Goal: Task Accomplishment & Management: Manage account settings

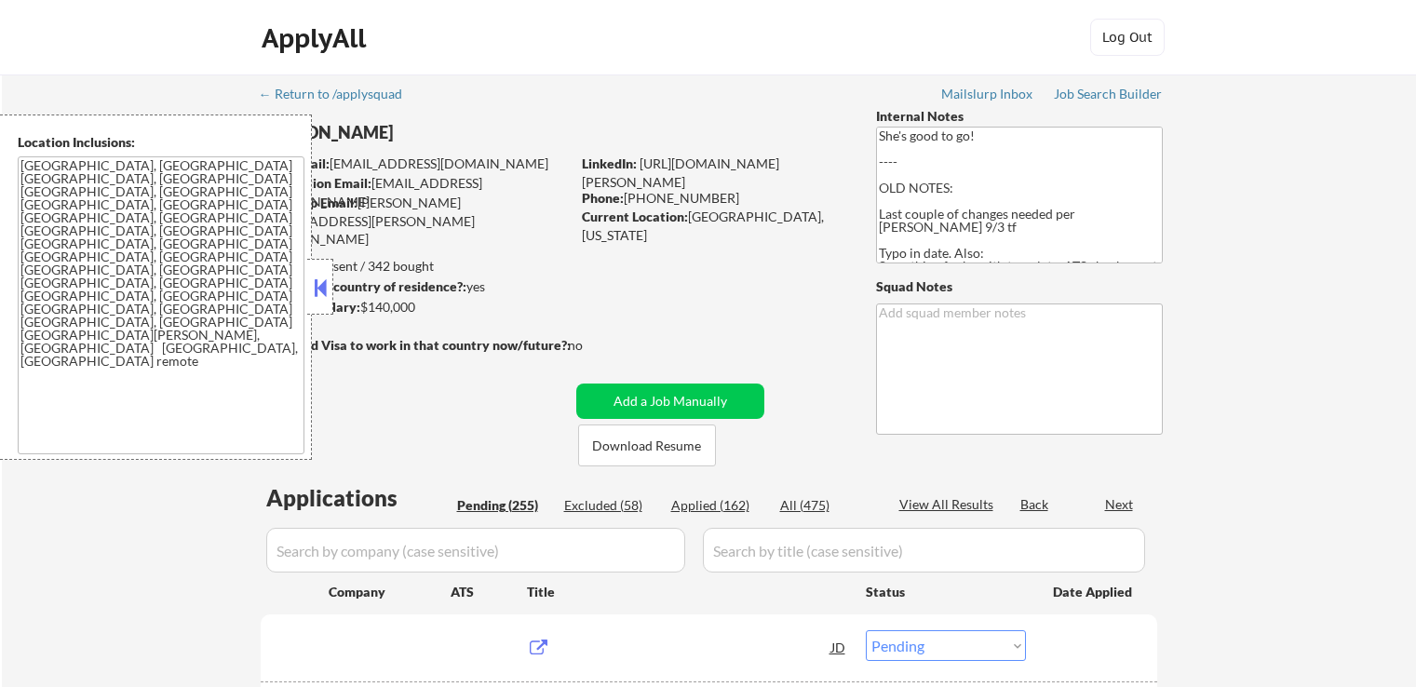
select select ""pending""
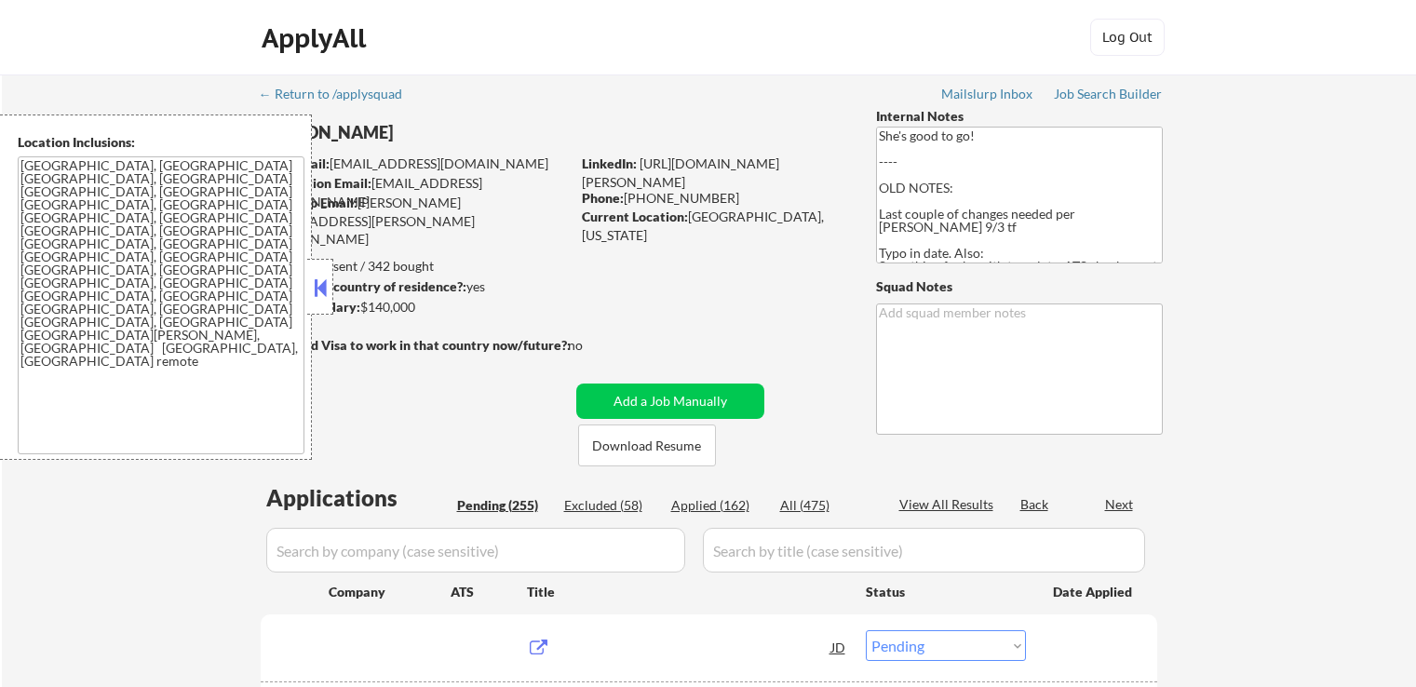
select select ""pending""
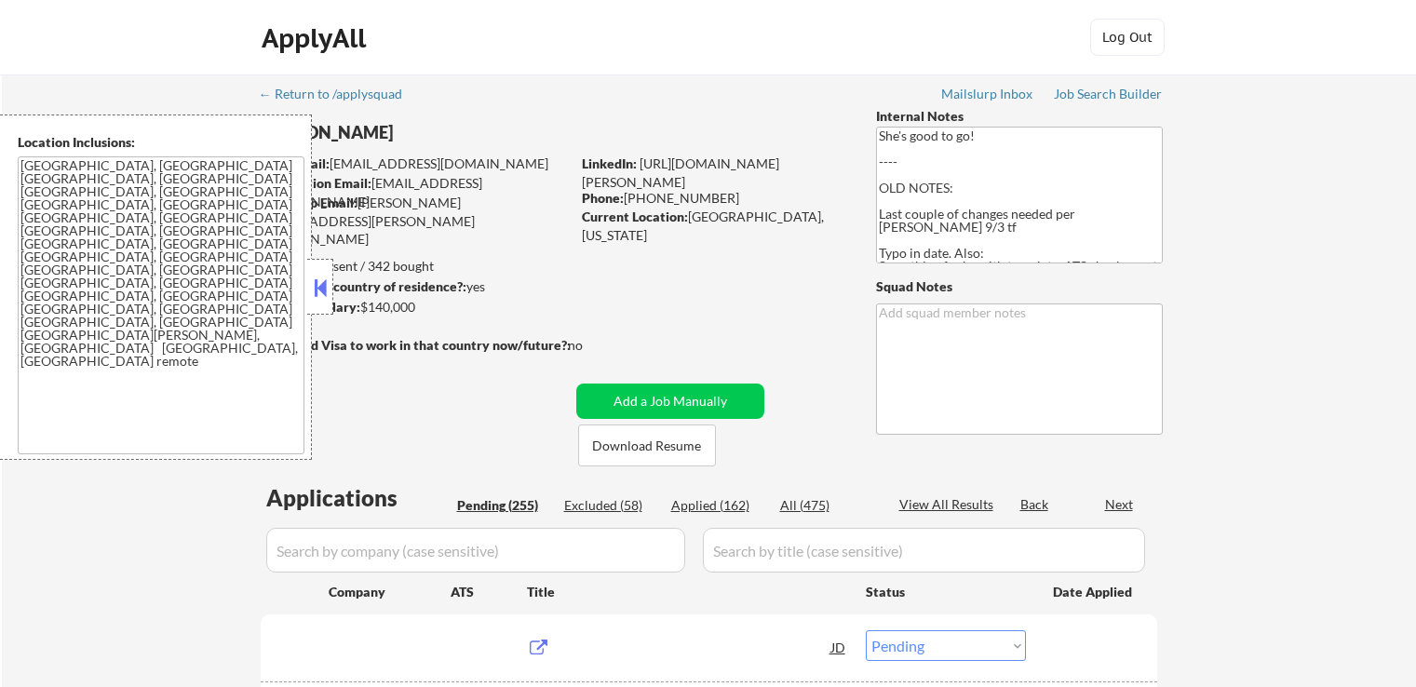
select select ""pending""
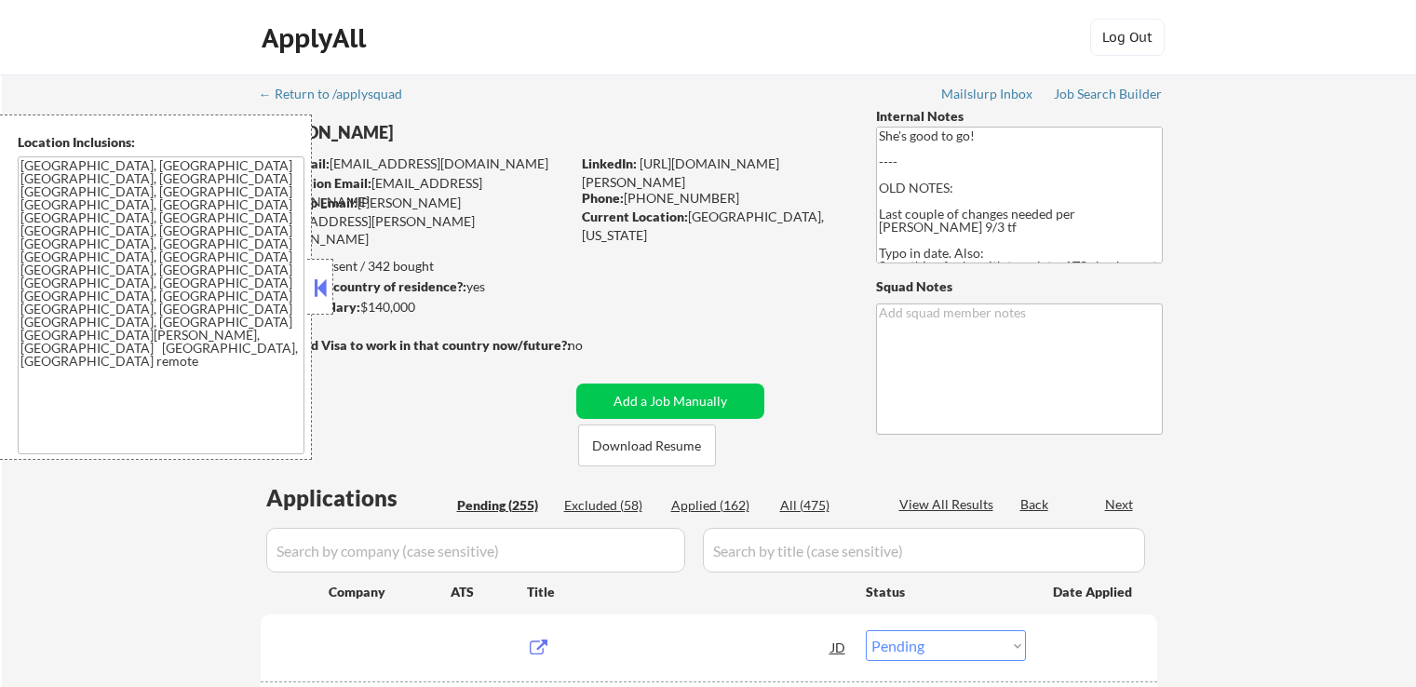
select select ""pending""
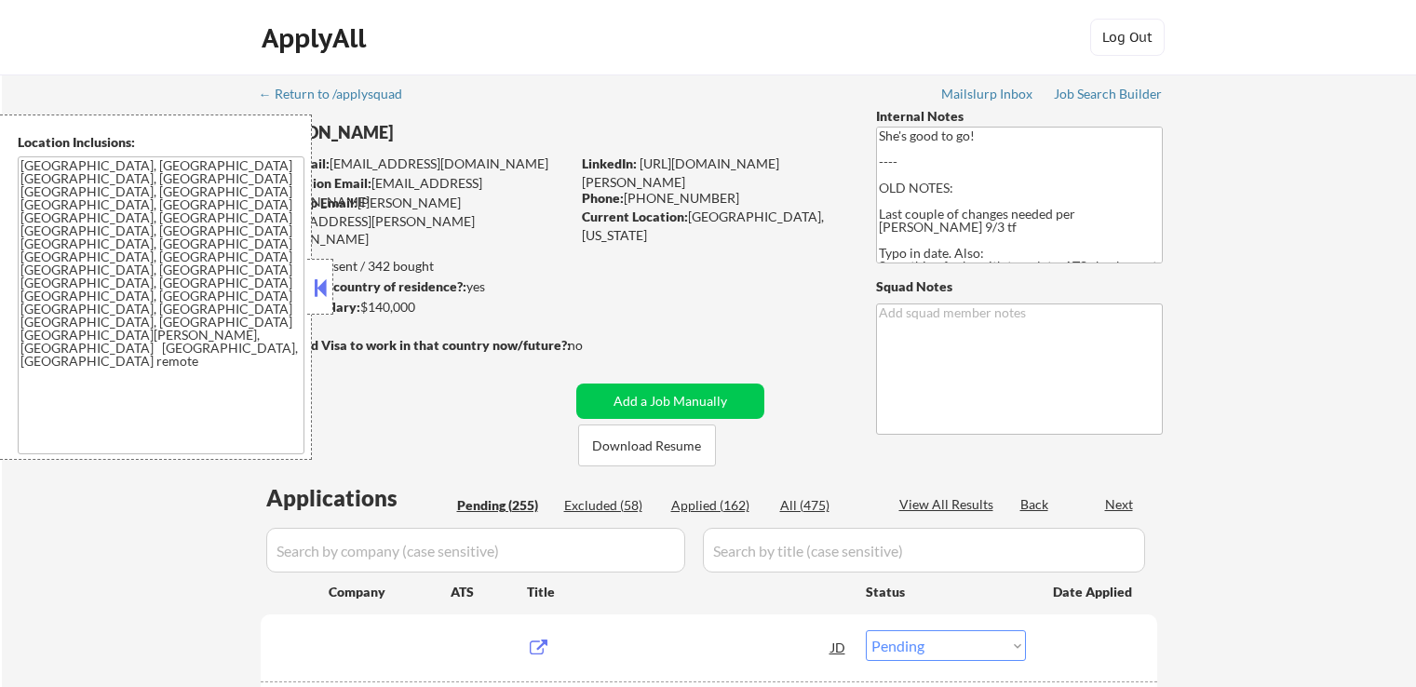
select select ""pending""
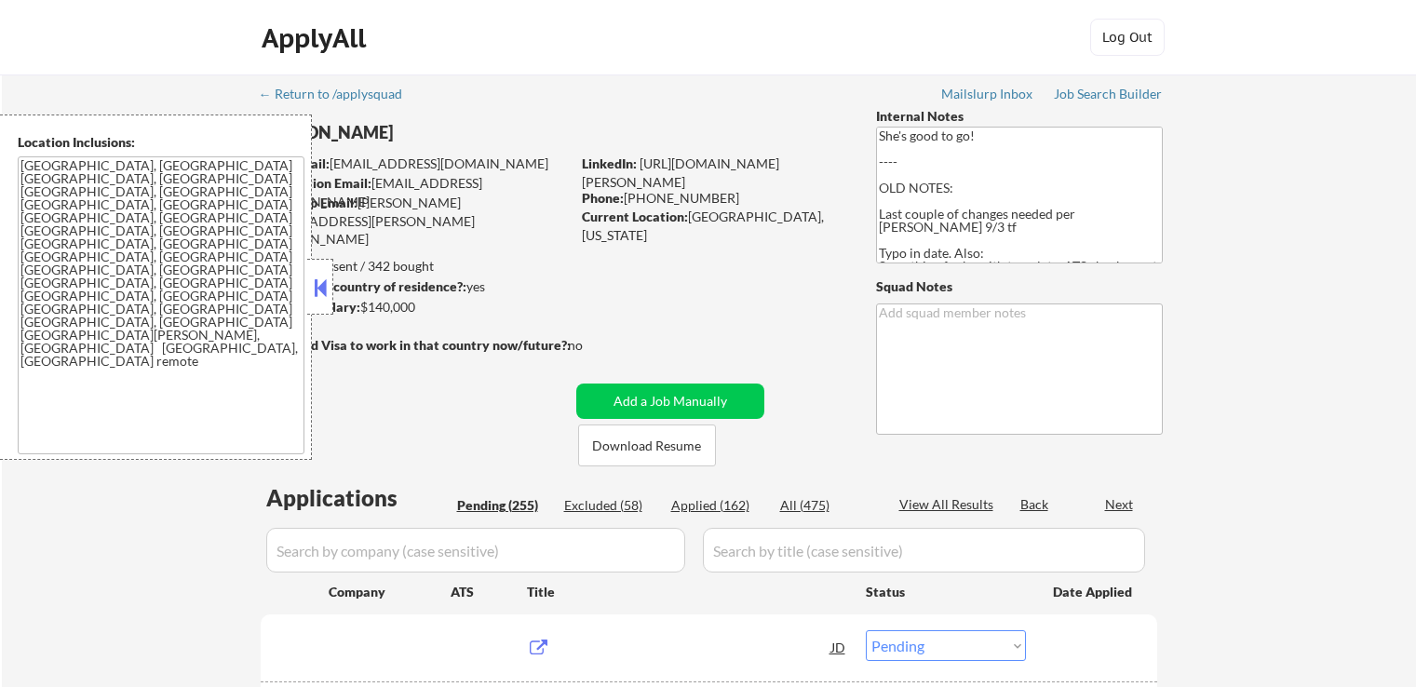
select select ""pending""
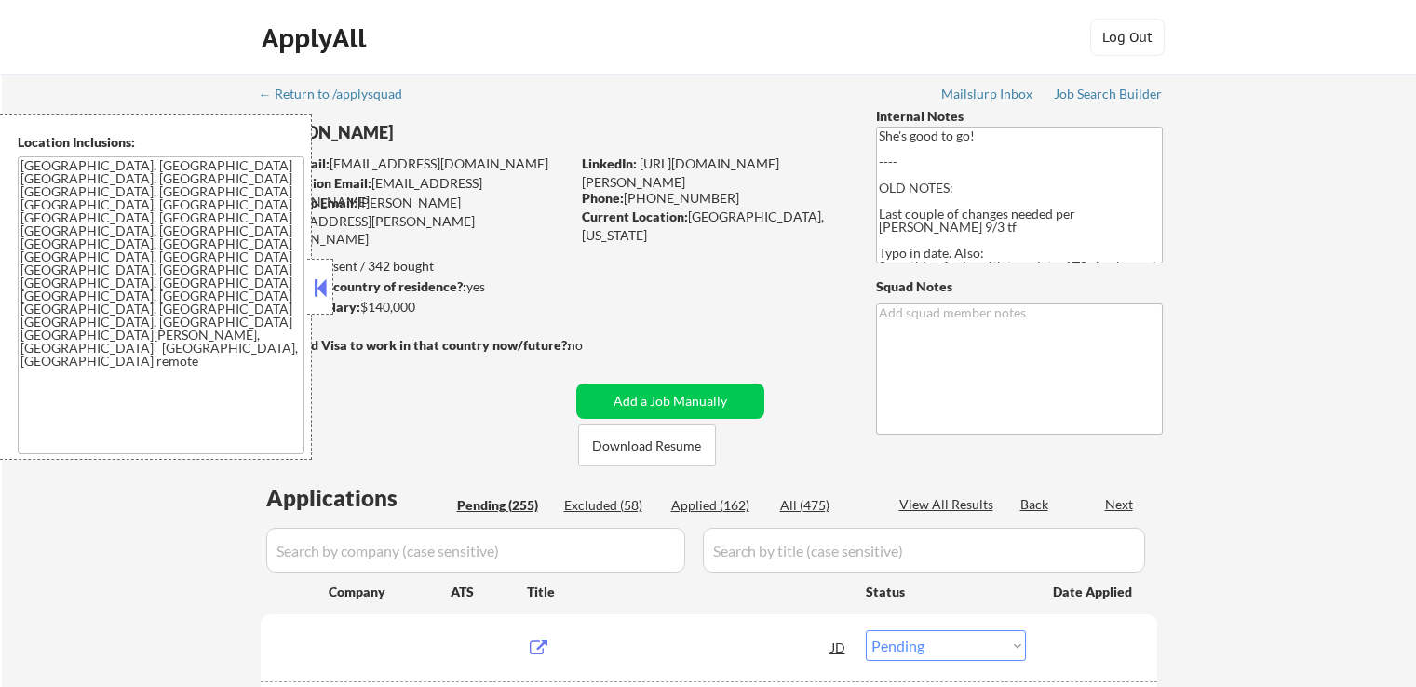
select select ""pending""
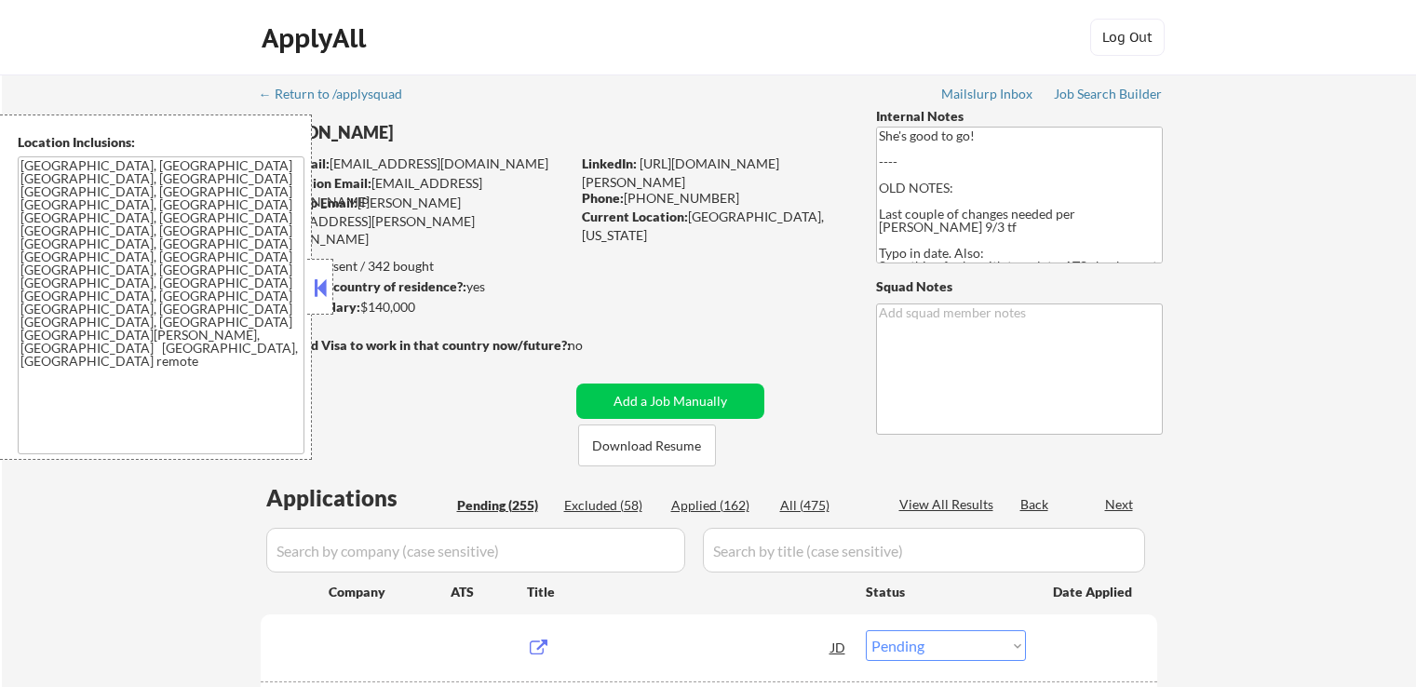
select select ""pending""
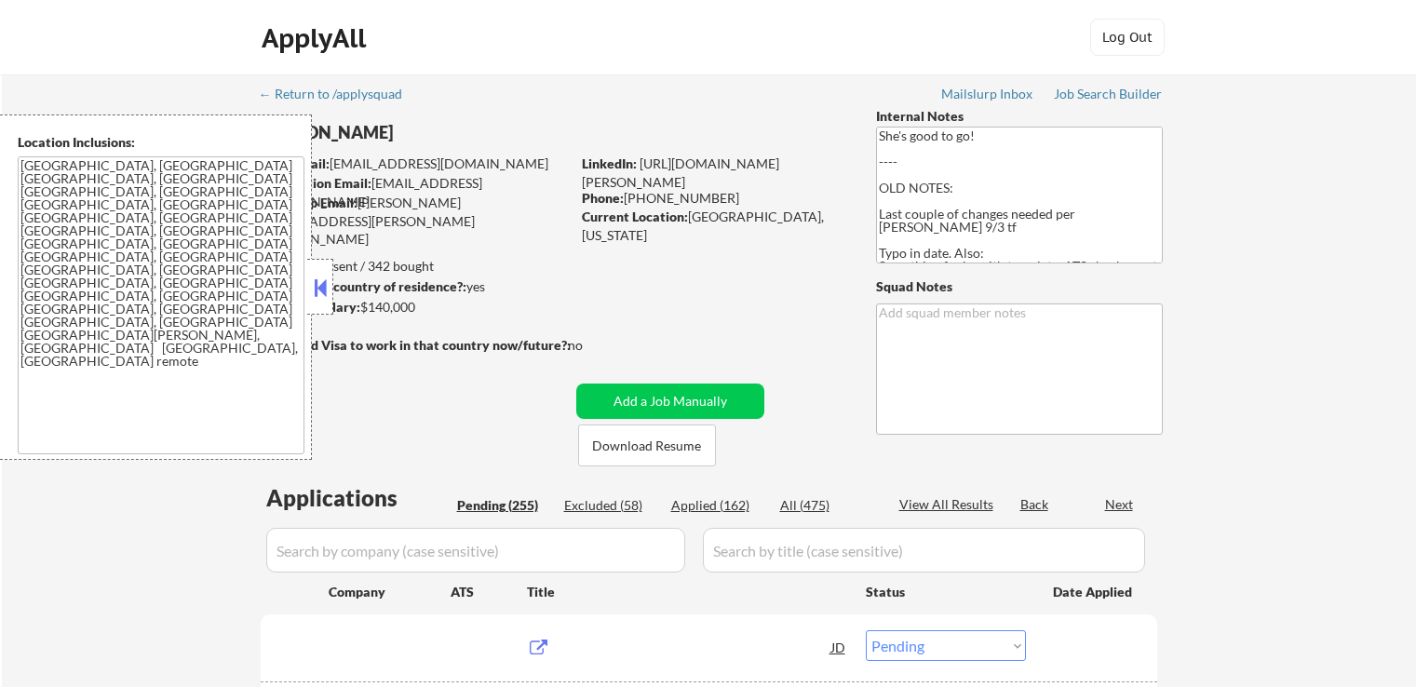
select select ""pending""
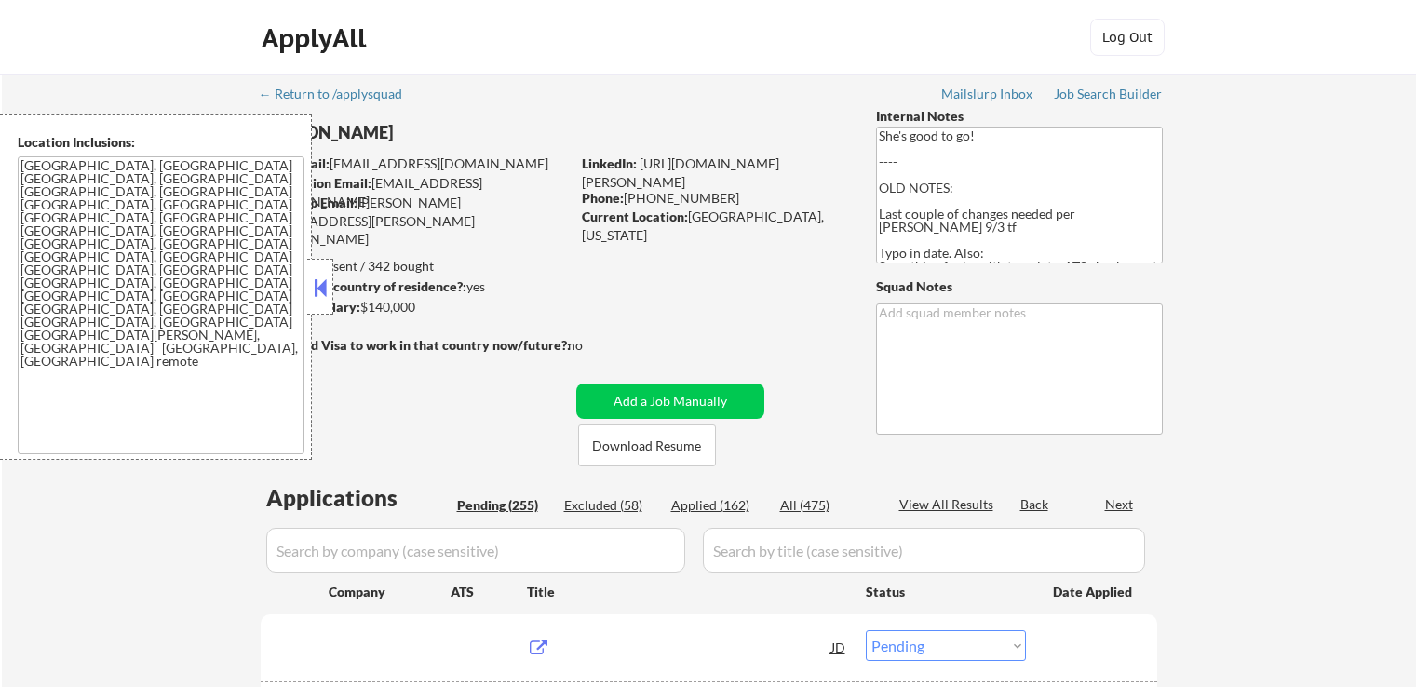
select select ""pending""
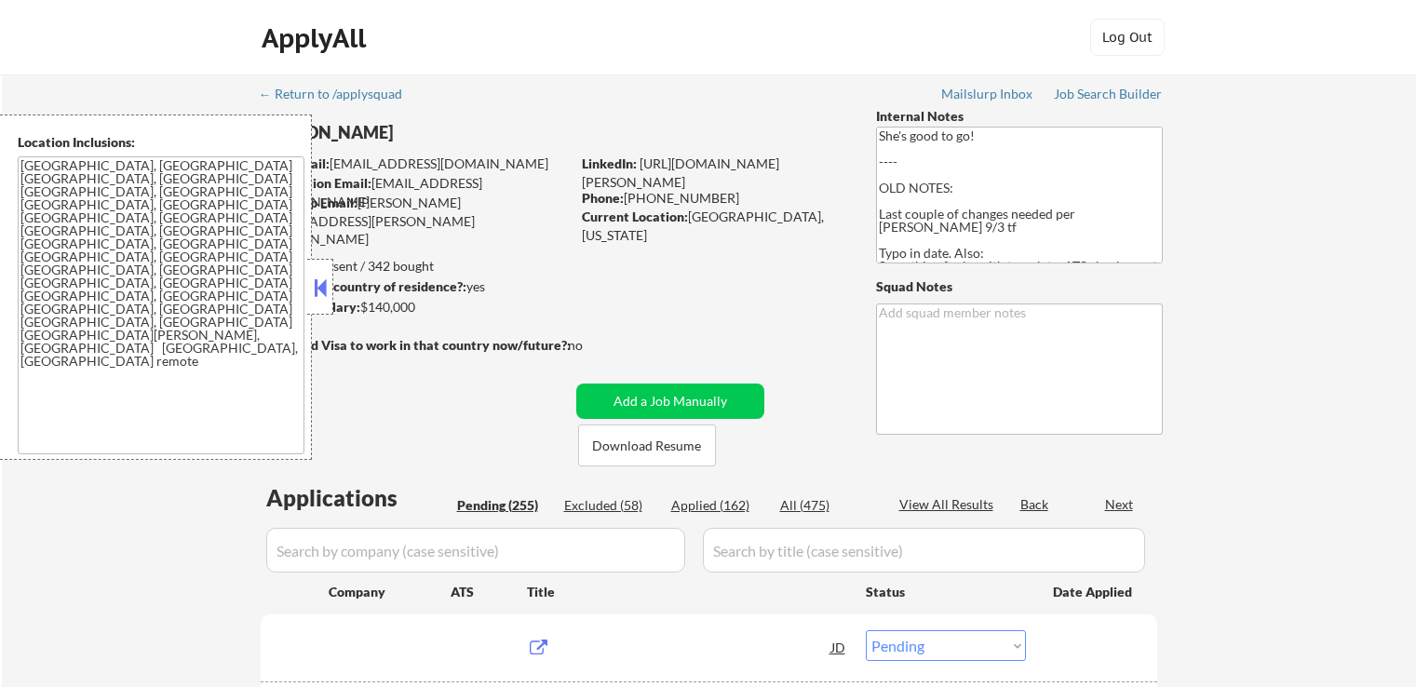
select select ""pending""
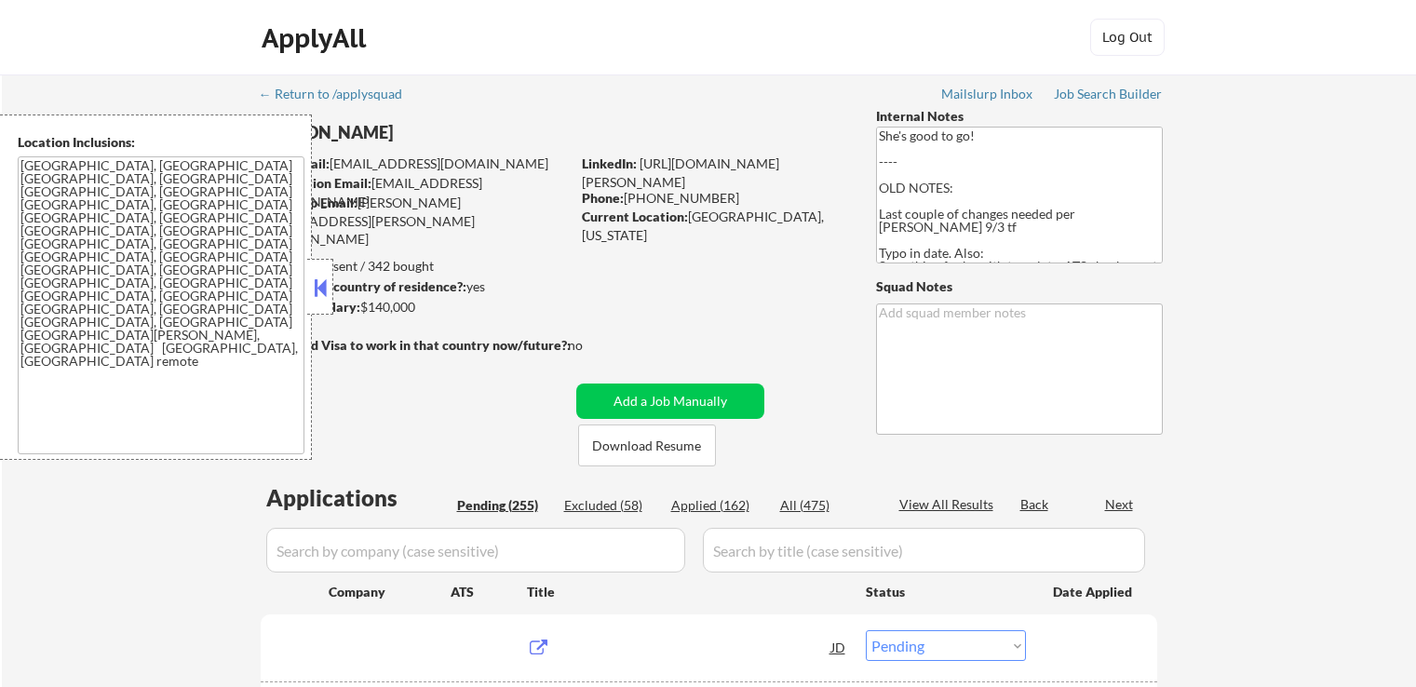
select select ""pending""
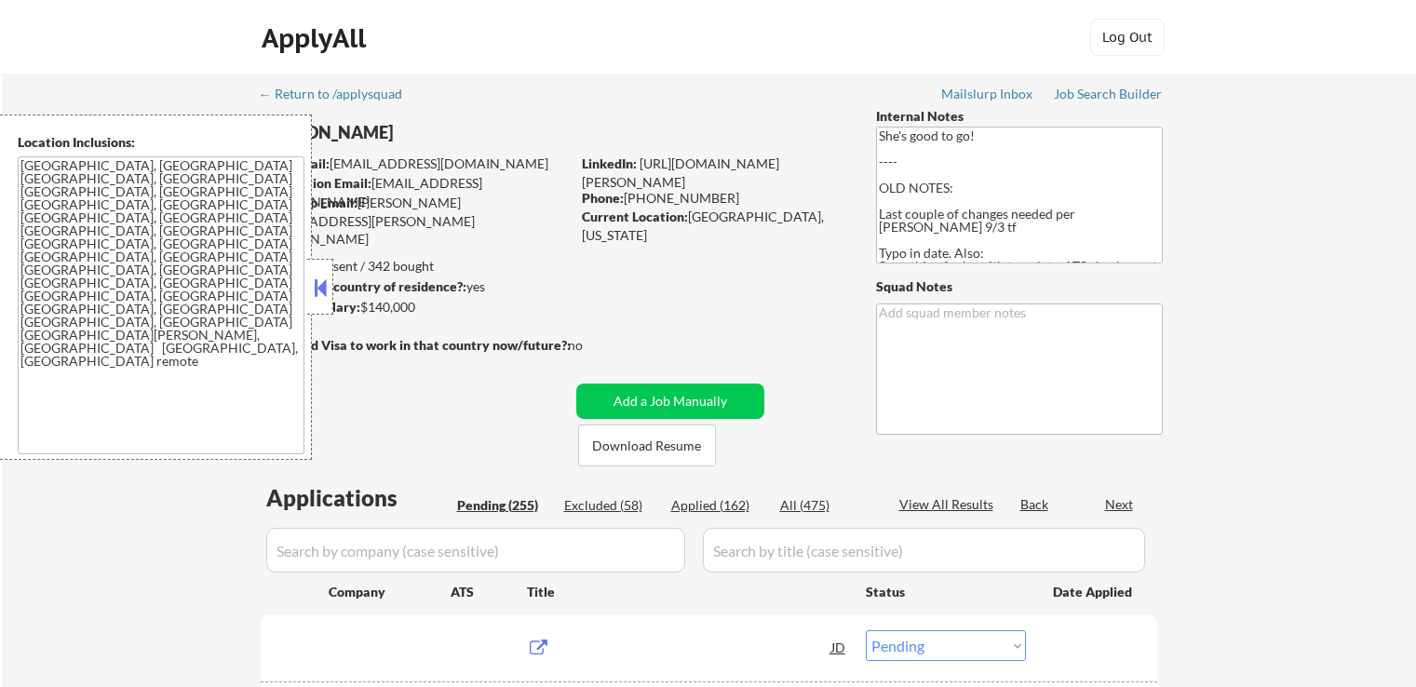
select select ""pending""
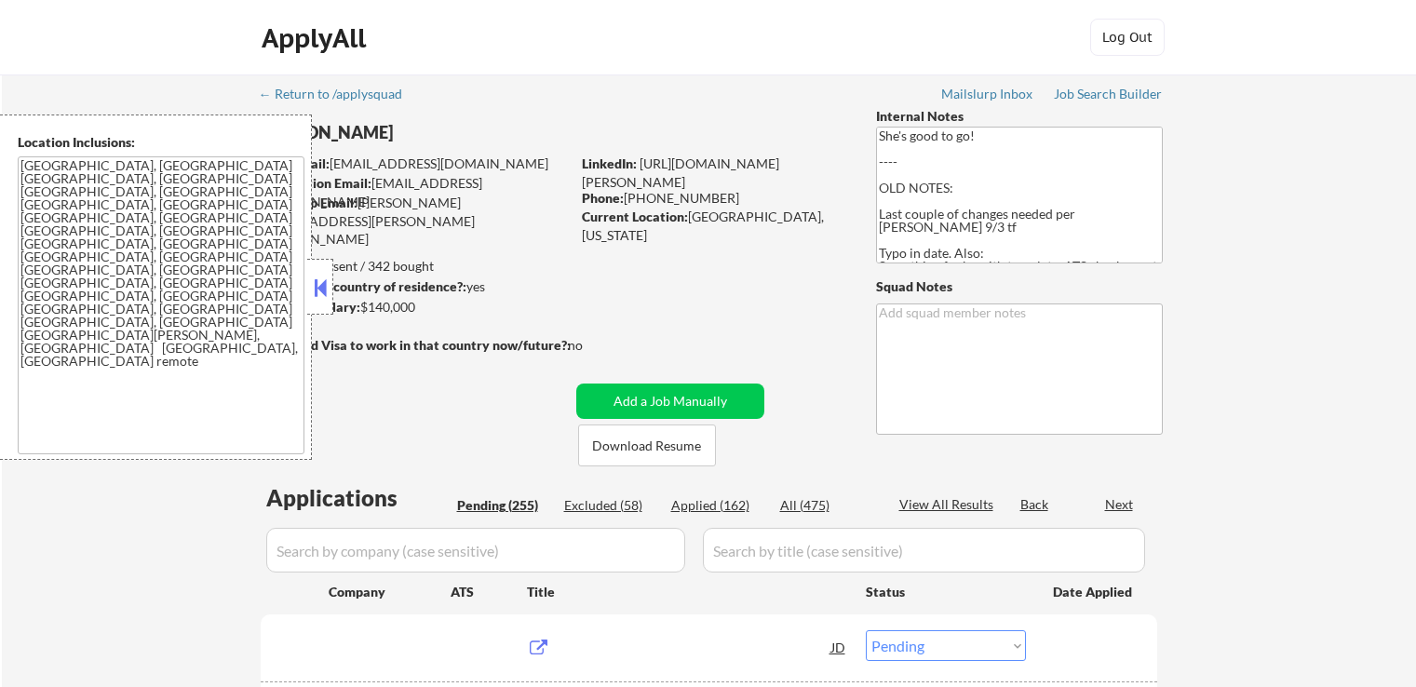
select select ""pending""
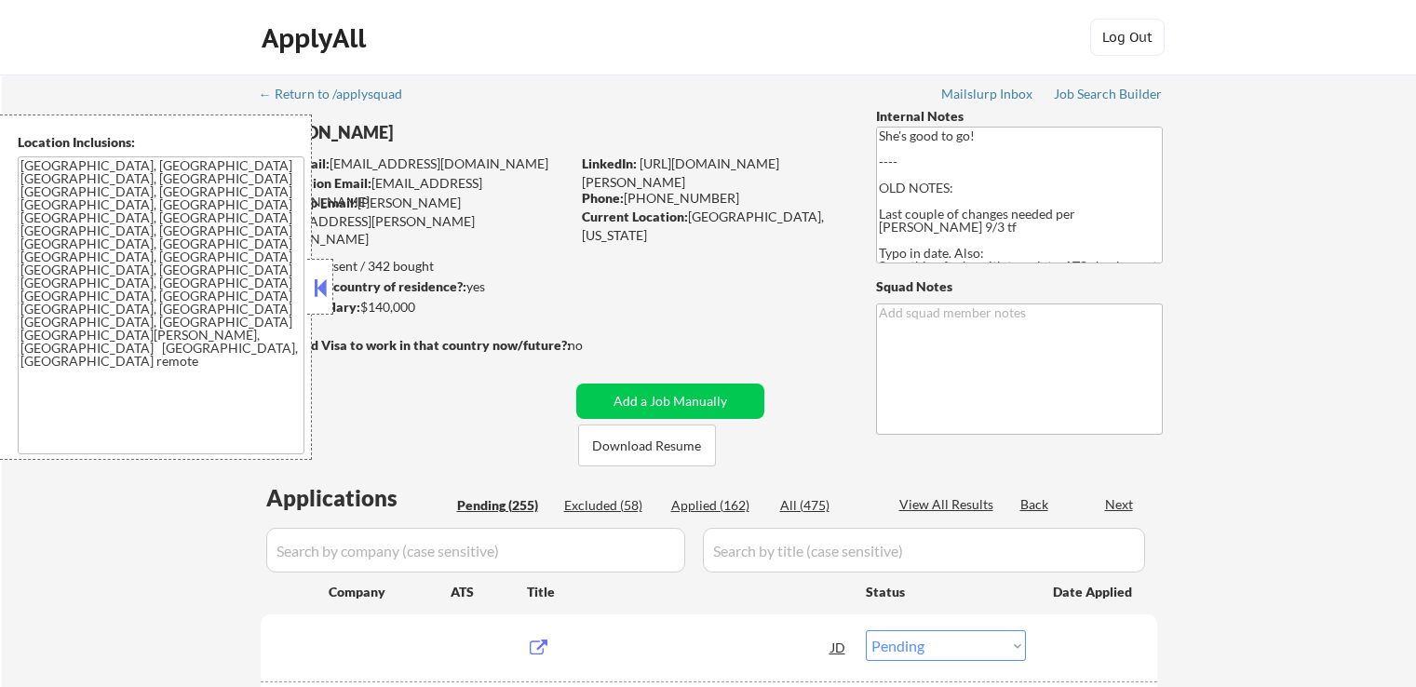
select select ""pending""
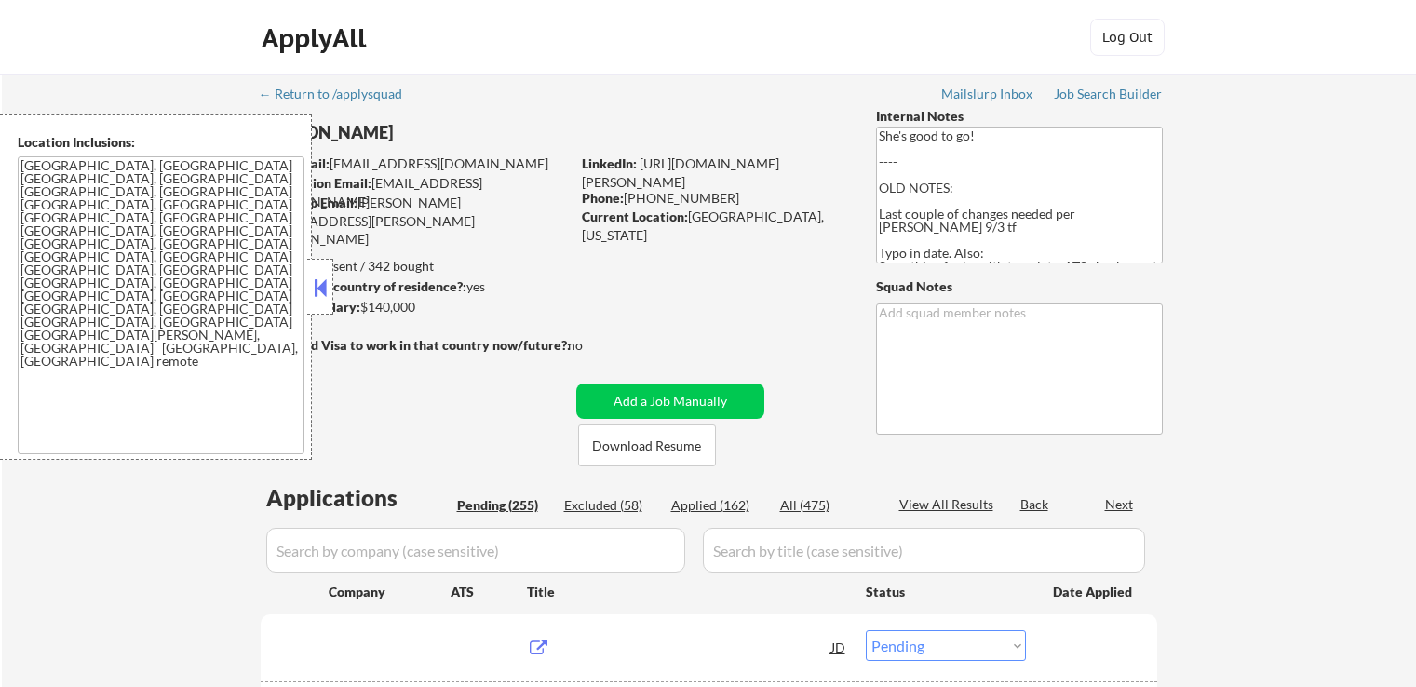
select select ""pending""
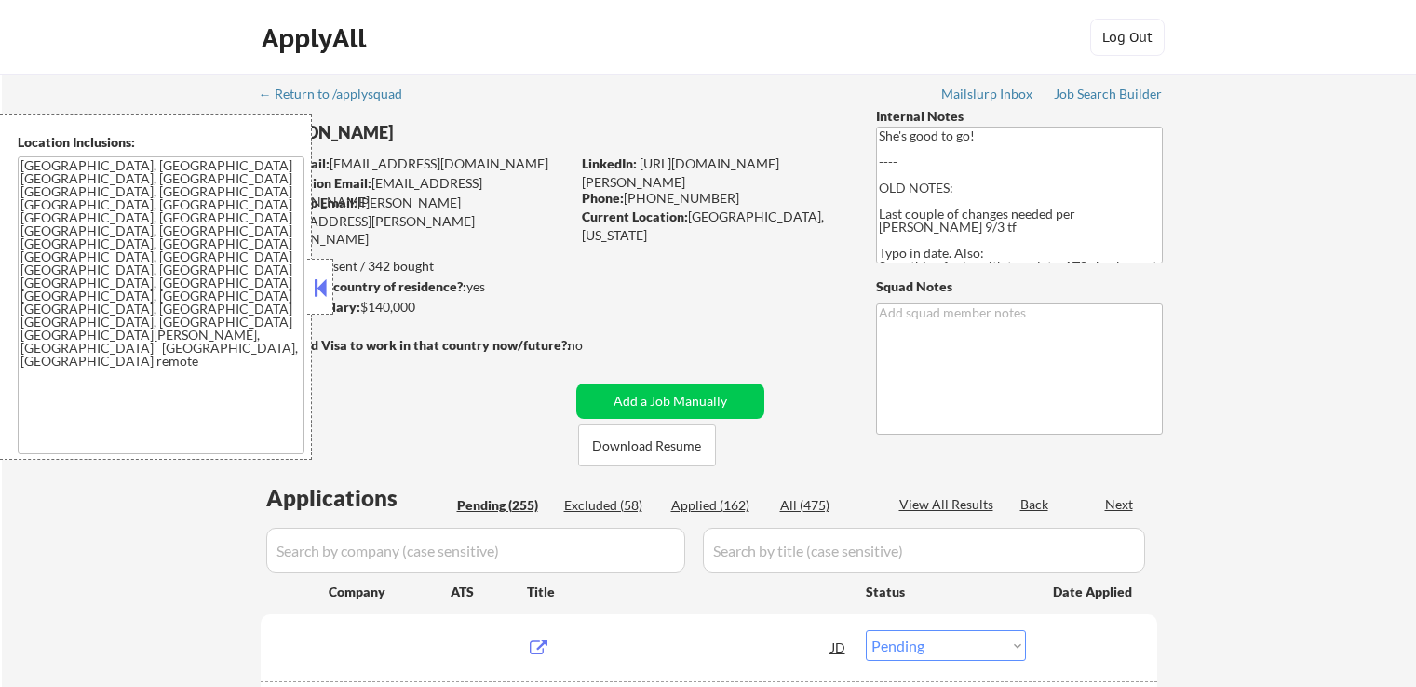
select select ""pending""
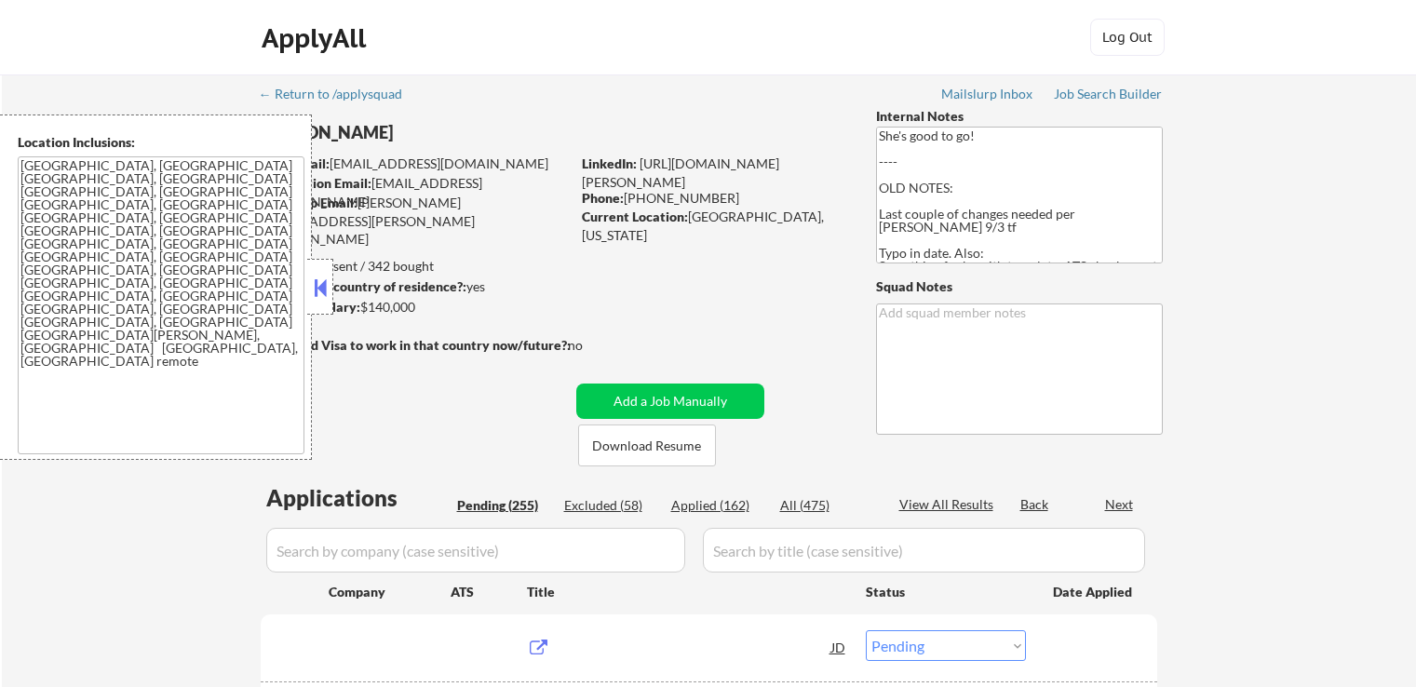
select select ""pending""
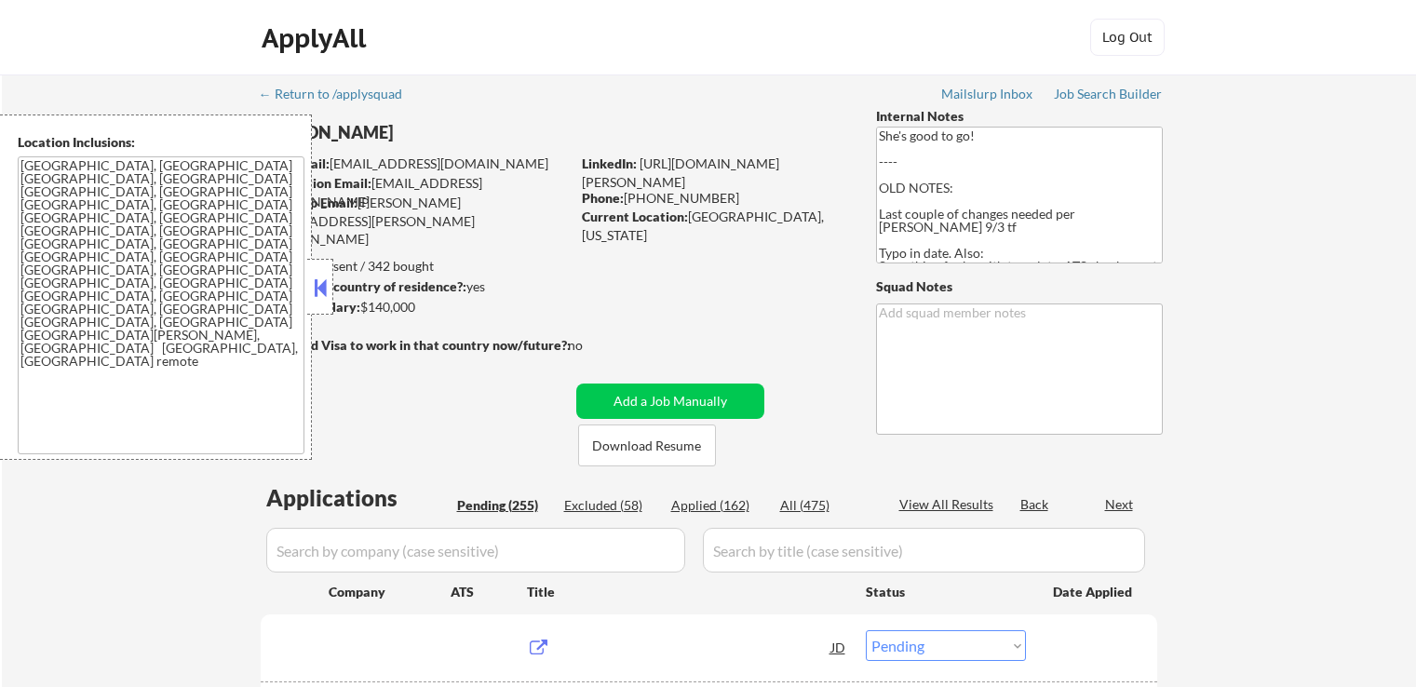
select select ""pending""
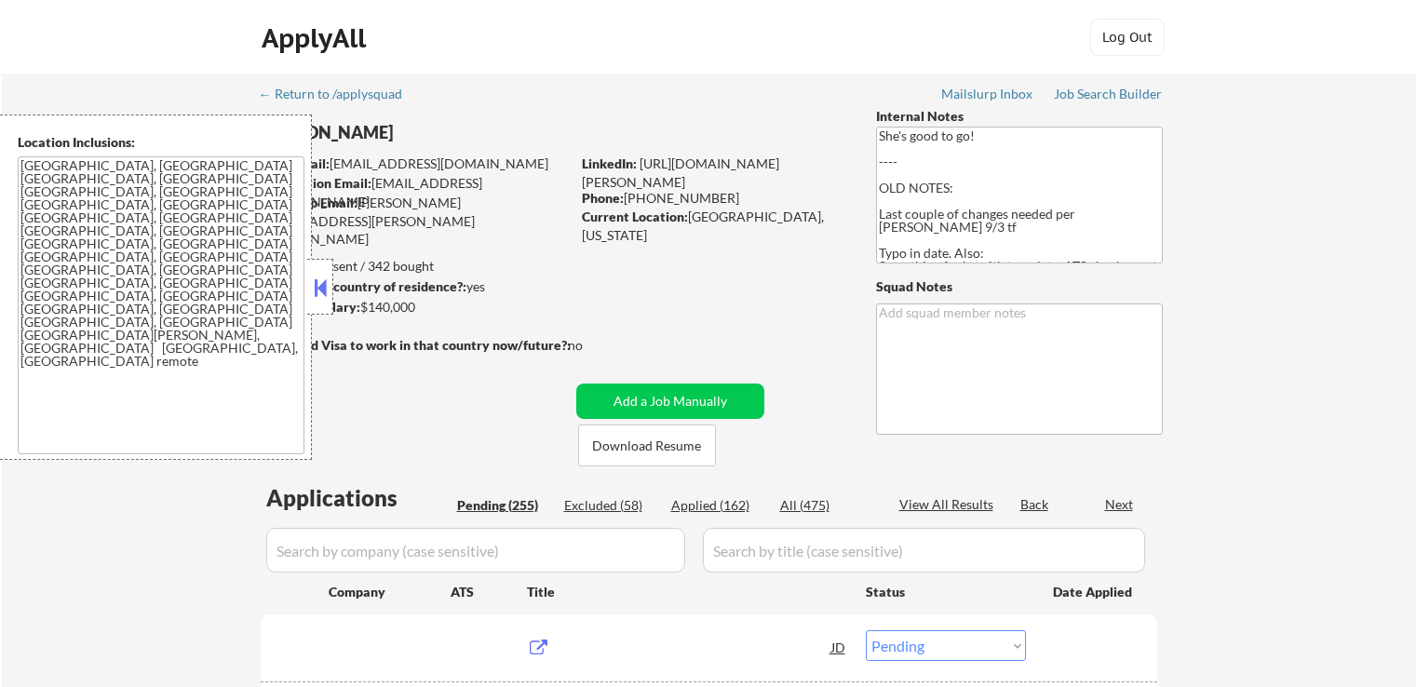
select select ""pending""
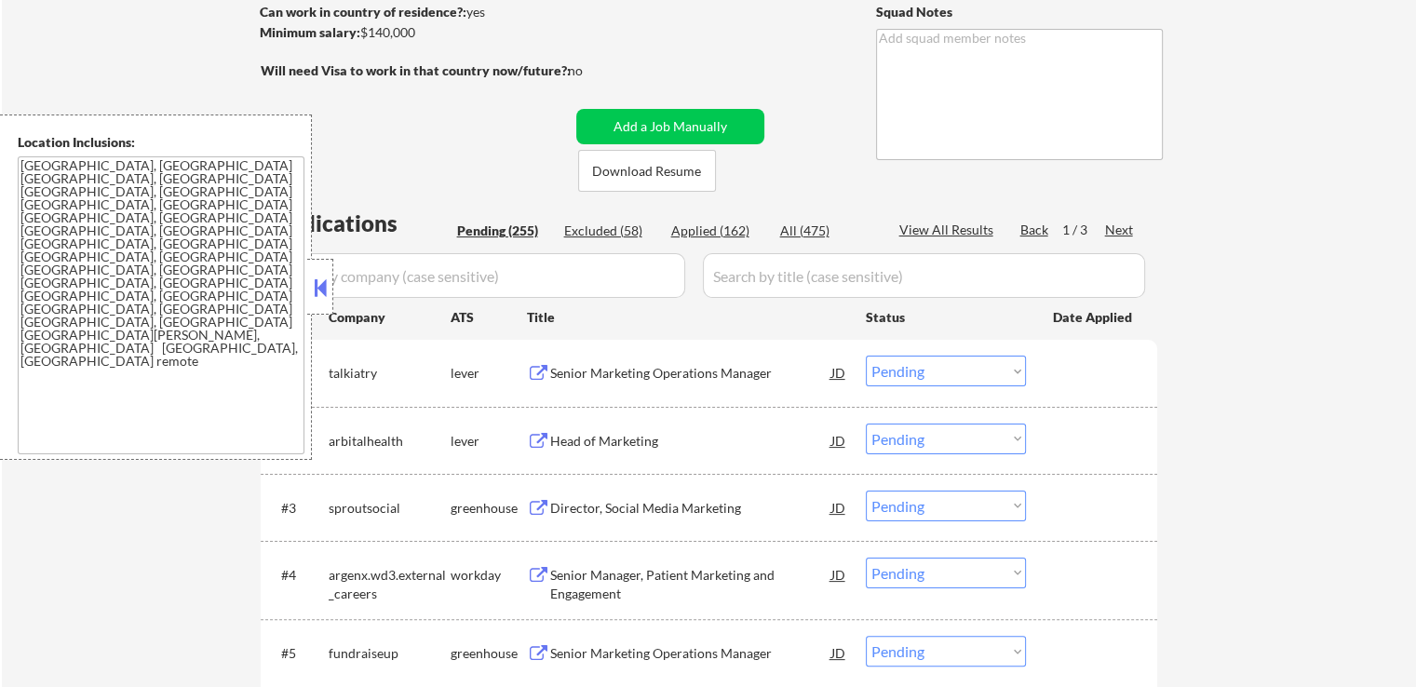
scroll to position [372, 0]
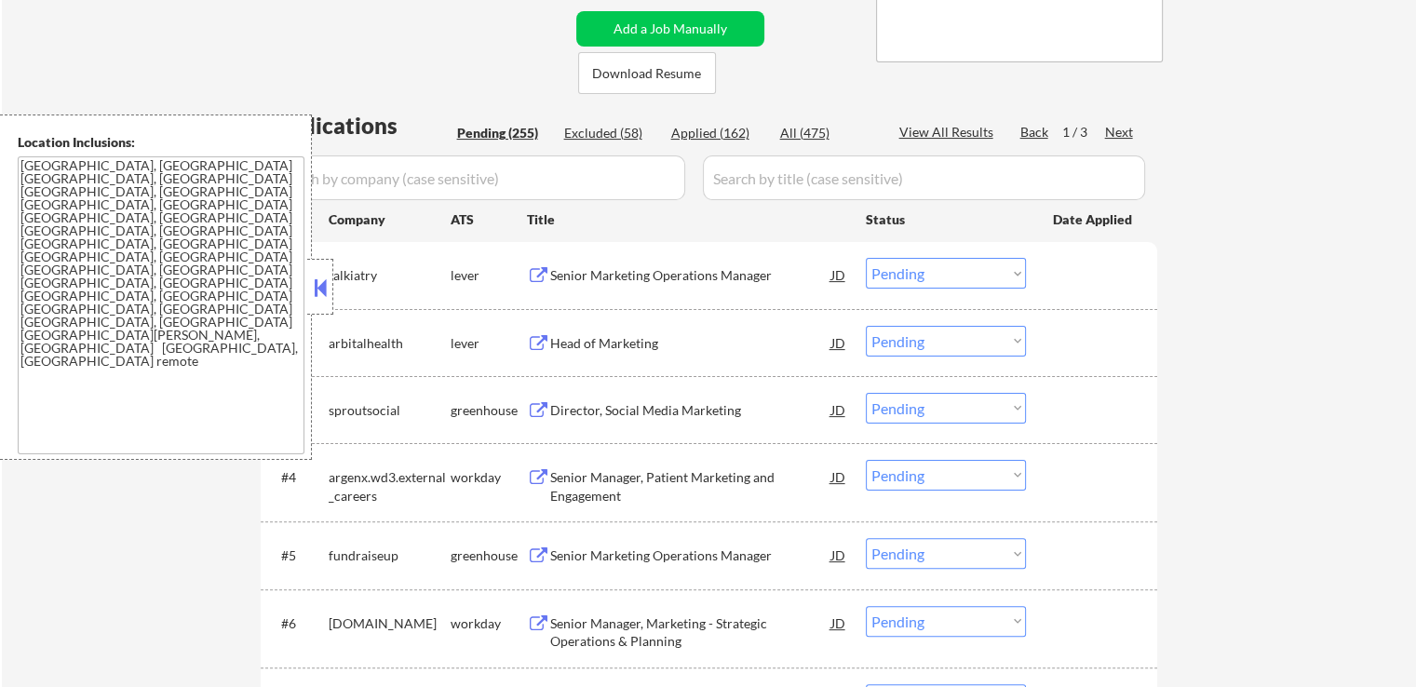
click at [582, 282] on div "Senior Marketing Operations Manager" at bounding box center [690, 275] width 281 height 19
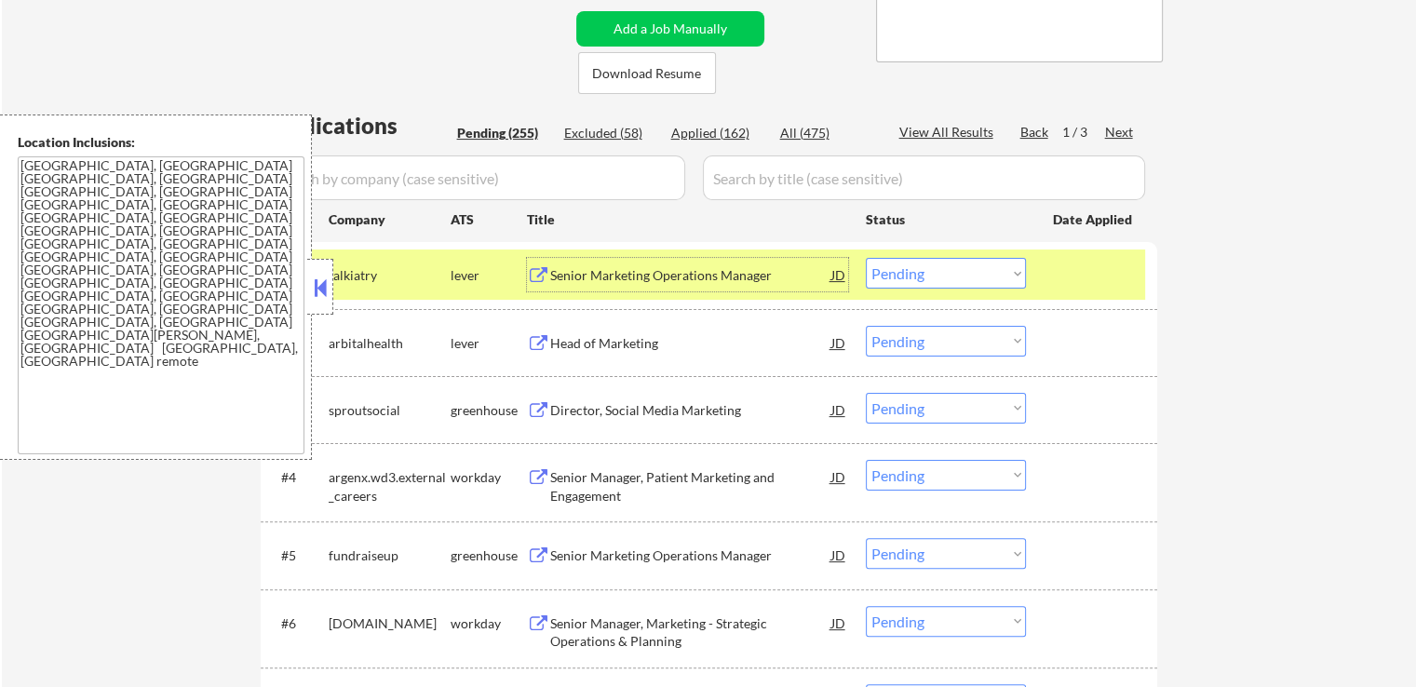
click at [555, 344] on div "Head of Marketing" at bounding box center [690, 343] width 281 height 19
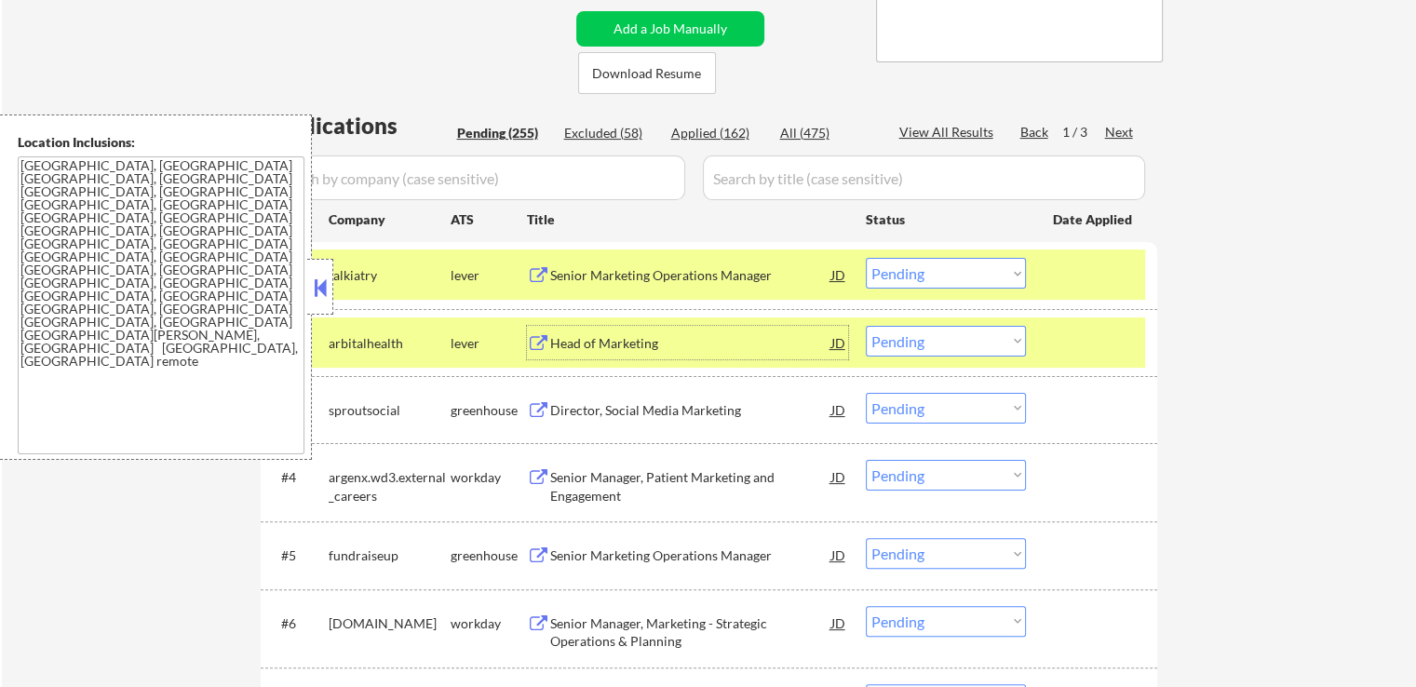
drag, startPoint x: 935, startPoint y: 337, endPoint x: 939, endPoint y: 354, distance: 17.2
click at [937, 337] on select "Choose an option... Pending Applied Excluded (Questions) Excluded (Expired) Exc…" at bounding box center [946, 341] width 160 height 31
select select ""applied""
click at [866, 326] on select "Choose an option... Pending Applied Excluded (Questions) Excluded (Expired) Exc…" at bounding box center [946, 341] width 160 height 31
click at [938, 277] on select "Choose an option... Pending Applied Excluded (Questions) Excluded (Expired) Exc…" at bounding box center [946, 273] width 160 height 31
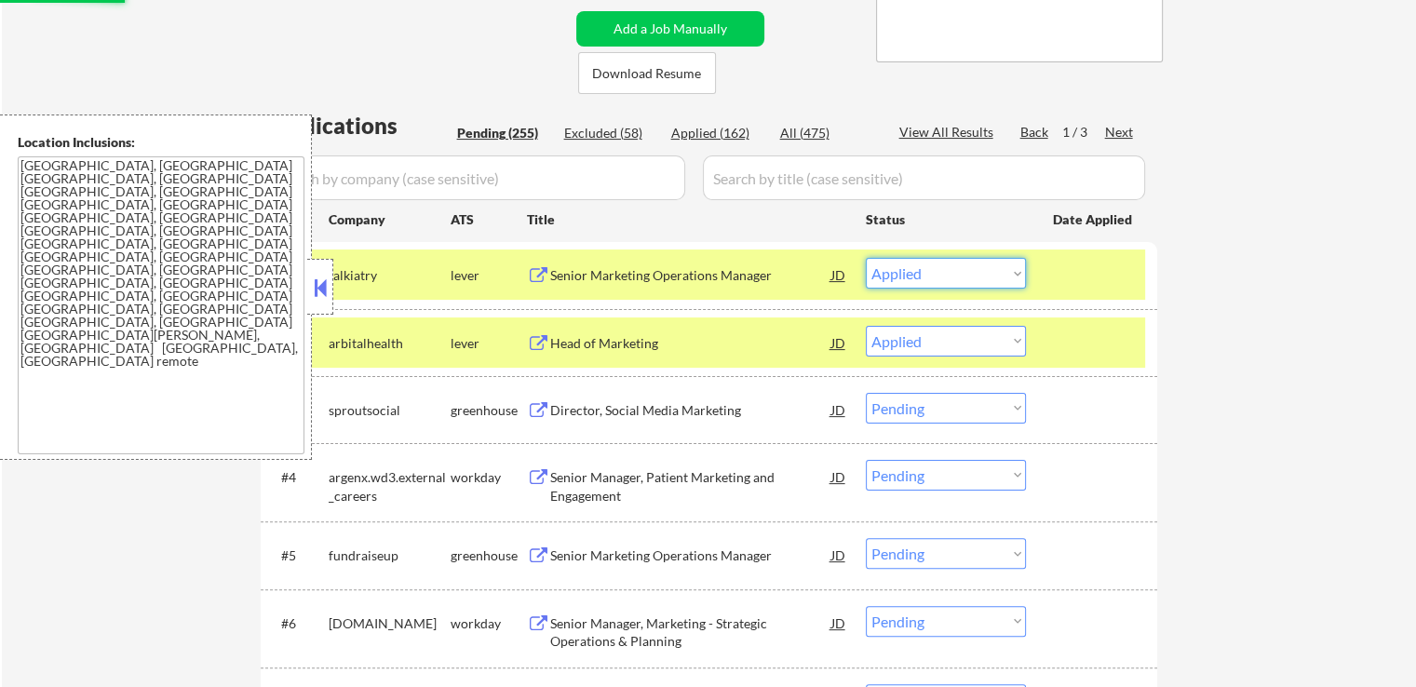
click at [866, 258] on select "Choose an option... Pending Applied Excluded (Questions) Excluded (Expired) Exc…" at bounding box center [946, 273] width 160 height 31
click at [556, 407] on div "Director, Social Media Marketing" at bounding box center [690, 410] width 281 height 19
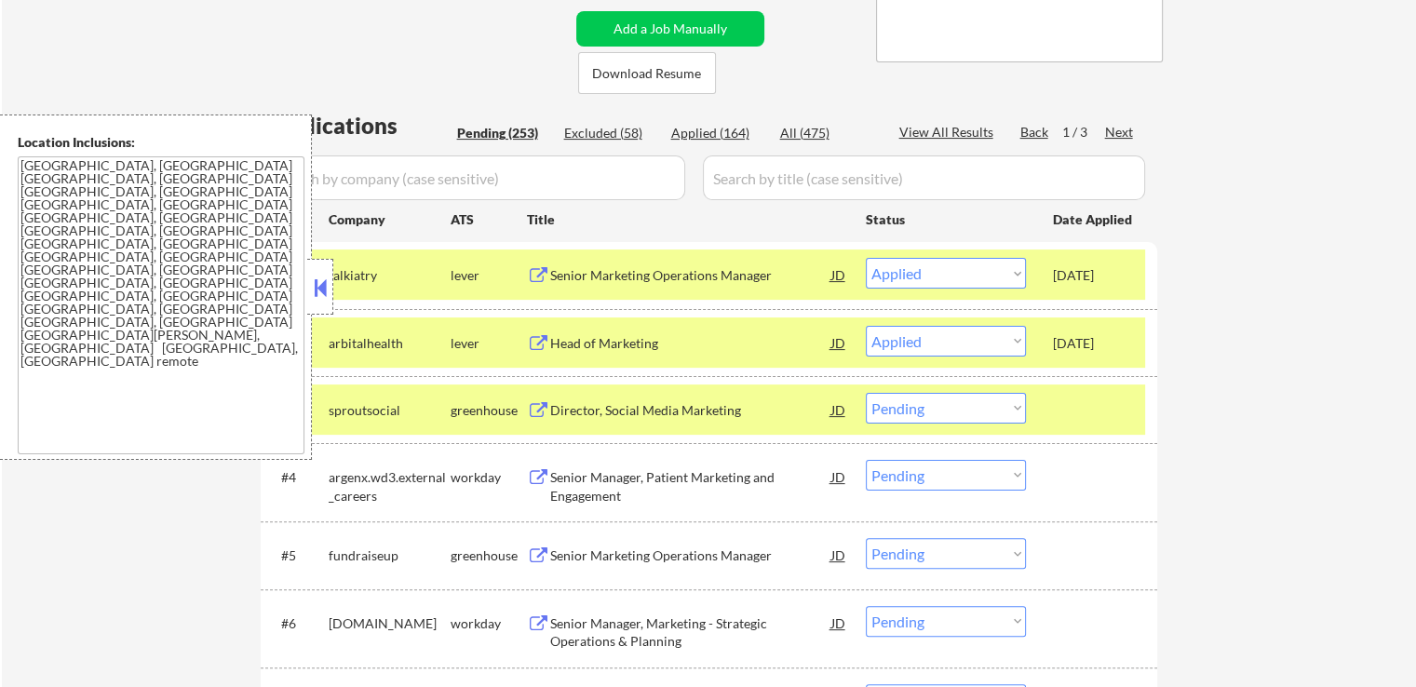
select select ""pending""
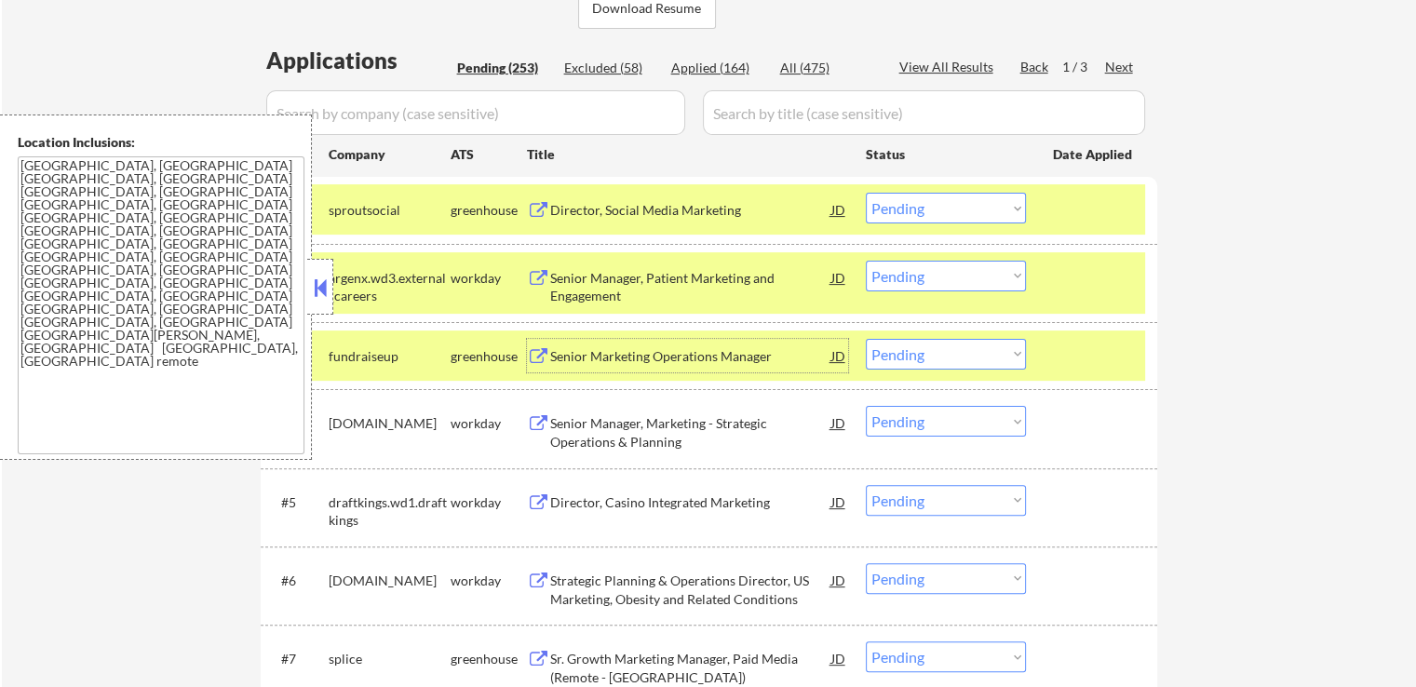
scroll to position [465, 0]
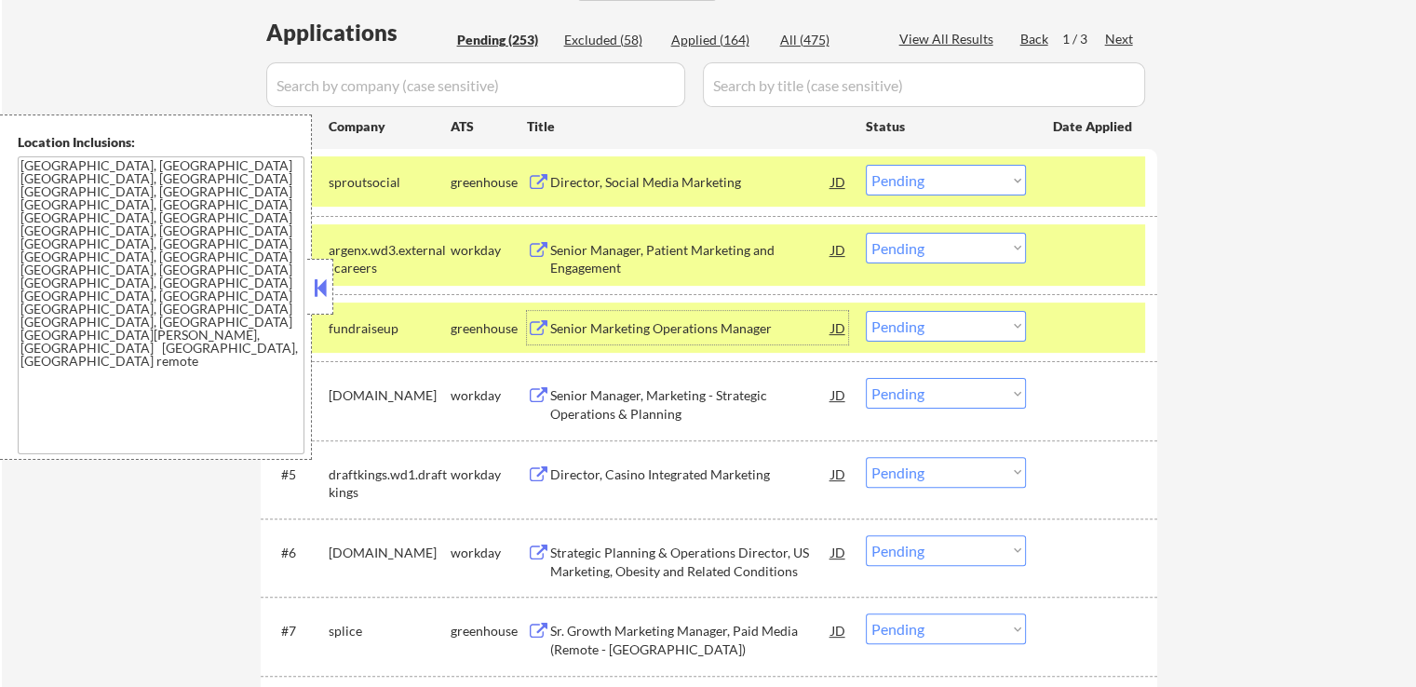
click at [911, 180] on select "Choose an option... Pending Applied Excluded (Questions) Excluded (Expired) Exc…" at bounding box center [946, 180] width 160 height 31
click at [866, 165] on select "Choose an option... Pending Applied Excluded (Questions) Excluded (Expired) Exc…" at bounding box center [946, 180] width 160 height 31
click at [626, 336] on div "Senior Marketing Operations Manager" at bounding box center [690, 328] width 281 height 19
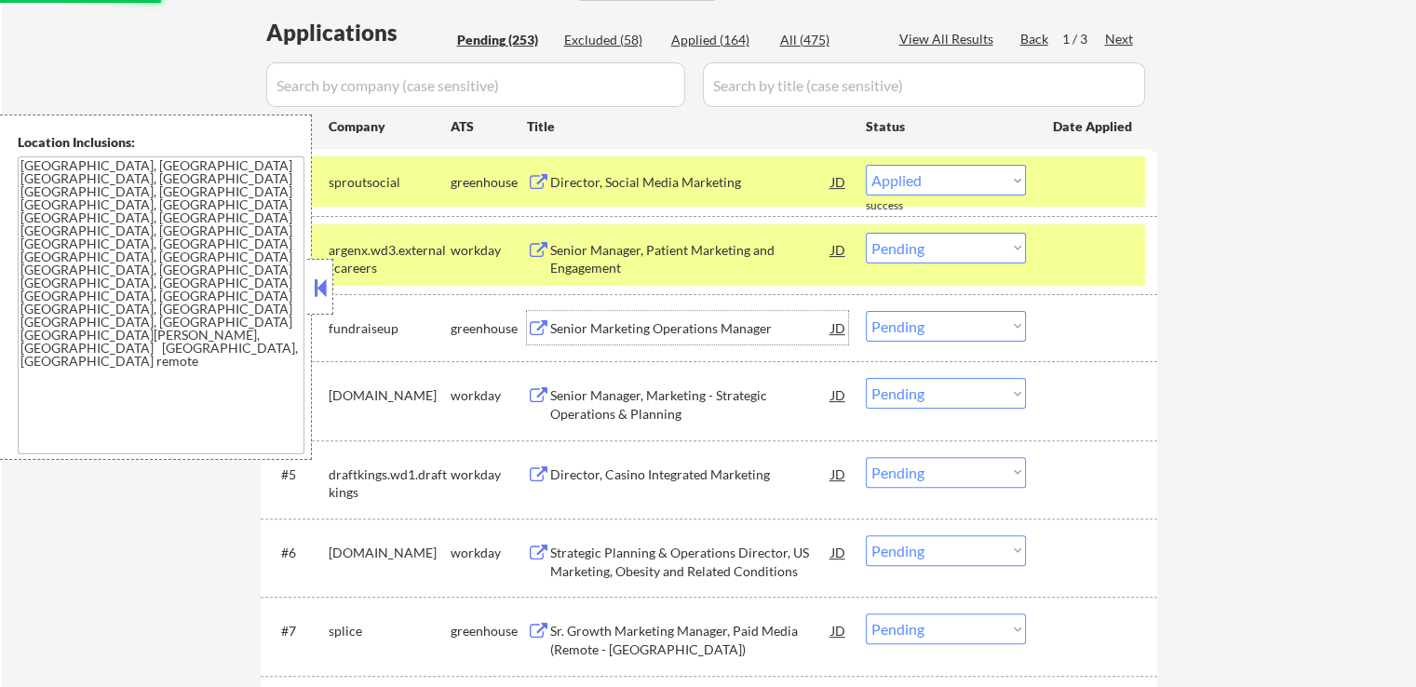
select select ""pending""
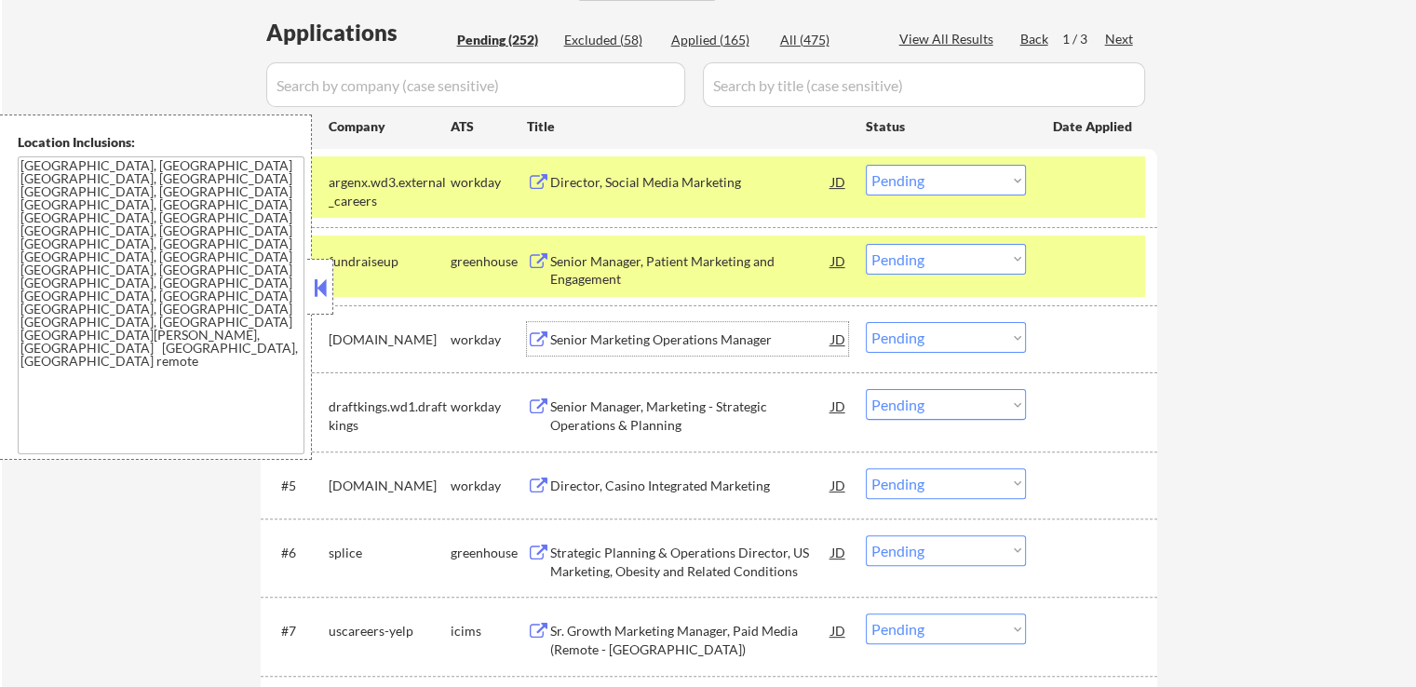
click at [558, 544] on div "Strategic Planning & Operations Director, US Marketing, Obesity and Related Con…" at bounding box center [690, 562] width 281 height 36
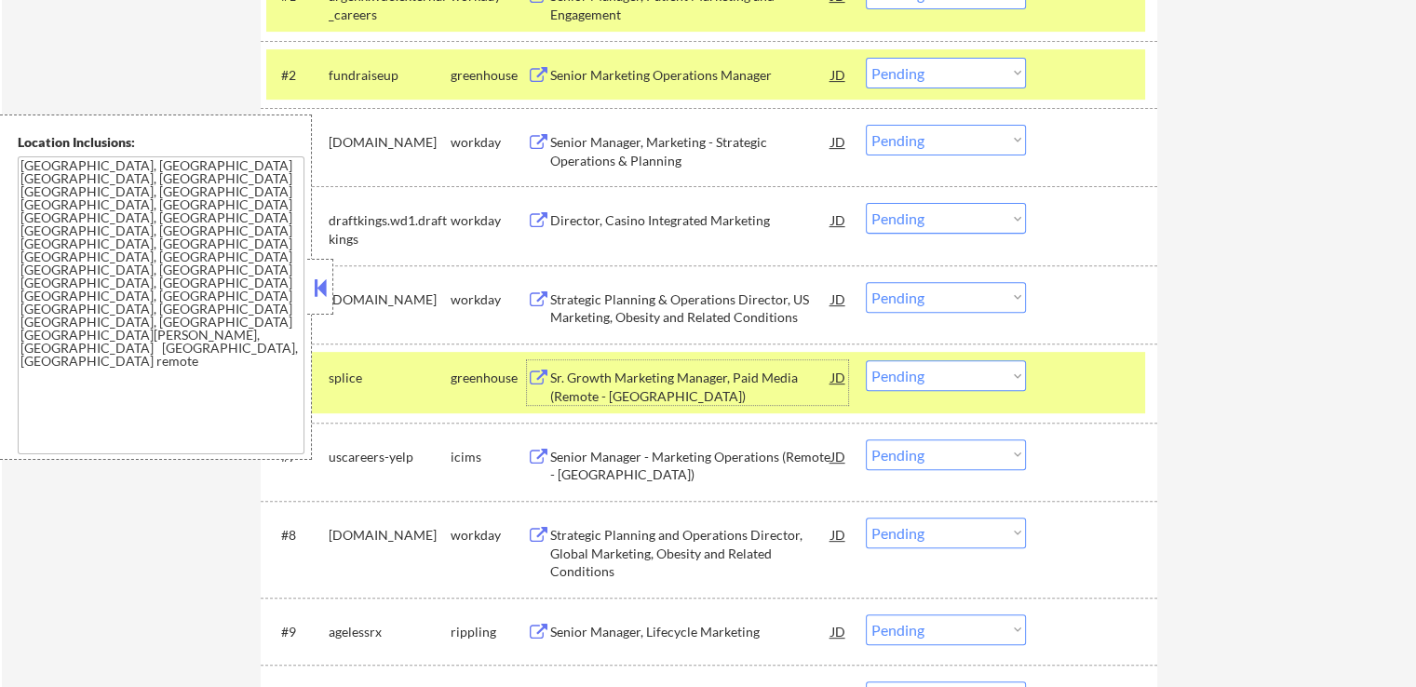
scroll to position [745, 0]
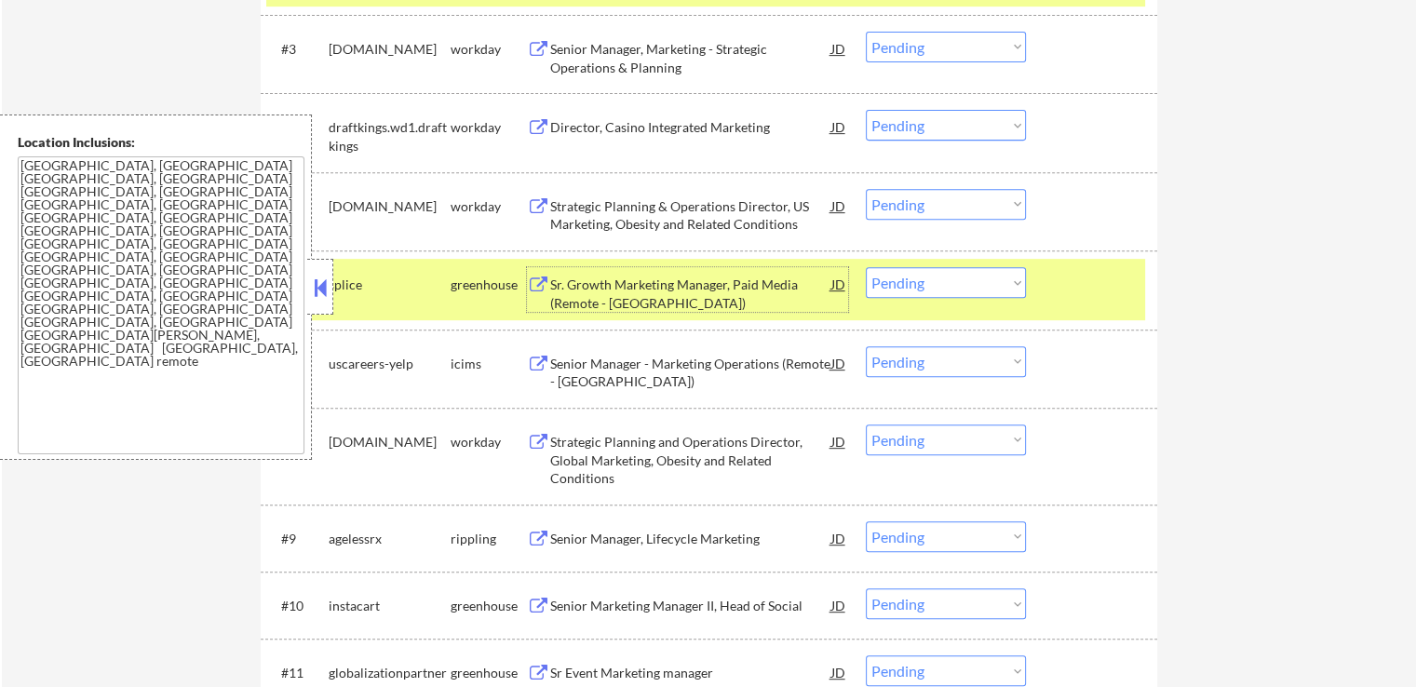
click at [567, 544] on div "Senior Manager, Lifecycle Marketing" at bounding box center [690, 539] width 281 height 19
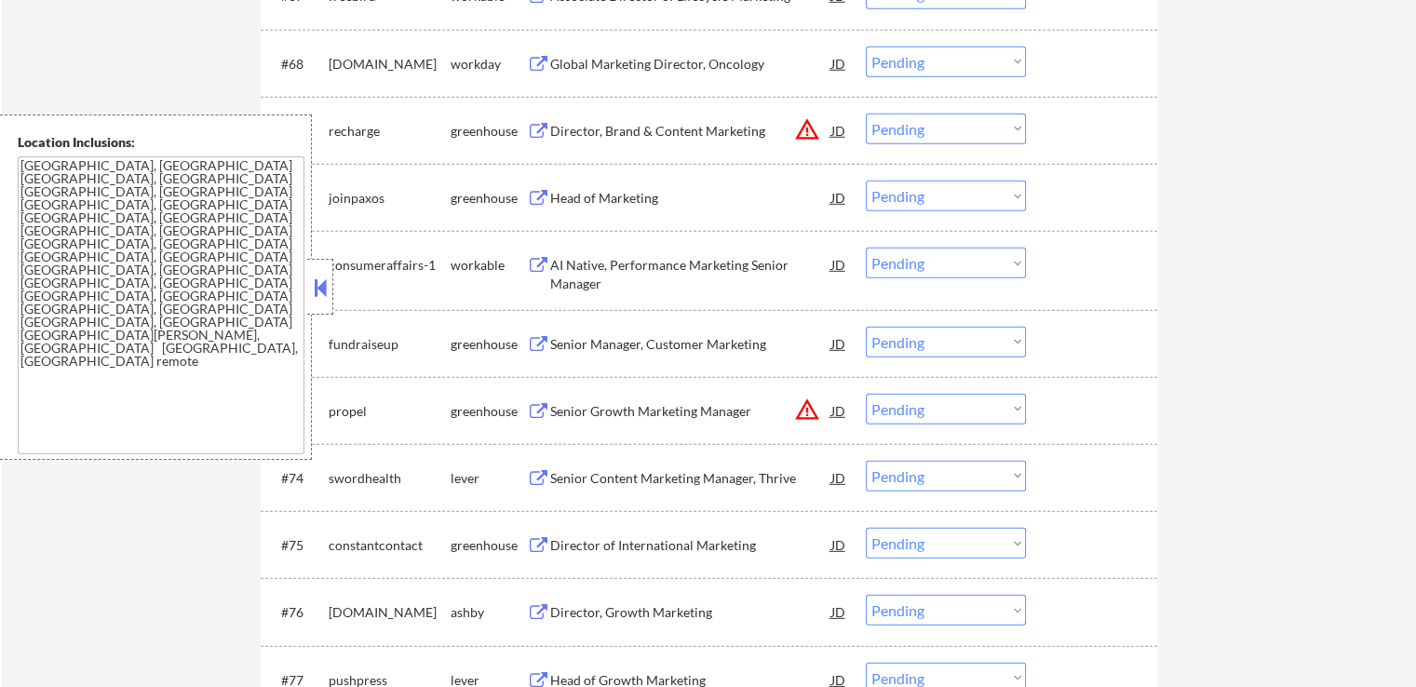
scroll to position [5522, 0]
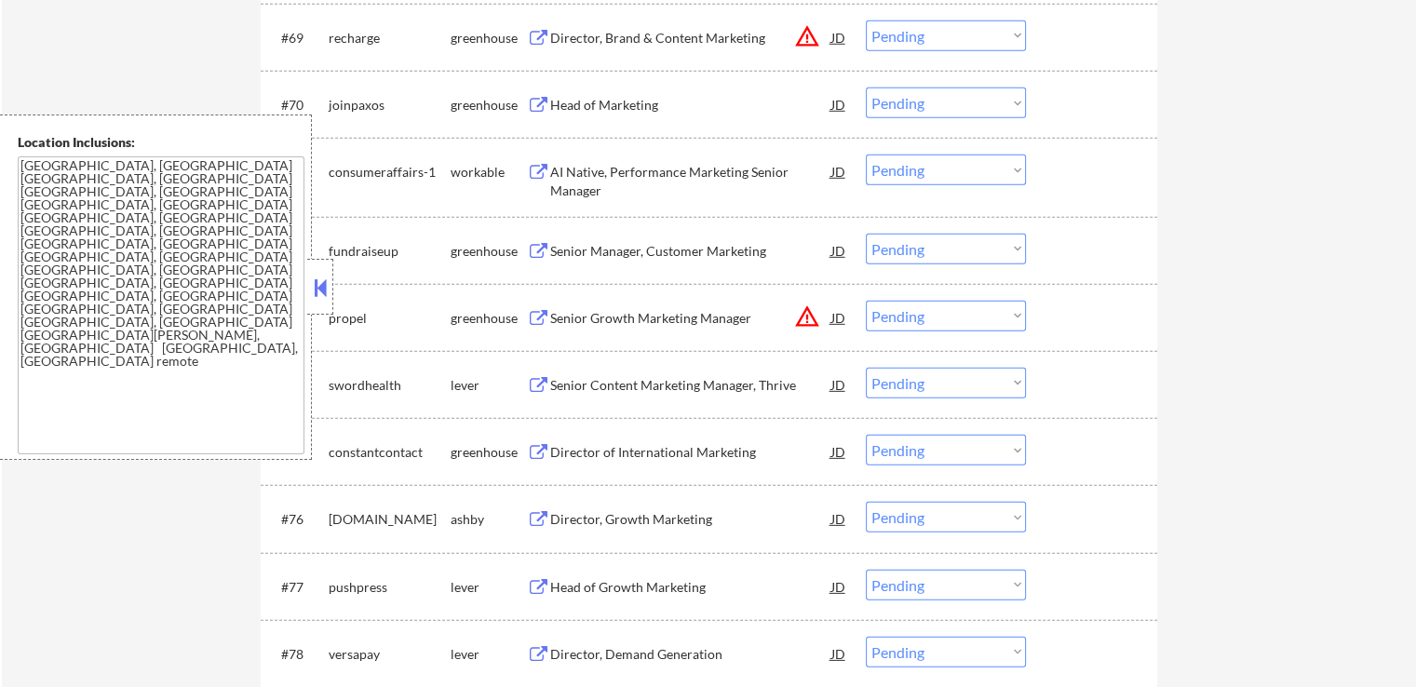
click at [916, 260] on select "Choose an option... Pending Applied Excluded (Questions) Excluded (Expired) Exc…" at bounding box center [946, 249] width 160 height 31
click at [866, 234] on select "Choose an option... Pending Applied Excluded (Questions) Excluded (Expired) Exc…" at bounding box center [946, 249] width 160 height 31
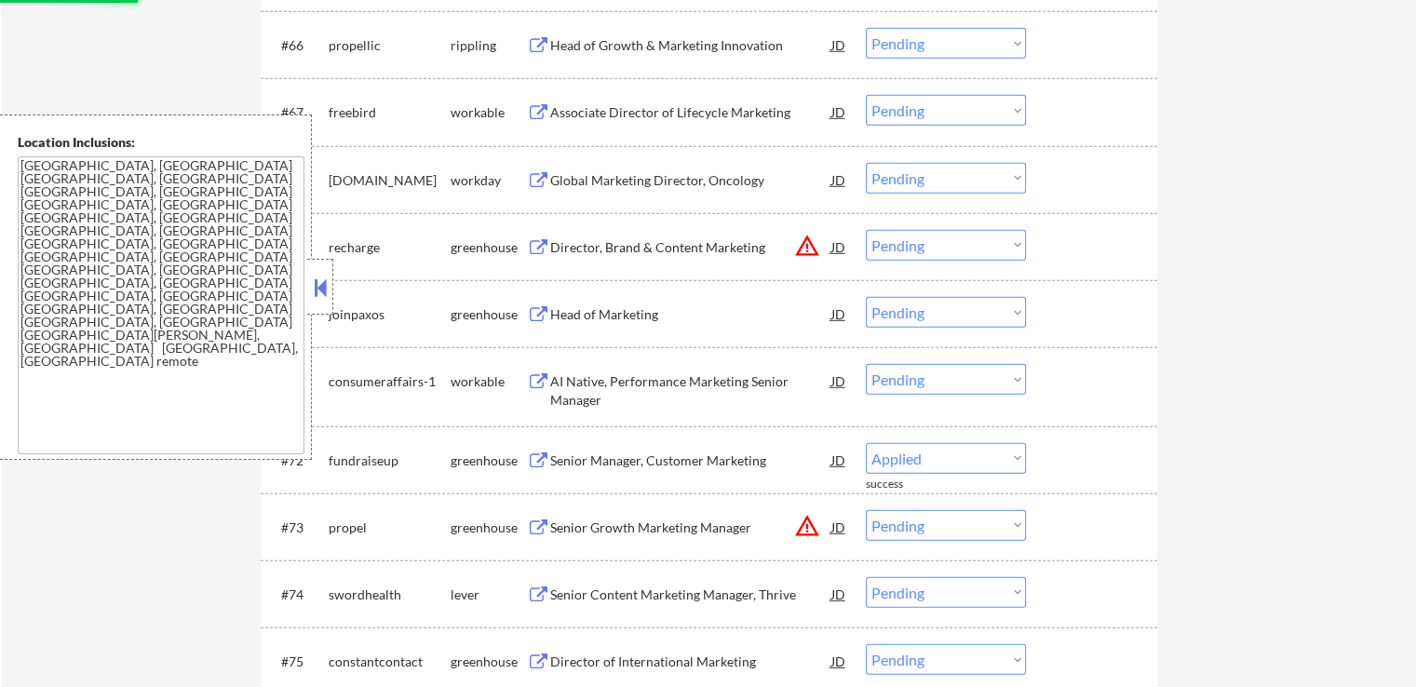
scroll to position [5336, 0]
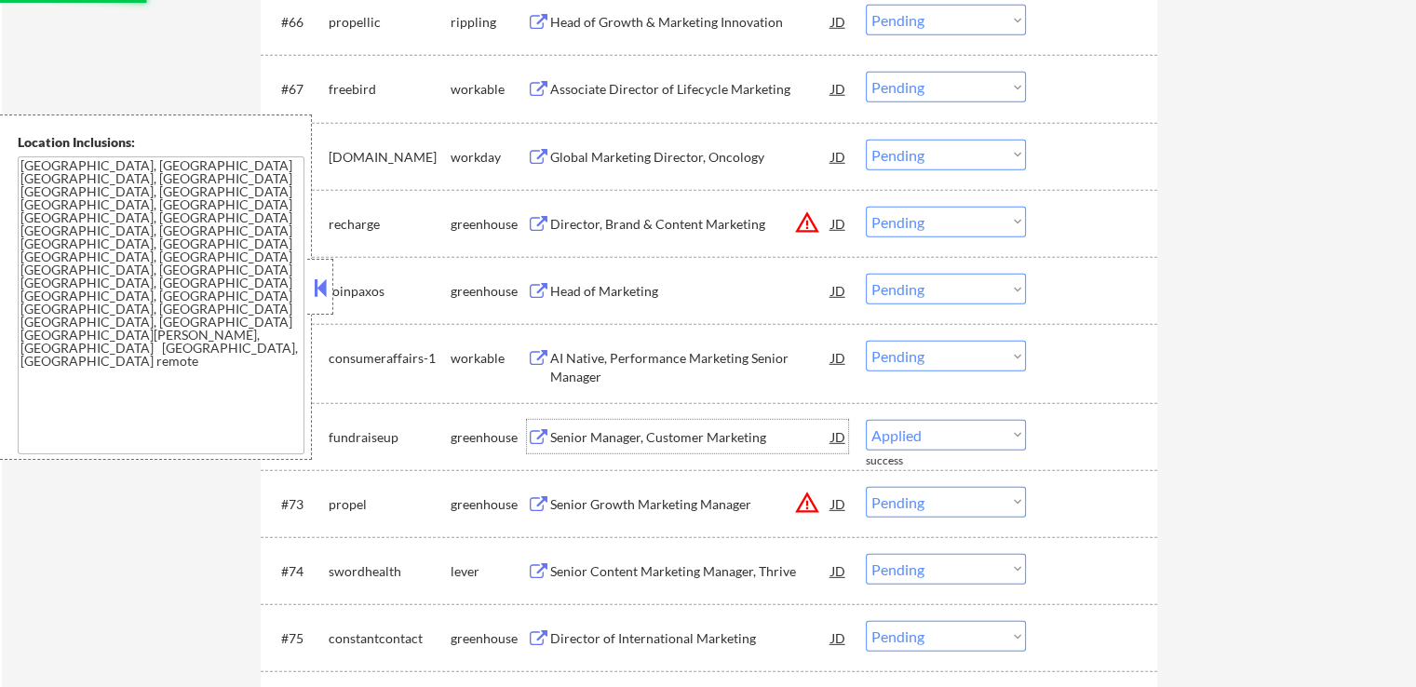
click at [566, 428] on div "Senior Manager, Customer Marketing" at bounding box center [690, 437] width 281 height 19
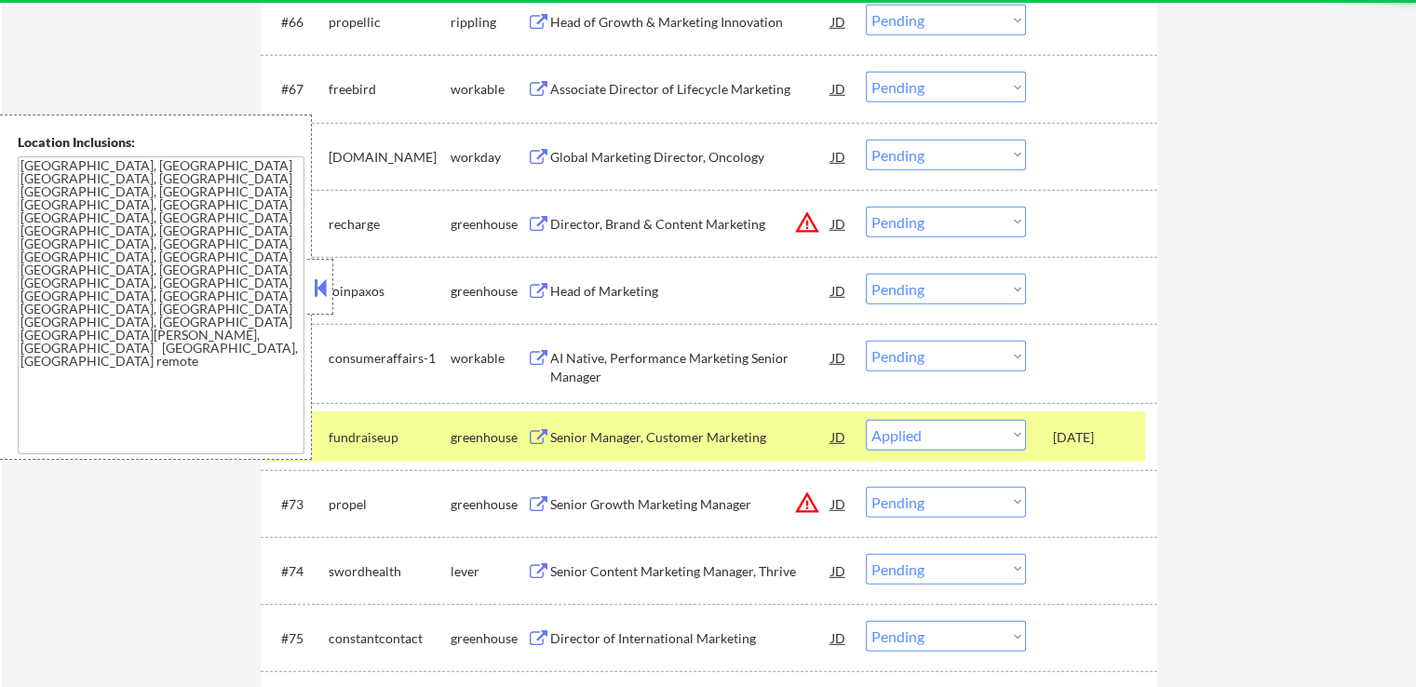
select select ""pending""
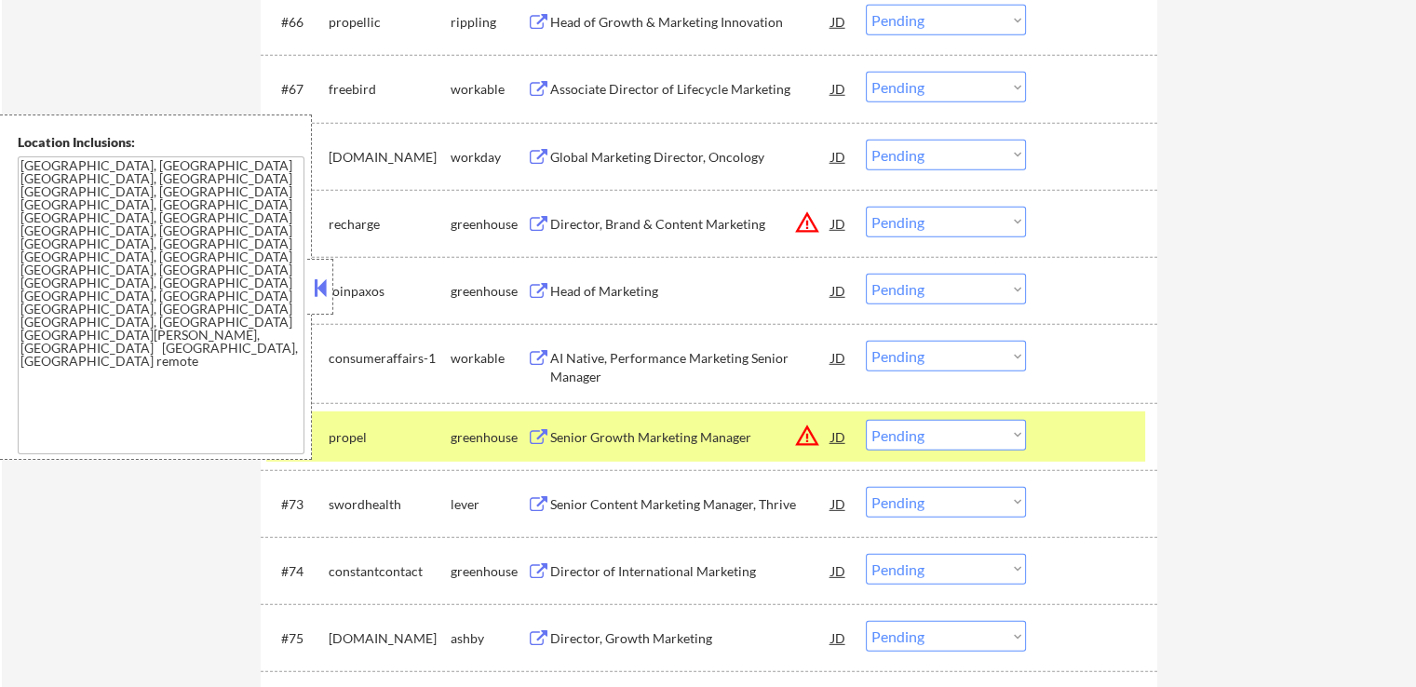
scroll to position [383, 0]
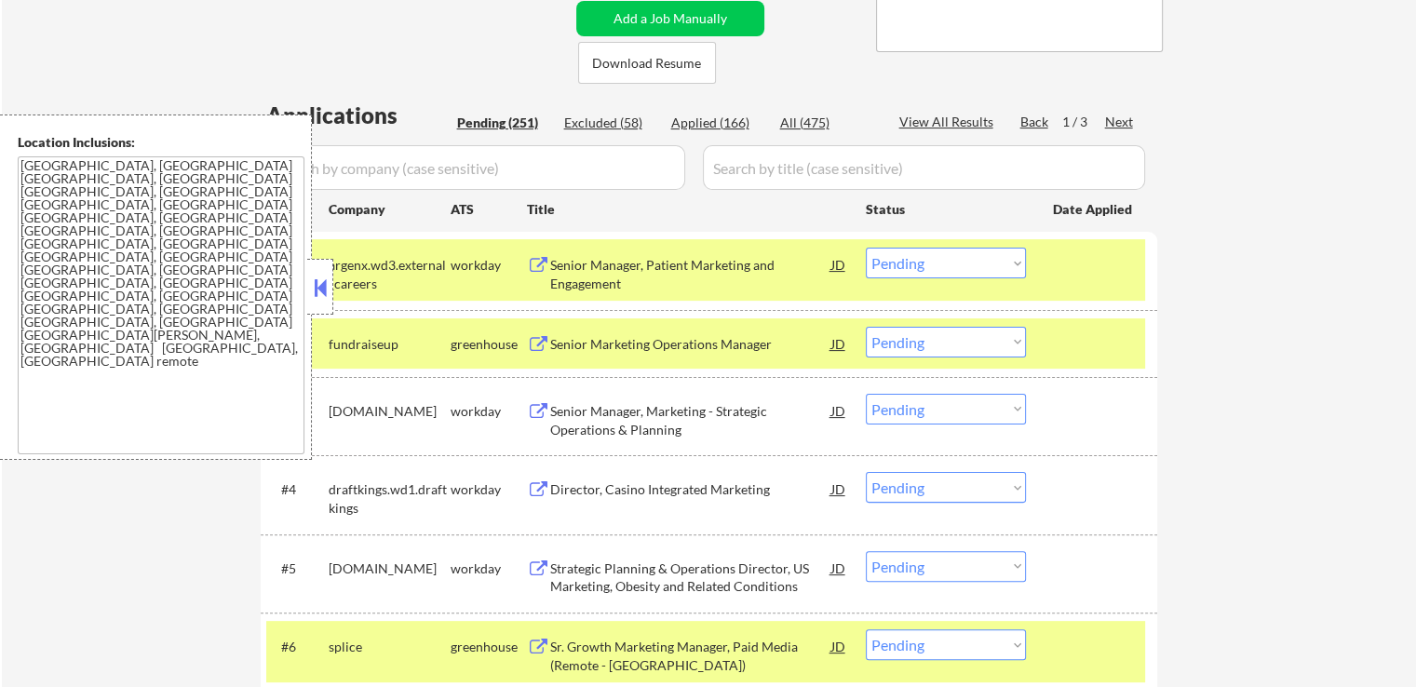
click at [924, 343] on select "Choose an option... Pending Applied Excluded (Questions) Excluded (Expired) Exc…" at bounding box center [946, 342] width 160 height 31
click at [866, 327] on select "Choose an option... Pending Applied Excluded (Questions) Excluded (Expired) Exc…" at bounding box center [946, 342] width 160 height 31
select select ""pending""
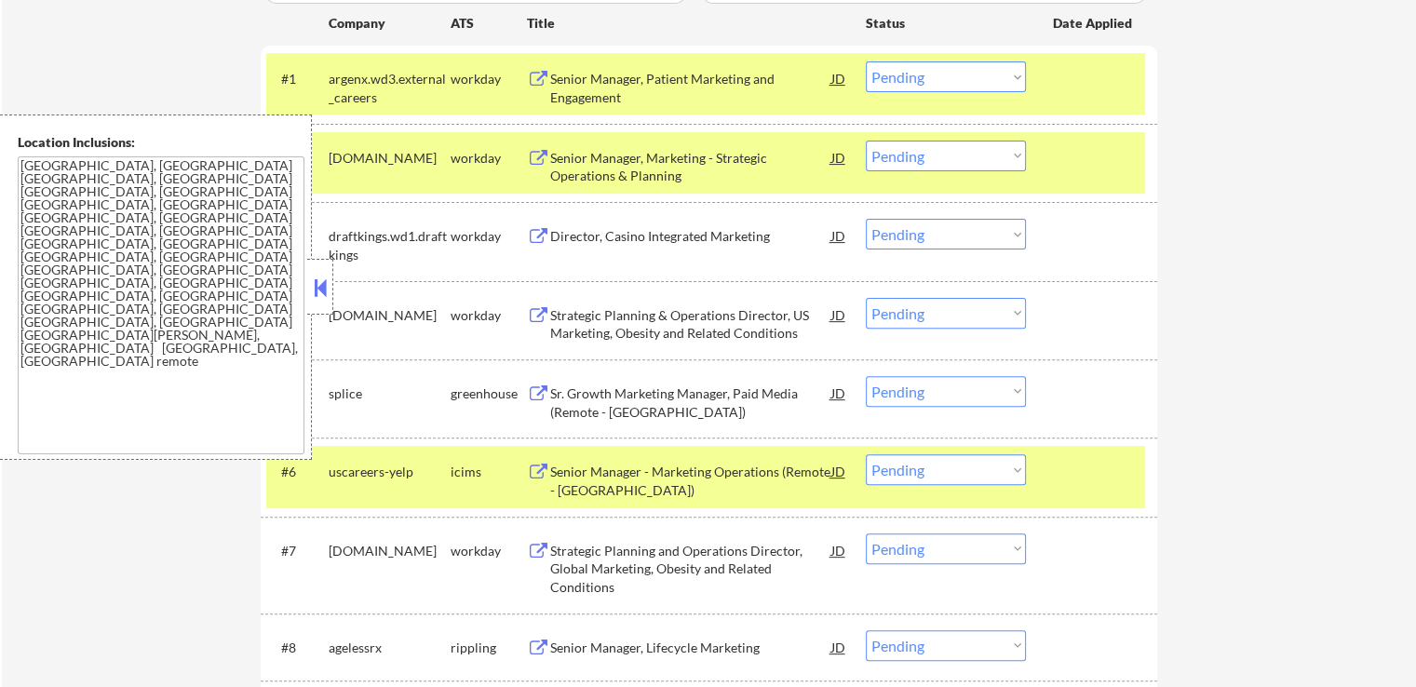
scroll to position [755, 0]
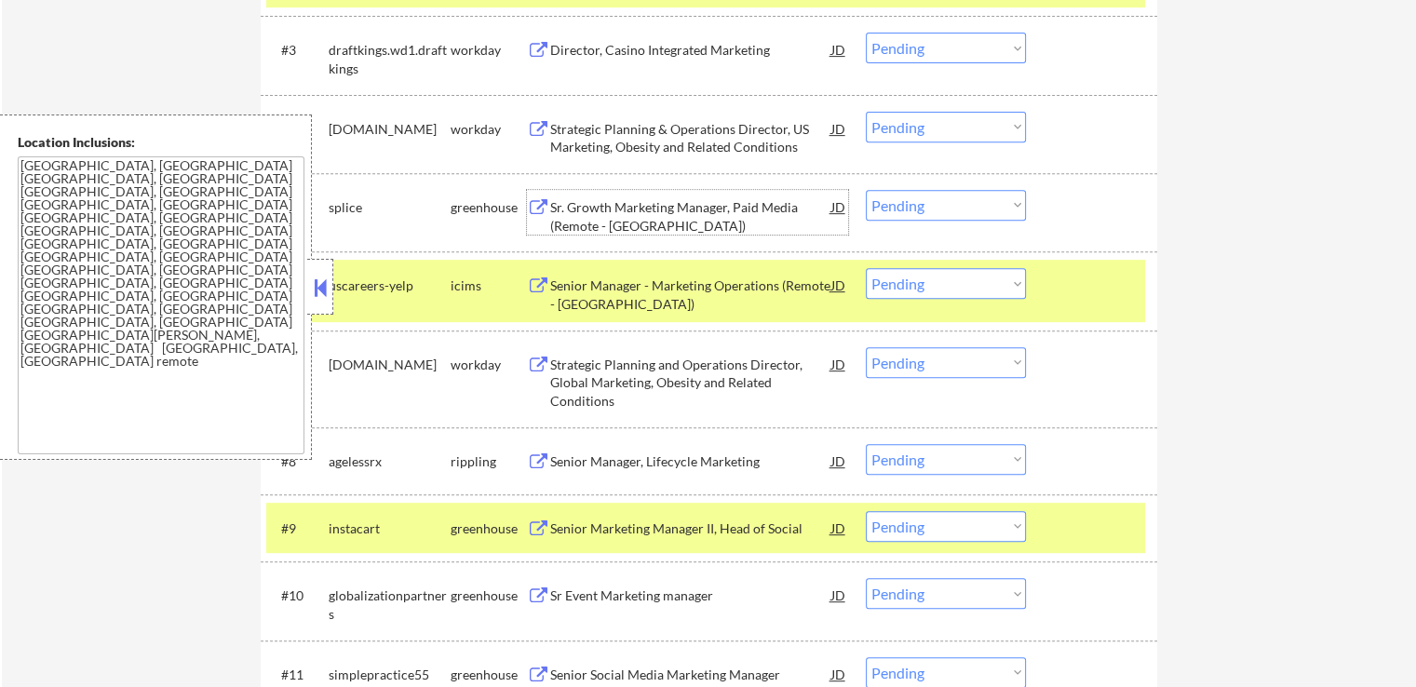
click at [577, 215] on div "Sr. Growth Marketing Manager, Paid Media (Remote - [GEOGRAPHIC_DATA])" at bounding box center [690, 216] width 281 height 36
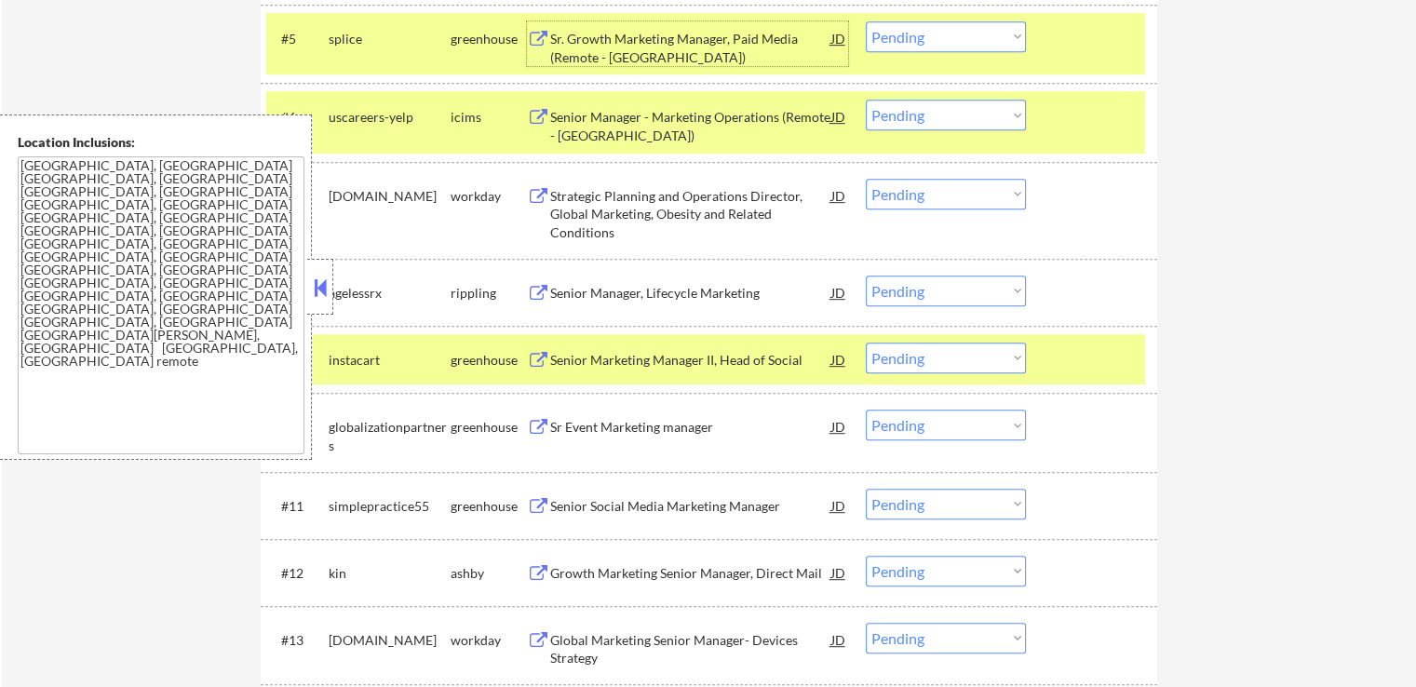
scroll to position [941, 0]
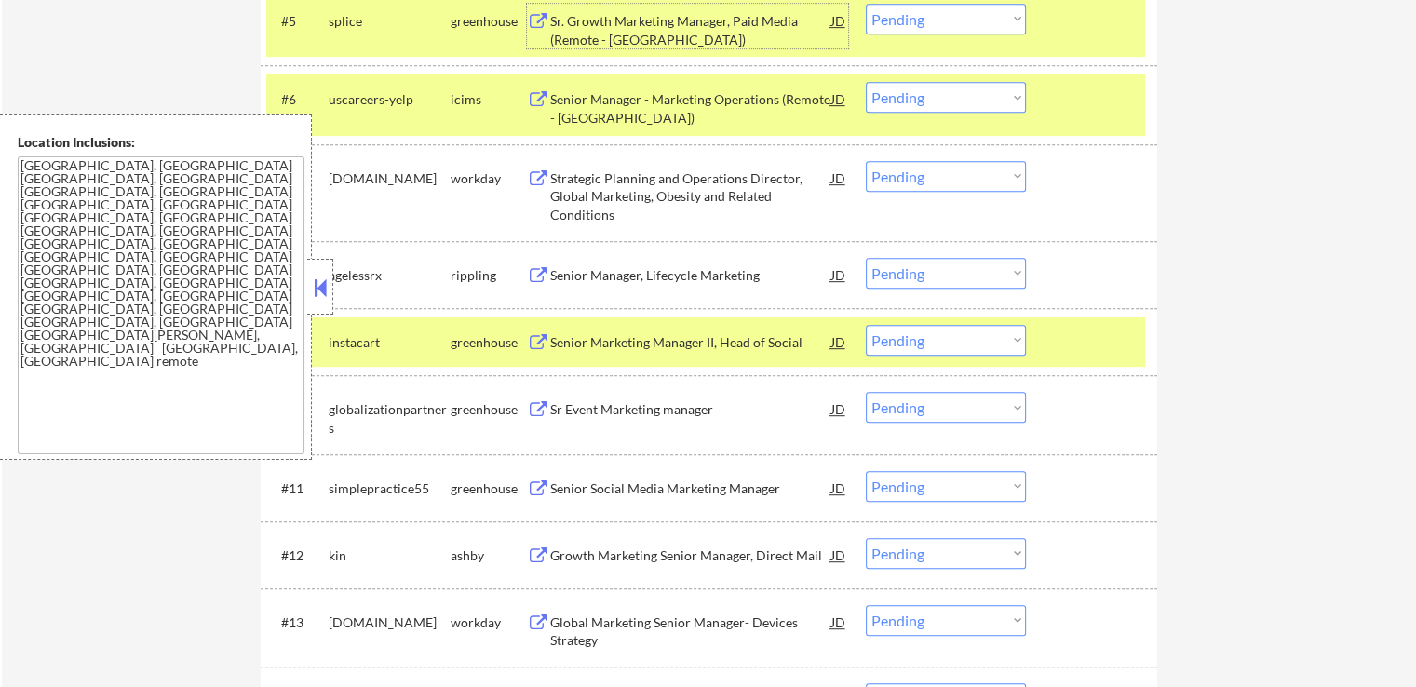
click at [579, 347] on div "Senior Marketing Manager II, Head of Social" at bounding box center [690, 342] width 281 height 19
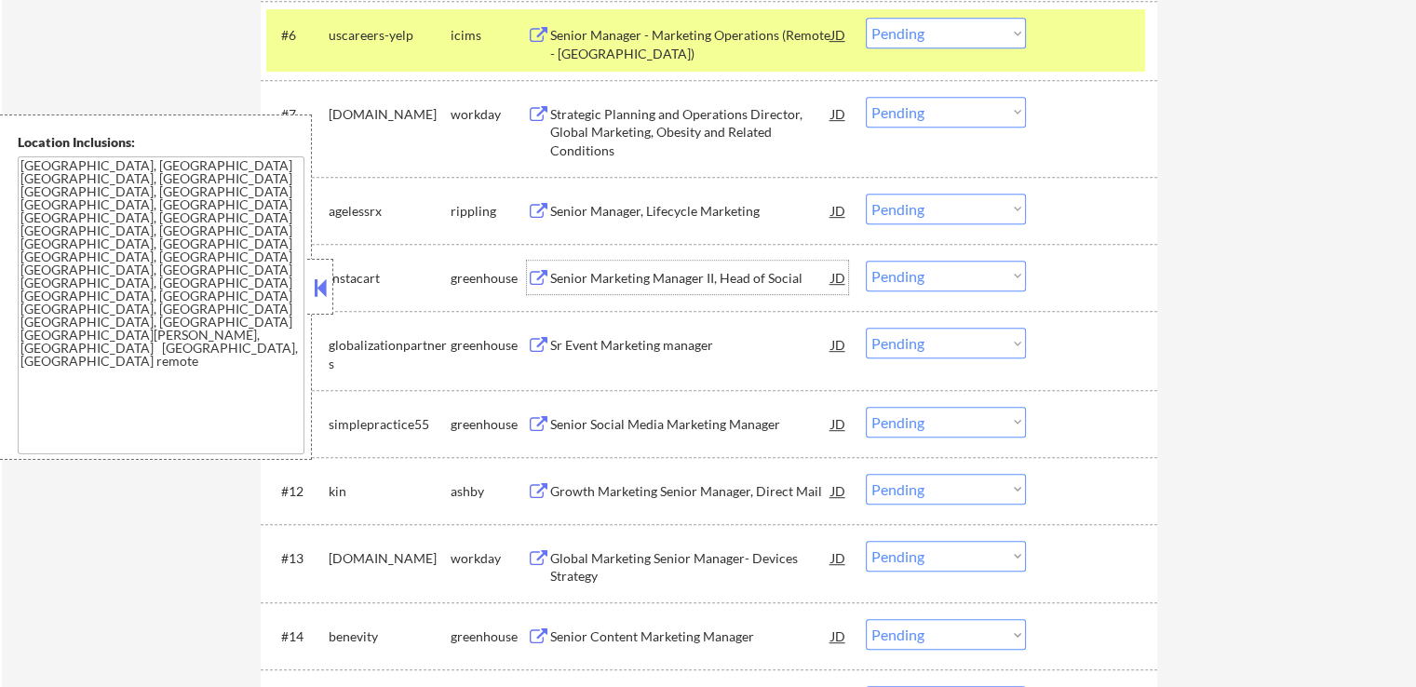
scroll to position [1034, 0]
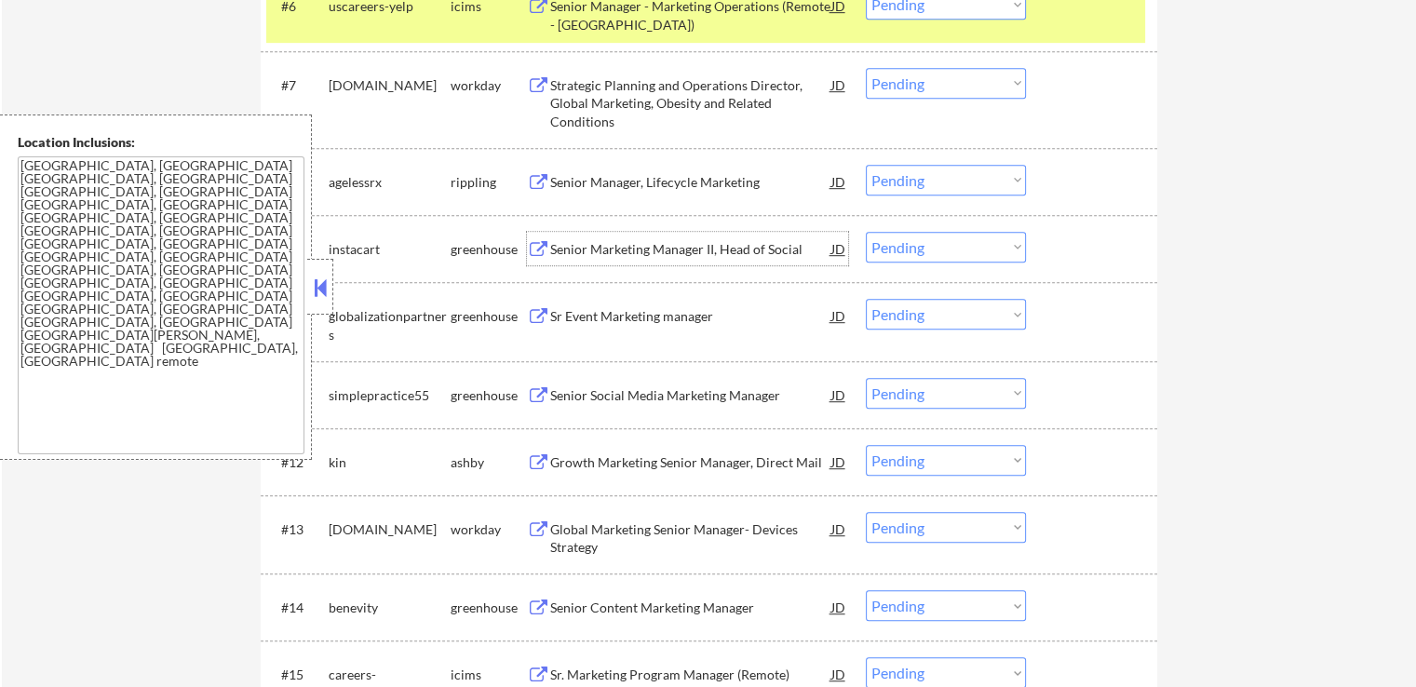
click at [561, 316] on div "Sr Event Marketing manager" at bounding box center [690, 316] width 281 height 19
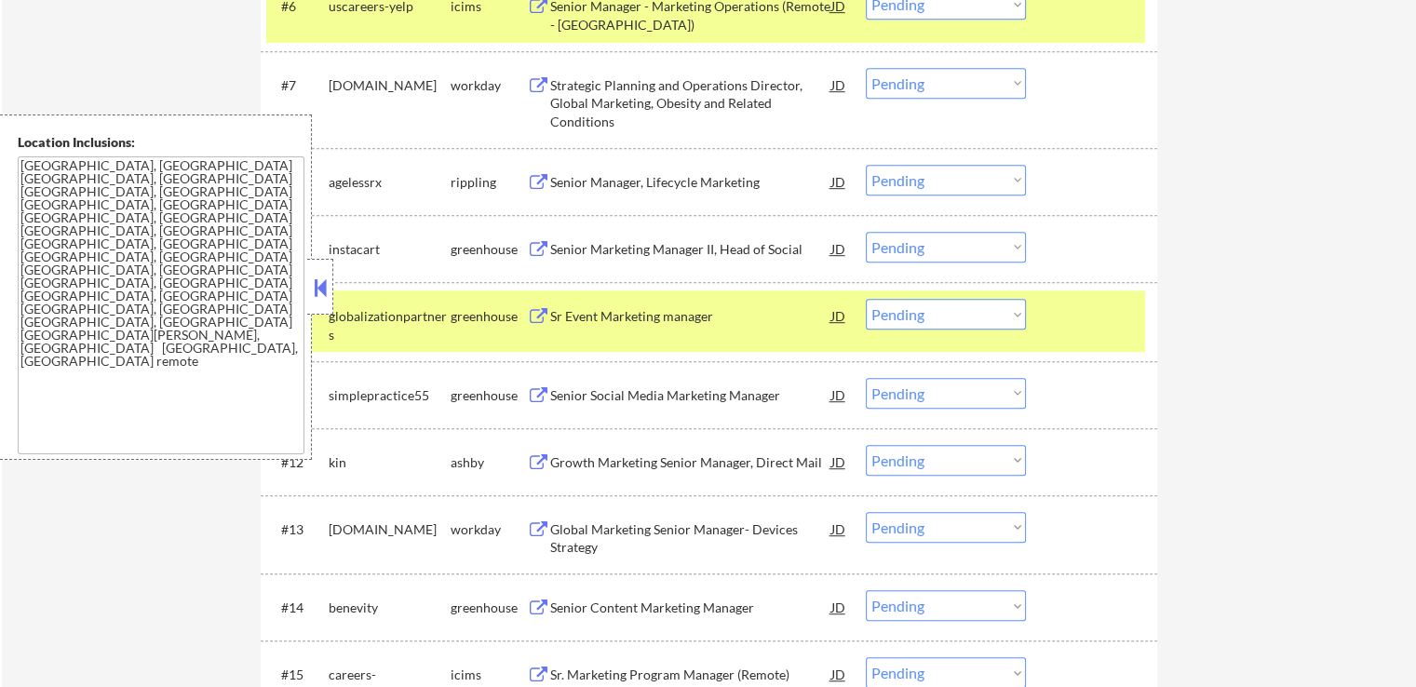
click at [562, 402] on div "Senior Social Media Marketing Manager" at bounding box center [690, 395] width 281 height 19
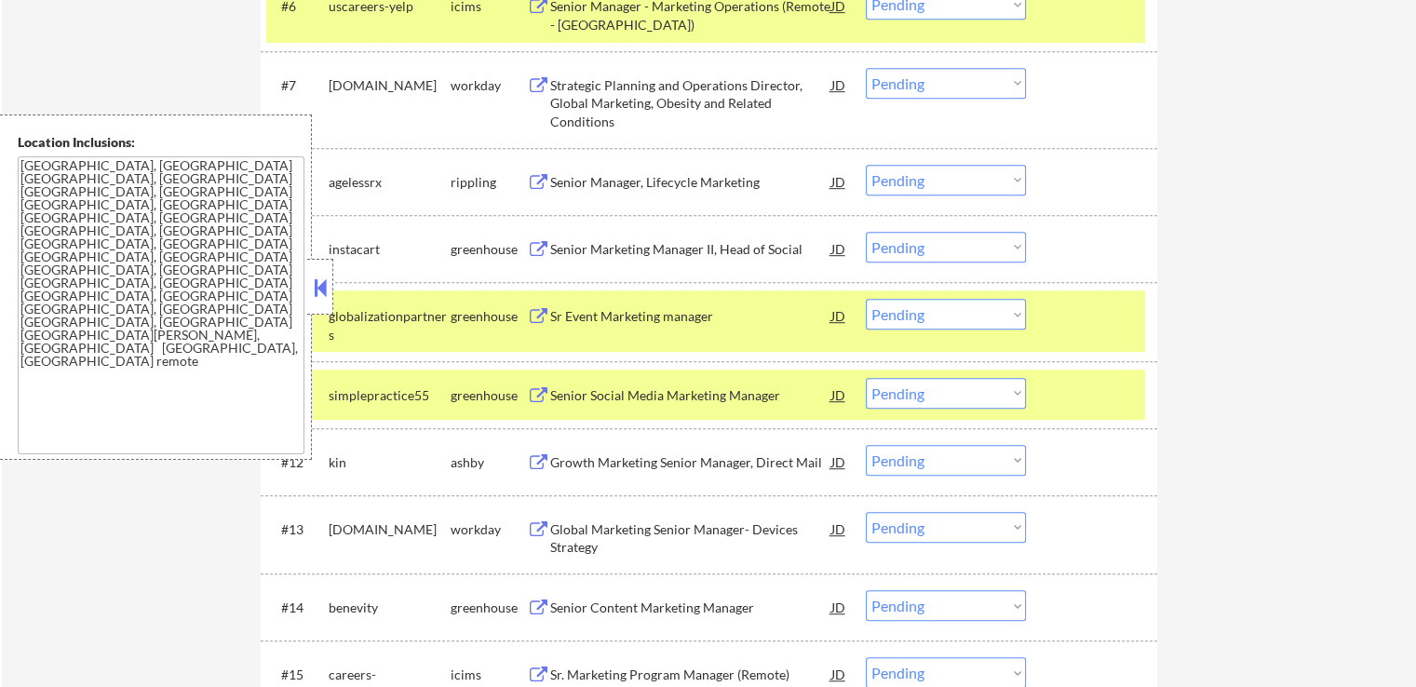
click at [559, 461] on div "Growth Marketing Senior Manager, Direct Mail" at bounding box center [690, 462] width 281 height 19
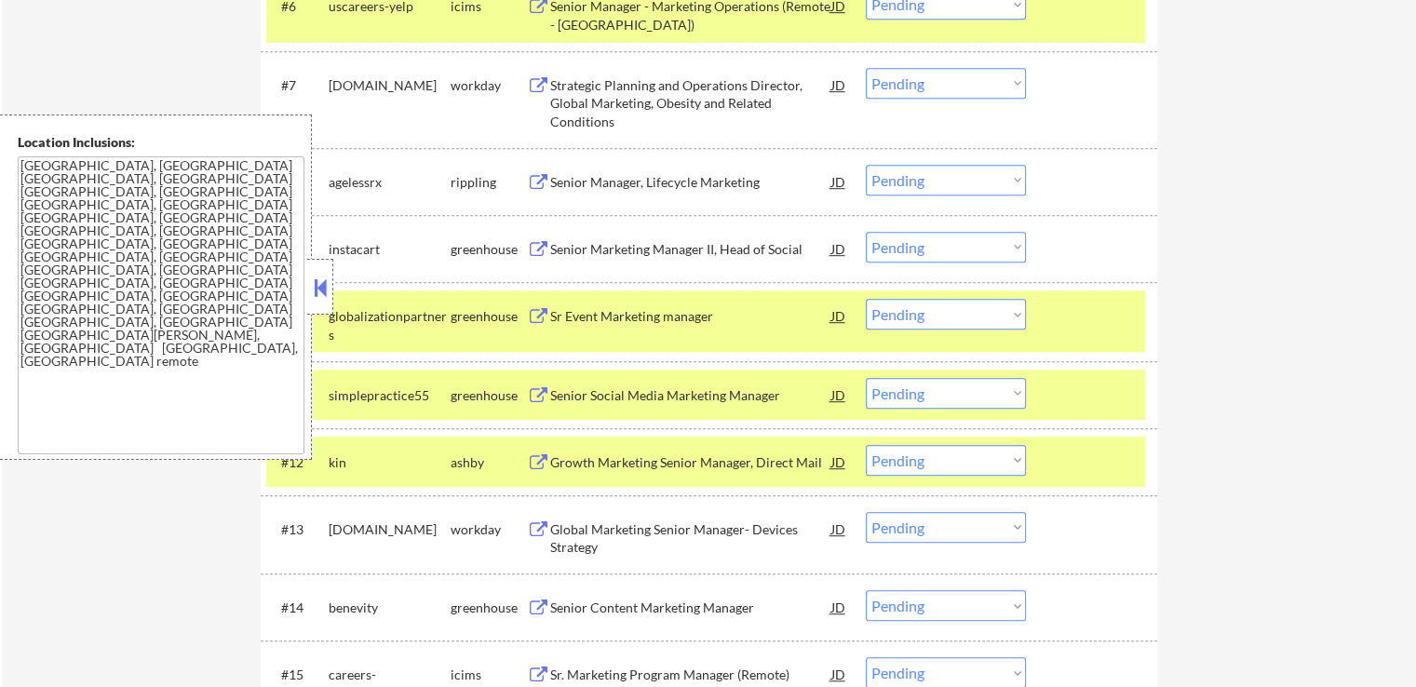
click at [558, 607] on div "Senior Content Marketing Manager" at bounding box center [690, 607] width 281 height 19
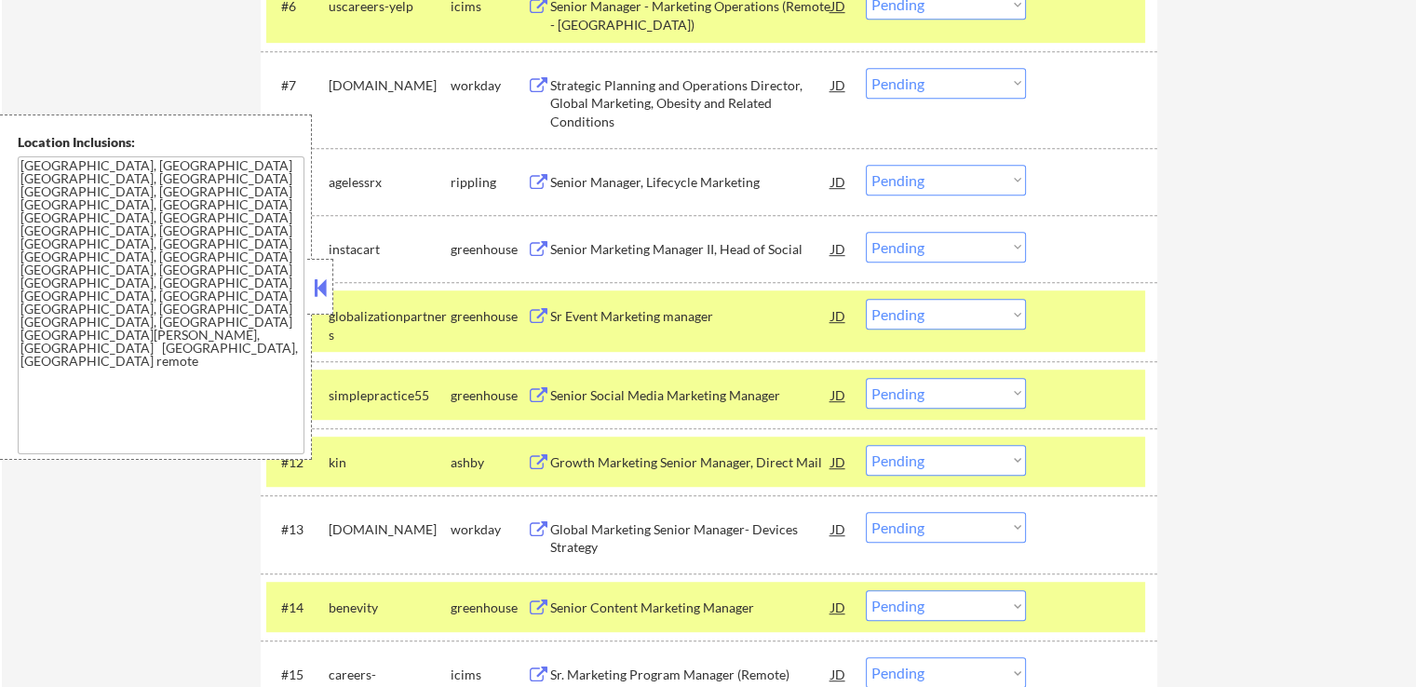
scroll to position [1127, 0]
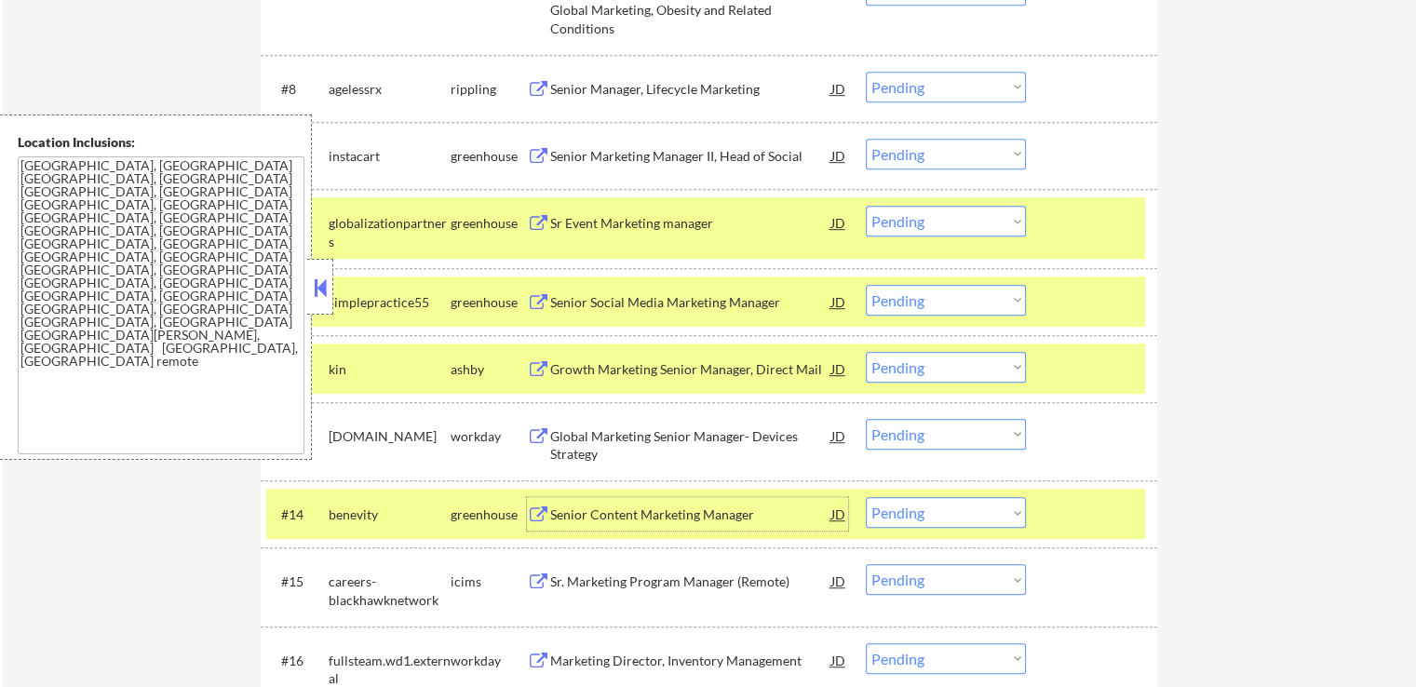
drag, startPoint x: 914, startPoint y: 222, endPoint x: 915, endPoint y: 234, distance: 12.1
click at [914, 222] on select "Choose an option... Pending Applied Excluded (Questions) Excluded (Expired) Exc…" at bounding box center [946, 221] width 160 height 31
click at [866, 206] on select "Choose an option... Pending Applied Excluded (Questions) Excluded (Expired) Exc…" at bounding box center [946, 221] width 160 height 31
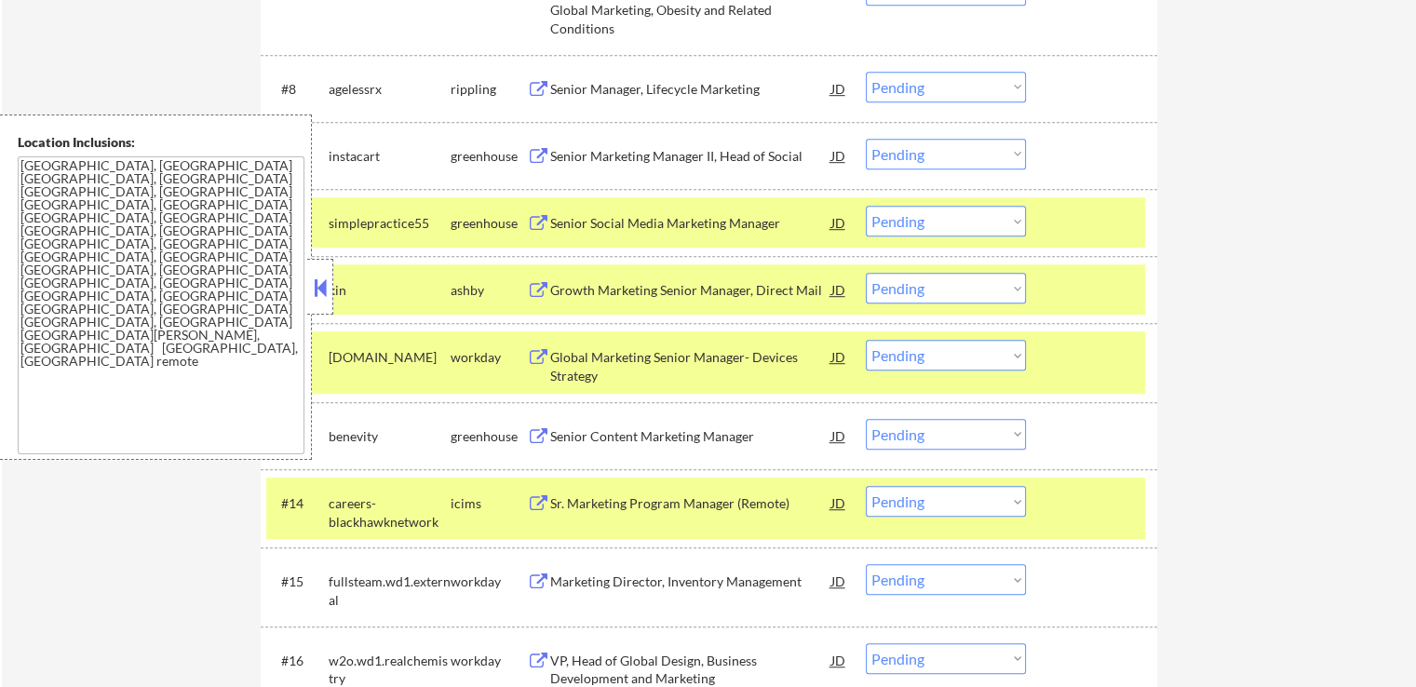
click at [931, 228] on select "Choose an option... Pending Applied Excluded (Questions) Excluded (Expired) Exc…" at bounding box center [946, 221] width 160 height 31
click at [866, 206] on select "Choose an option... Pending Applied Excluded (Questions) Excluded (Expired) Exc…" at bounding box center [946, 221] width 160 height 31
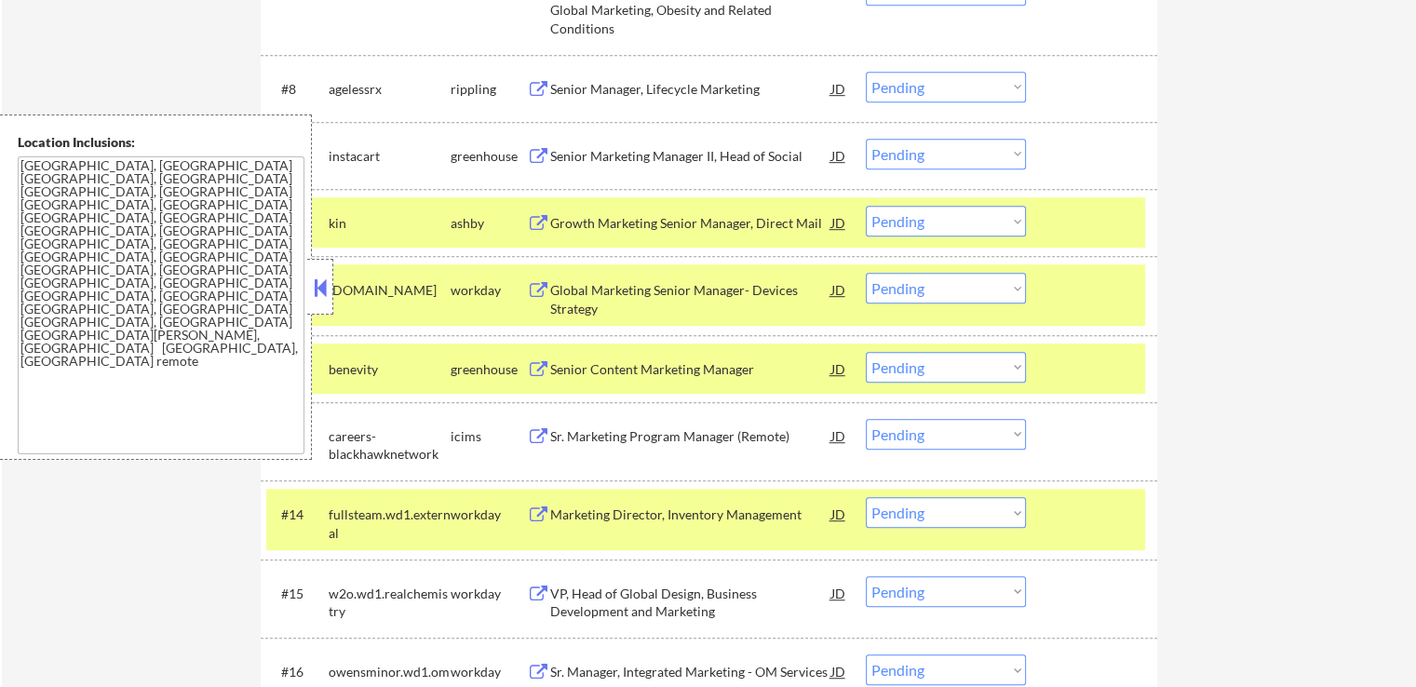
click at [927, 223] on select "Choose an option... Pending Applied Excluded (Questions) Excluded (Expired) Exc…" at bounding box center [946, 221] width 160 height 31
click at [866, 206] on select "Choose an option... Pending Applied Excluded (Questions) Excluded (Expired) Exc…" at bounding box center [946, 221] width 160 height 31
select select ""pending""
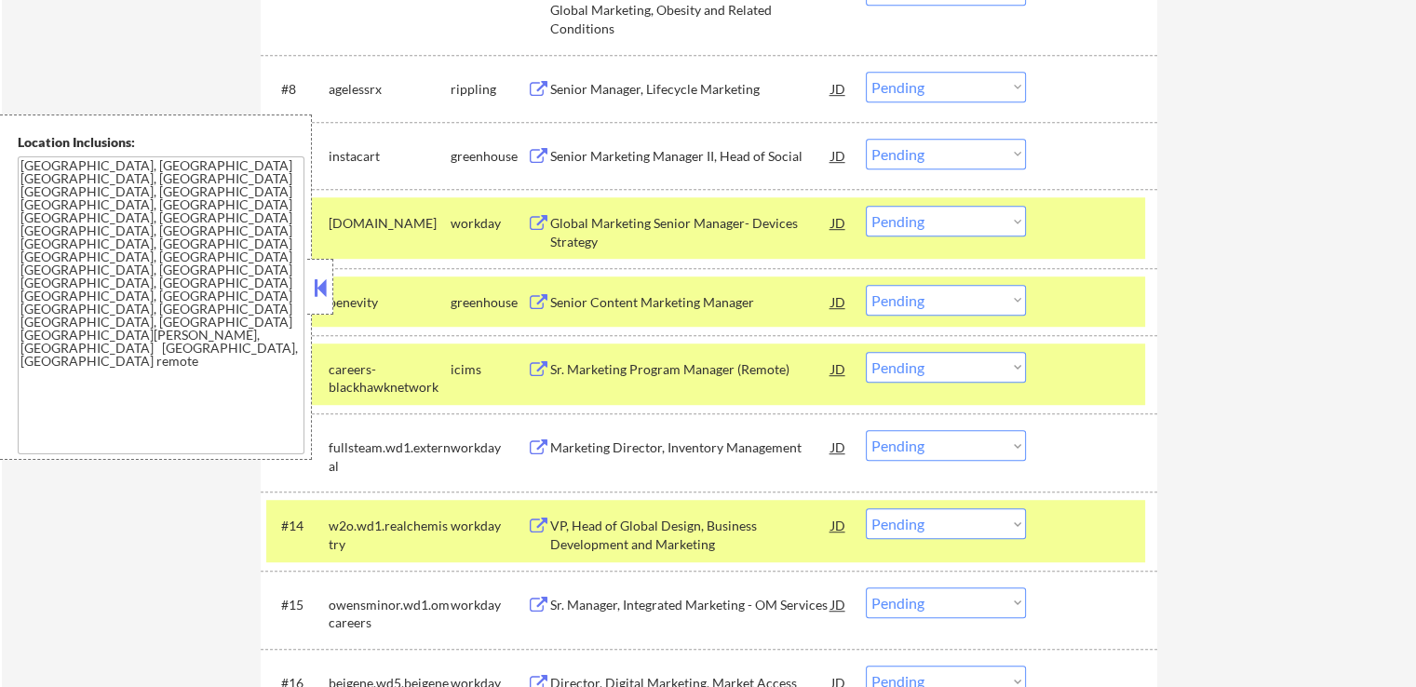
click at [906, 151] on select "Choose an option... Pending Applied Excluded (Questions) Excluded (Expired) Exc…" at bounding box center [946, 154] width 160 height 31
click at [866, 139] on select "Choose an option... Pending Applied Excluded (Questions) Excluded (Expired) Exc…" at bounding box center [946, 154] width 160 height 31
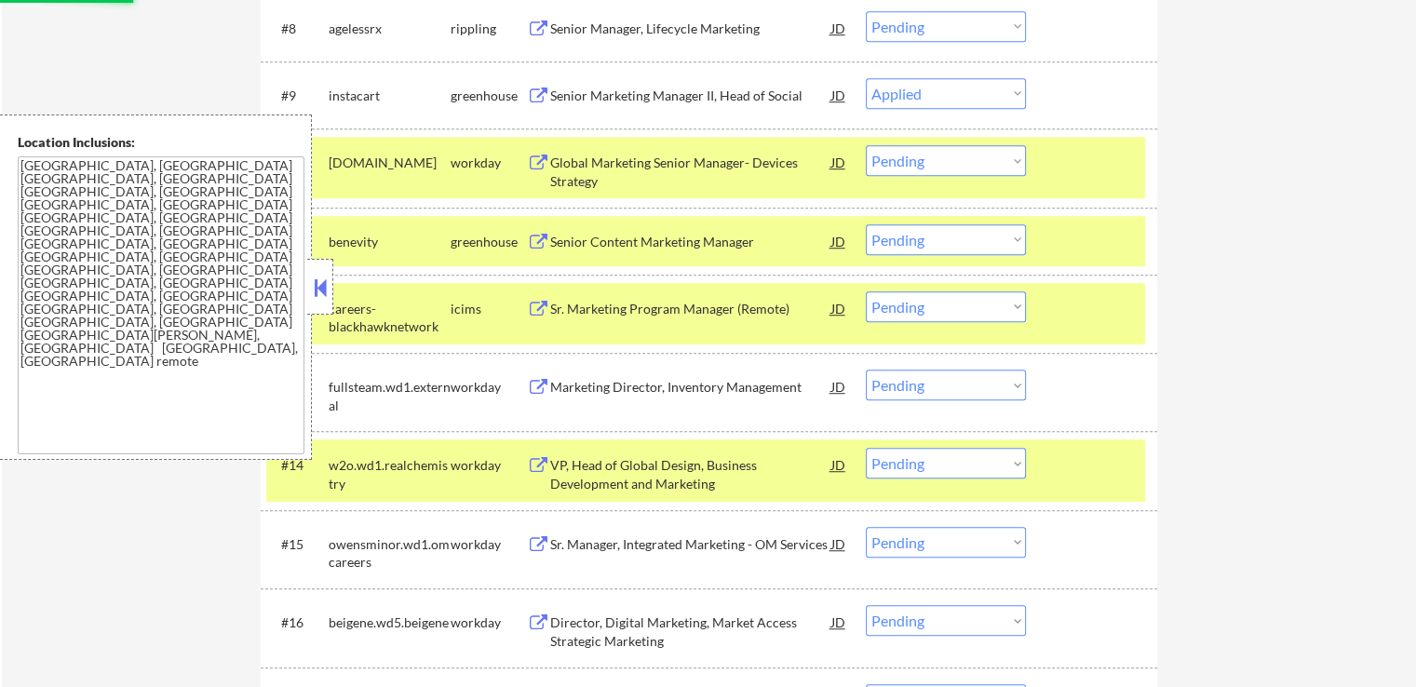
scroll to position [1220, 0]
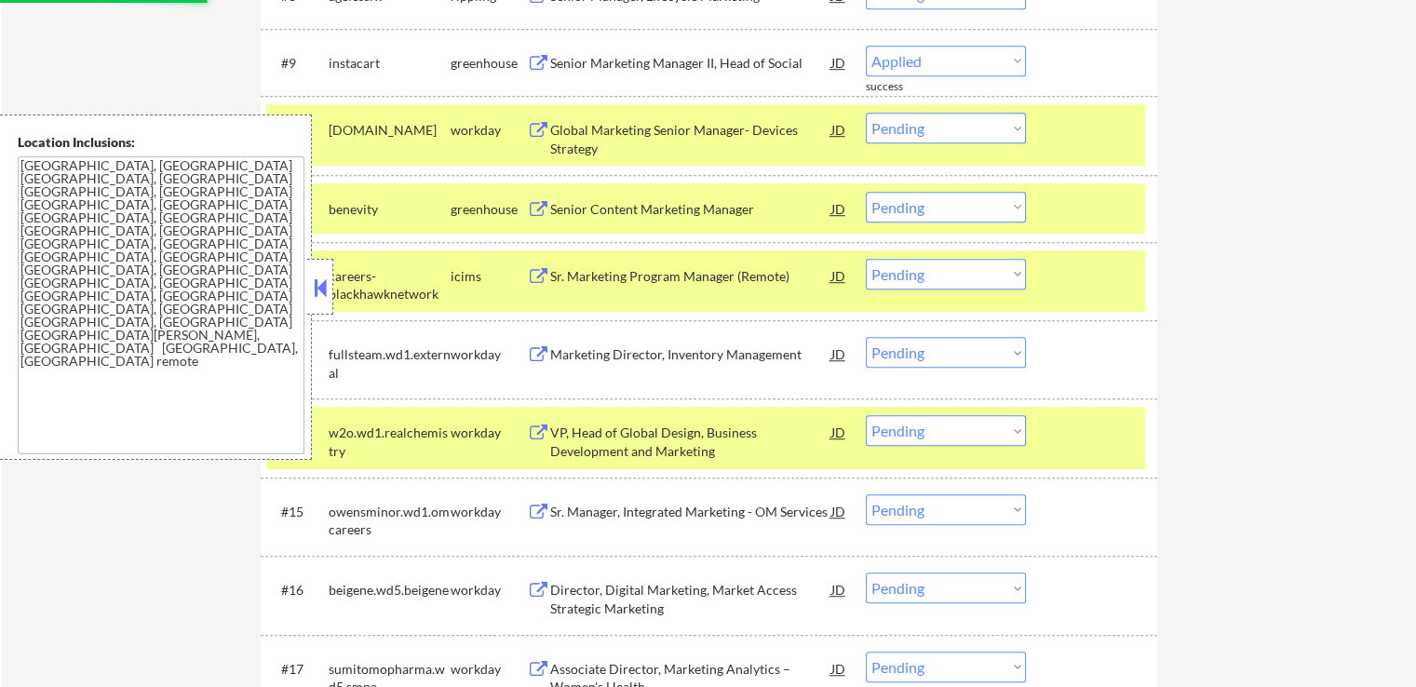
select select ""pending""
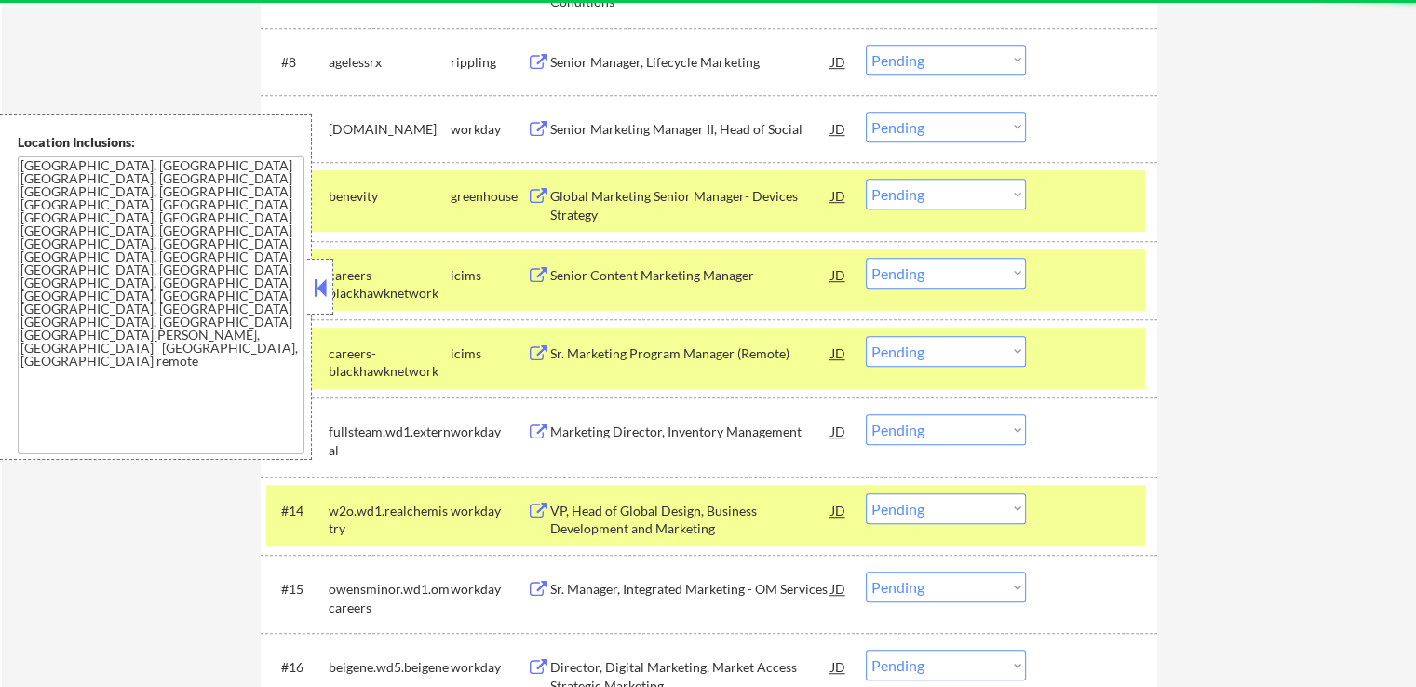
scroll to position [1127, 0]
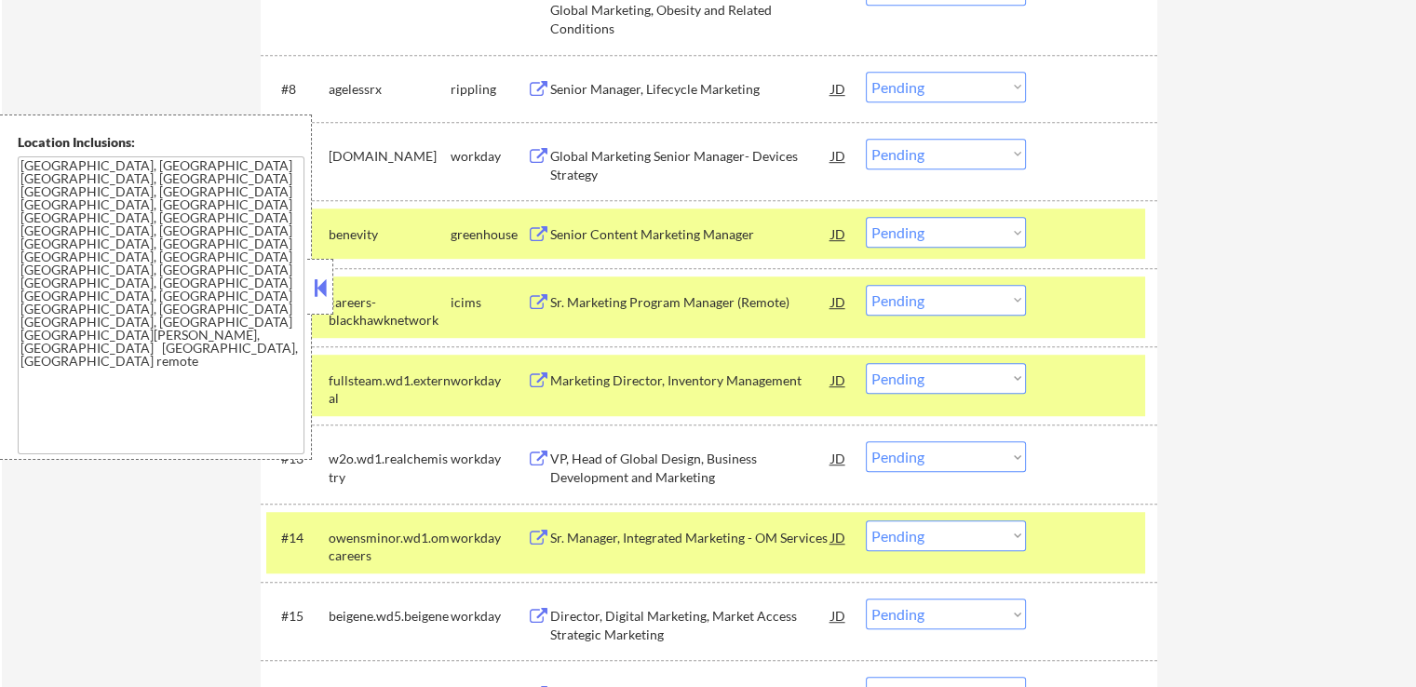
click at [920, 234] on select "Choose an option... Pending Applied Excluded (Questions) Excluded (Expired) Exc…" at bounding box center [946, 232] width 160 height 31
click at [866, 217] on select "Choose an option... Pending Applied Excluded (Questions) Excluded (Expired) Exc…" at bounding box center [946, 232] width 160 height 31
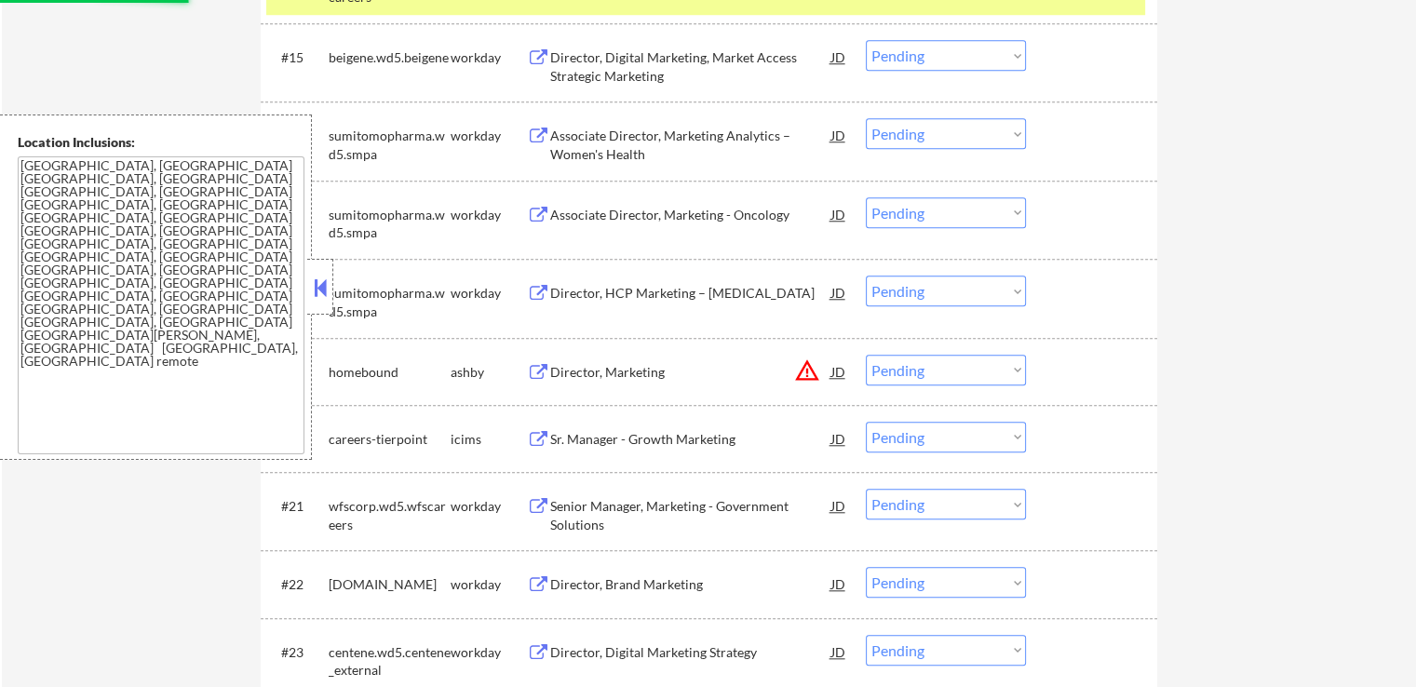
scroll to position [1779, 0]
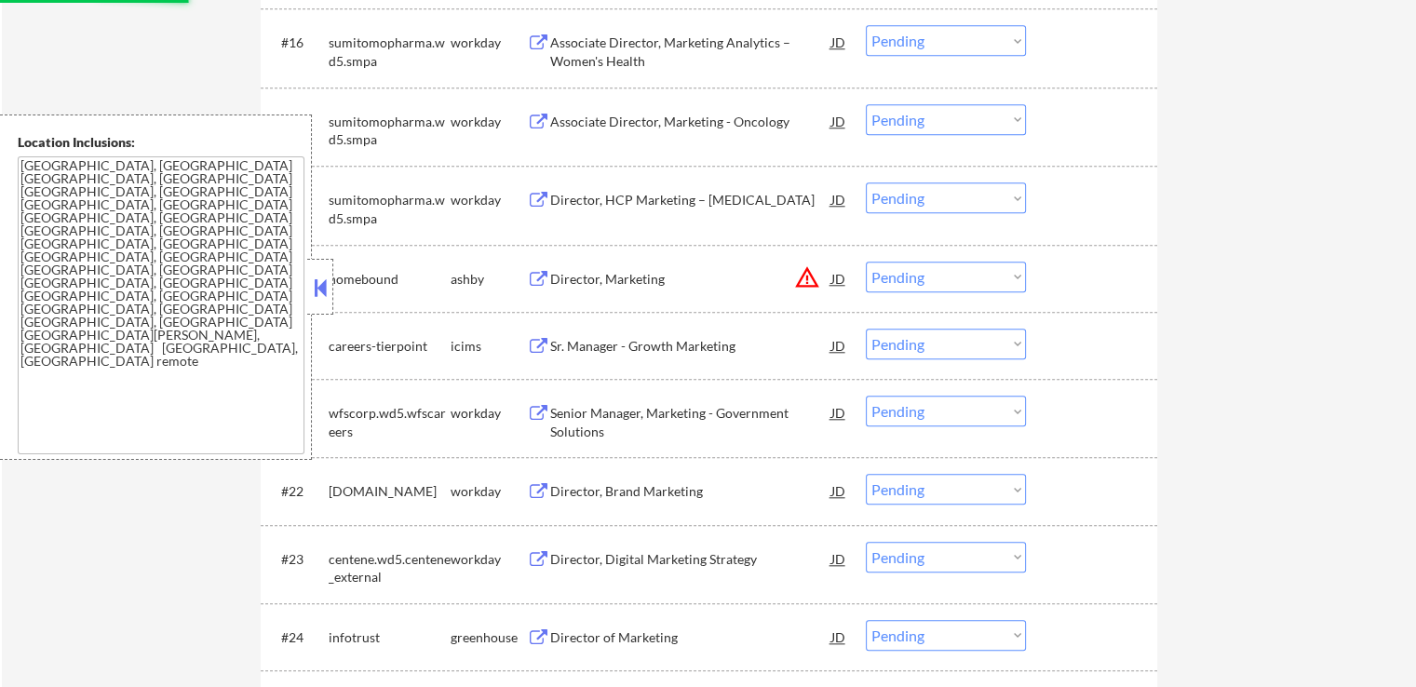
select select ""pending""
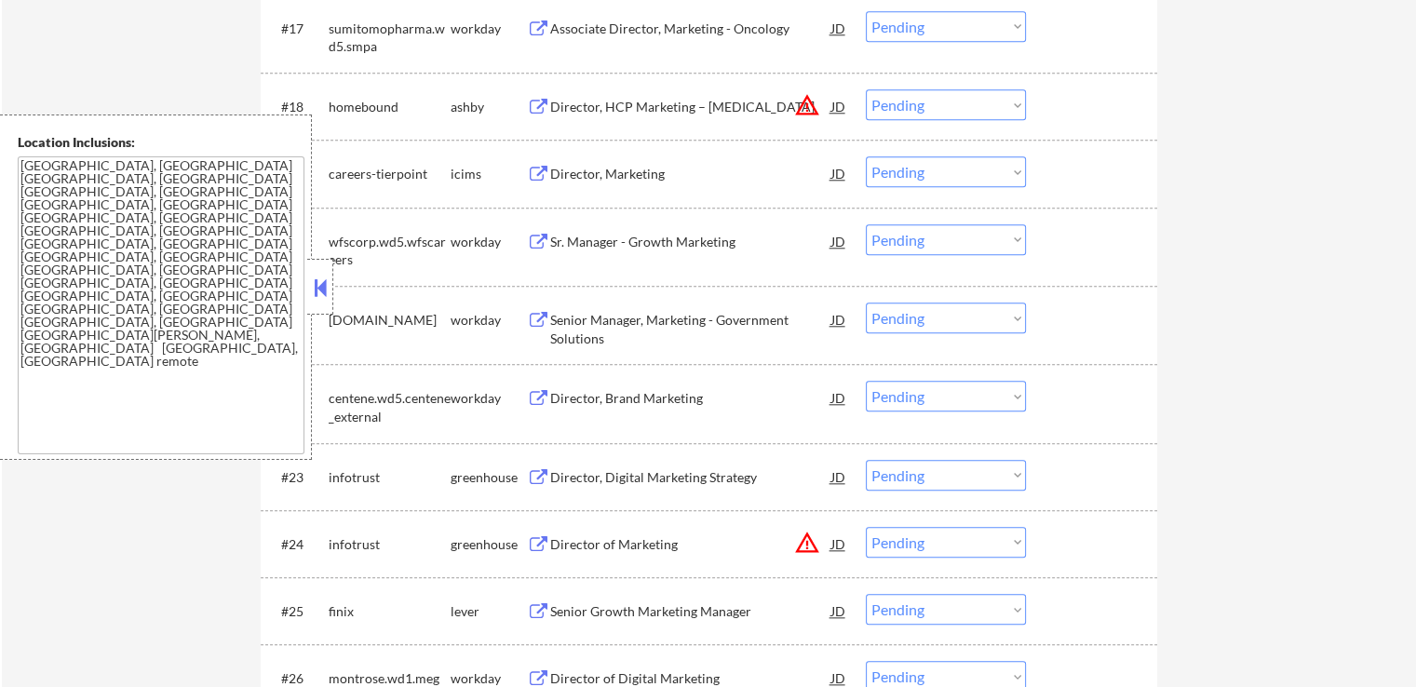
scroll to position [2244, 0]
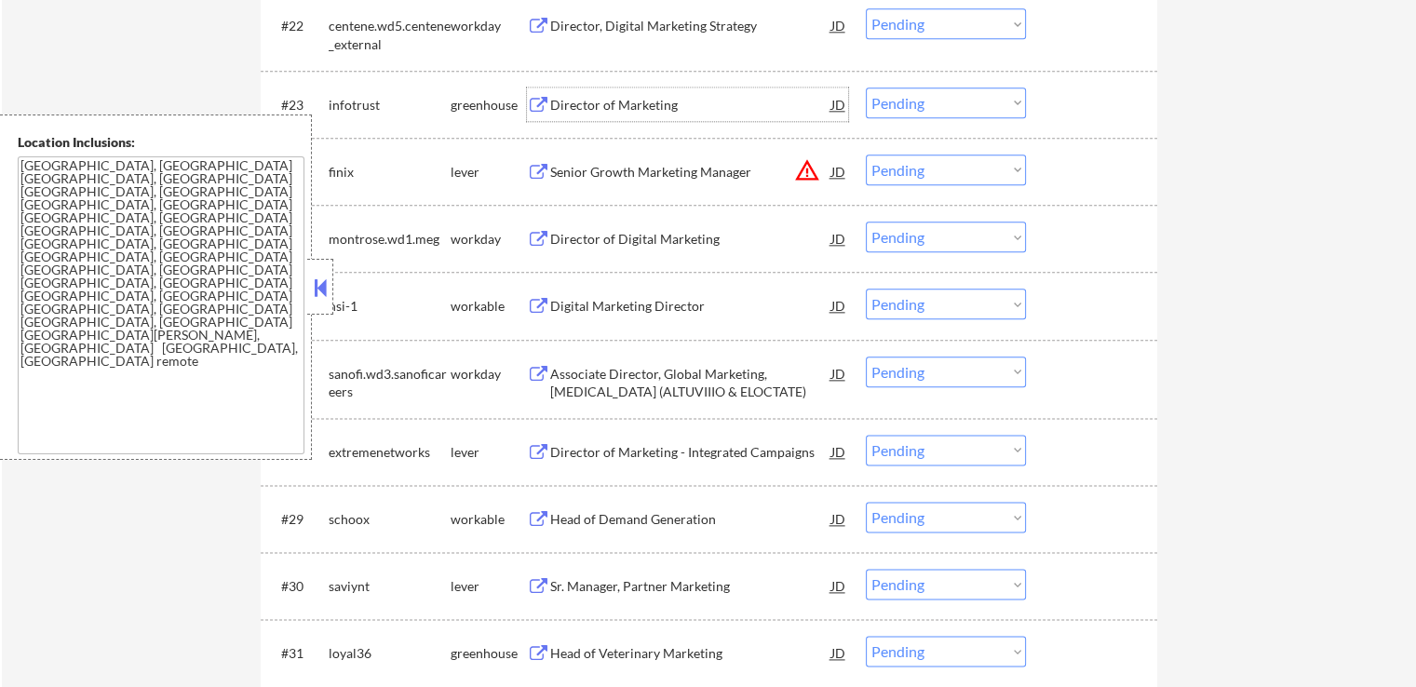
click at [577, 101] on div "Director of Marketing" at bounding box center [690, 105] width 281 height 19
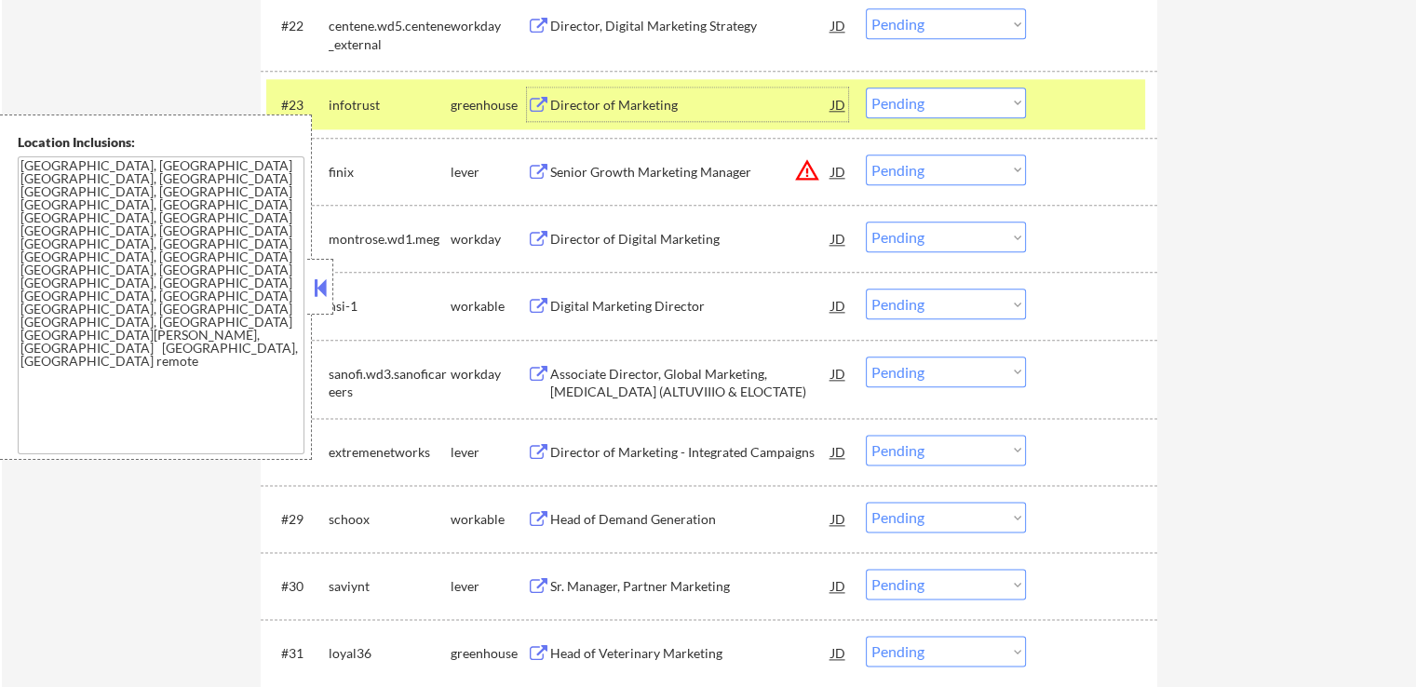
click at [957, 101] on select "Choose an option... Pending Applied Excluded (Questions) Excluded (Expired) Exc…" at bounding box center [946, 102] width 160 height 31
click at [866, 87] on select "Choose an option... Pending Applied Excluded (Questions) Excluded (Expired) Exc…" at bounding box center [946, 102] width 160 height 31
click at [639, 161] on div "Senior Growth Marketing Manager" at bounding box center [690, 171] width 281 height 34
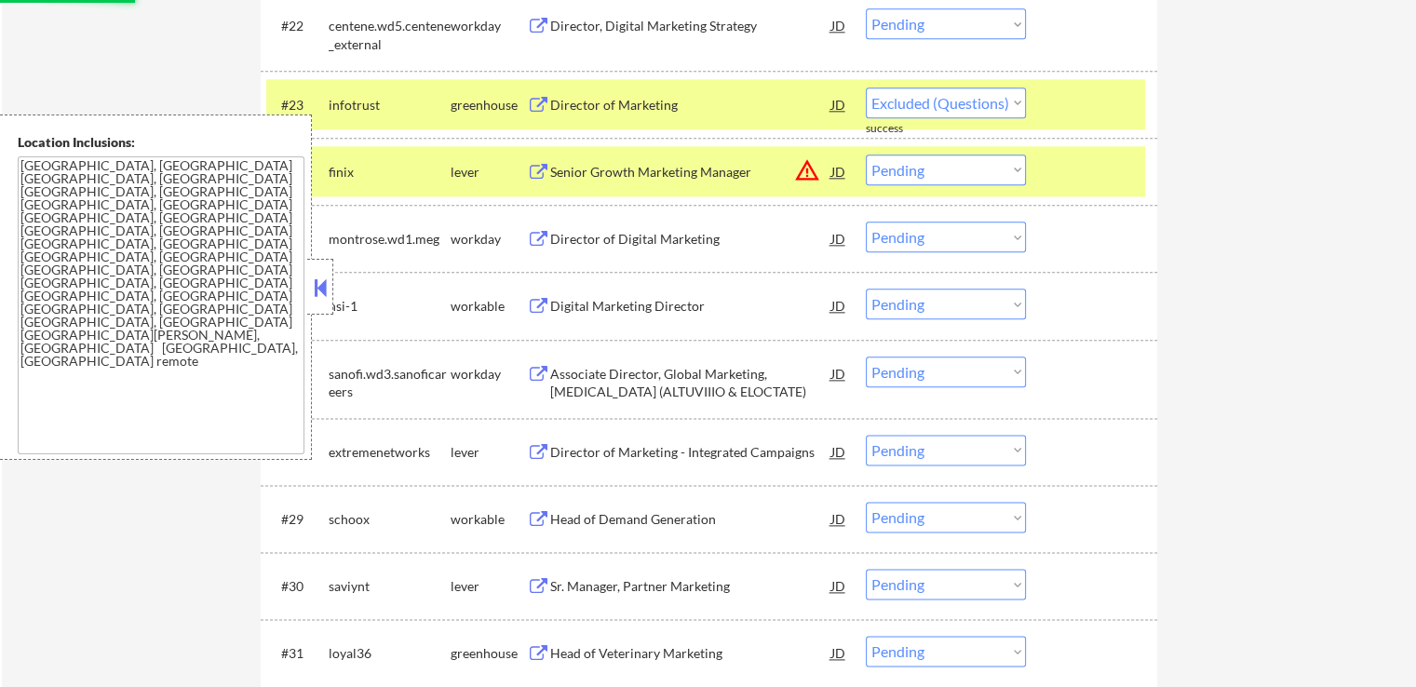
select select ""pending""
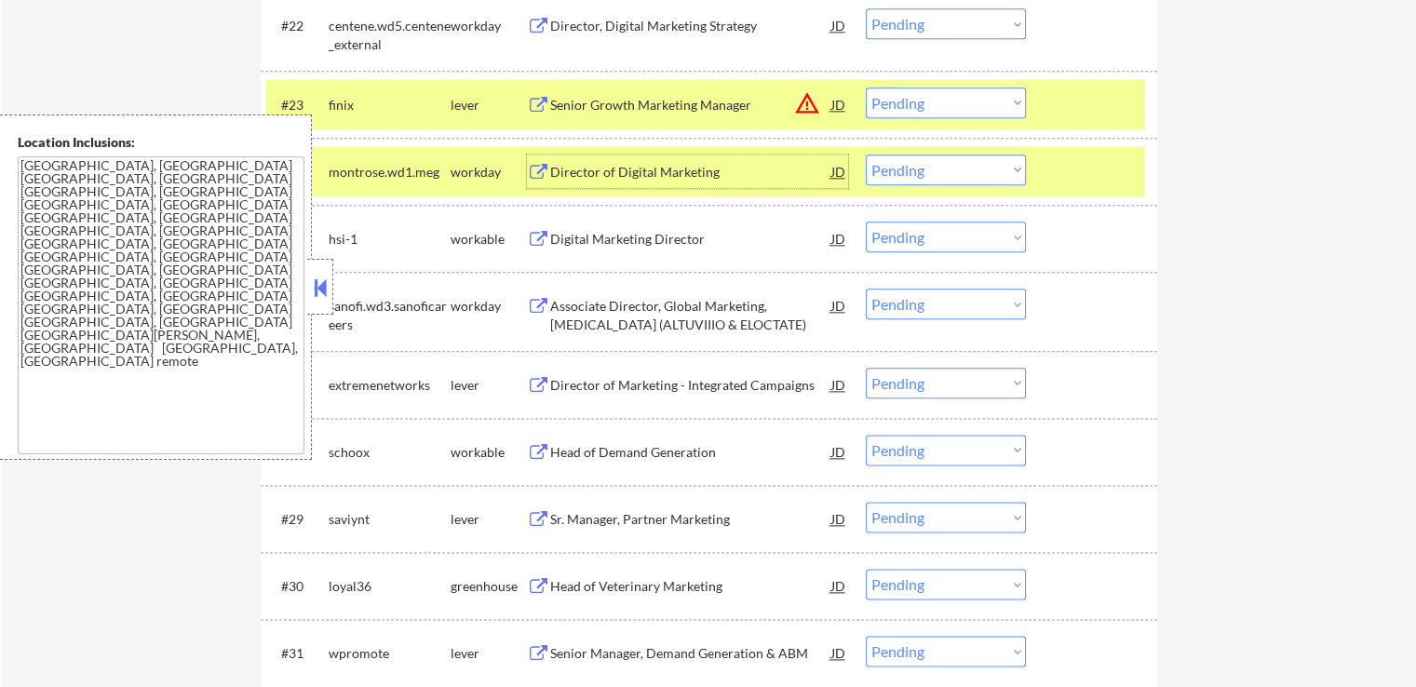
click at [572, 245] on div "Digital Marketing Director" at bounding box center [690, 239] width 281 height 19
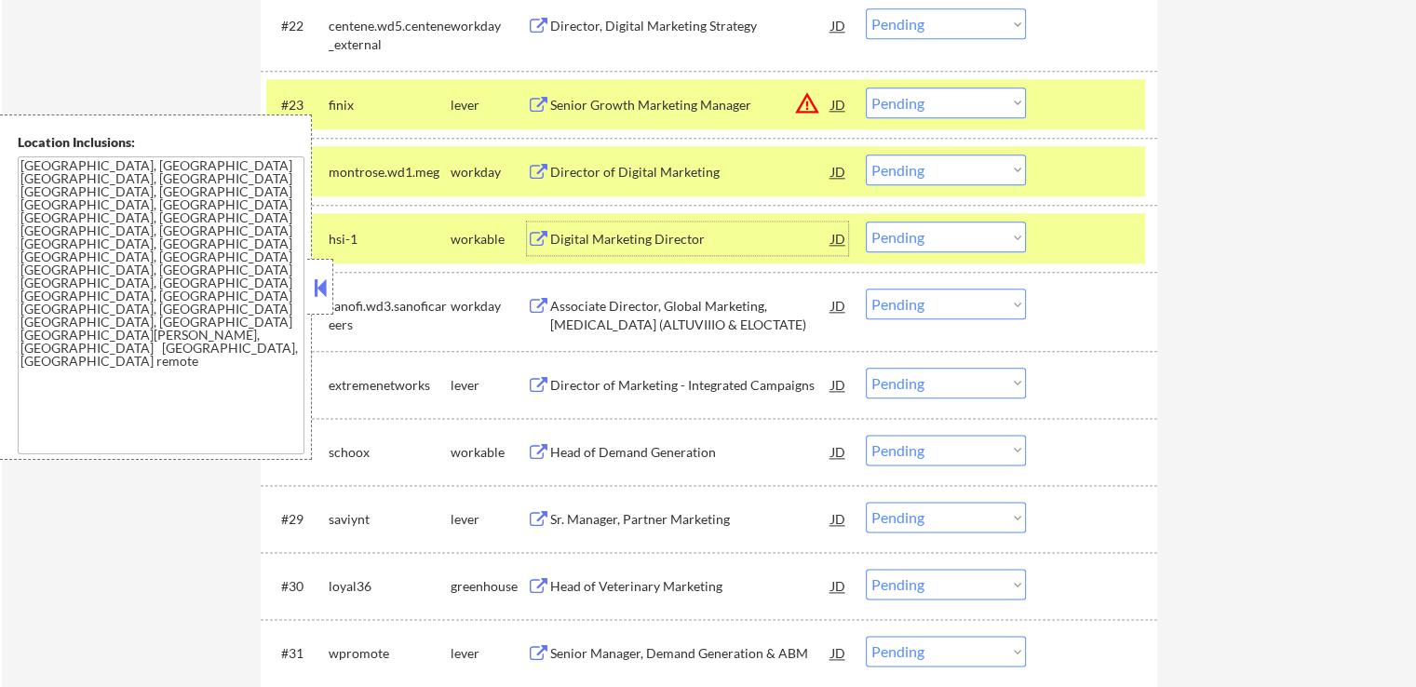
click at [945, 236] on select "Choose an option... Pending Applied Excluded (Questions) Excluded (Expired) Exc…" at bounding box center [946, 237] width 160 height 31
click at [866, 222] on select "Choose an option... Pending Applied Excluded (Questions) Excluded (Expired) Exc…" at bounding box center [946, 237] width 160 height 31
select select ""pending""
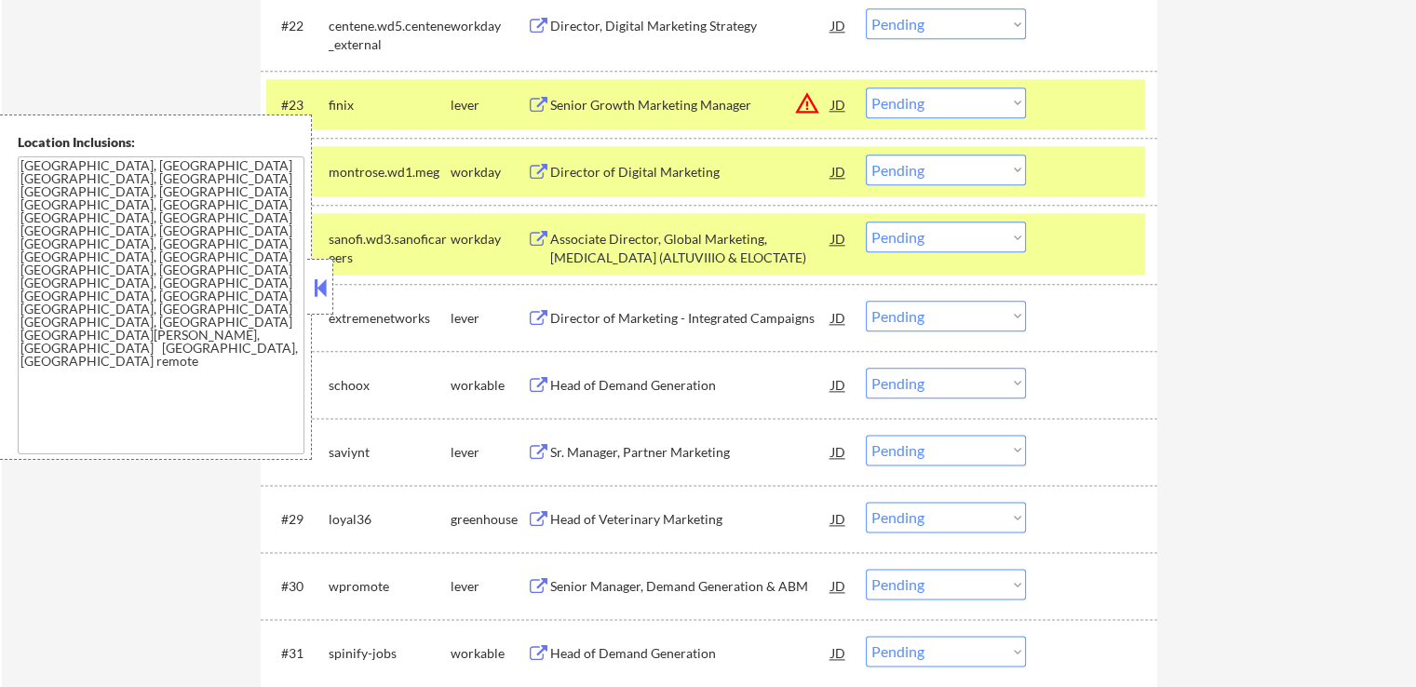
scroll to position [2337, 0]
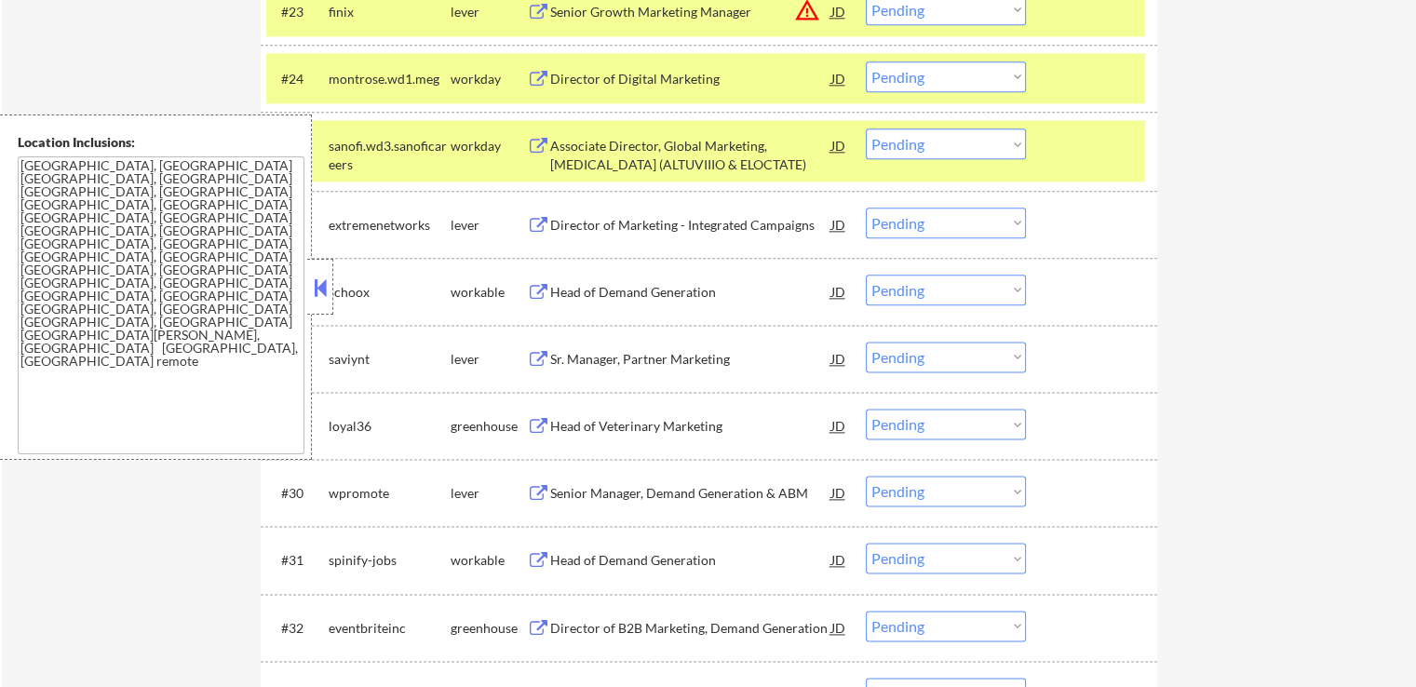
click at [592, 228] on div "Director of Marketing - Integrated Campaigns" at bounding box center [690, 225] width 281 height 19
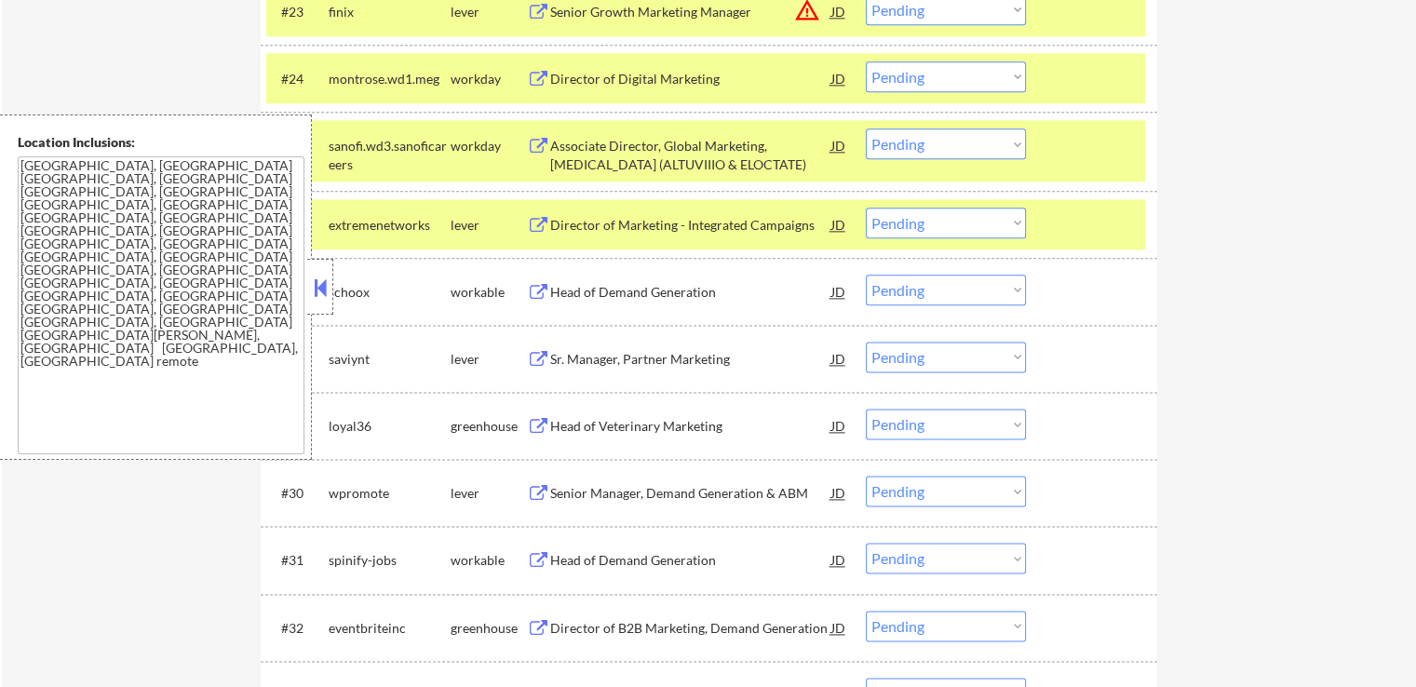
click at [581, 291] on div "Head of Demand Generation" at bounding box center [690, 292] width 281 height 19
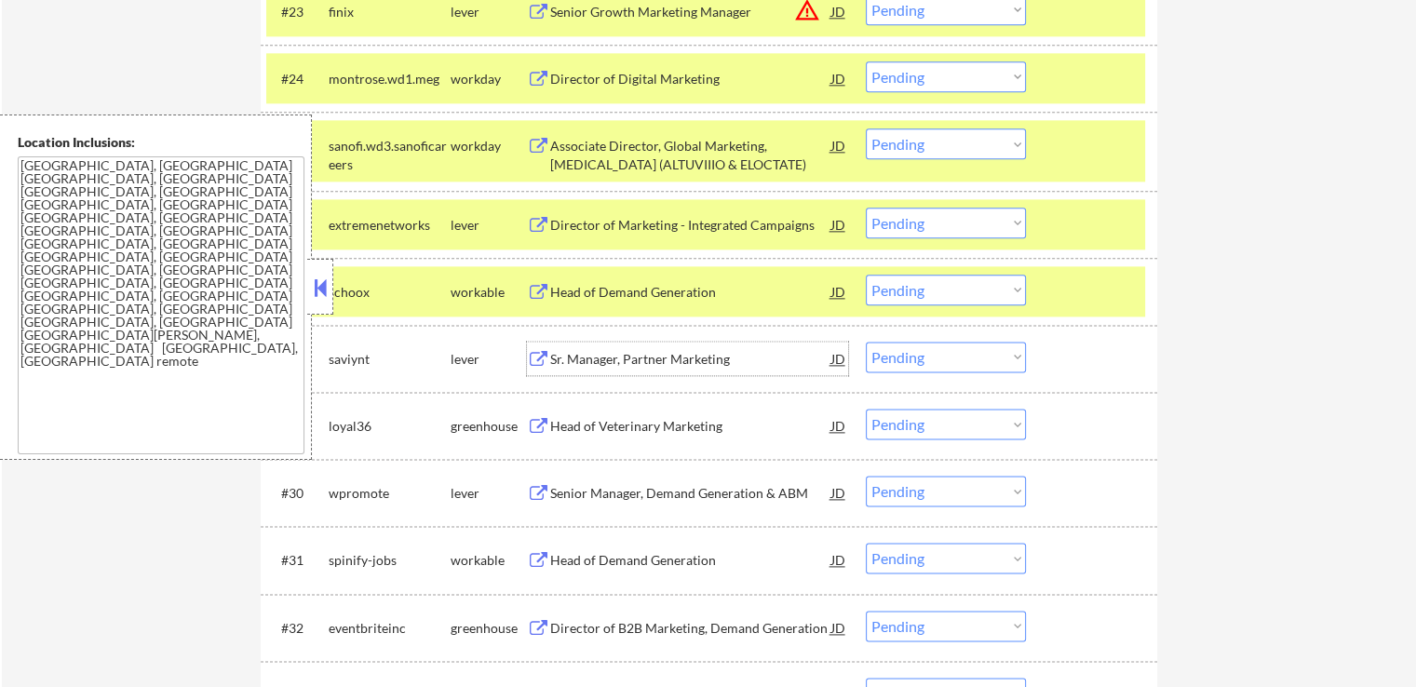
click at [562, 351] on div "Sr. Manager, Partner Marketing" at bounding box center [690, 359] width 281 height 19
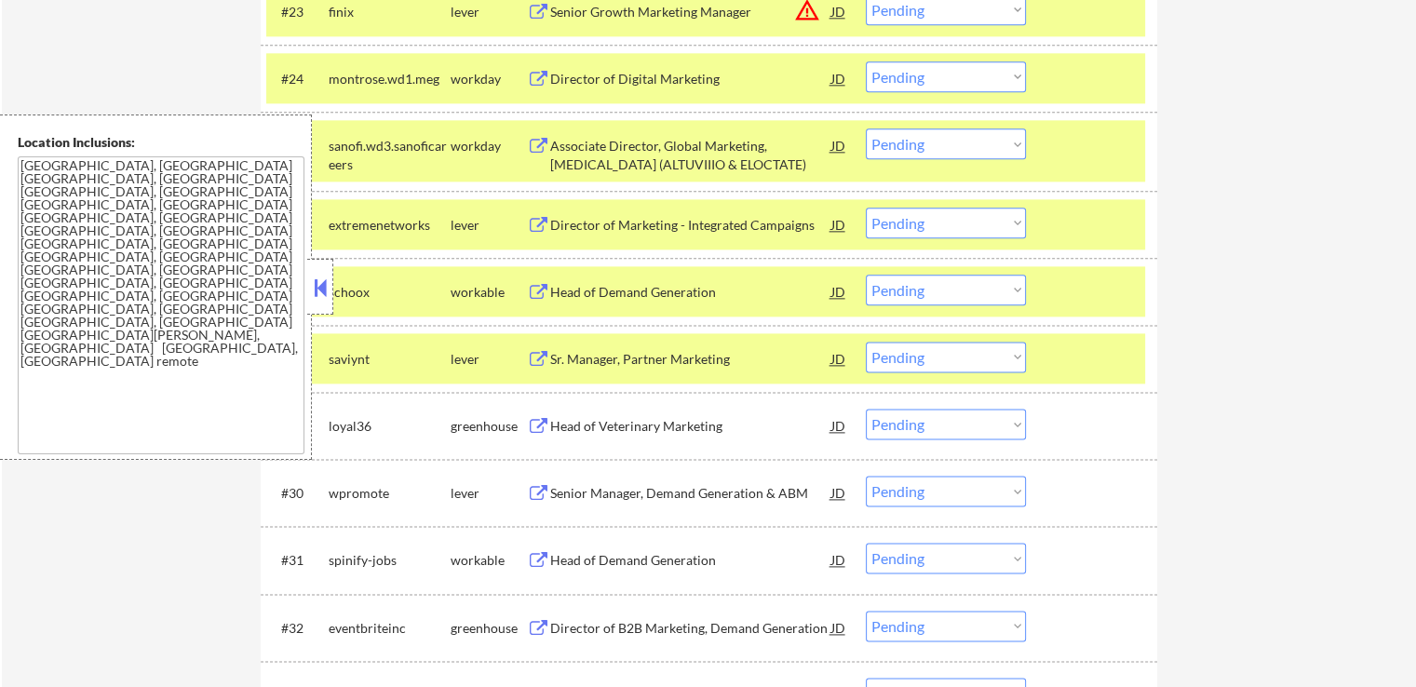
drag, startPoint x: 570, startPoint y: 424, endPoint x: 570, endPoint y: 452, distance: 27.9
click at [570, 426] on div "Head of Veterinary Marketing" at bounding box center [690, 426] width 281 height 19
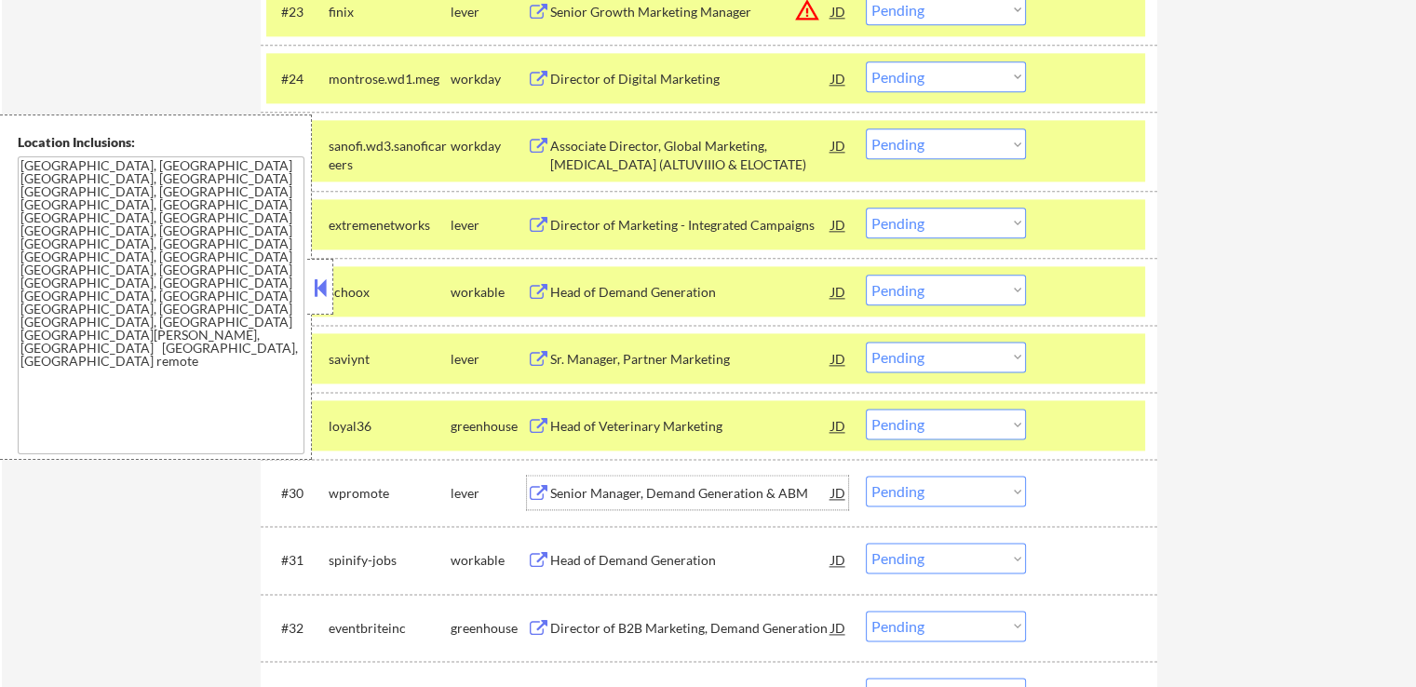
drag, startPoint x: 567, startPoint y: 487, endPoint x: 567, endPoint y: 525, distance: 38.2
click at [567, 489] on div "Senior Manager, Demand Generation & ABM" at bounding box center [690, 493] width 281 height 19
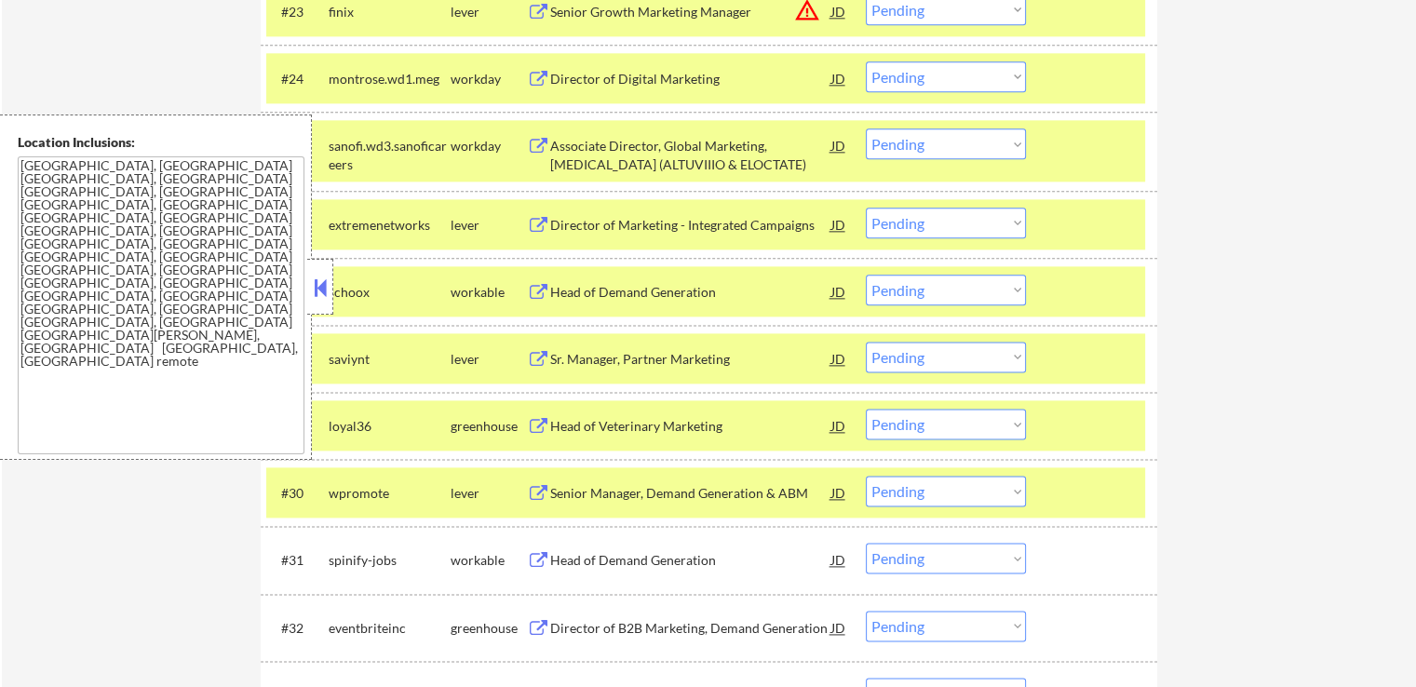
click at [562, 563] on div "Head of Demand Generation" at bounding box center [690, 560] width 281 height 19
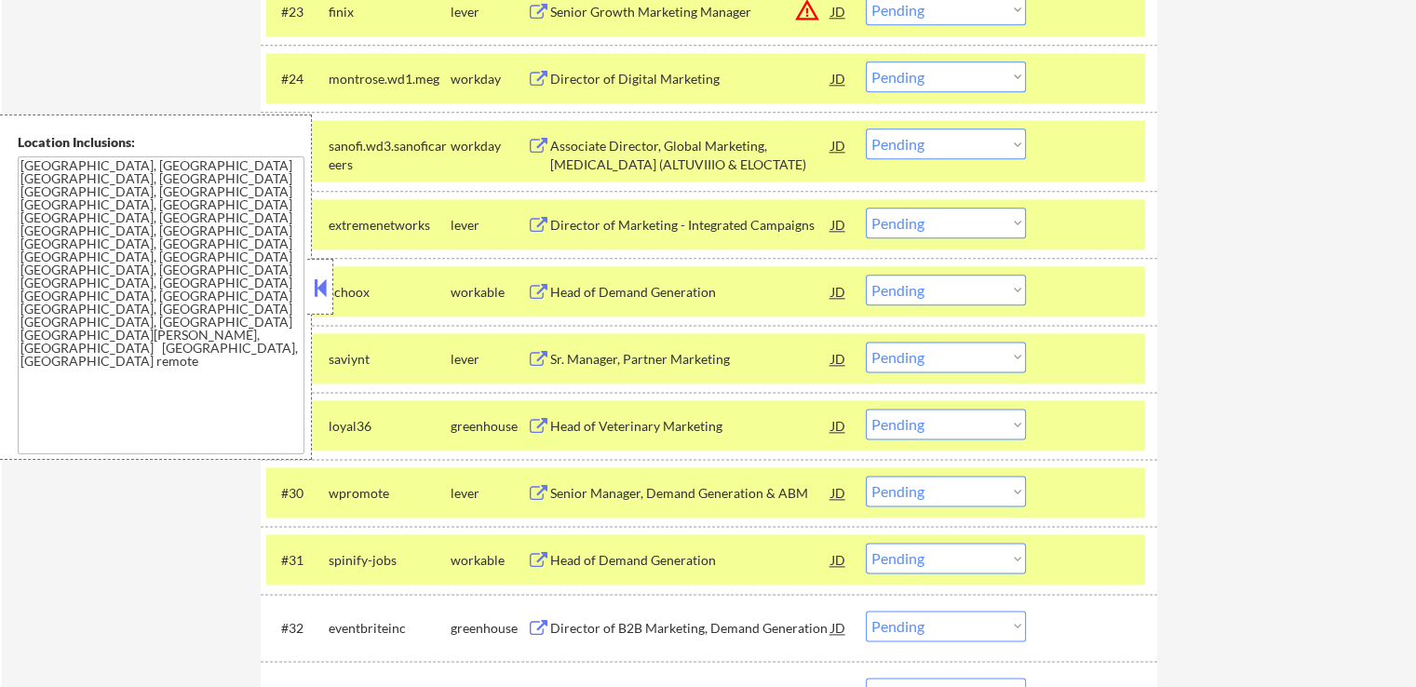
click at [558, 631] on div "Director of B2B Marketing, Demand Generation" at bounding box center [690, 628] width 281 height 19
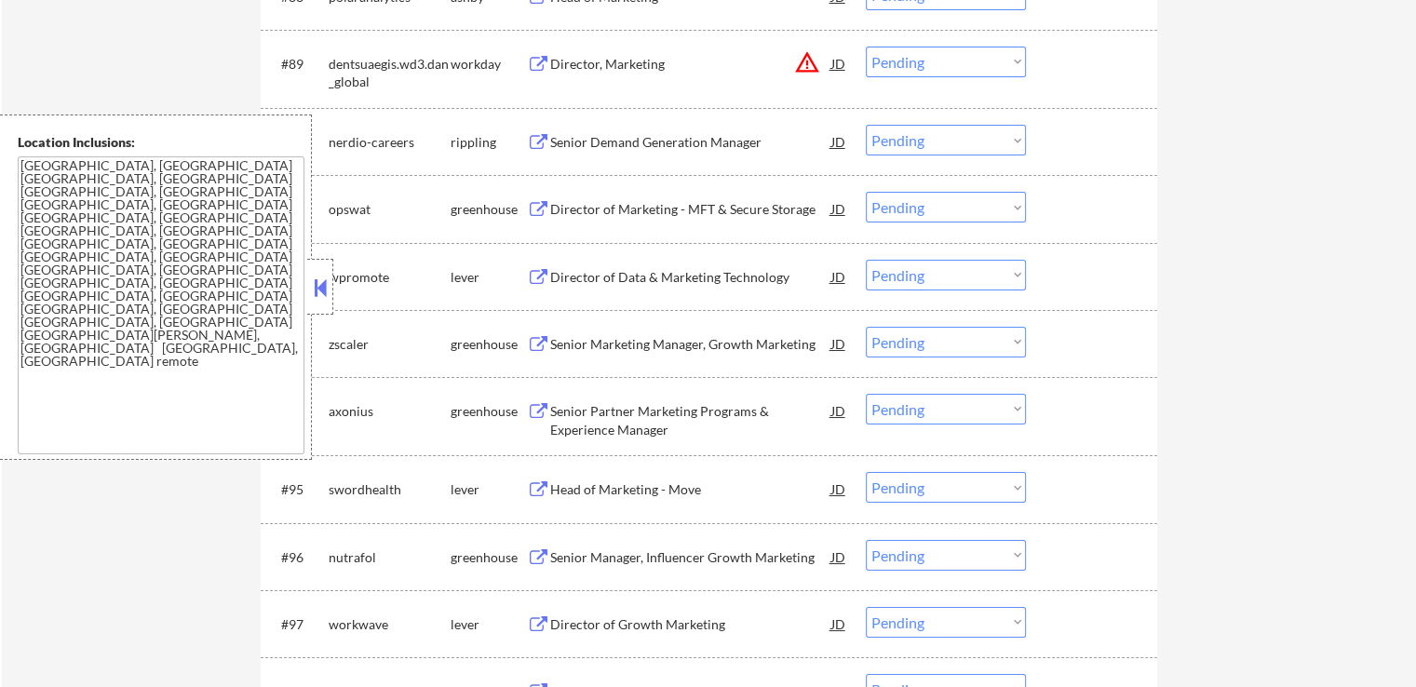
scroll to position [6976, 0]
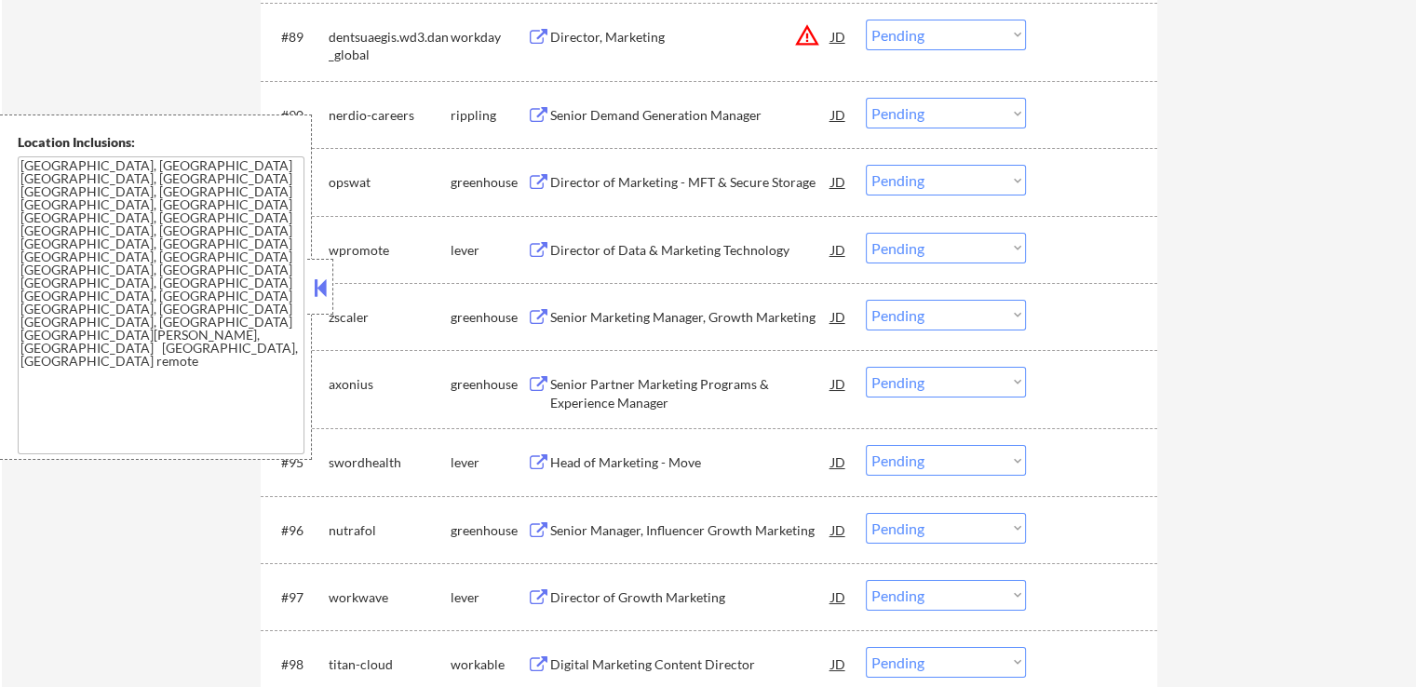
click at [920, 250] on select "Choose an option... Pending Applied Excluded (Questions) Excluded (Expired) Exc…" at bounding box center [946, 248] width 160 height 31
click at [866, 233] on select "Choose an option... Pending Applied Excluded (Questions) Excluded (Expired) Exc…" at bounding box center [946, 248] width 160 height 31
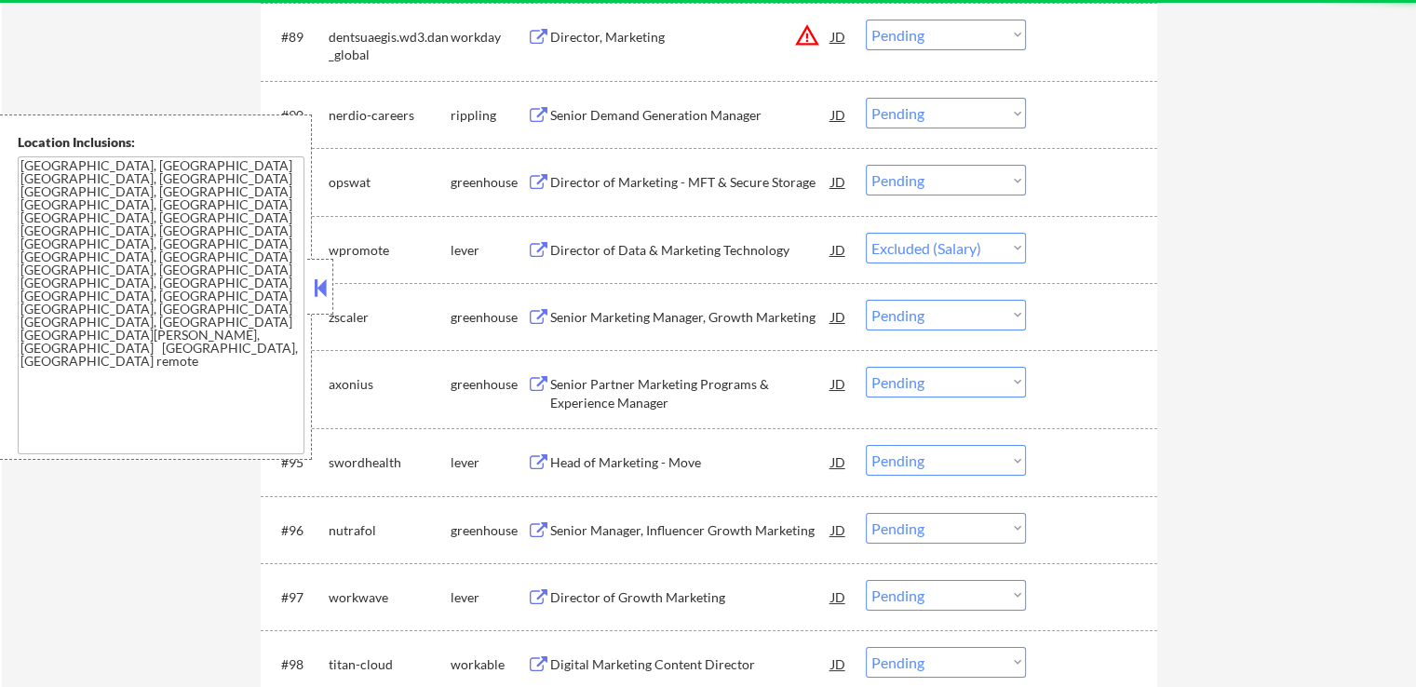
select select ""pending""
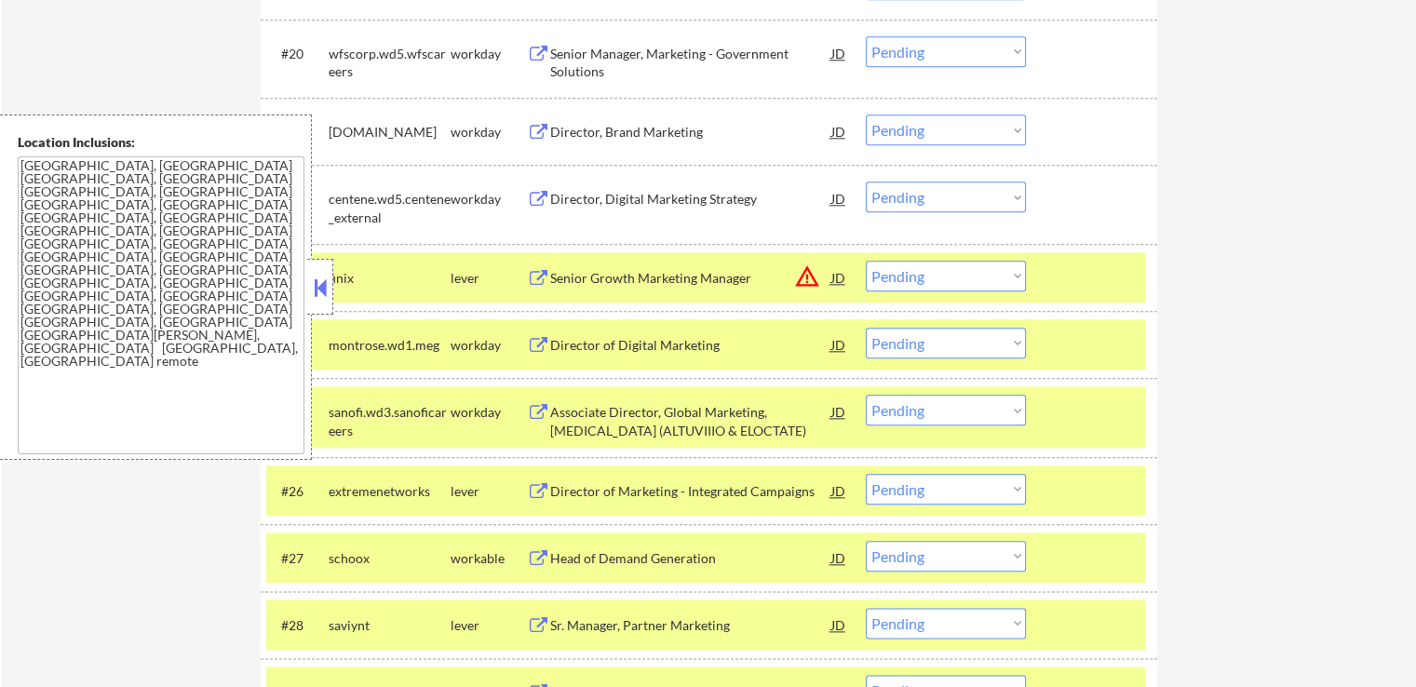
scroll to position [2098, 0]
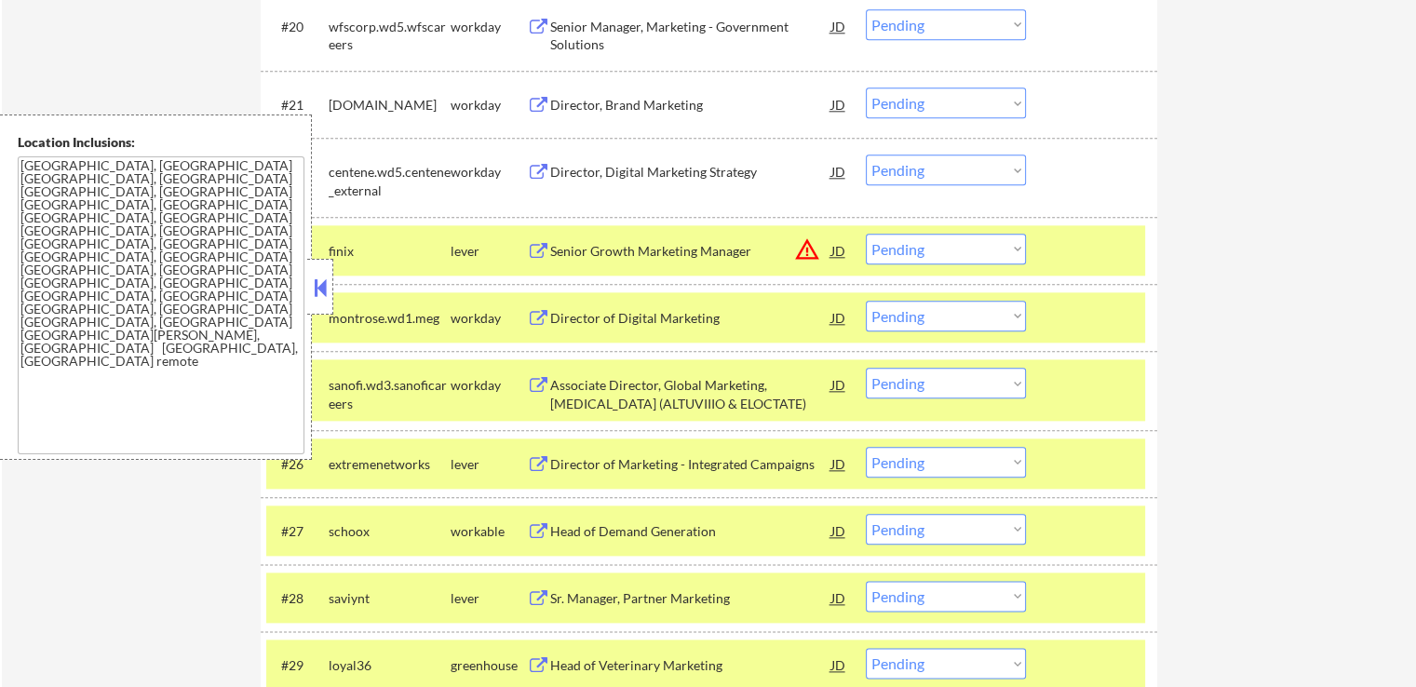
click at [909, 254] on select "Choose an option... Pending Applied Excluded (Questions) Excluded (Expired) Exc…" at bounding box center [946, 249] width 160 height 31
click at [866, 234] on select "Choose an option... Pending Applied Excluded (Questions) Excluded (Expired) Exc…" at bounding box center [946, 249] width 160 height 31
select select ""pending""
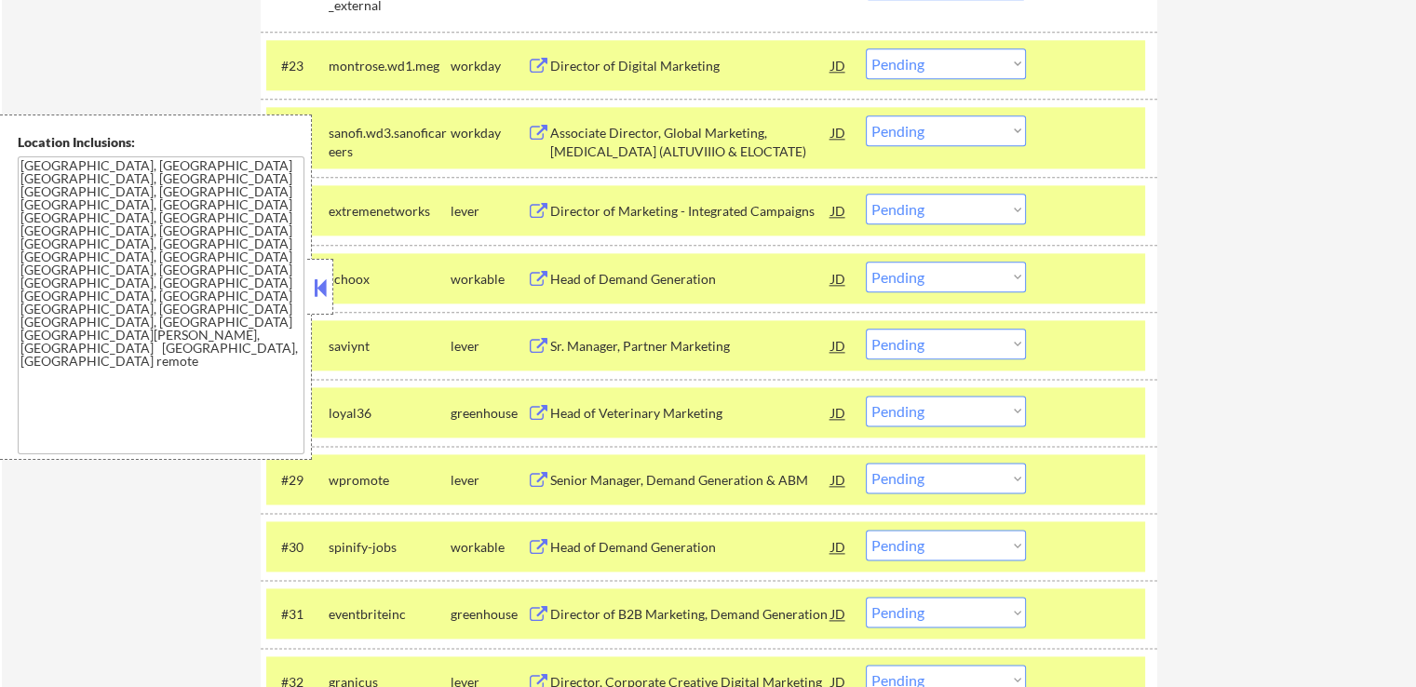
scroll to position [2284, 0]
click at [916, 410] on select "Choose an option... Pending Applied Excluded (Questions) Excluded (Expired) Exc…" at bounding box center [946, 410] width 160 height 31
click at [866, 395] on select "Choose an option... Pending Applied Excluded (Questions) Excluded (Expired) Exc…" at bounding box center [946, 410] width 160 height 31
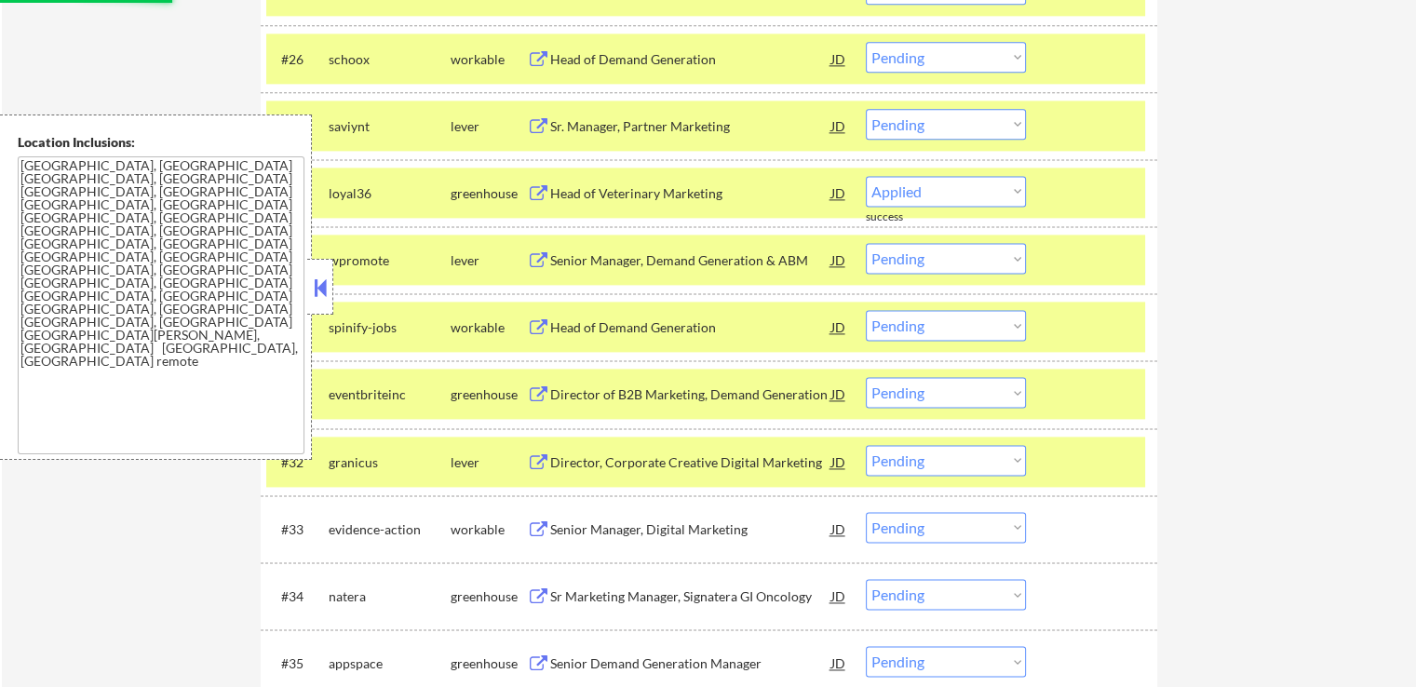
select select ""pending""
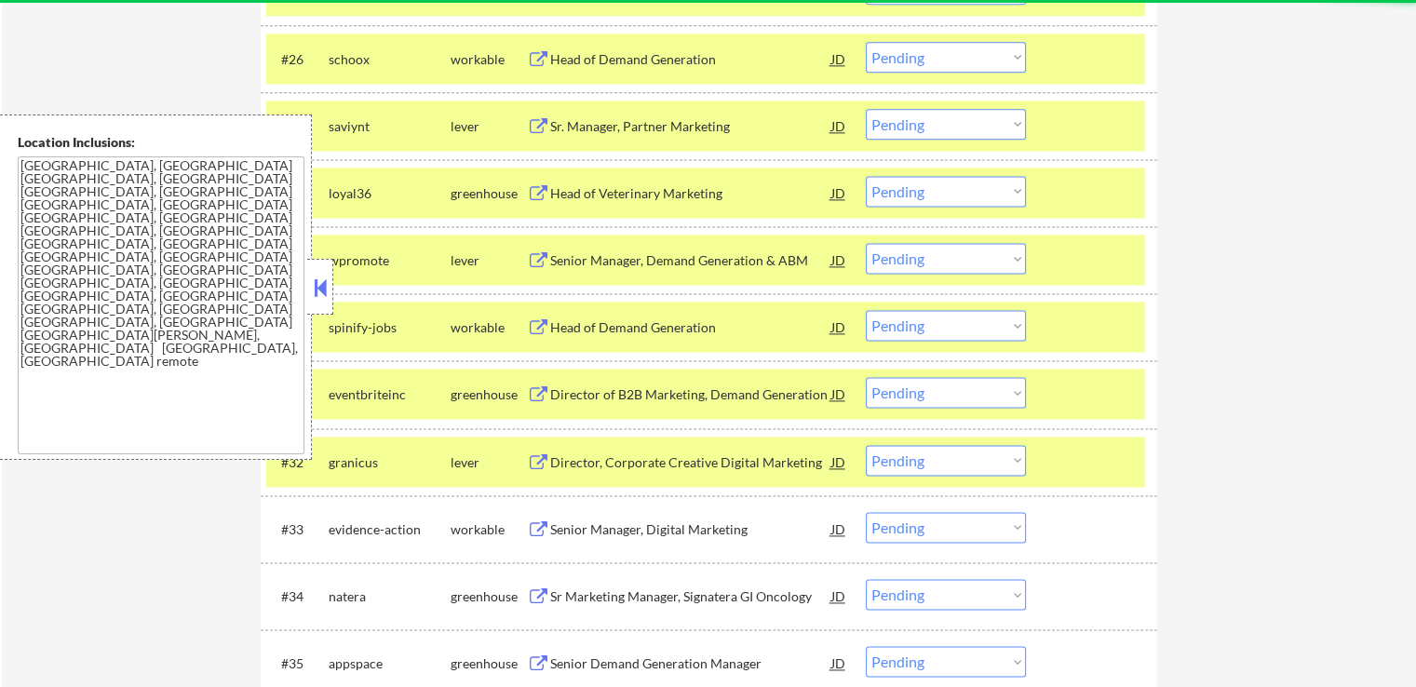
scroll to position [2563, 0]
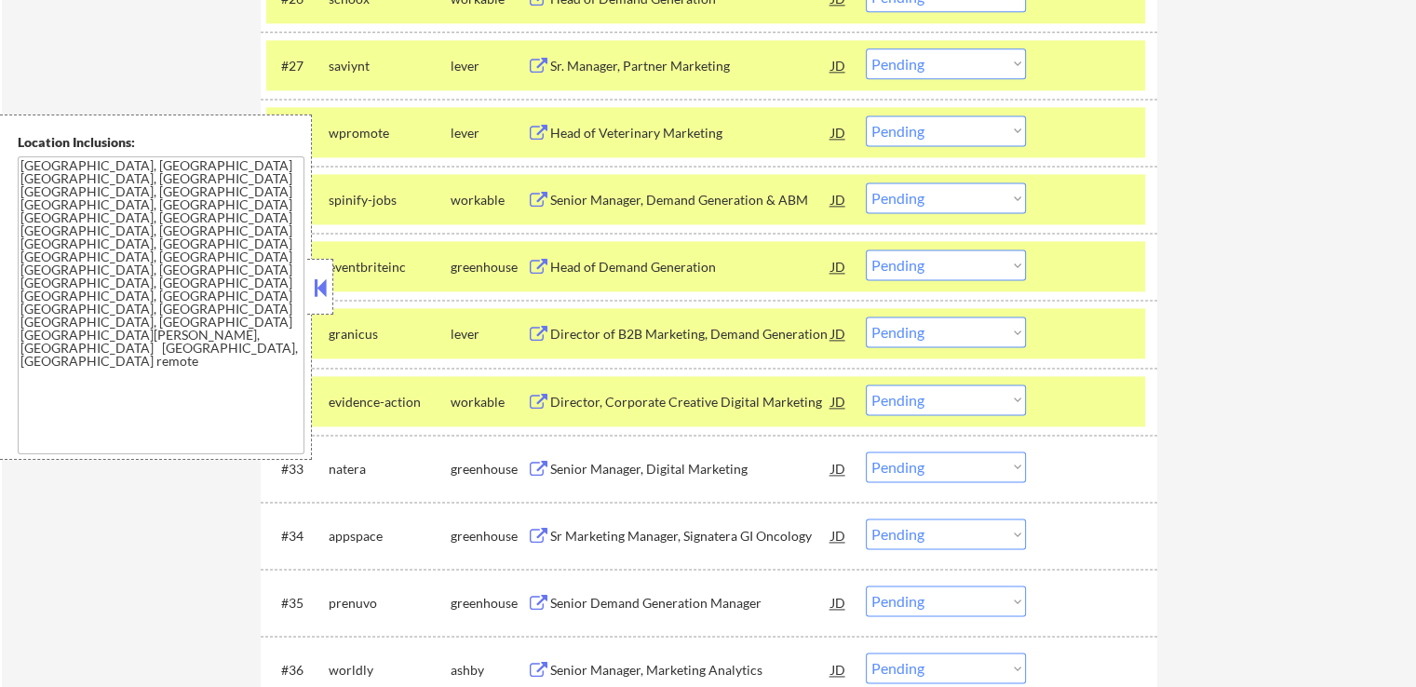
click at [915, 263] on select "Choose an option... Pending Applied Excluded (Questions) Excluded (Expired) Exc…" at bounding box center [946, 264] width 160 height 31
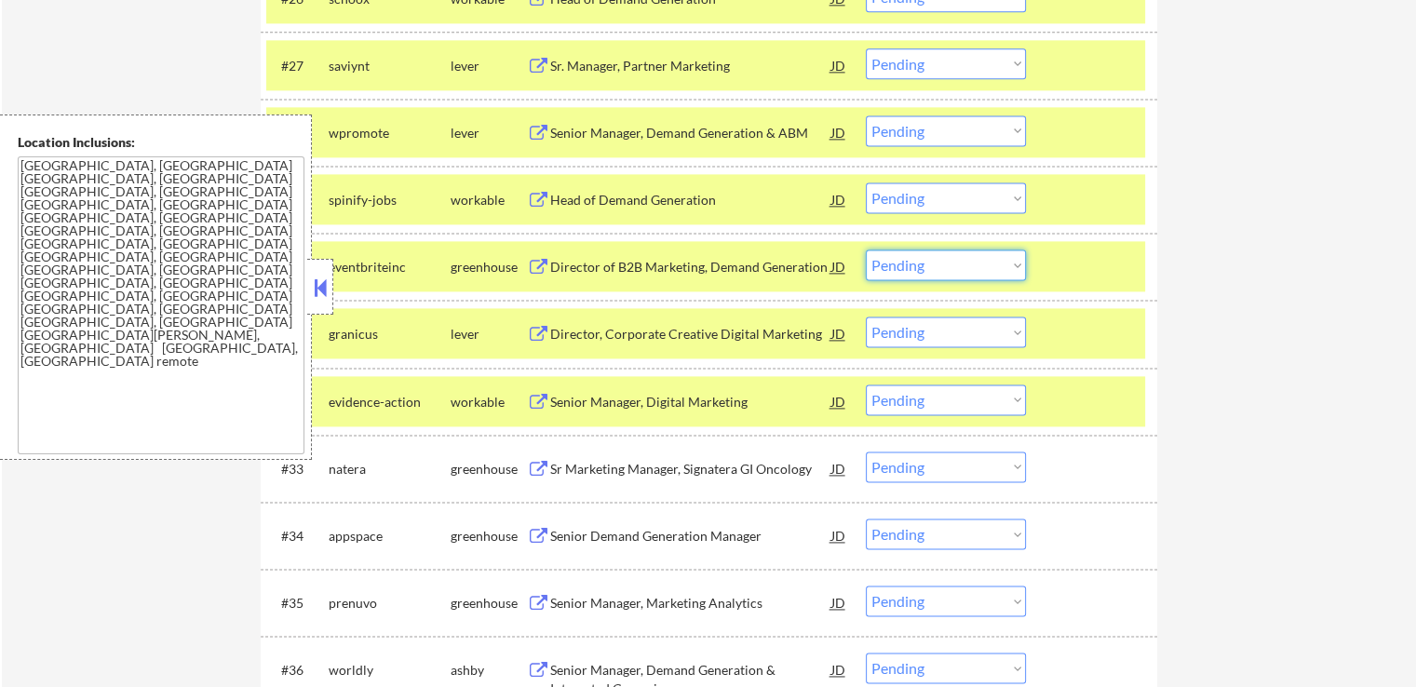
select select ""applied""
click at [866, 249] on select "Choose an option... Pending Applied Excluded (Questions) Excluded (Expired) Exc…" at bounding box center [946, 264] width 160 height 31
drag, startPoint x: 934, startPoint y: 126, endPoint x: 940, endPoint y: 134, distance: 10.1
click at [934, 126] on select "Choose an option... Pending Applied Excluded (Questions) Excluded (Expired) Exc…" at bounding box center [946, 130] width 160 height 31
select select ""excluded""
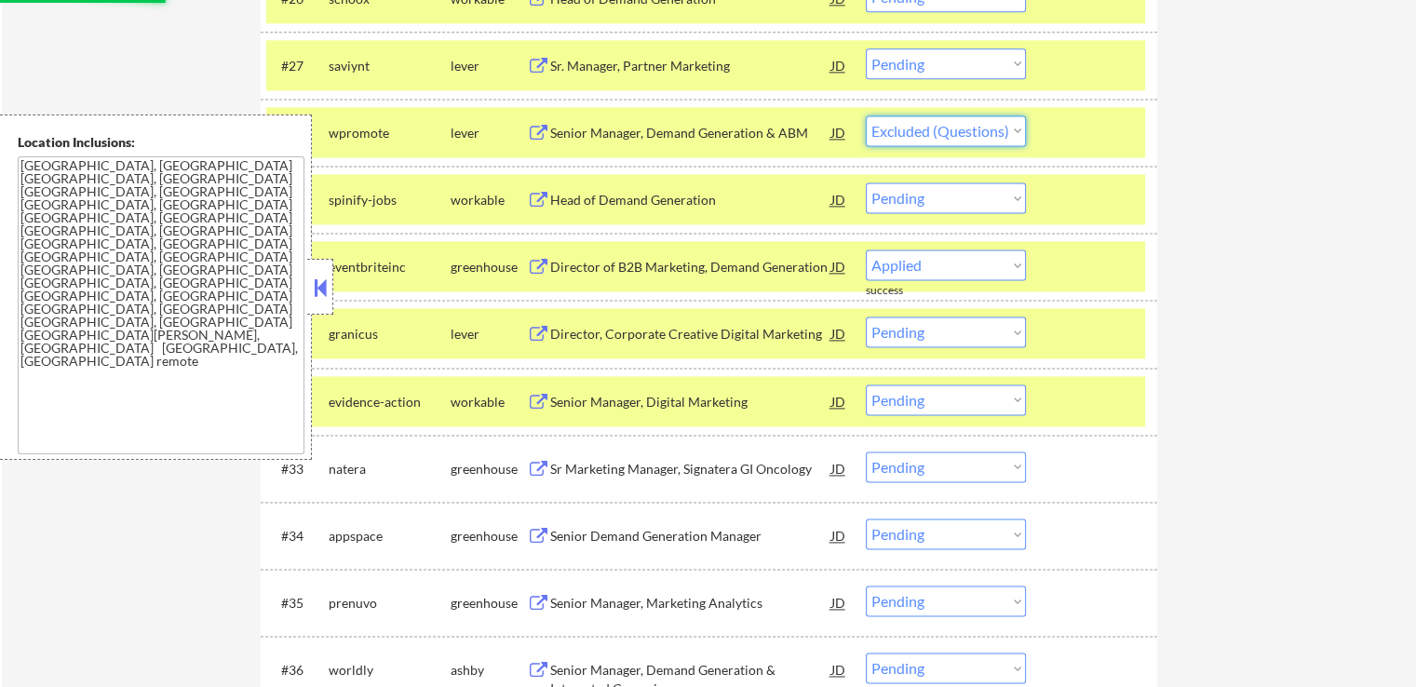
click at [866, 115] on select "Choose an option... Pending Applied Excluded (Questions) Excluded (Expired) Exc…" at bounding box center [946, 130] width 160 height 31
select select ""pending""
click at [929, 198] on select "Choose an option... Pending Applied Excluded (Questions) Excluded (Expired) Exc…" at bounding box center [946, 197] width 160 height 31
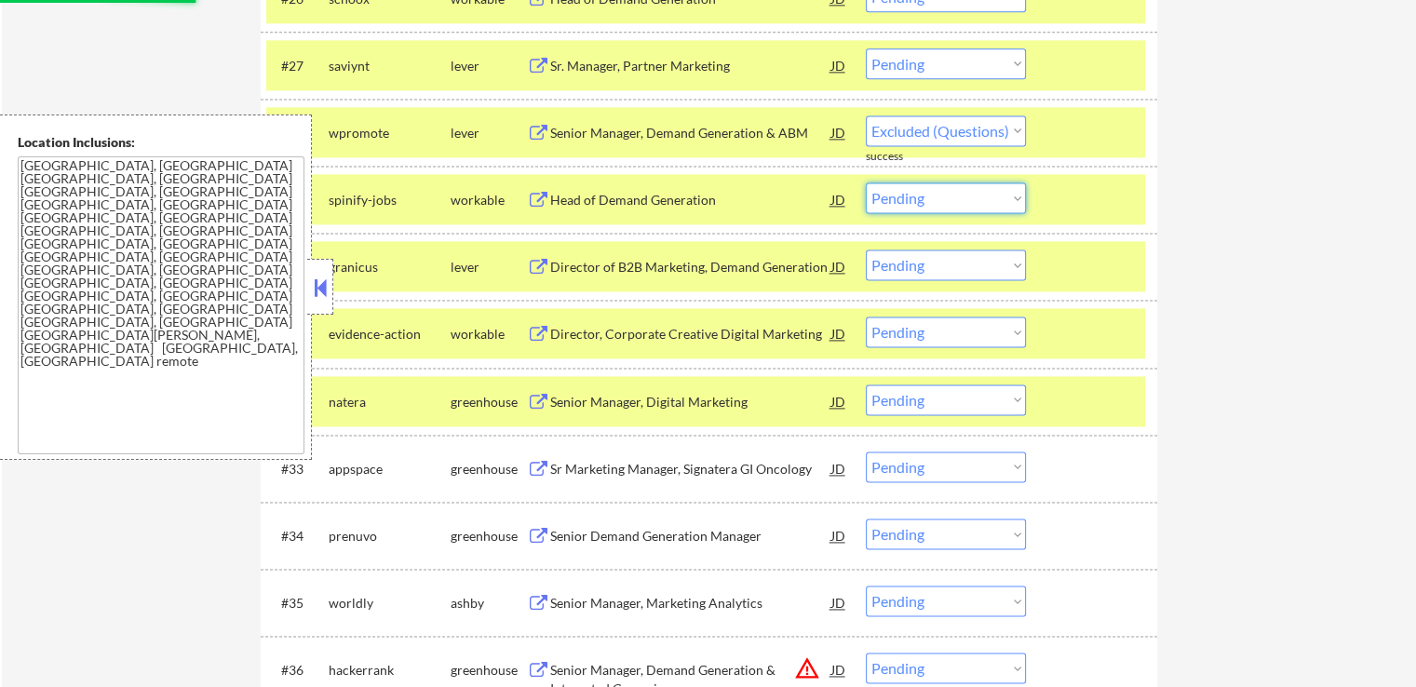
select select ""pending""
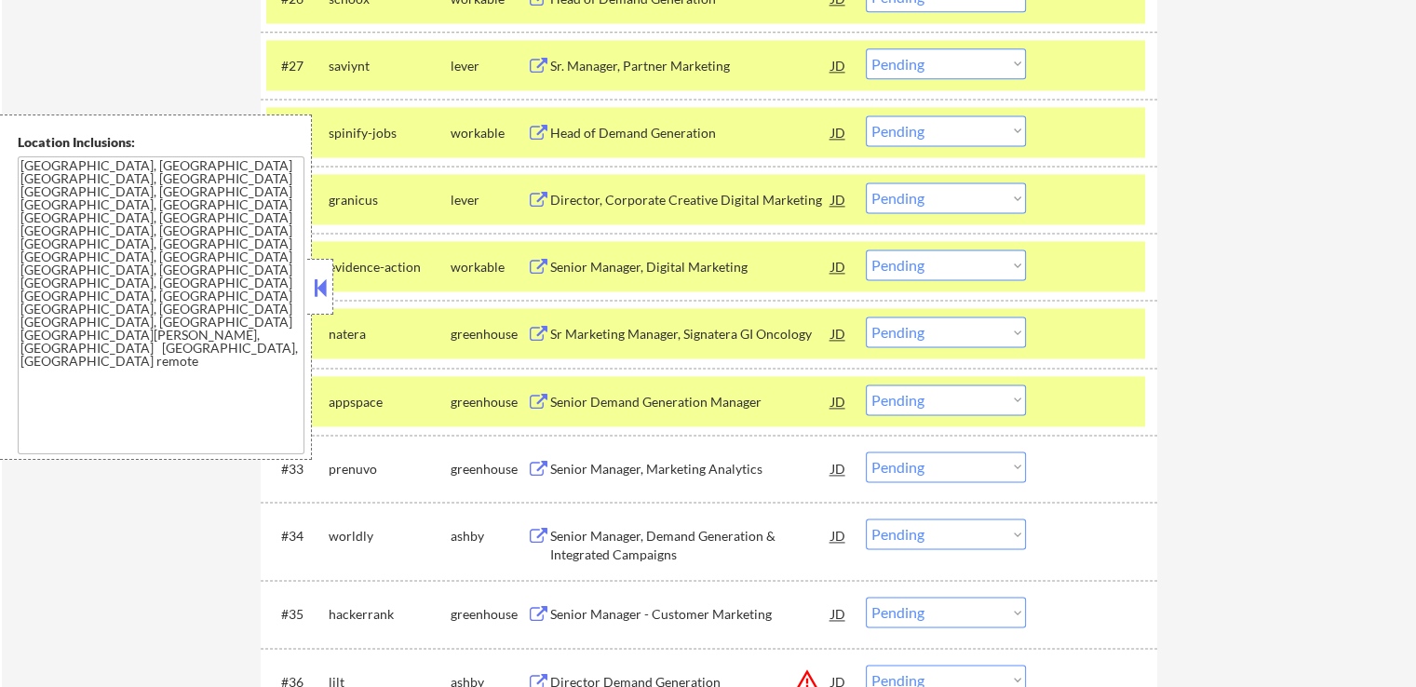
click at [912, 128] on select "Choose an option... Pending Applied Excluded (Questions) Excluded (Expired) Exc…" at bounding box center [946, 130] width 160 height 31
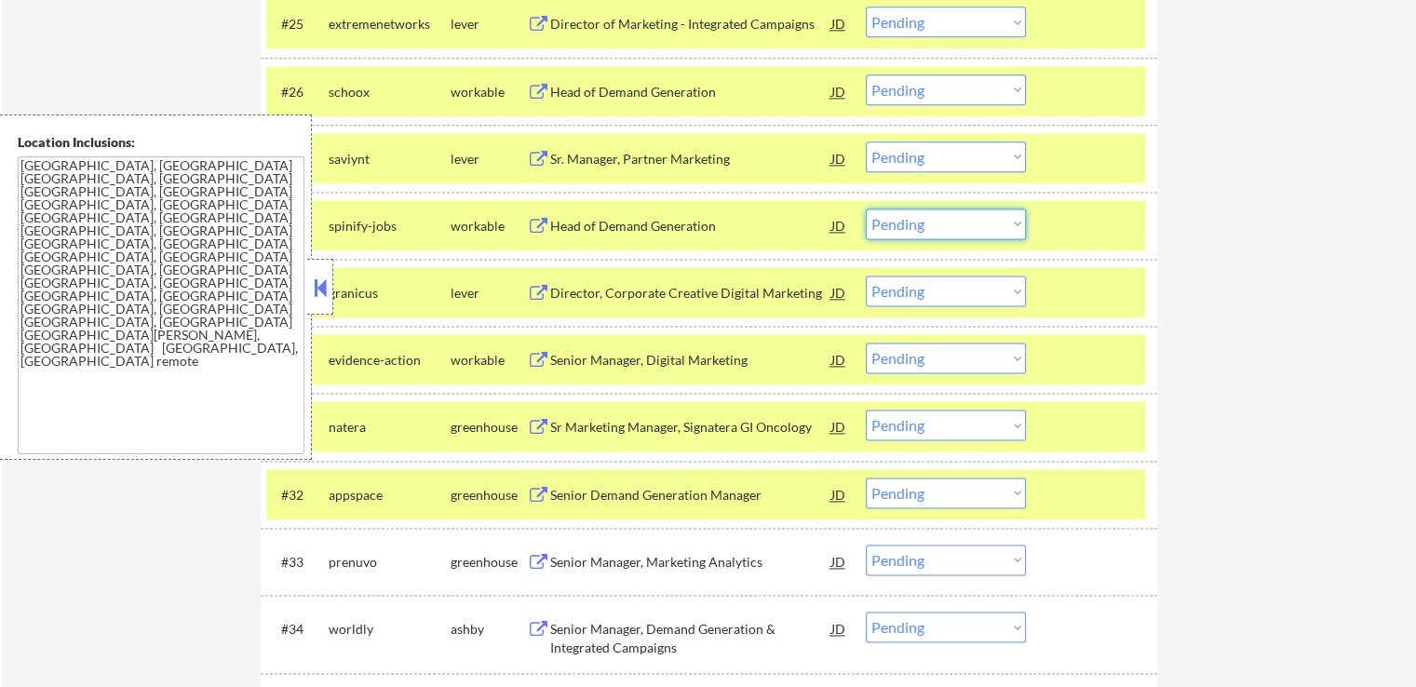
drag, startPoint x: 904, startPoint y: 84, endPoint x: 926, endPoint y: 101, distance: 27.9
click at [905, 84] on select "Choose an option... Pending Applied Excluded (Questions) Excluded (Expired) Exc…" at bounding box center [946, 89] width 160 height 31
click at [866, 74] on select "Choose an option... Pending Applied Excluded (Questions) Excluded (Expired) Exc…" at bounding box center [946, 89] width 160 height 31
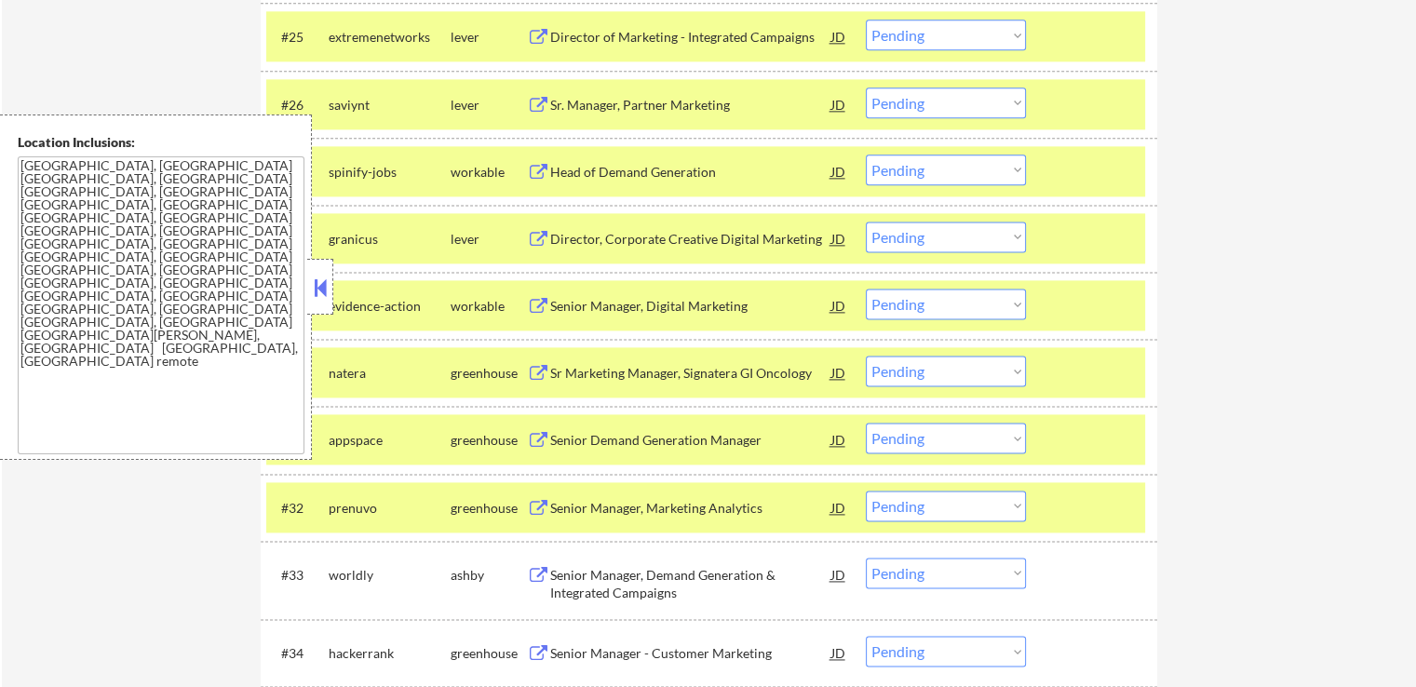
scroll to position [2377, 0]
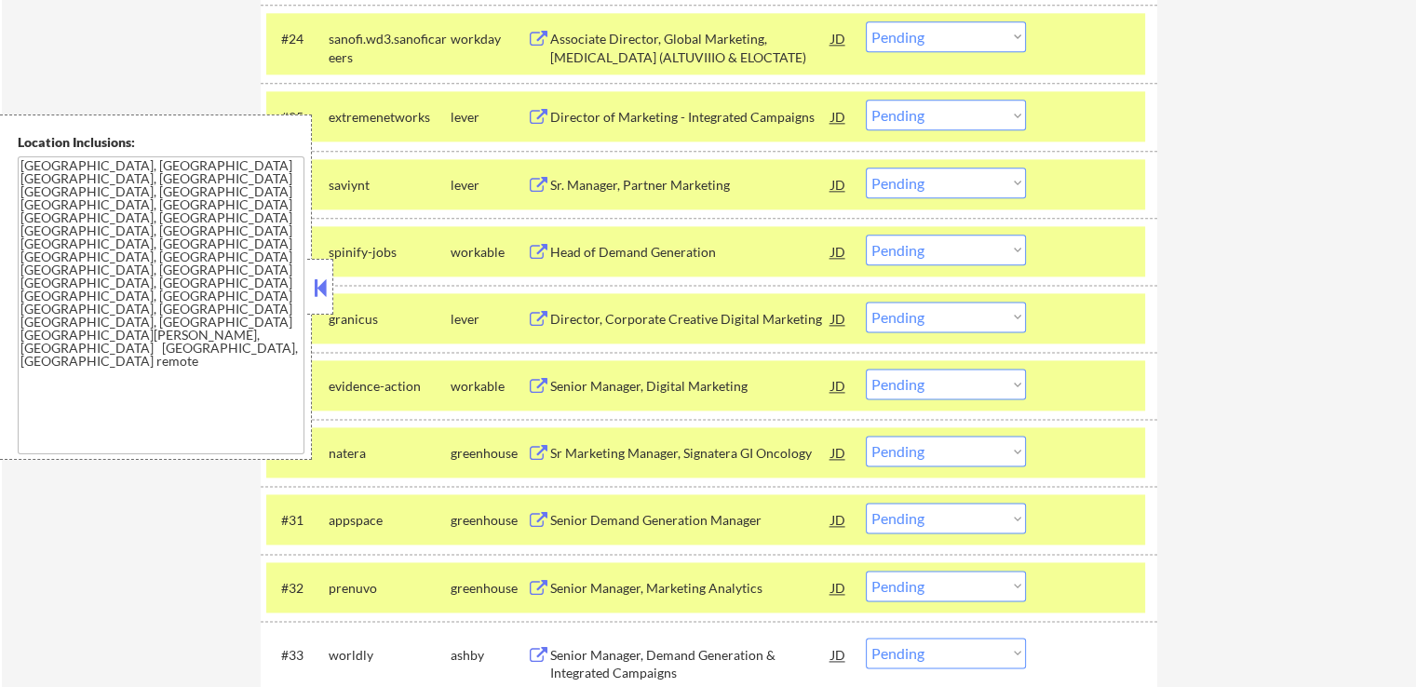
click at [898, 180] on select "Choose an option... Pending Applied Excluded (Questions) Excluded (Expired) Exc…" at bounding box center [946, 183] width 160 height 31
click at [866, 168] on select "Choose an option... Pending Applied Excluded (Questions) Excluded (Expired) Exc…" at bounding box center [946, 183] width 160 height 31
select select ""pending""
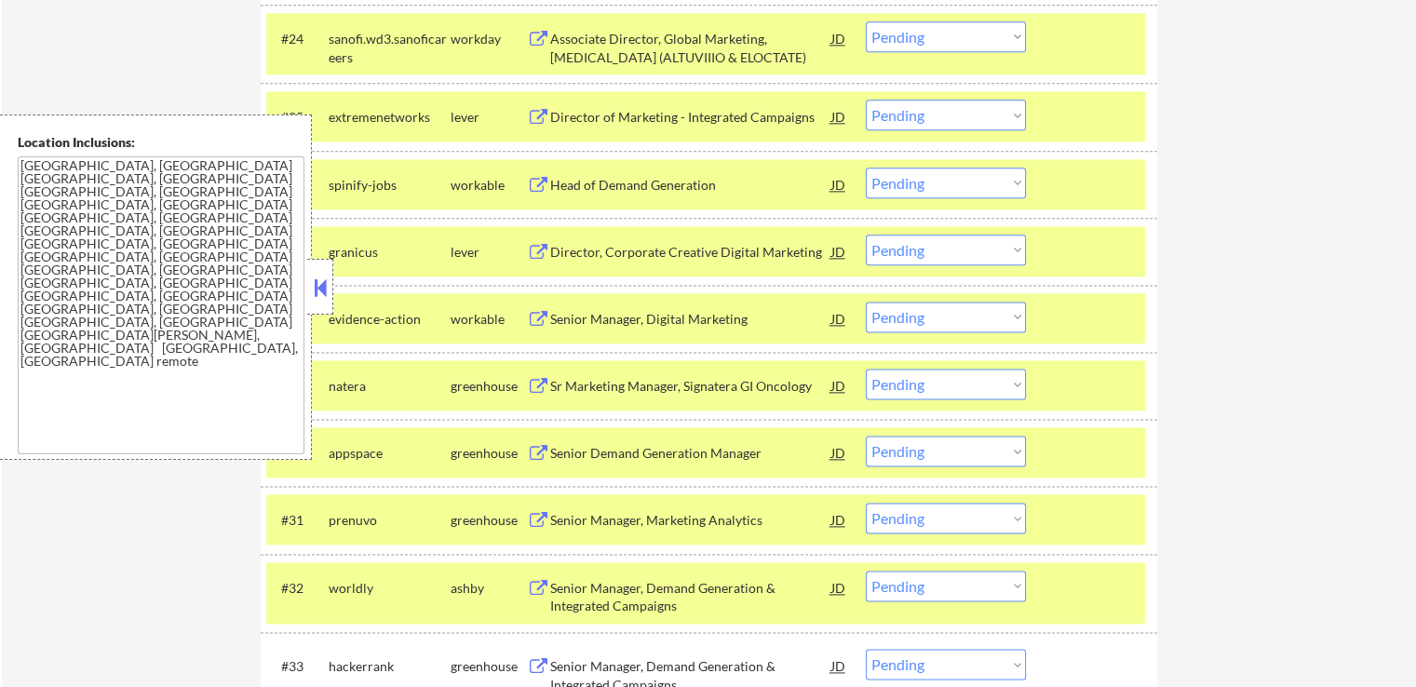
click at [916, 121] on select "Choose an option... Pending Applied Excluded (Questions) Excluded (Expired) Exc…" at bounding box center [946, 115] width 160 height 31
select select ""excluded""
click at [866, 100] on select "Choose an option... Pending Applied Excluded (Questions) Excluded (Expired) Exc…" at bounding box center [946, 115] width 160 height 31
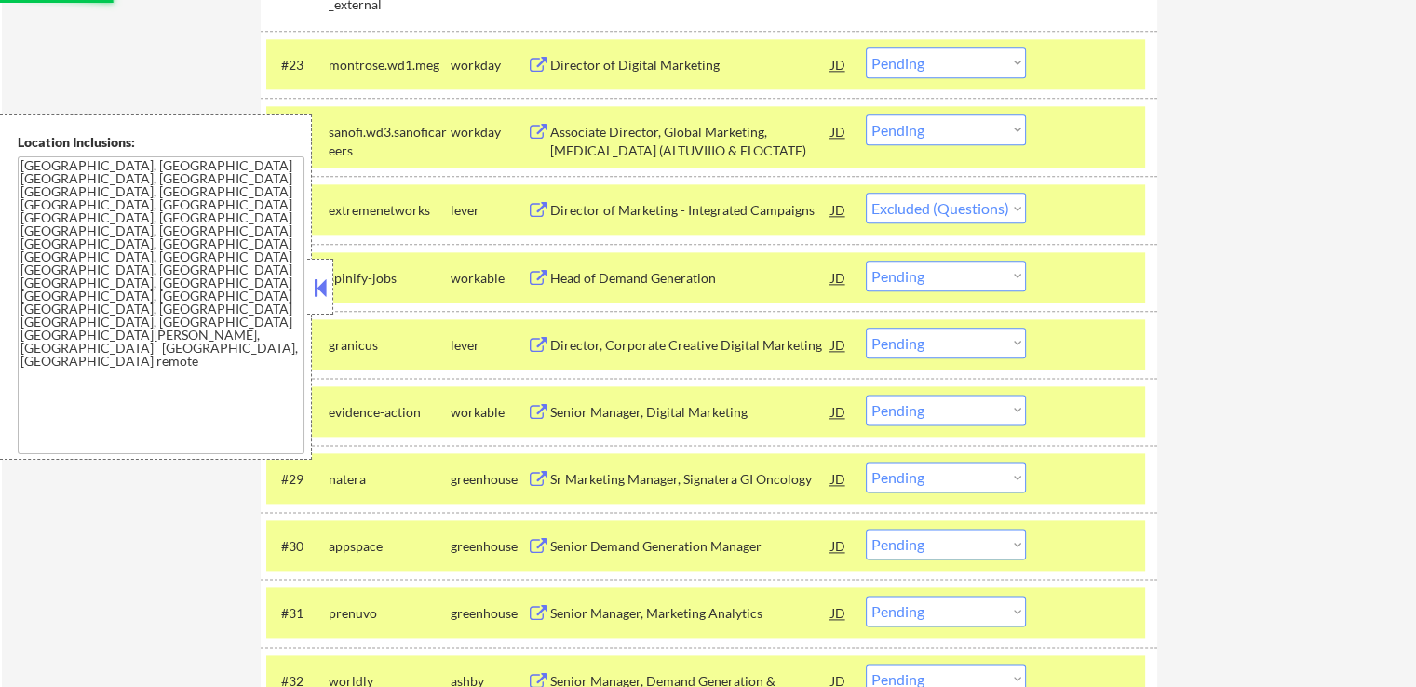
scroll to position [2098, 0]
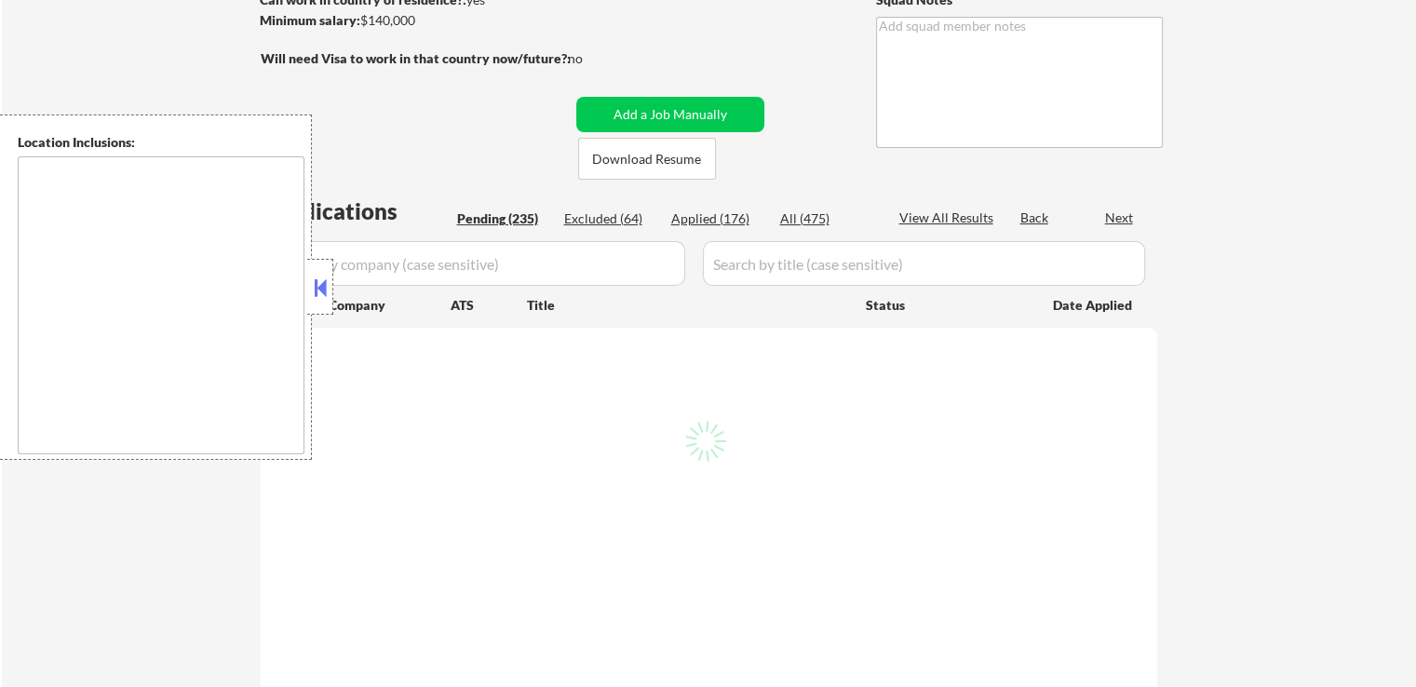
scroll to position [279, 0]
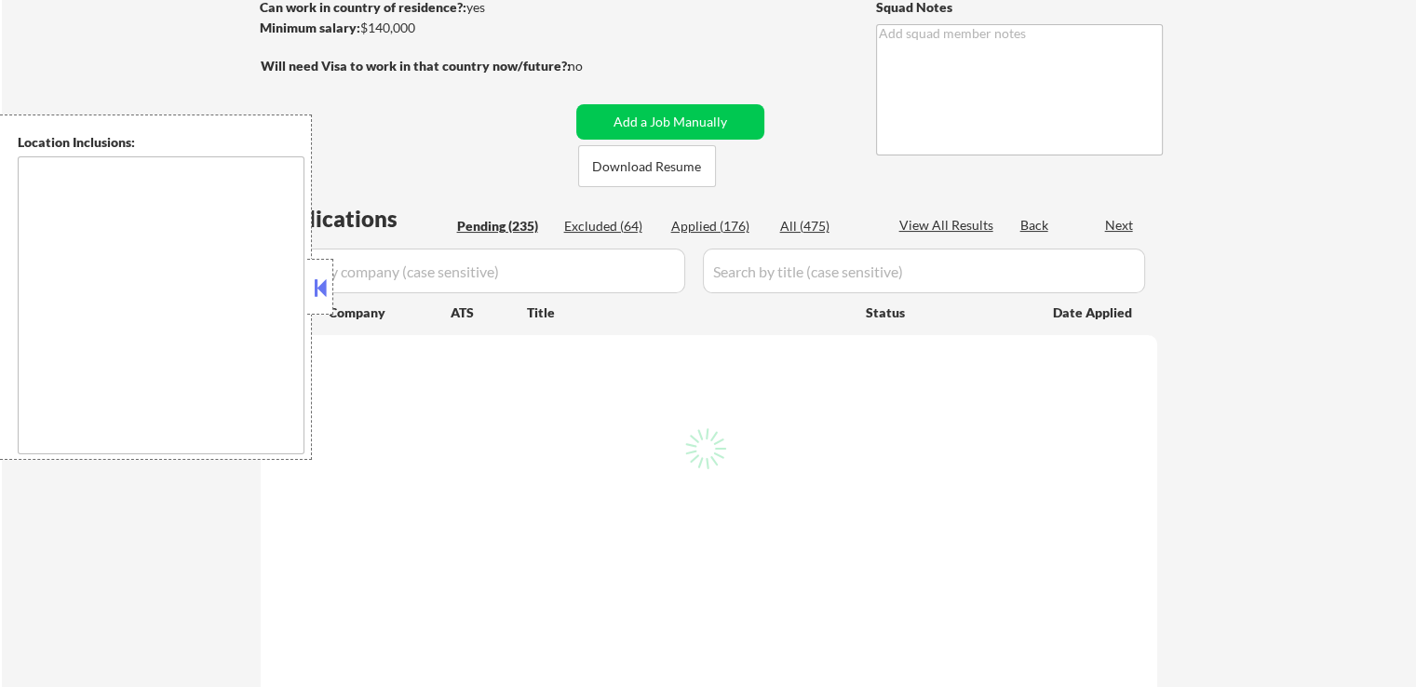
select select ""pending""
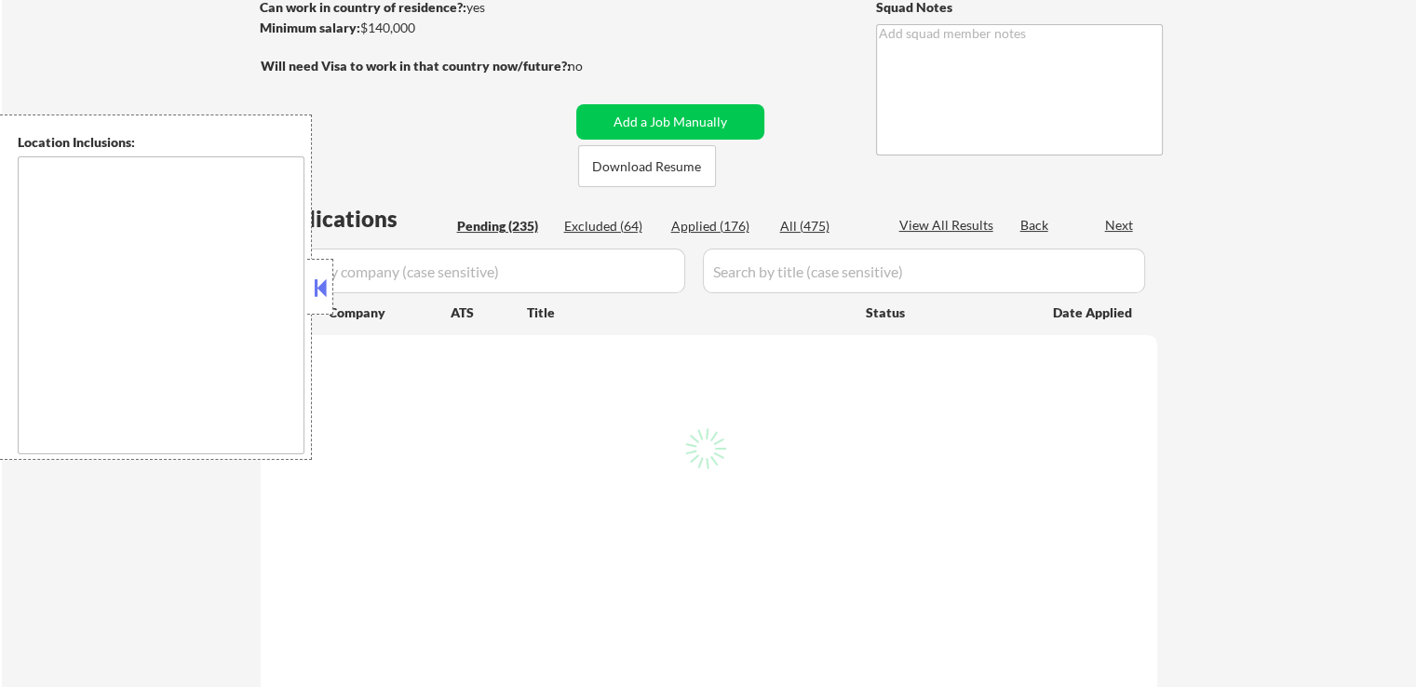
select select ""pending""
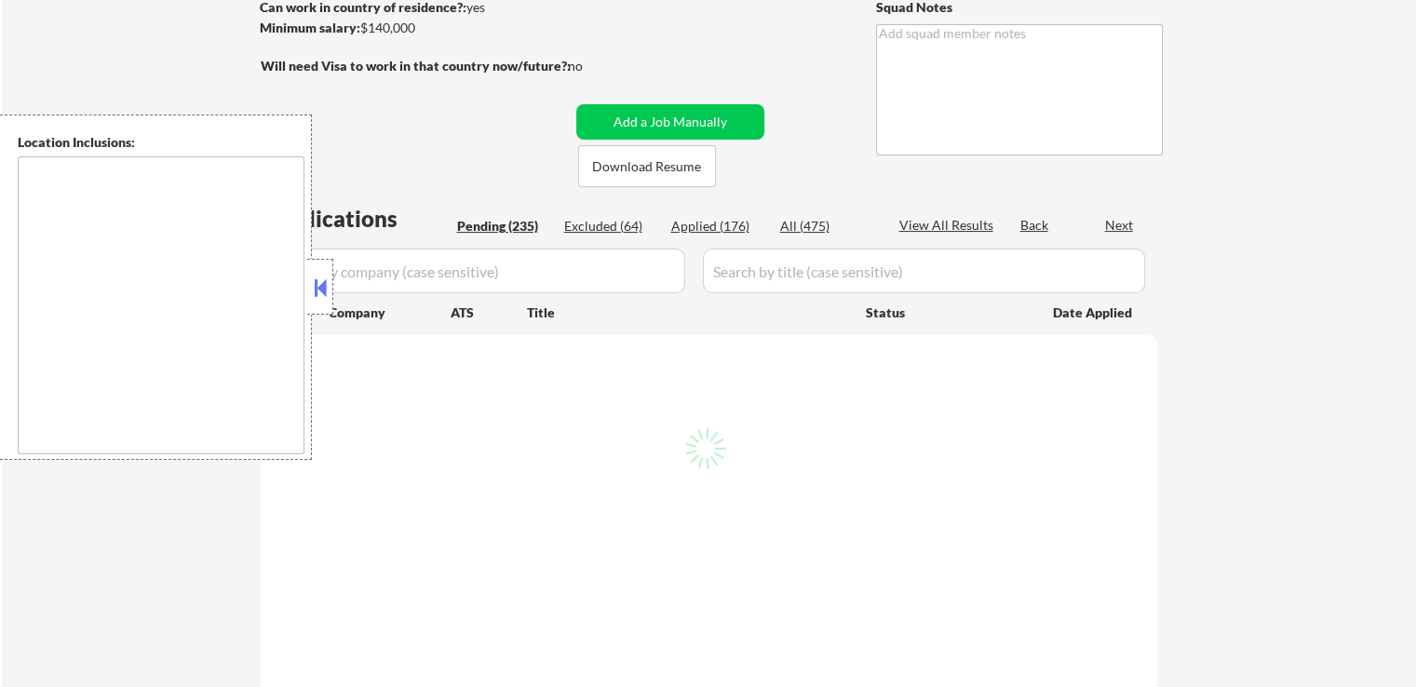
select select ""pending""
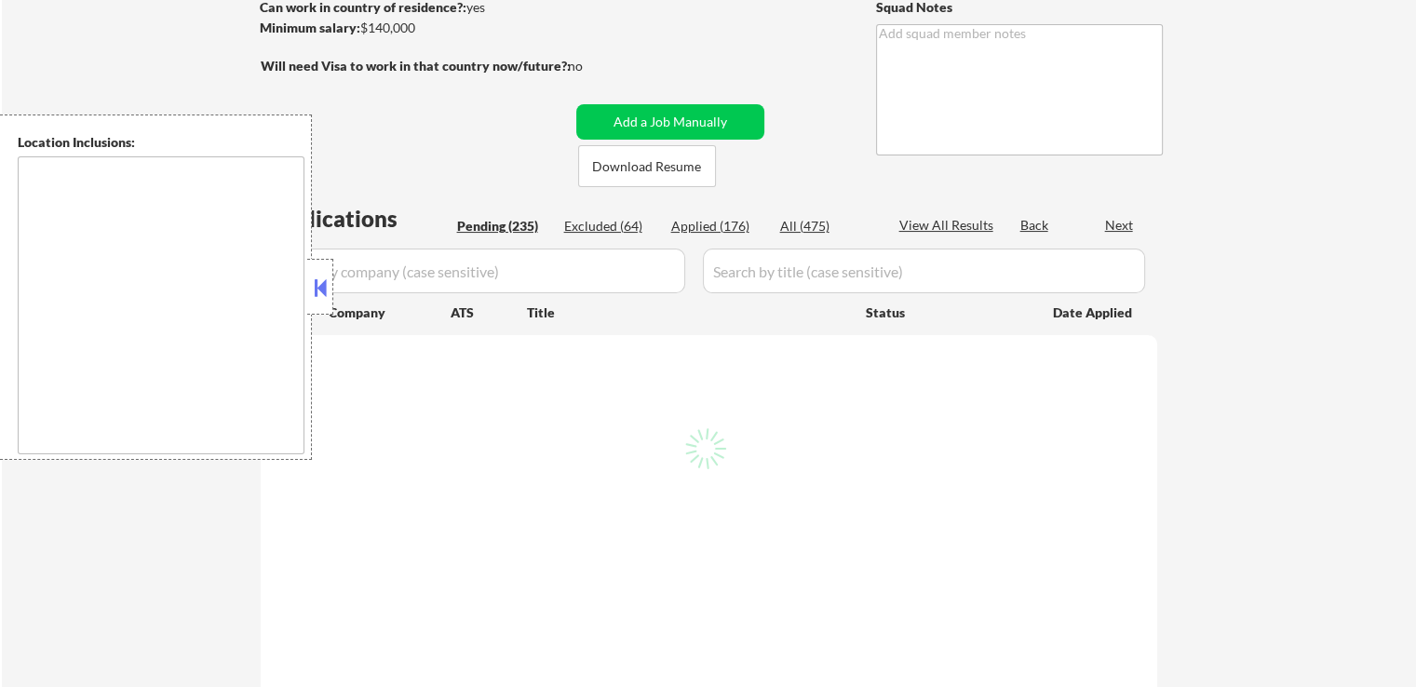
select select ""pending""
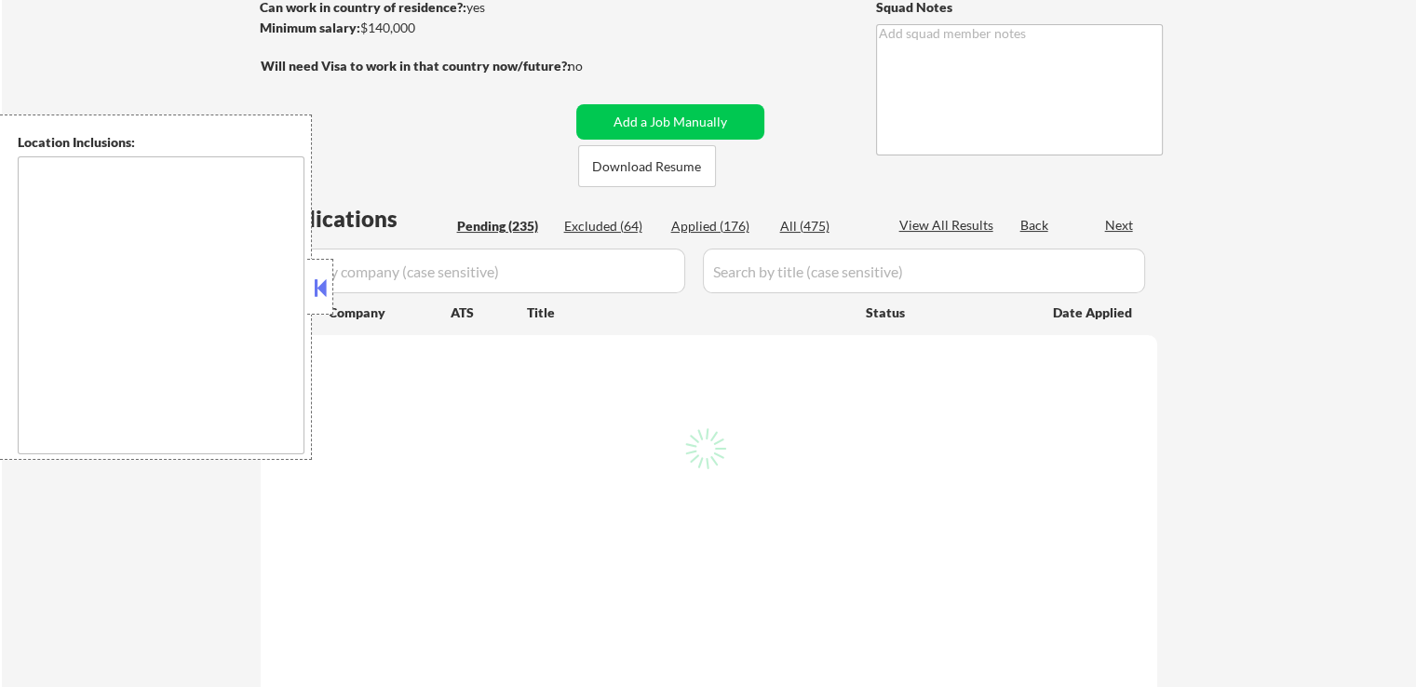
select select ""pending""
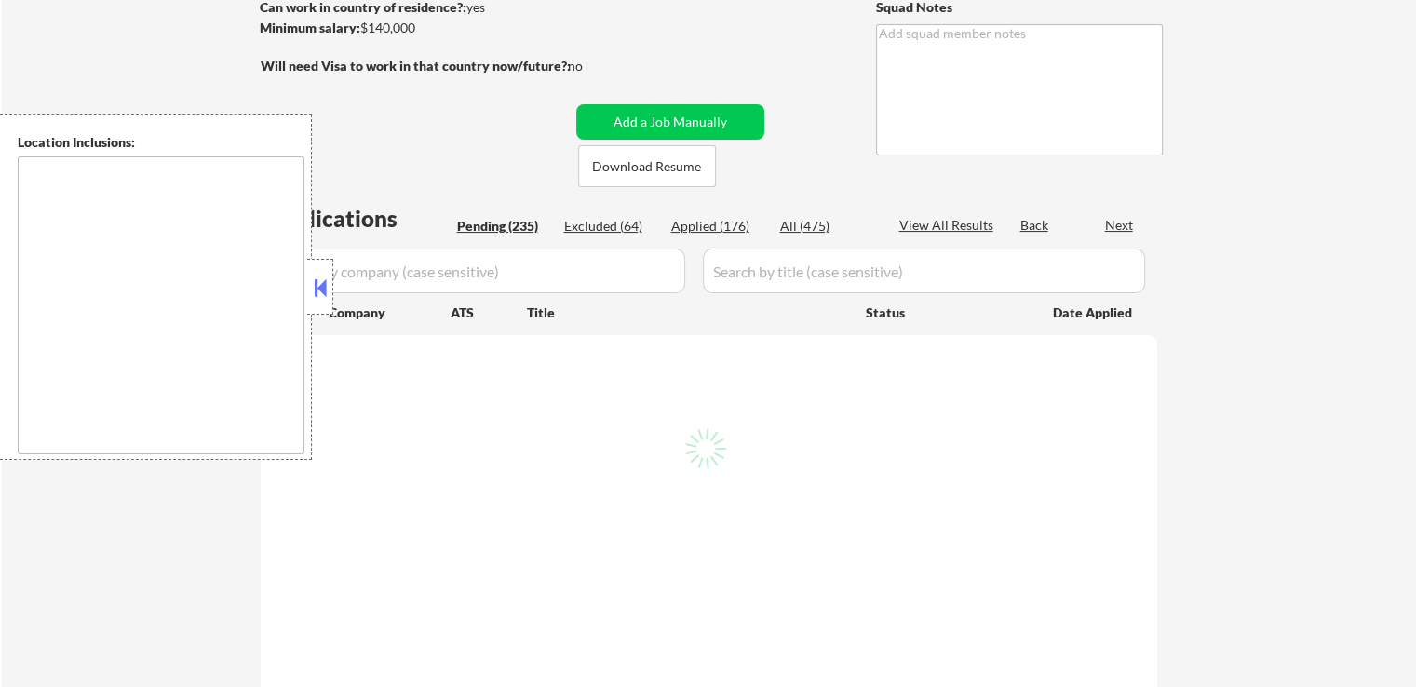
select select ""pending""
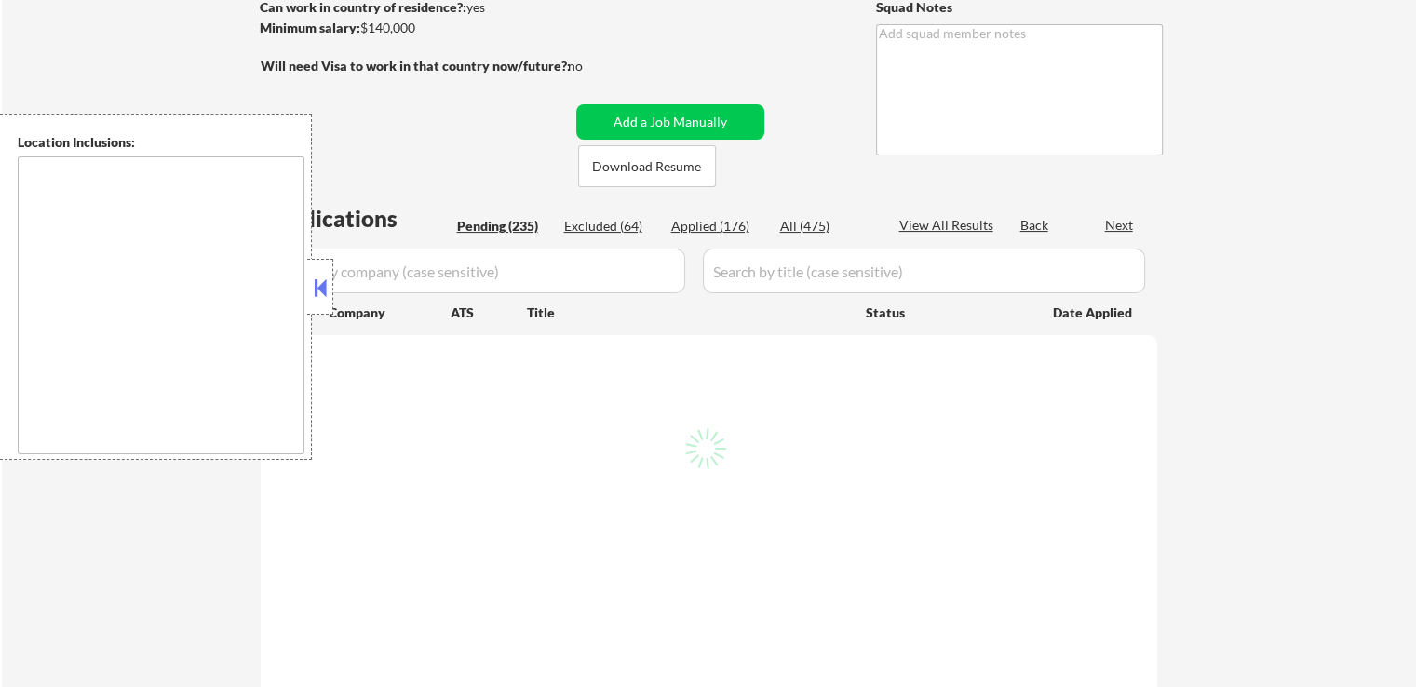
select select ""pending""
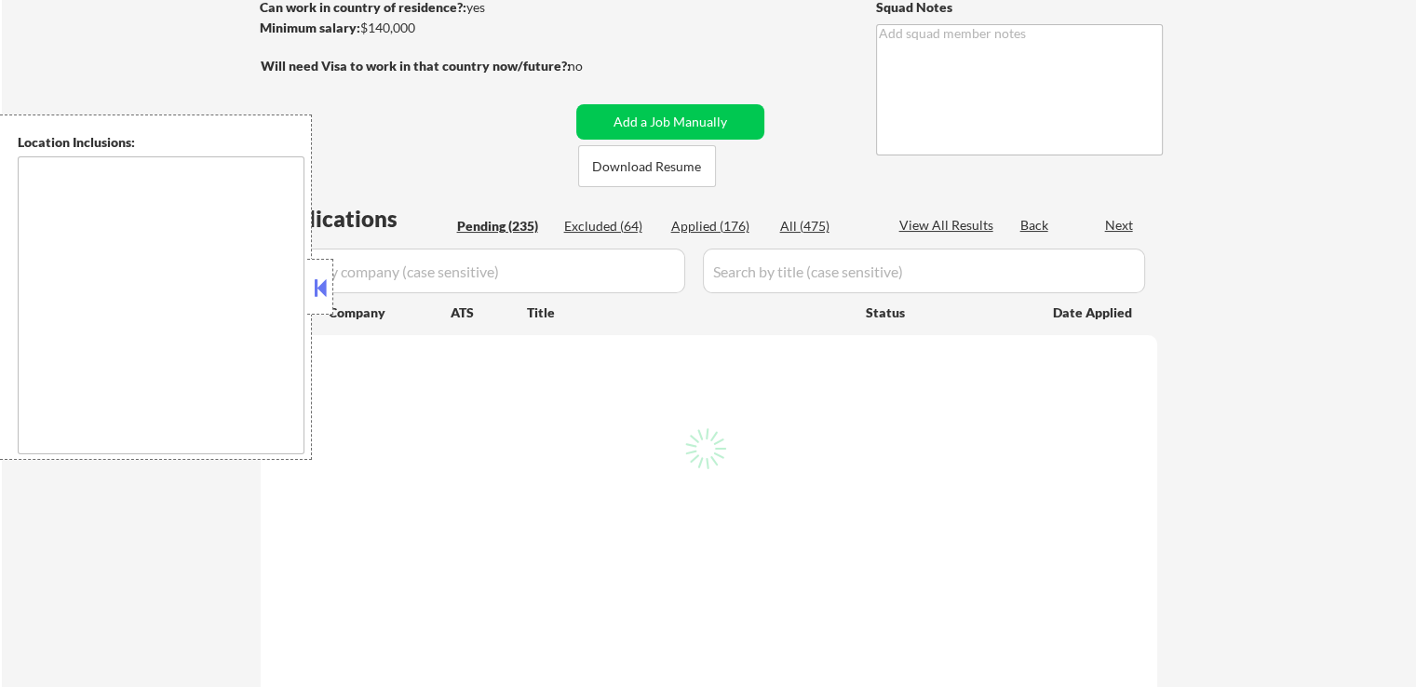
select select ""pending""
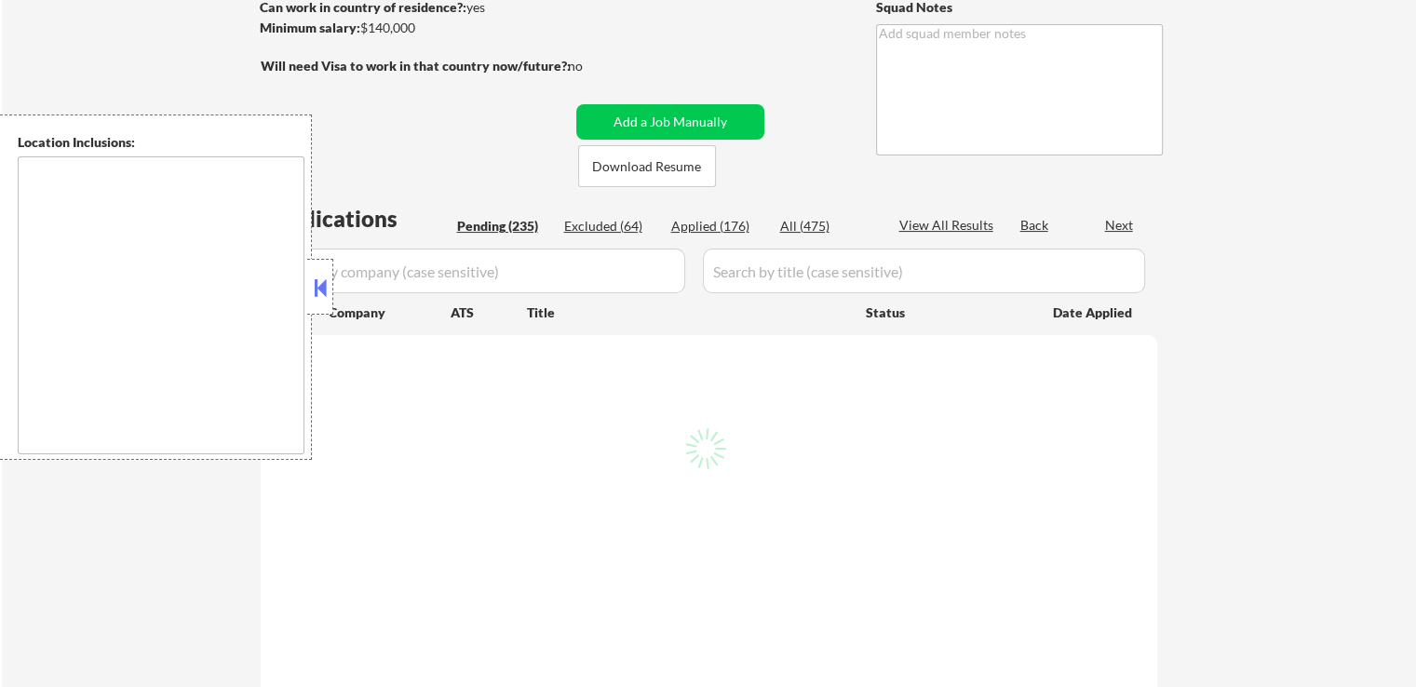
select select ""pending""
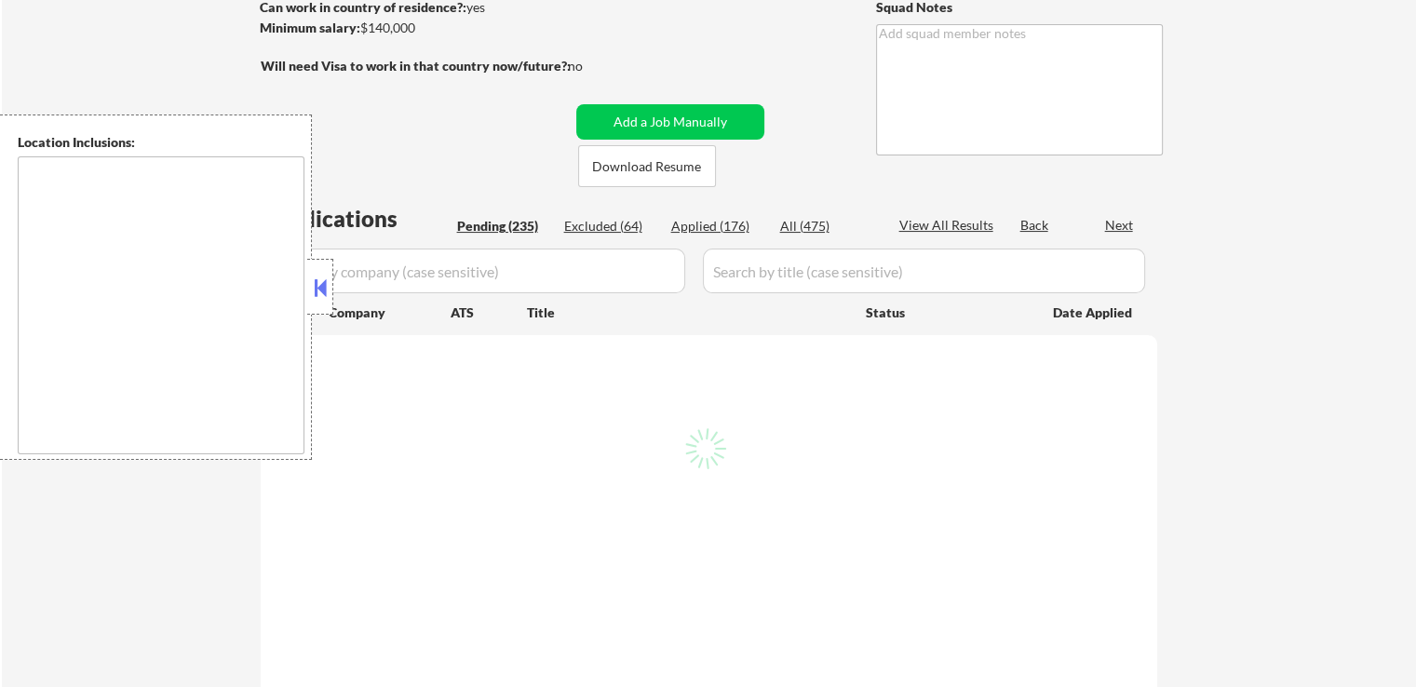
select select ""pending""
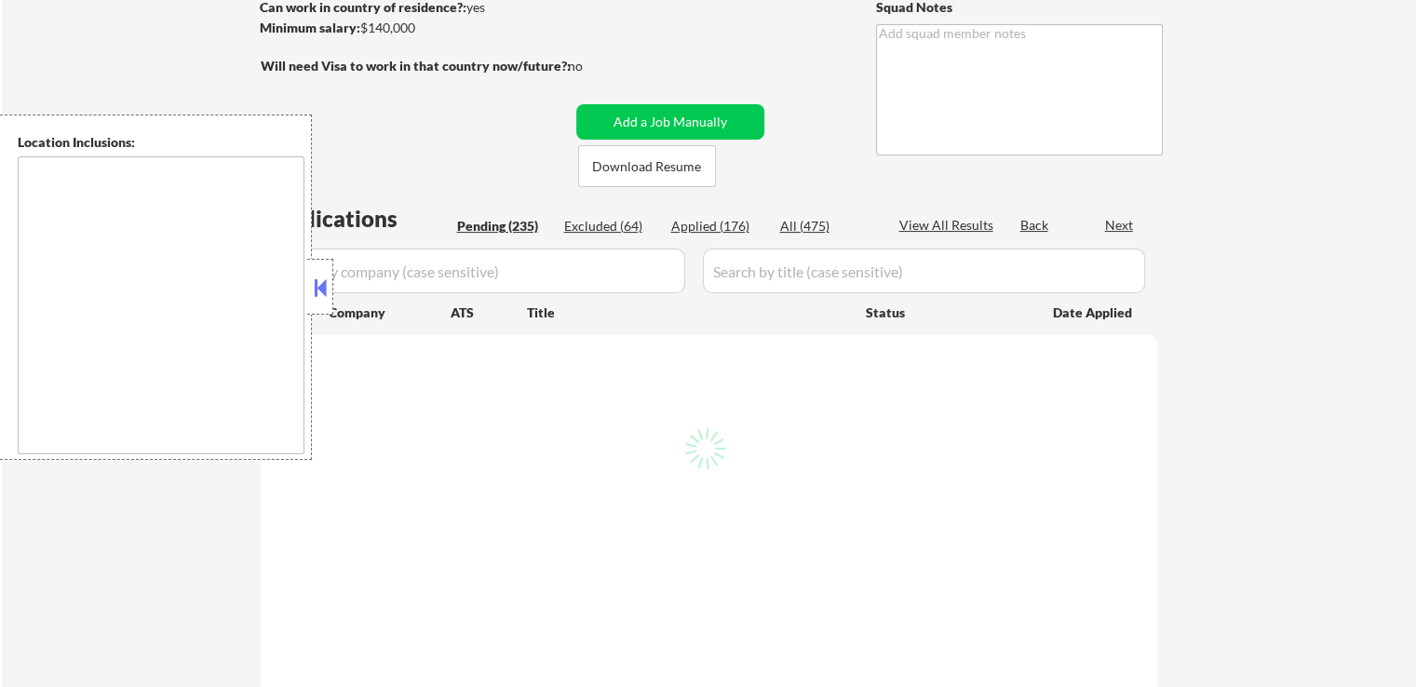
select select ""pending""
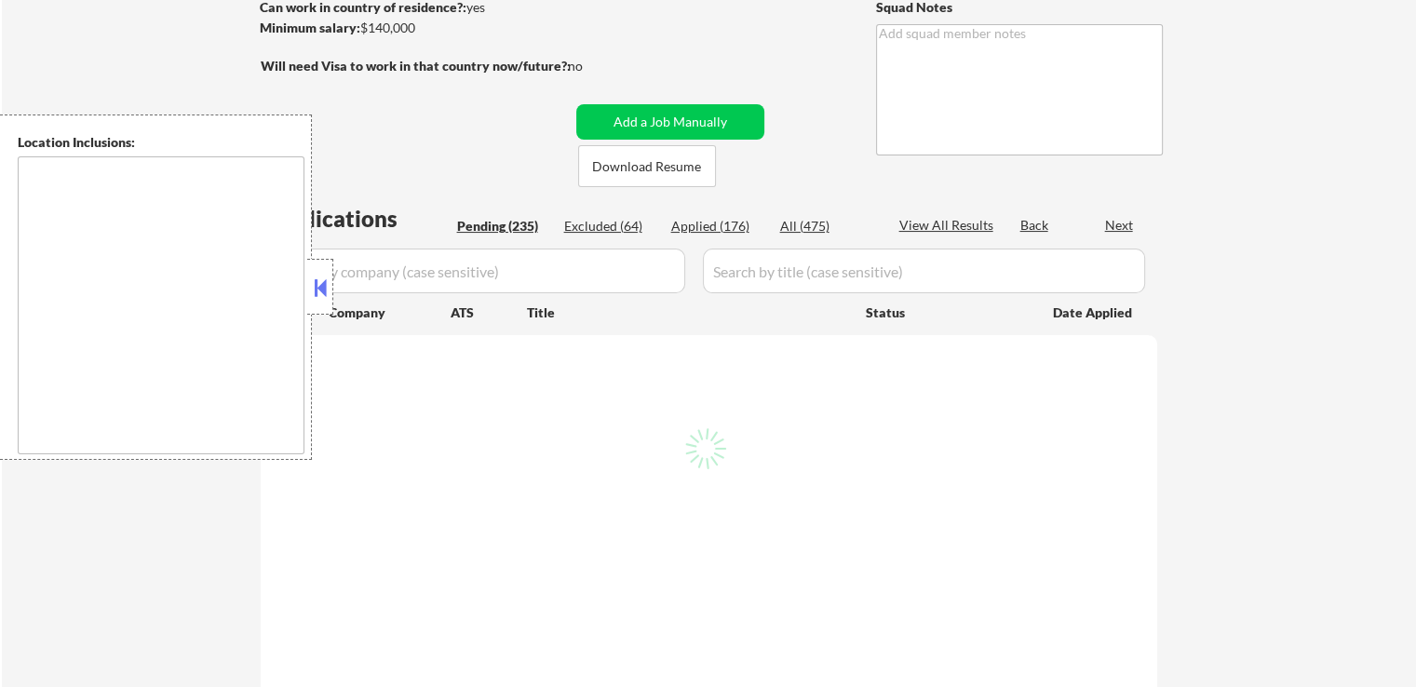
select select ""pending""
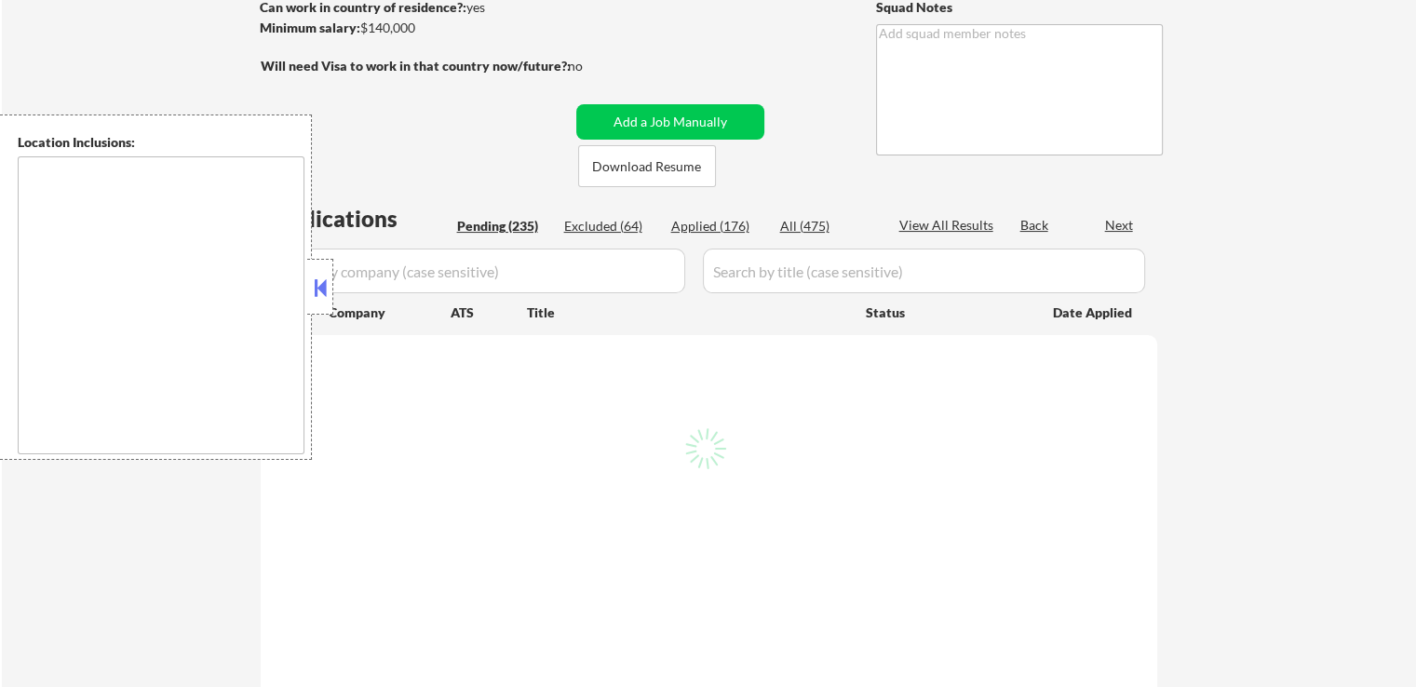
select select ""pending""
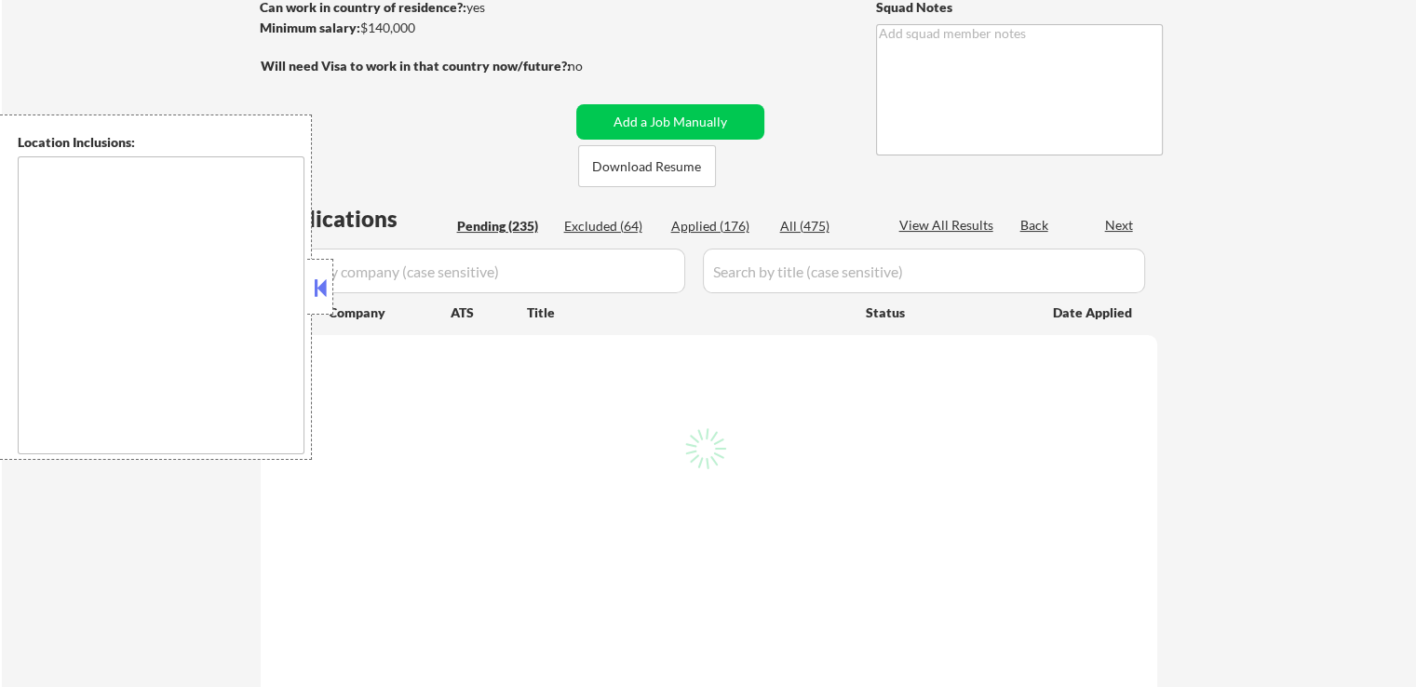
select select ""pending""
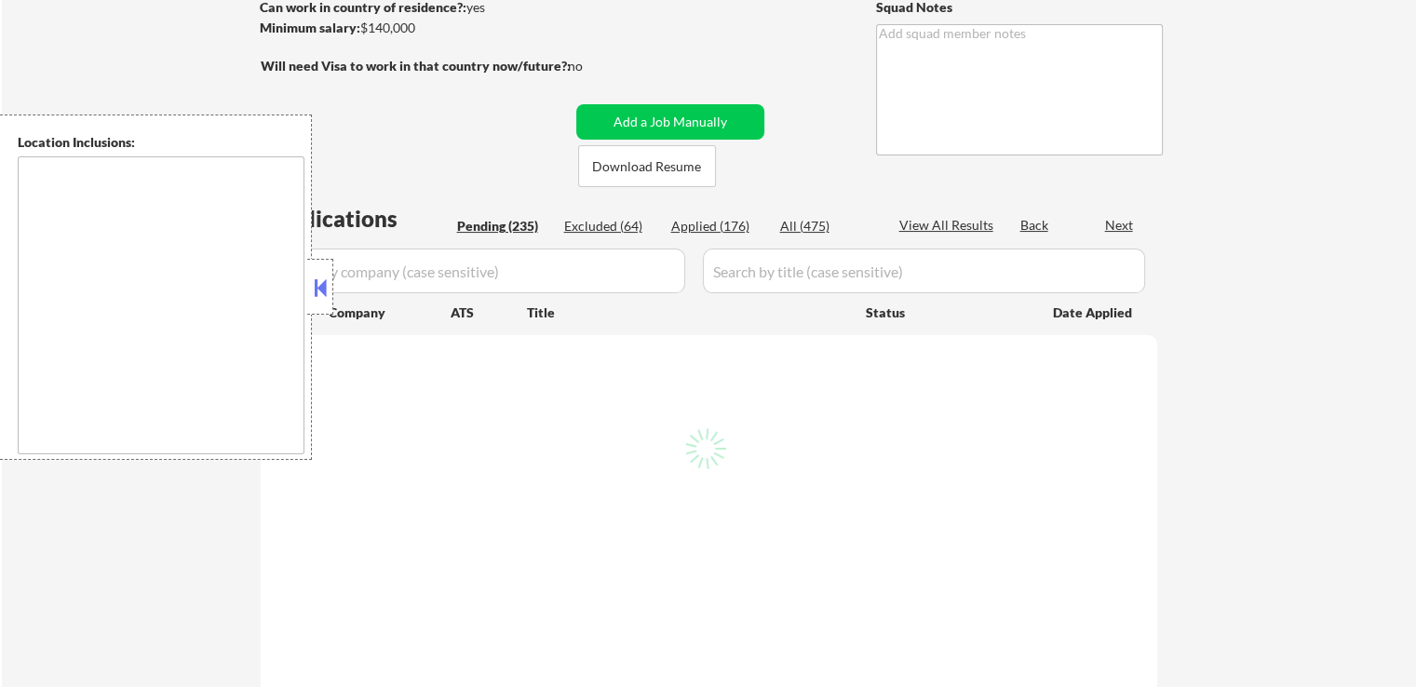
select select ""pending""
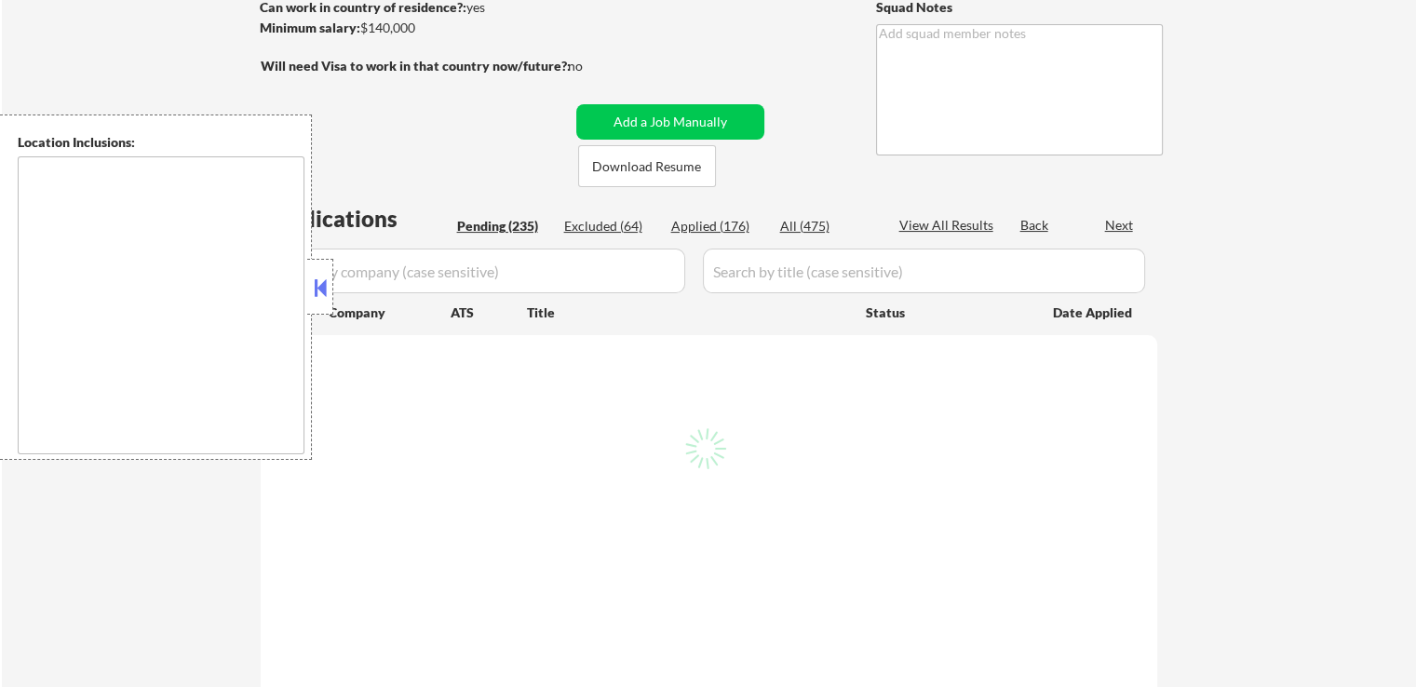
select select ""pending""
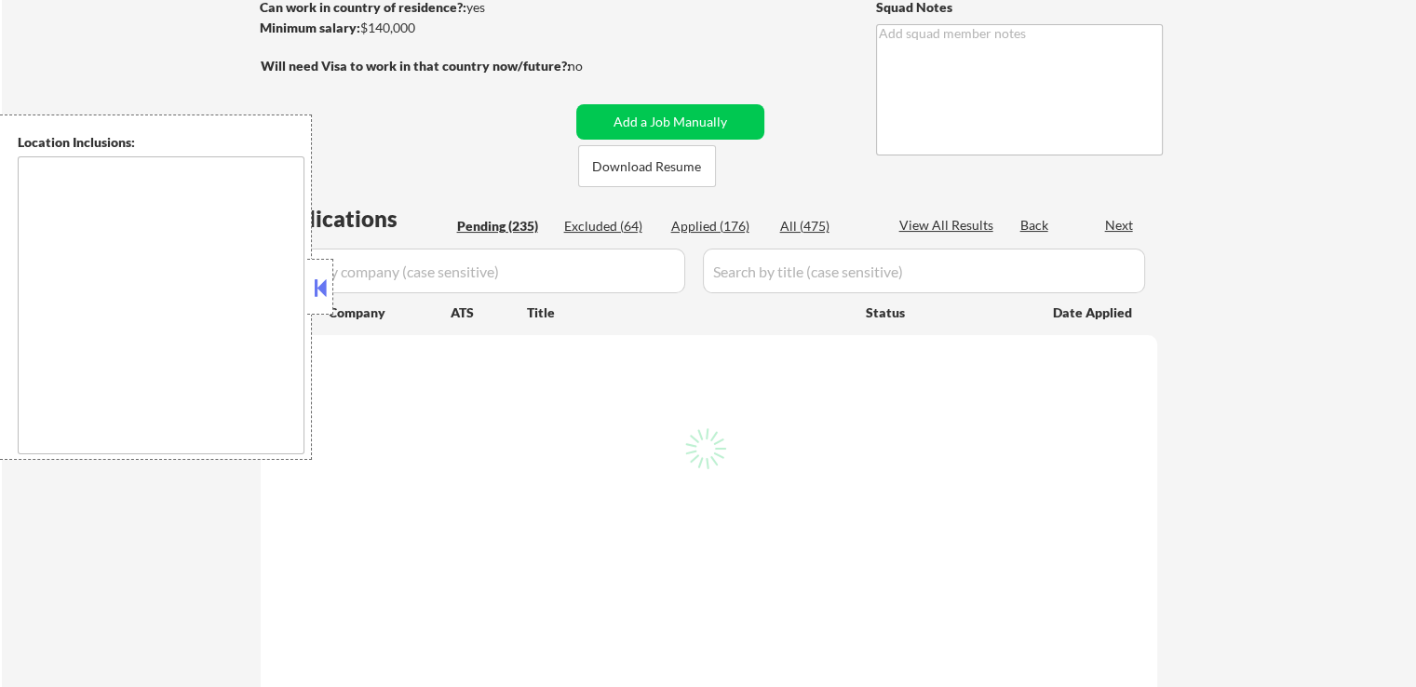
select select ""pending""
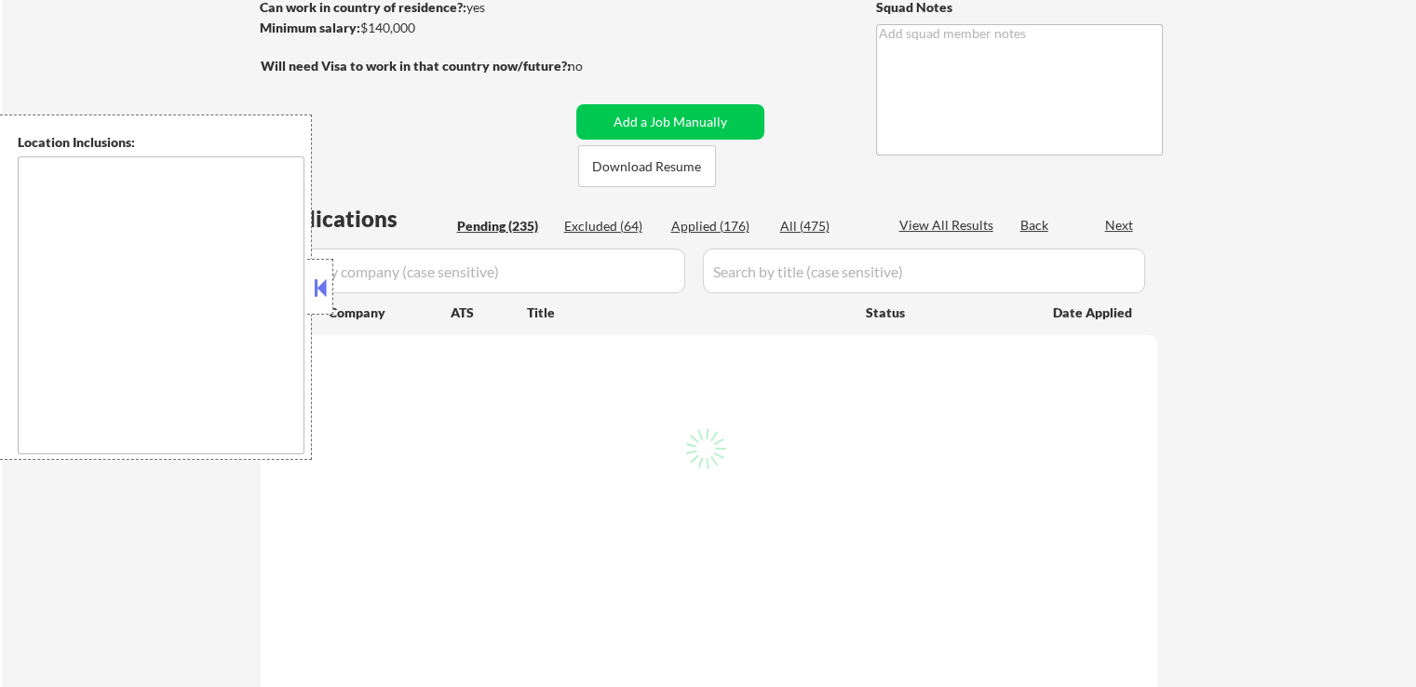
select select ""pending""
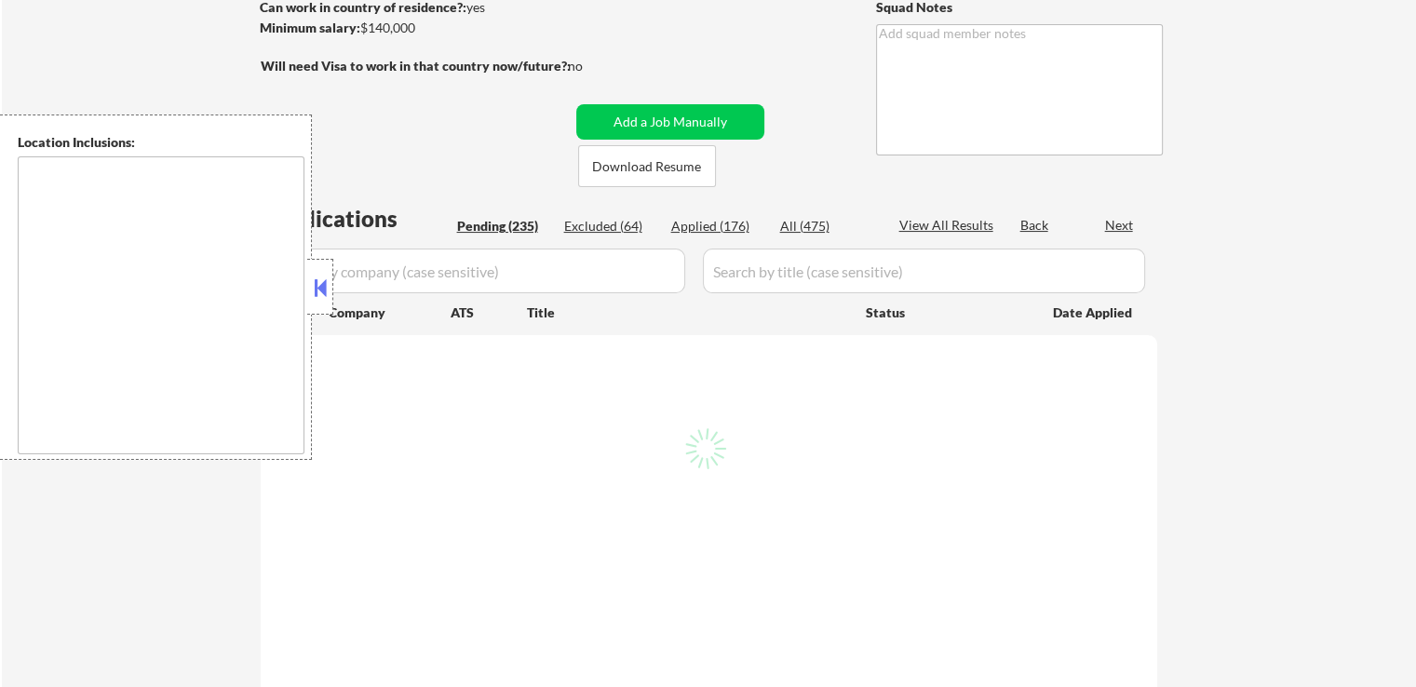
select select ""pending""
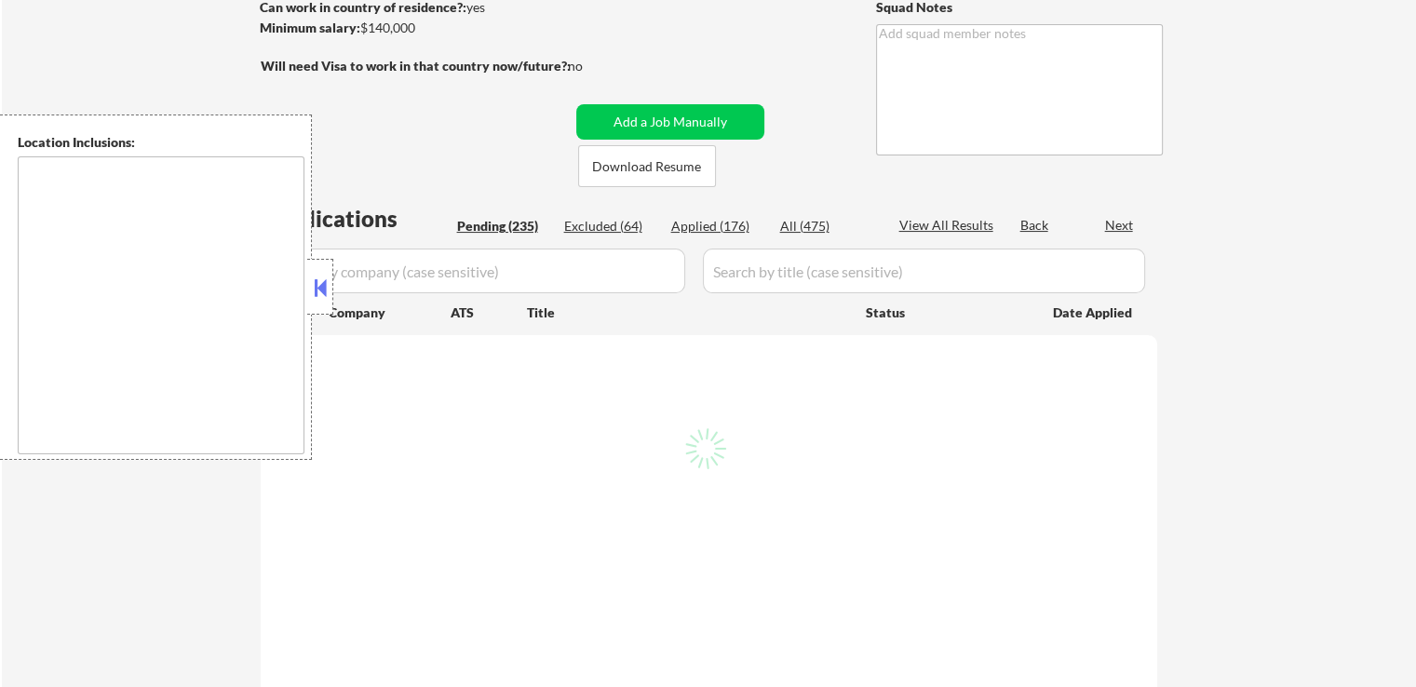
select select ""pending""
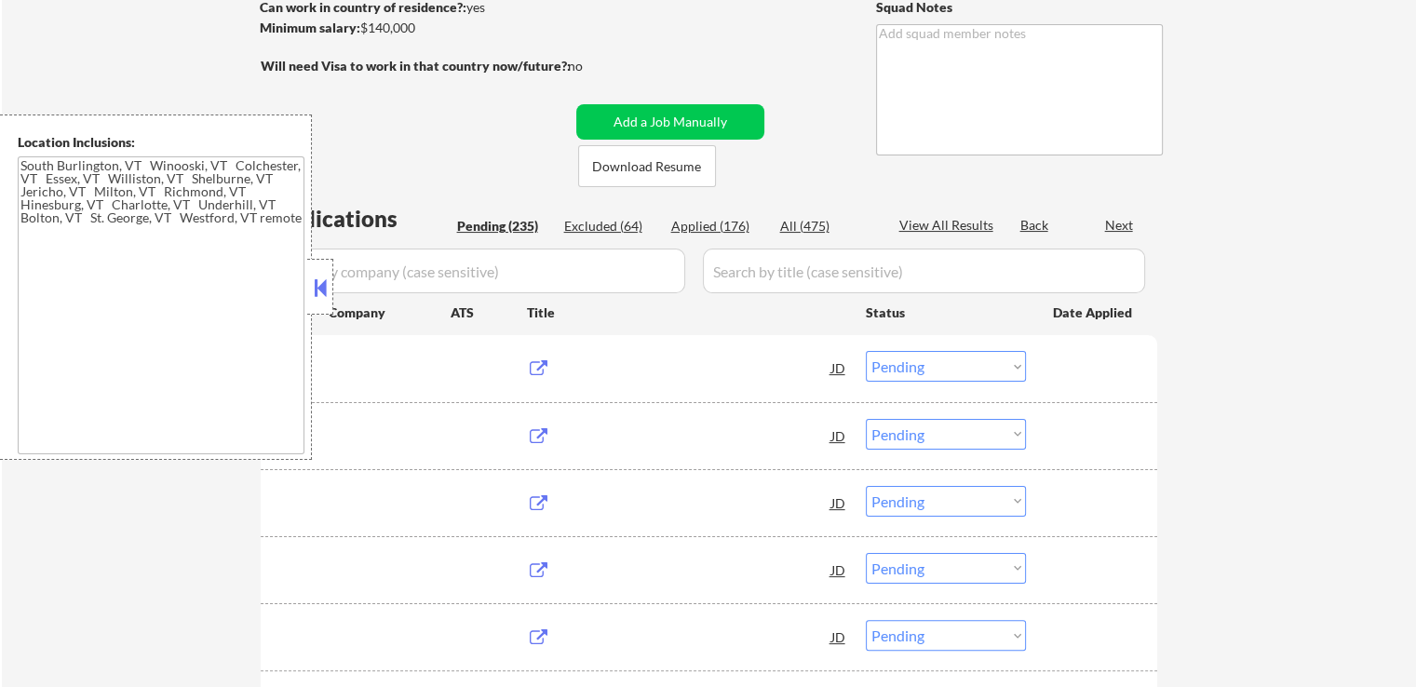
type textarea "[GEOGRAPHIC_DATA], [GEOGRAPHIC_DATA] [GEOGRAPHIC_DATA], [GEOGRAPHIC_DATA] [GEOG…"
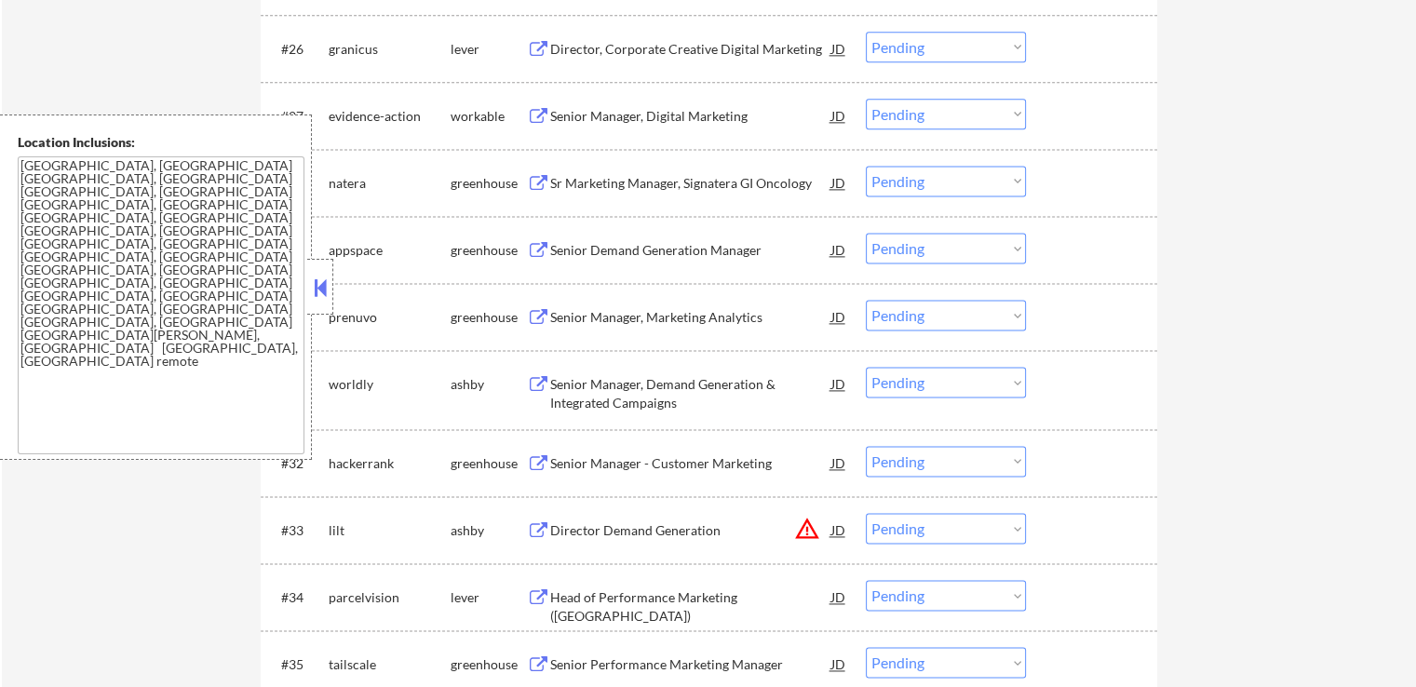
scroll to position [2327, 0]
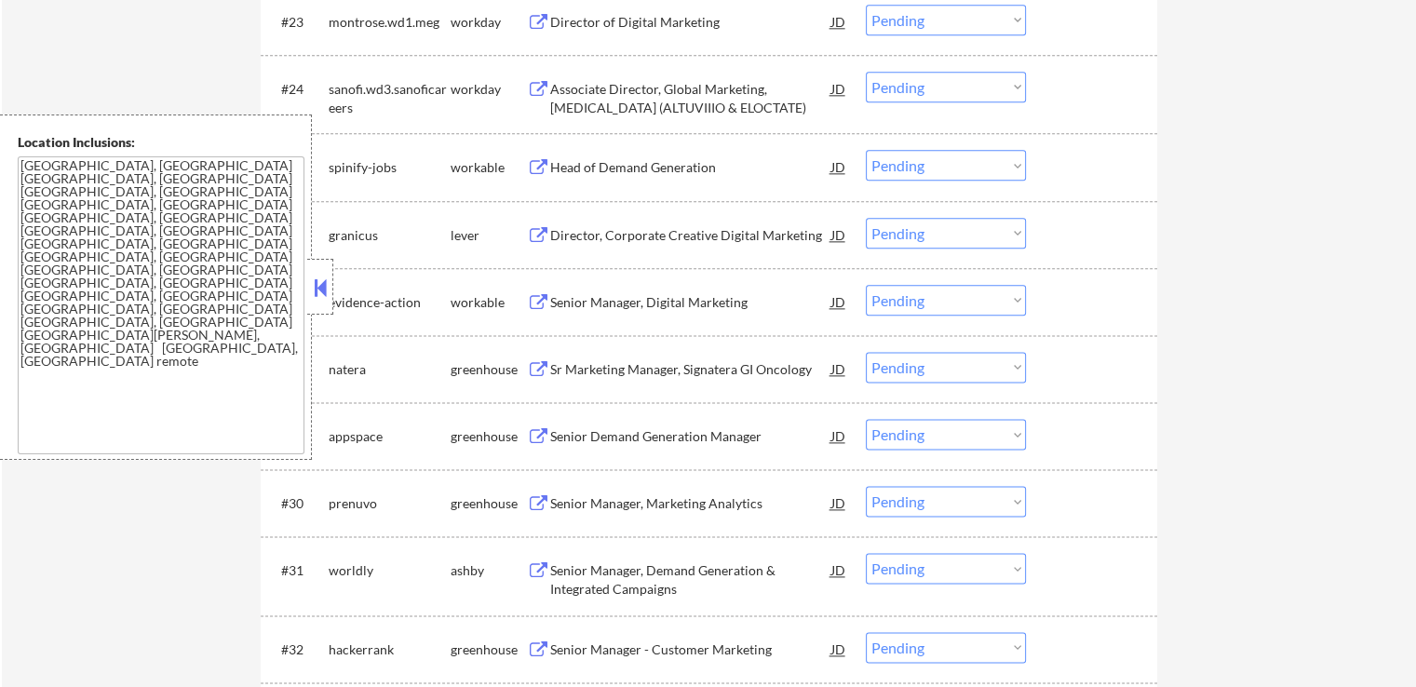
click at [581, 176] on div "Head of Demand Generation" at bounding box center [690, 167] width 281 height 19
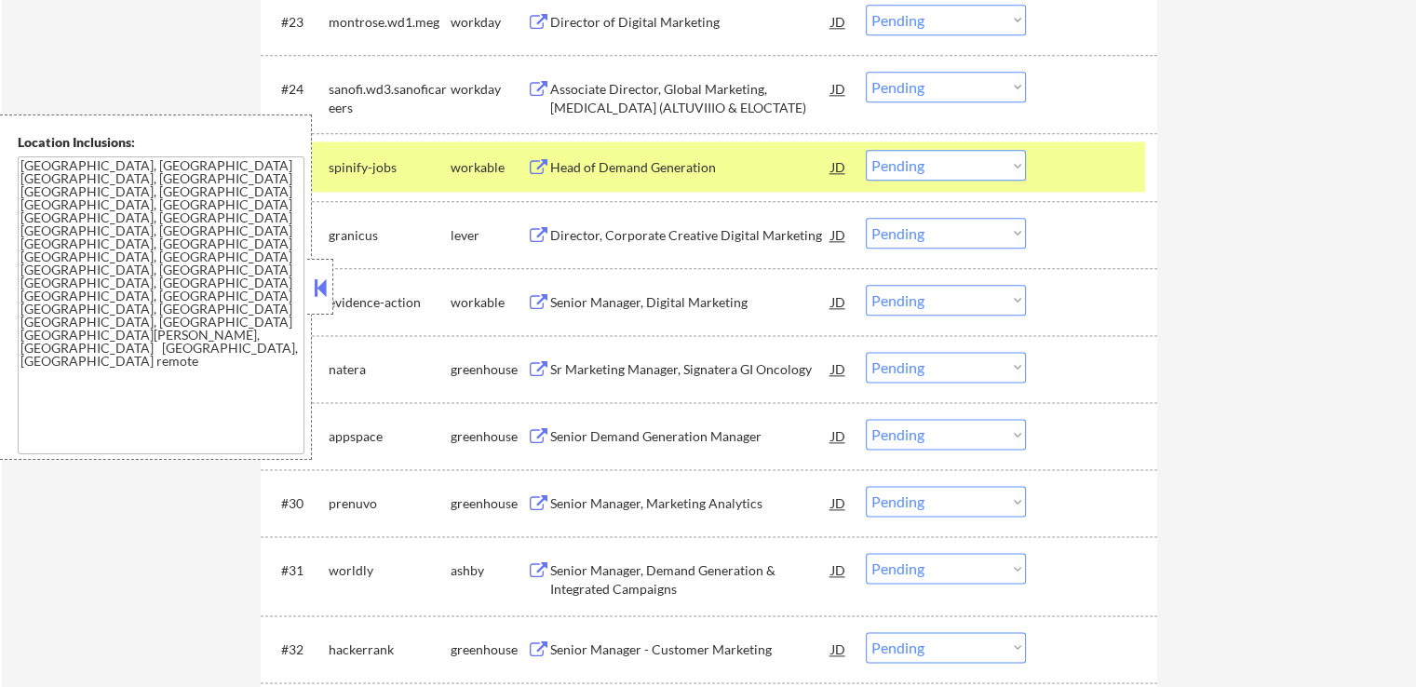
click at [568, 226] on div "Director, Corporate Creative Digital Marketing" at bounding box center [690, 235] width 281 height 19
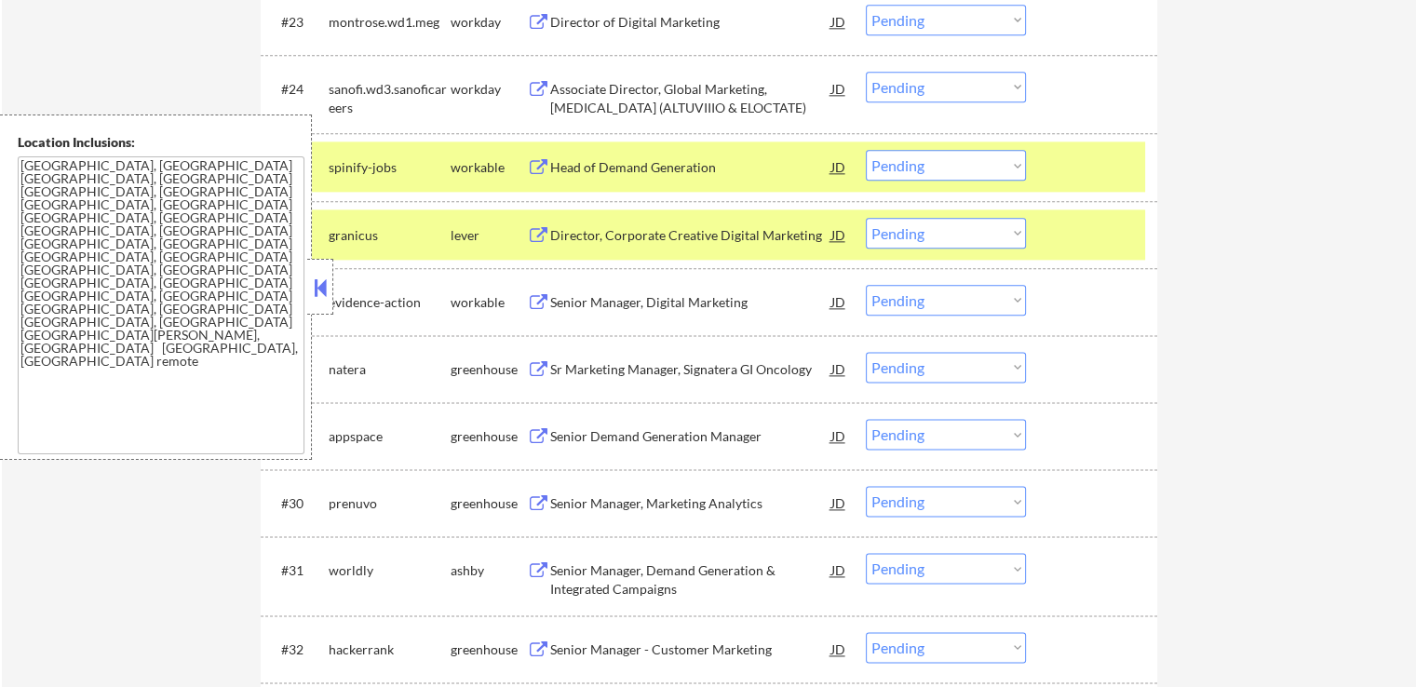
click at [565, 308] on div "Senior Manager, Digital Marketing" at bounding box center [690, 302] width 281 height 19
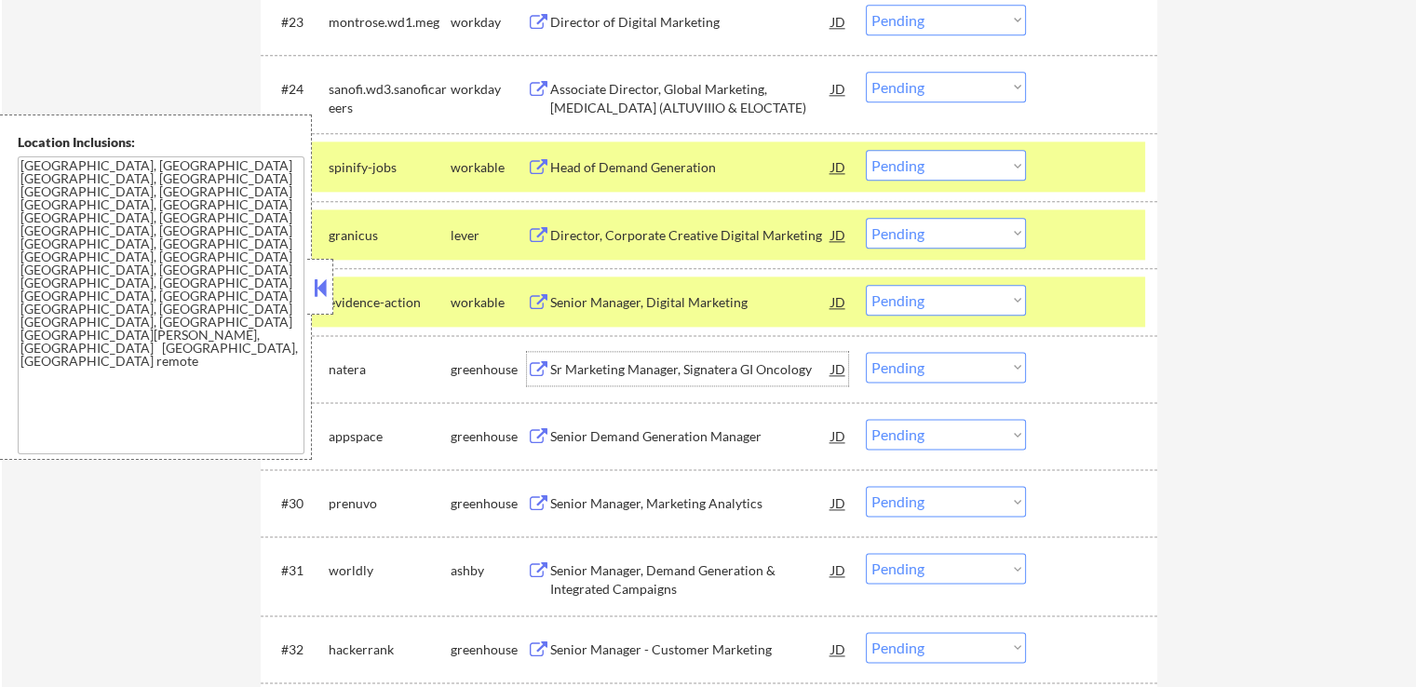
click at [566, 369] on div "Sr Marketing Manager, Signatera GI Oncology" at bounding box center [690, 369] width 281 height 19
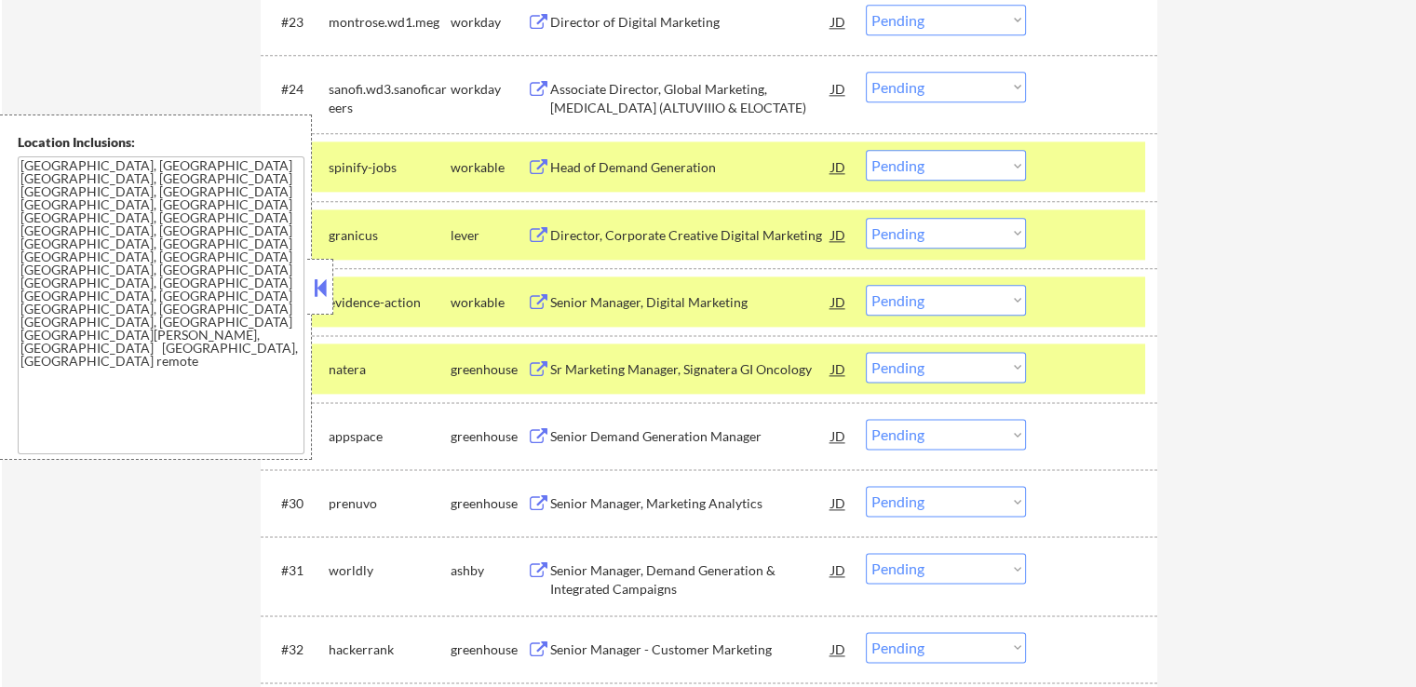
click at [571, 436] on div "Senior Demand Generation Manager" at bounding box center [690, 436] width 281 height 19
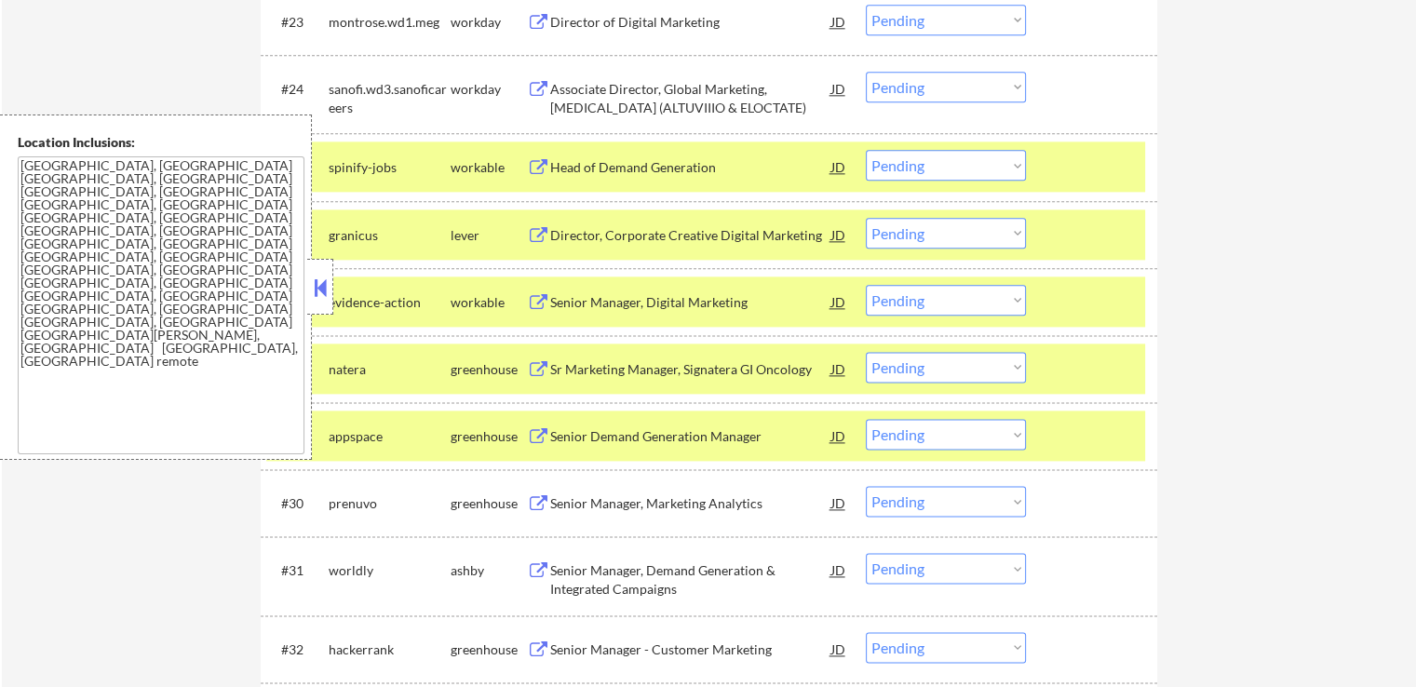
click at [562, 509] on div "Senior Manager, Marketing Analytics" at bounding box center [690, 503] width 281 height 19
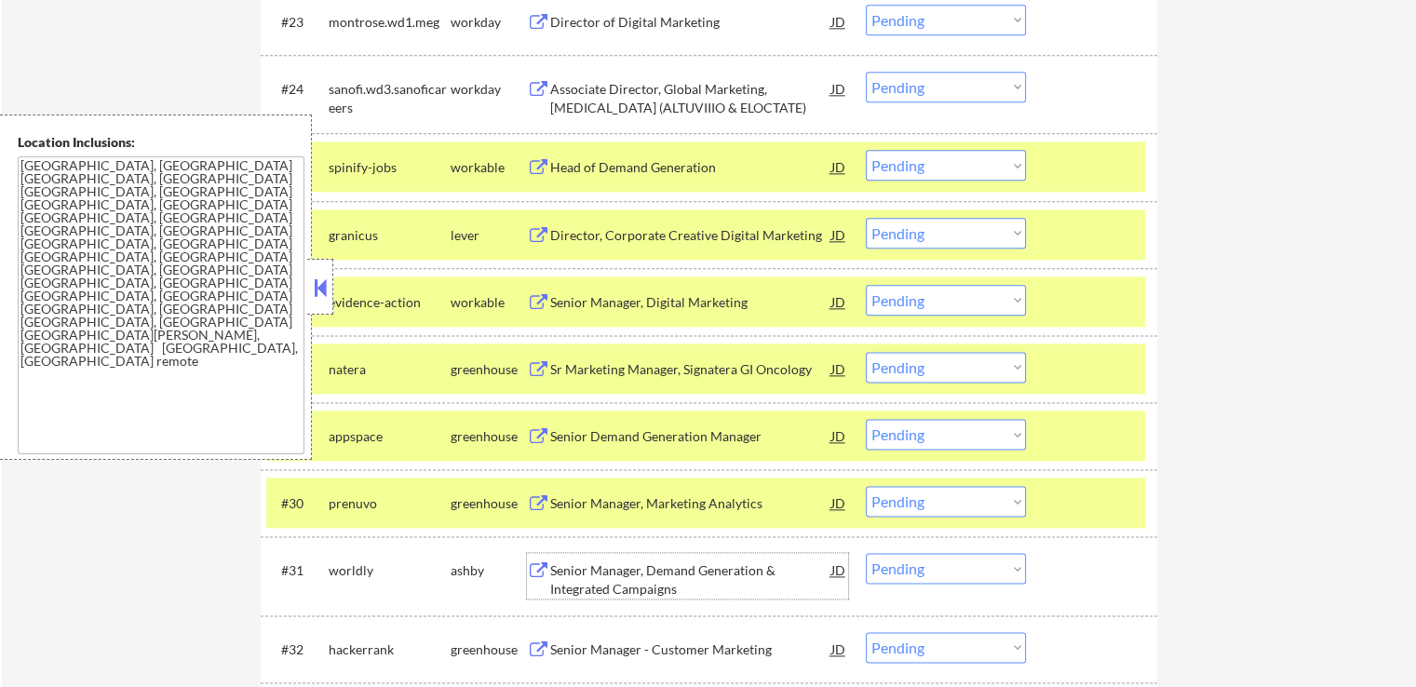
click at [562, 581] on div "Senior Manager, Demand Generation & Integrated Campaigns" at bounding box center [690, 579] width 281 height 36
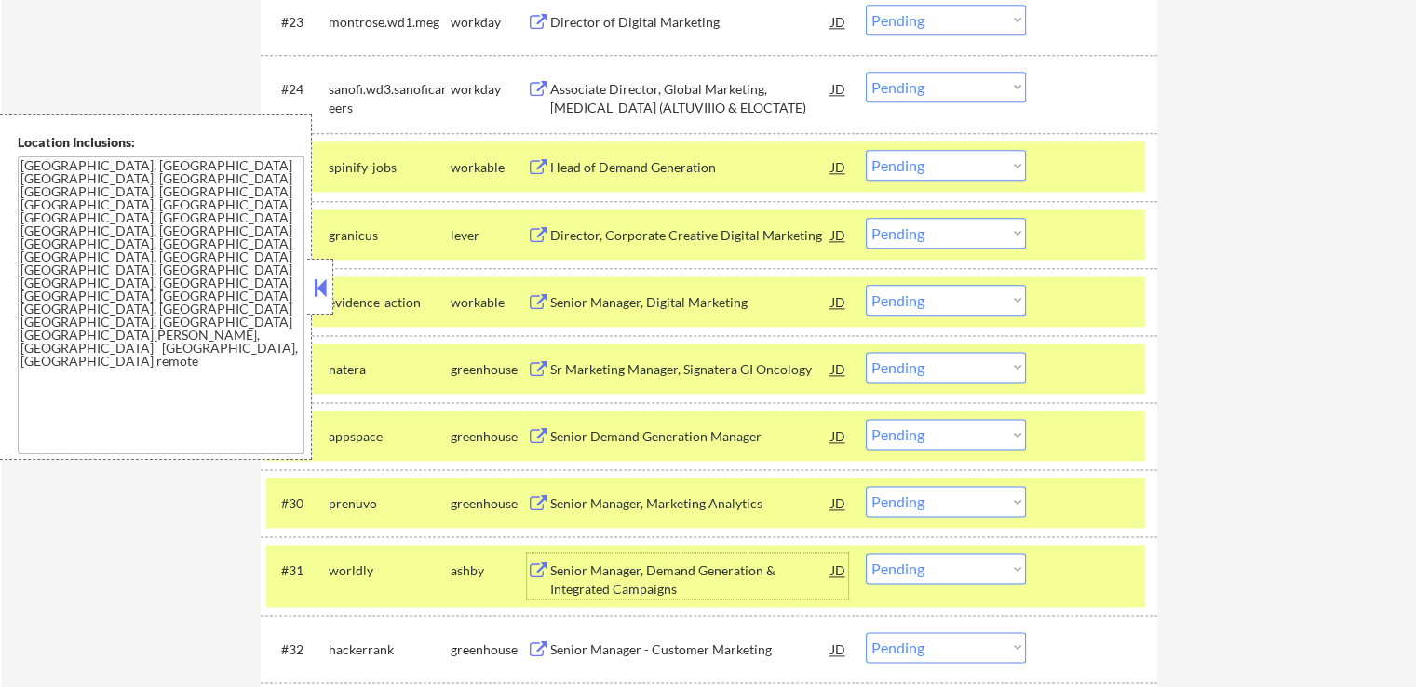
click at [932, 310] on select "Choose an option... Pending Applied Excluded (Questions) Excluded (Expired) Exc…" at bounding box center [946, 300] width 160 height 31
select select ""excluded""
click at [866, 285] on select "Choose an option... Pending Applied Excluded (Questions) Excluded (Expired) Exc…" at bounding box center [946, 300] width 160 height 31
drag, startPoint x: 926, startPoint y: 168, endPoint x: 927, endPoint y: 178, distance: 10.3
click at [926, 168] on select "Choose an option... Pending Applied Excluded (Questions) Excluded (Expired) Exc…" at bounding box center [946, 165] width 160 height 31
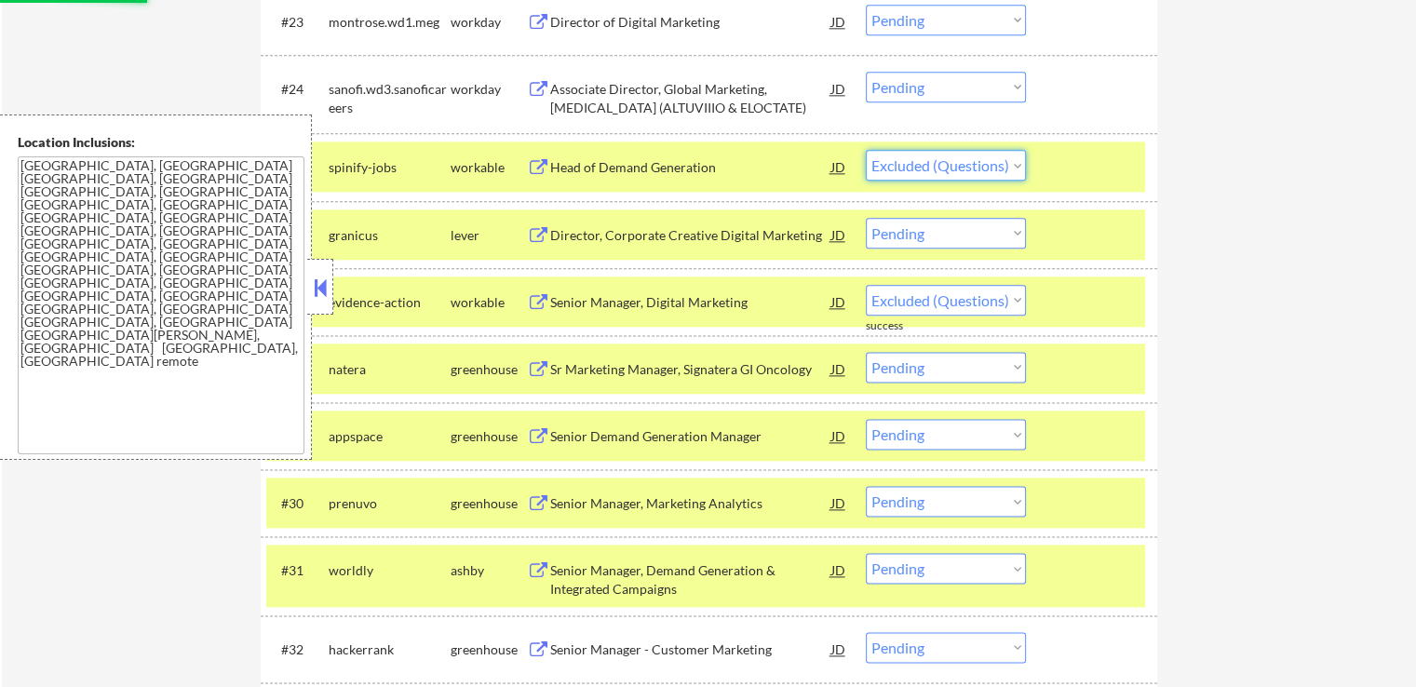
click at [866, 150] on select "Choose an option... Pending Applied Excluded (Questions) Excluded (Expired) Exc…" at bounding box center [946, 165] width 160 height 31
click at [1117, 239] on div at bounding box center [1094, 235] width 82 height 34
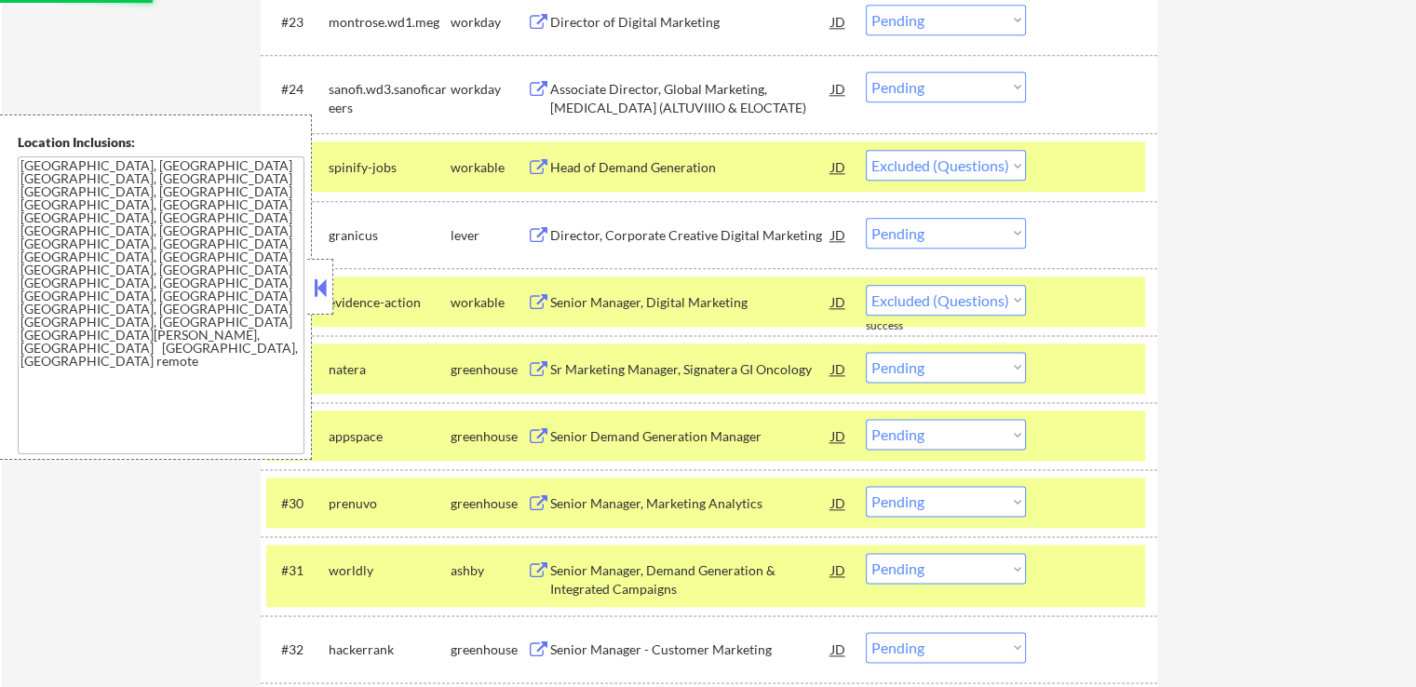
click at [1108, 180] on div at bounding box center [1094, 167] width 82 height 34
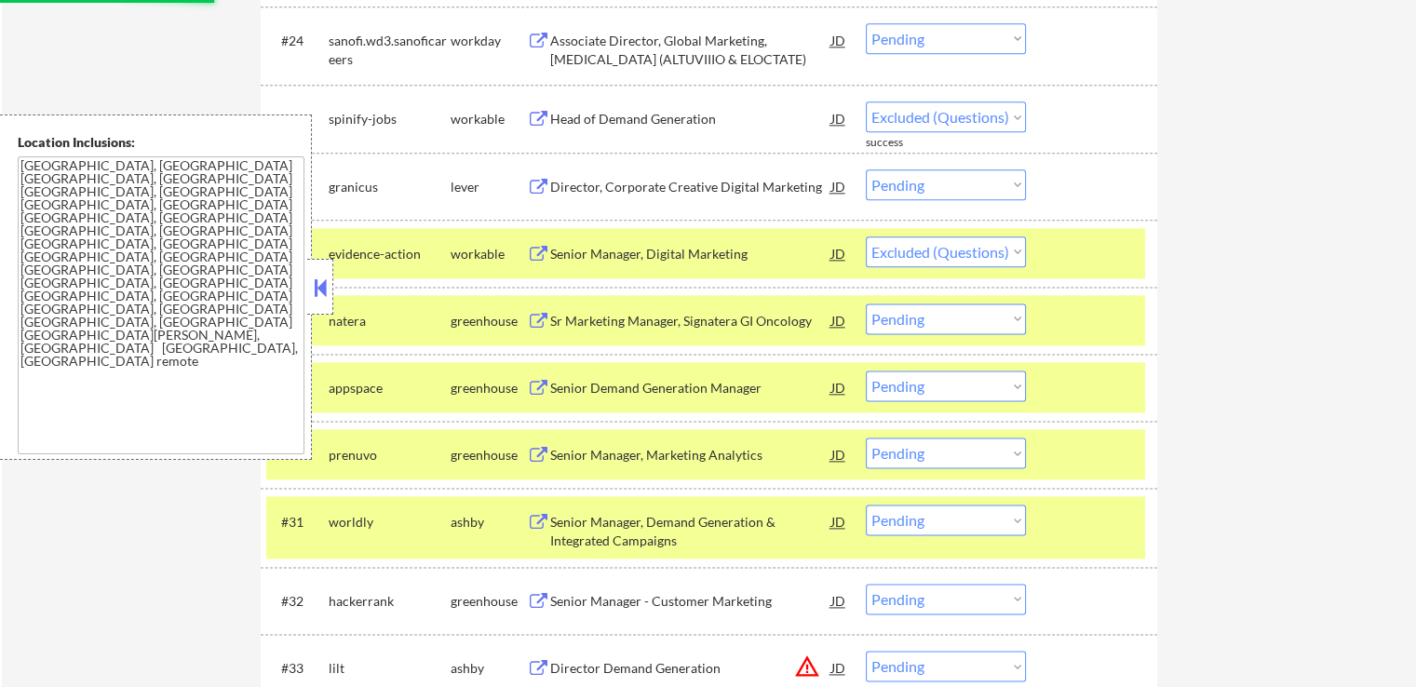
scroll to position [2420, 0]
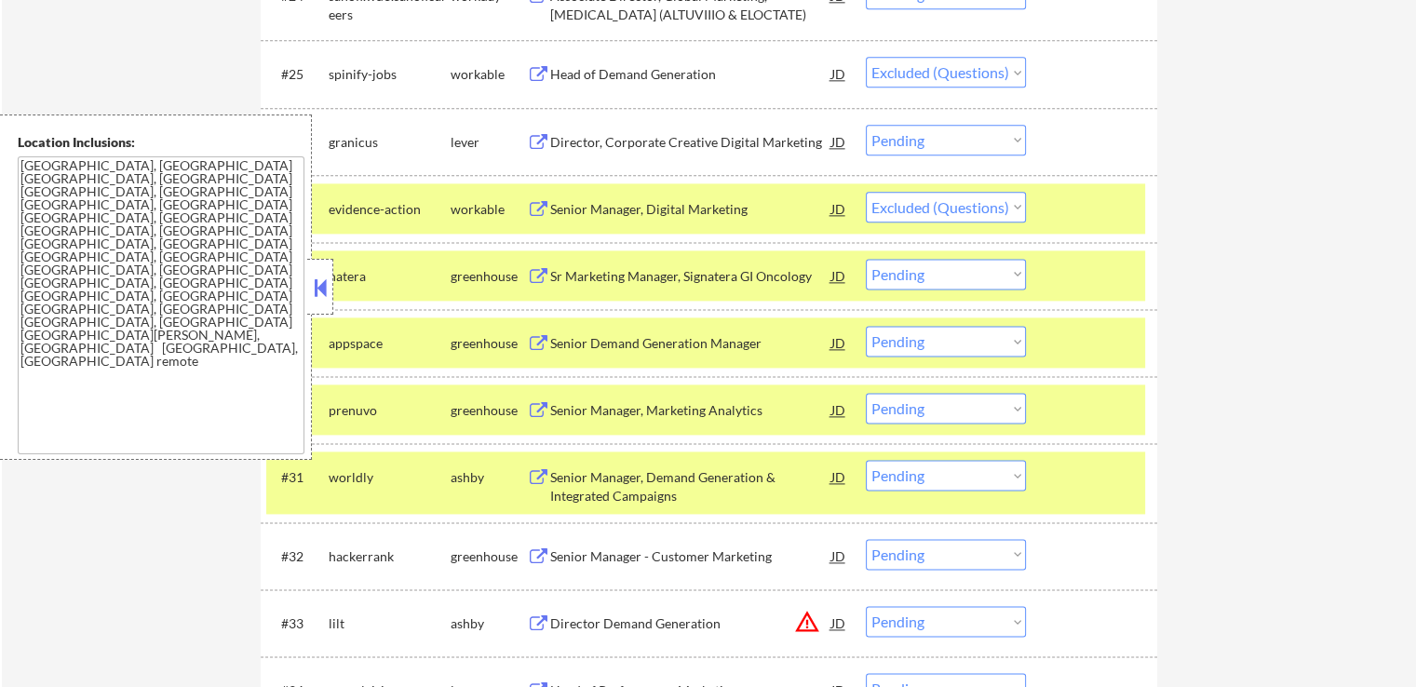
select select ""pending""
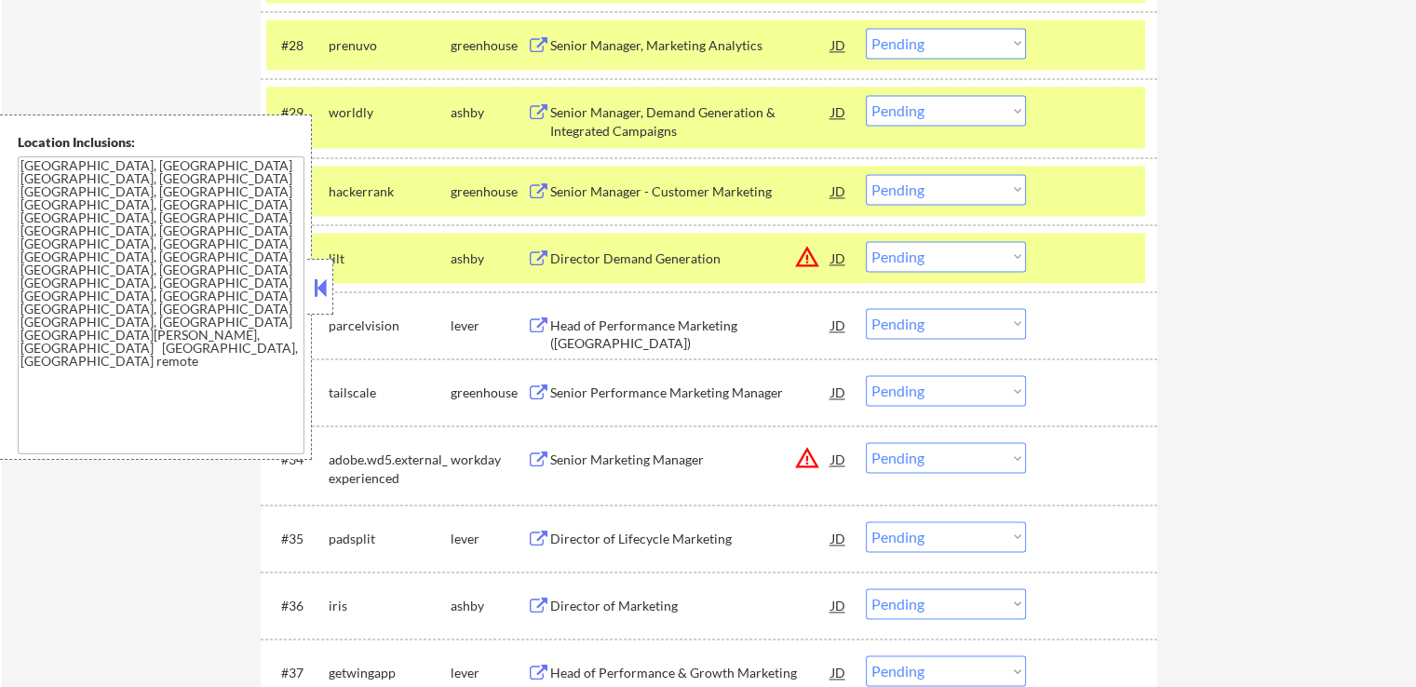
scroll to position [2606, 0]
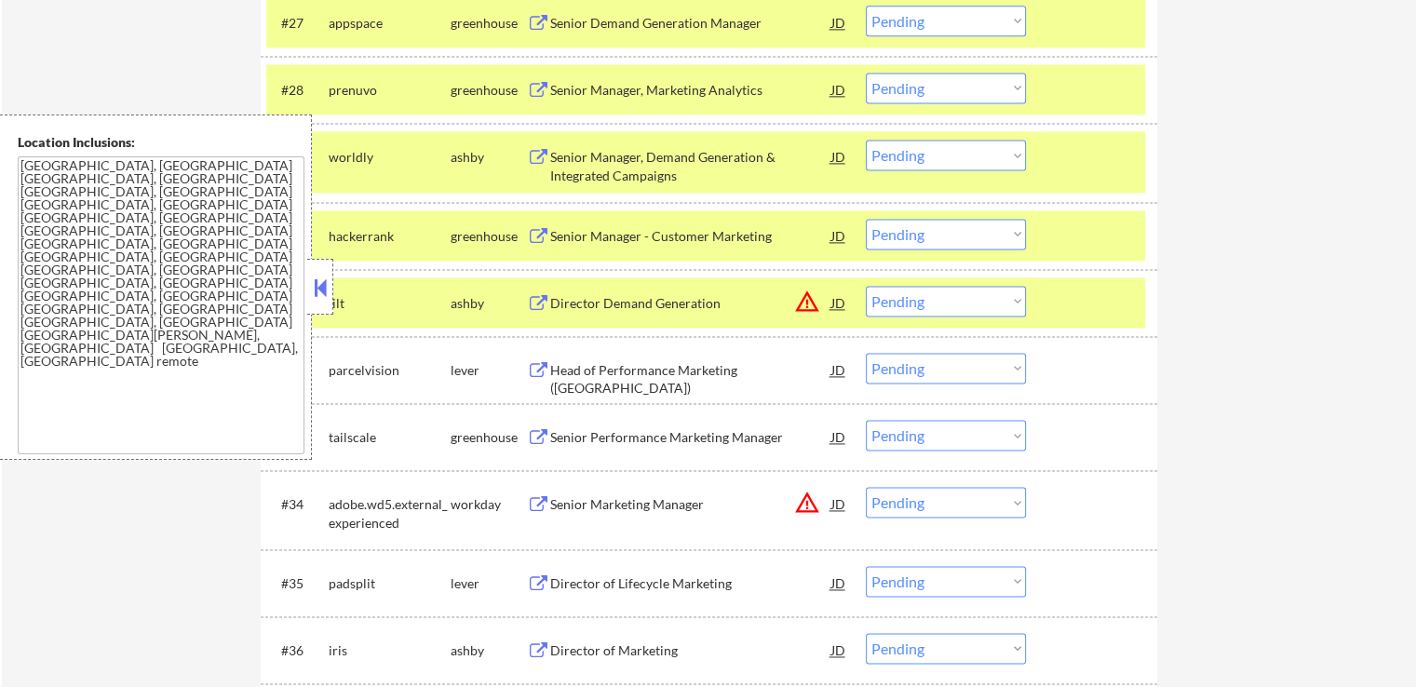
click at [934, 161] on select "Choose an option... Pending Applied Excluded (Questions) Excluded (Expired) Exc…" at bounding box center [946, 155] width 160 height 31
click at [866, 140] on select "Choose an option... Pending Applied Excluded (Questions) Excluded (Expired) Exc…" at bounding box center [946, 155] width 160 height 31
select select ""pending""
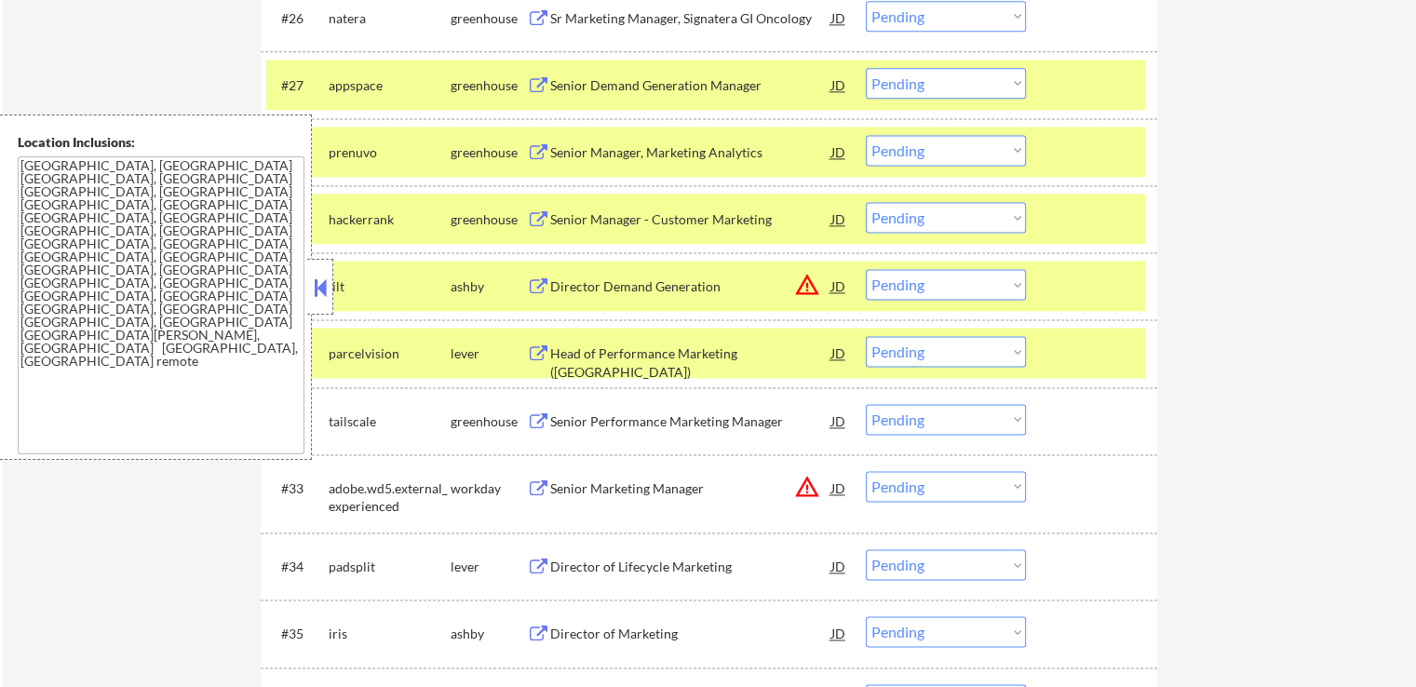
scroll to position [2420, 0]
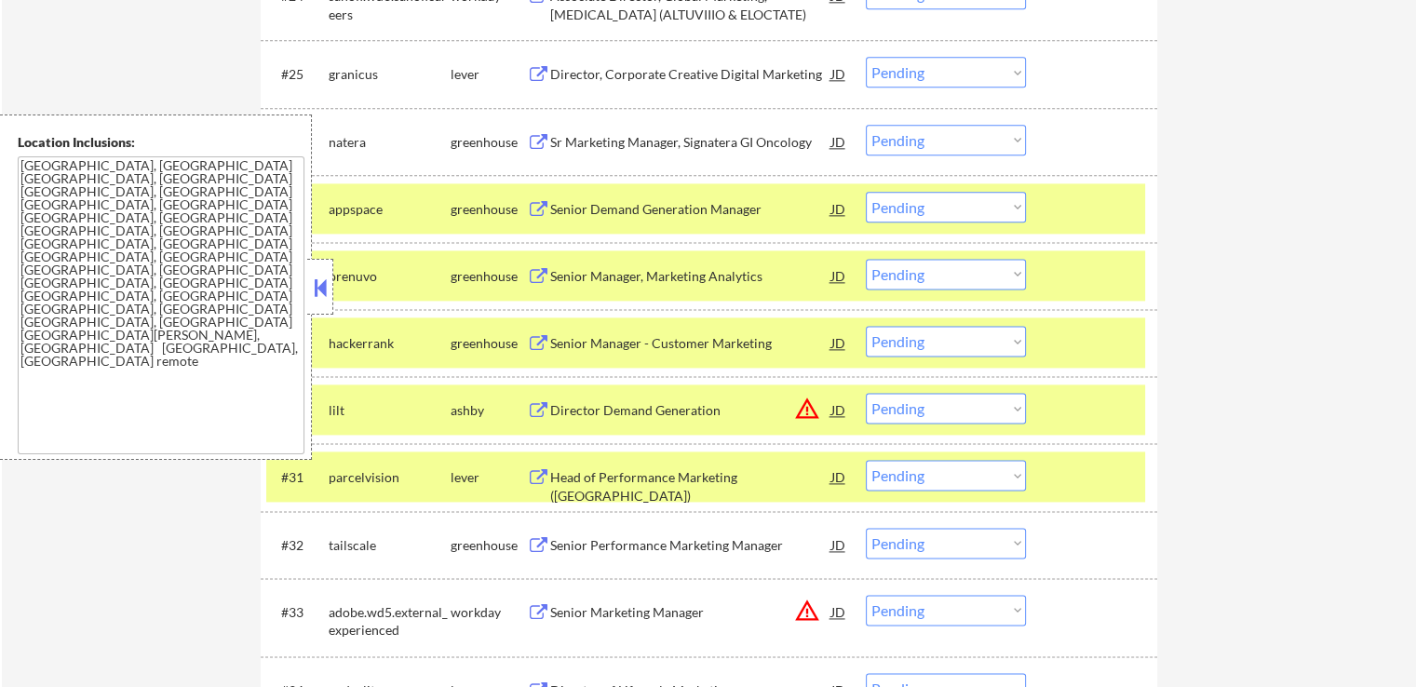
click at [929, 75] on select "Choose an option... Pending Applied Excluded (Questions) Excluded (Expired) Exc…" at bounding box center [946, 72] width 160 height 31
click at [866, 57] on select "Choose an option... Pending Applied Excluded (Questions) Excluded (Expired) Exc…" at bounding box center [946, 72] width 160 height 31
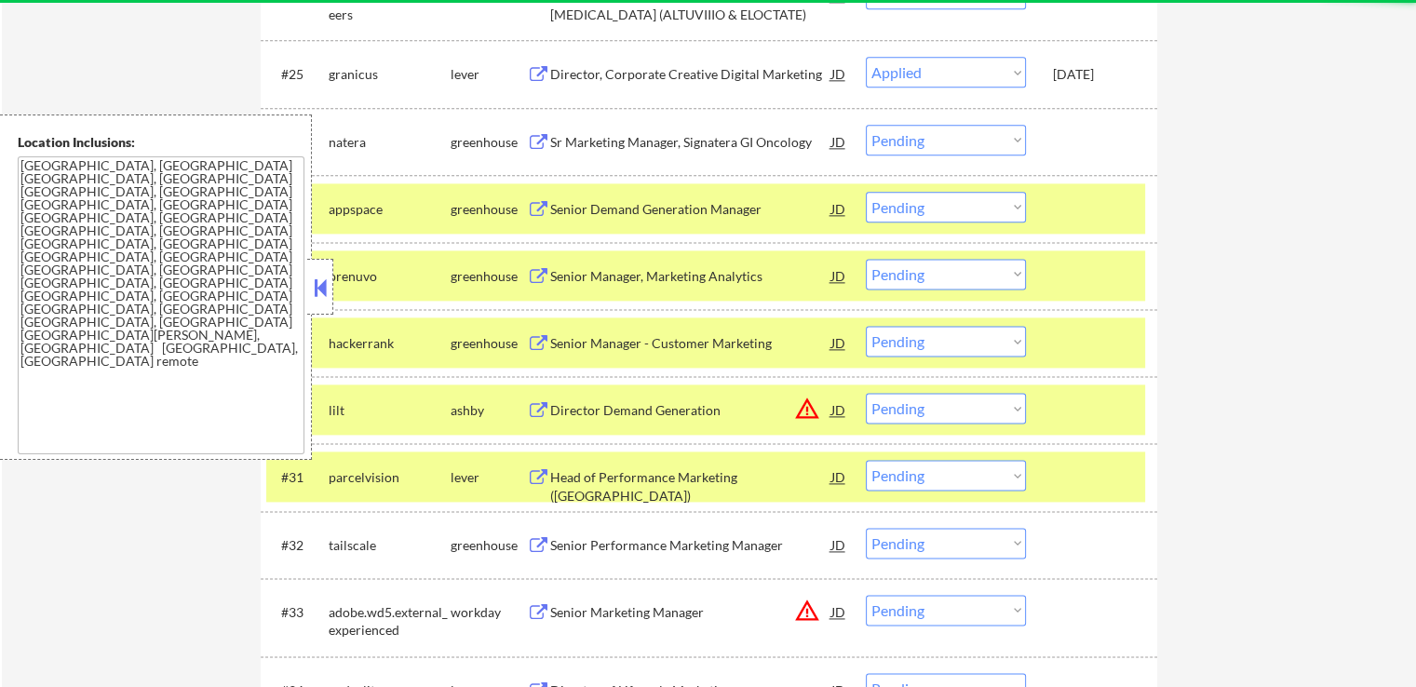
select select ""pending""
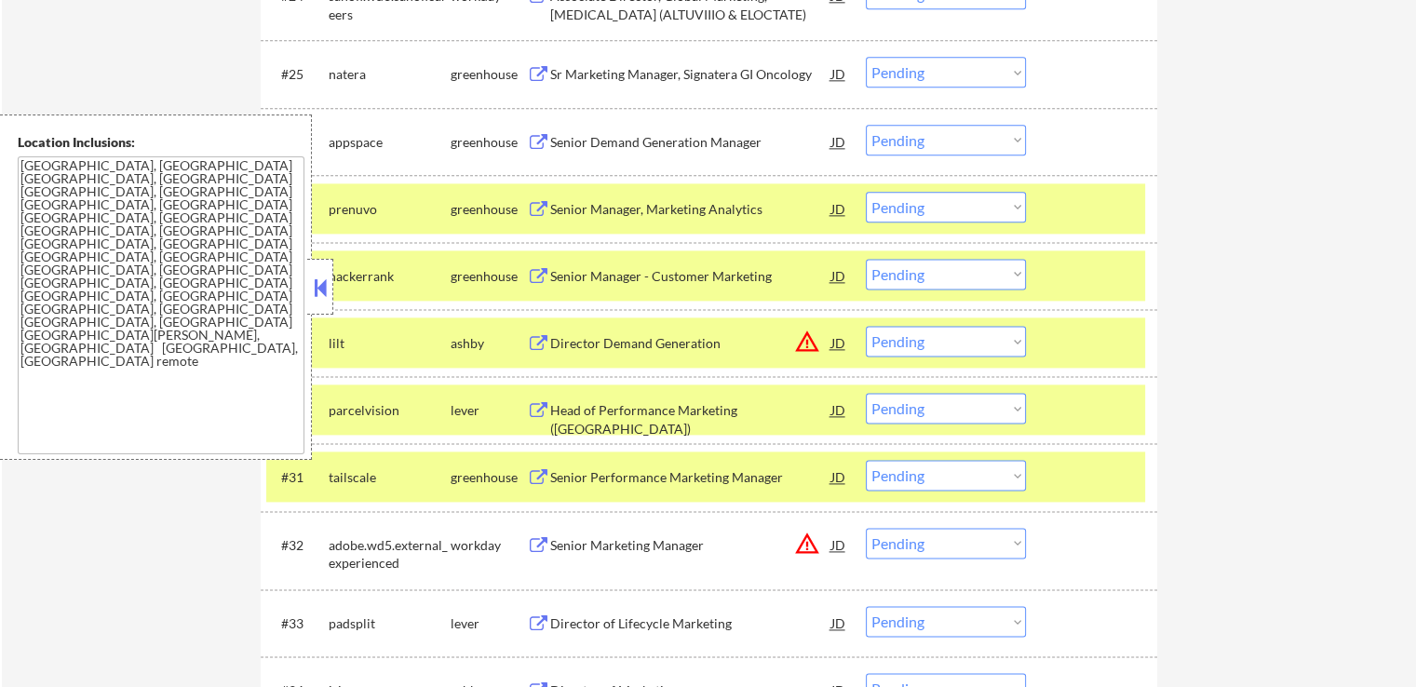
drag, startPoint x: 913, startPoint y: 150, endPoint x: 923, endPoint y: 153, distance: 10.6
click at [916, 150] on select "Choose an option... Pending Applied Excluded (Questions) Excluded (Expired) Exc…" at bounding box center [946, 140] width 160 height 31
click at [866, 125] on select "Choose an option... Pending Applied Excluded (Questions) Excluded (Expired) Exc…" at bounding box center [946, 140] width 160 height 31
select select ""pending""
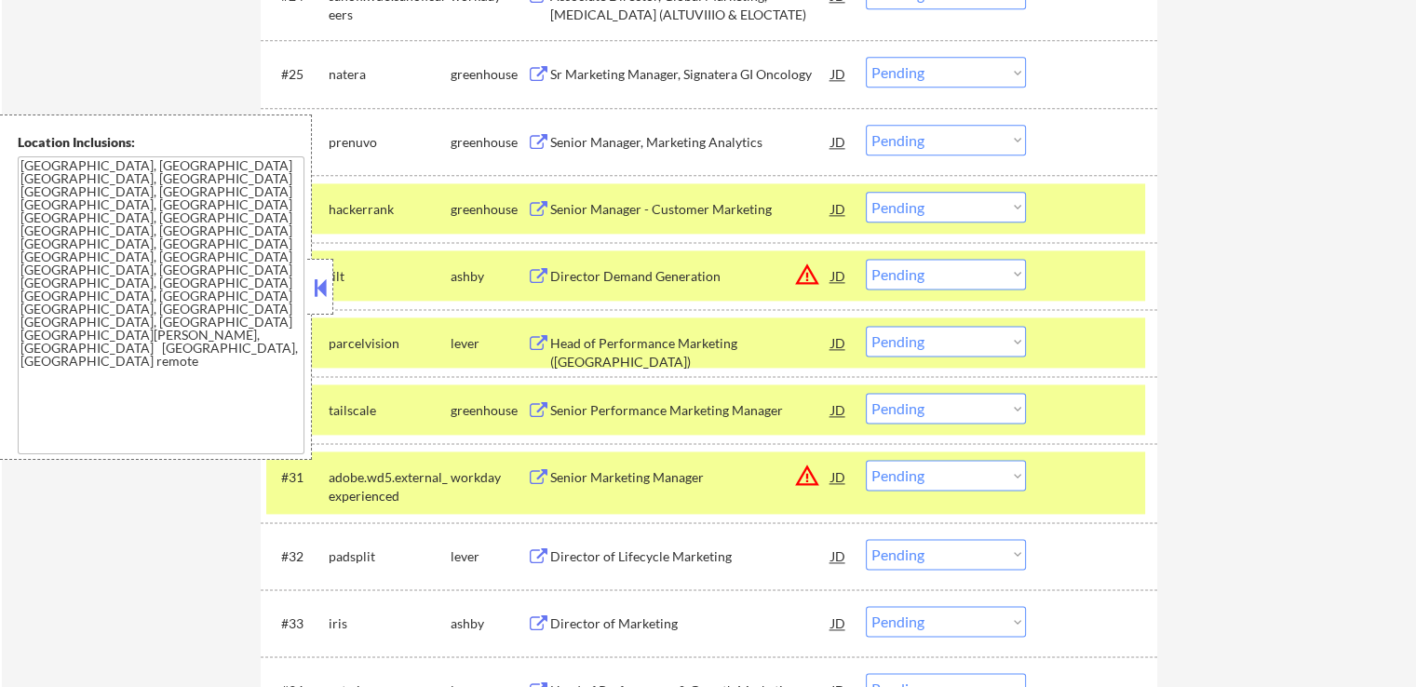
click at [935, 75] on select "Choose an option... Pending Applied Excluded (Questions) Excluded (Expired) Exc…" at bounding box center [946, 72] width 160 height 31
click at [866, 57] on select "Choose an option... Pending Applied Excluded (Questions) Excluded (Expired) Exc…" at bounding box center [946, 72] width 160 height 31
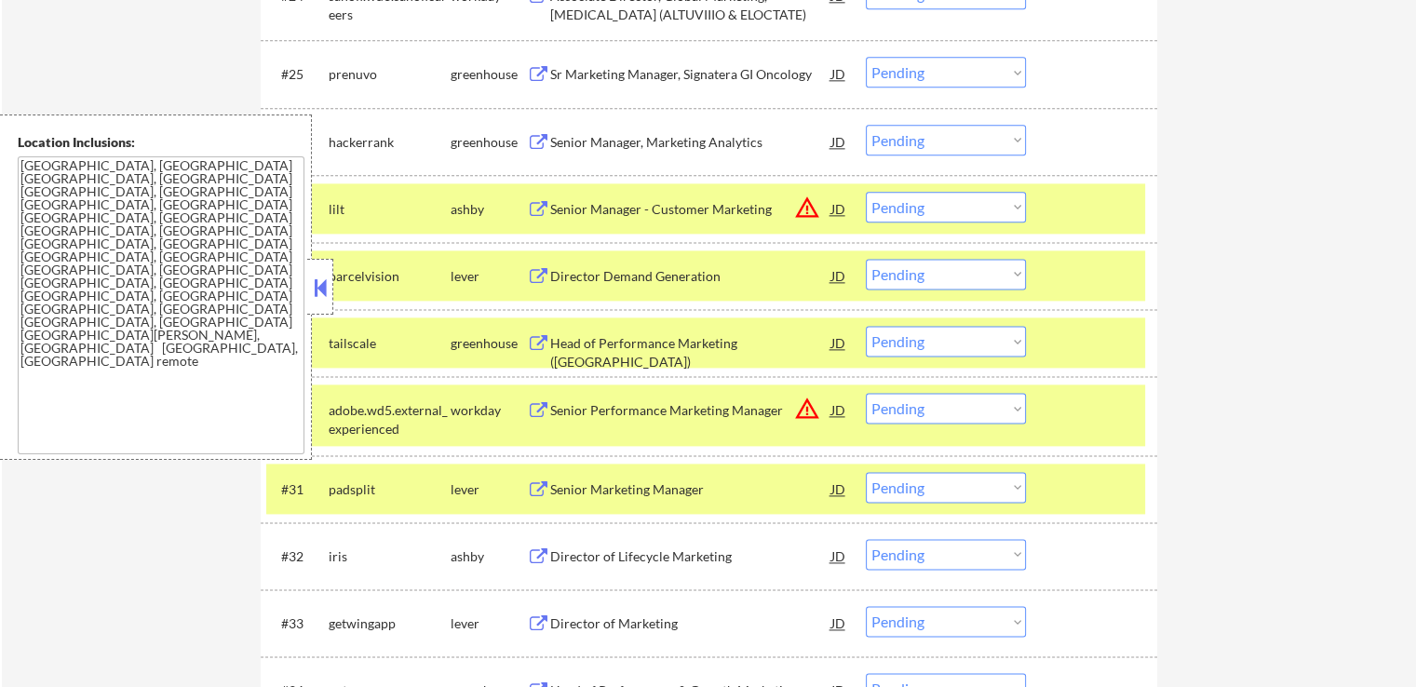
drag, startPoint x: 930, startPoint y: 74, endPoint x: 938, endPoint y: 86, distance: 14.7
click at [930, 74] on select "Choose an option... Pending Applied Excluded (Questions) Excluded (Expired) Exc…" at bounding box center [946, 72] width 160 height 31
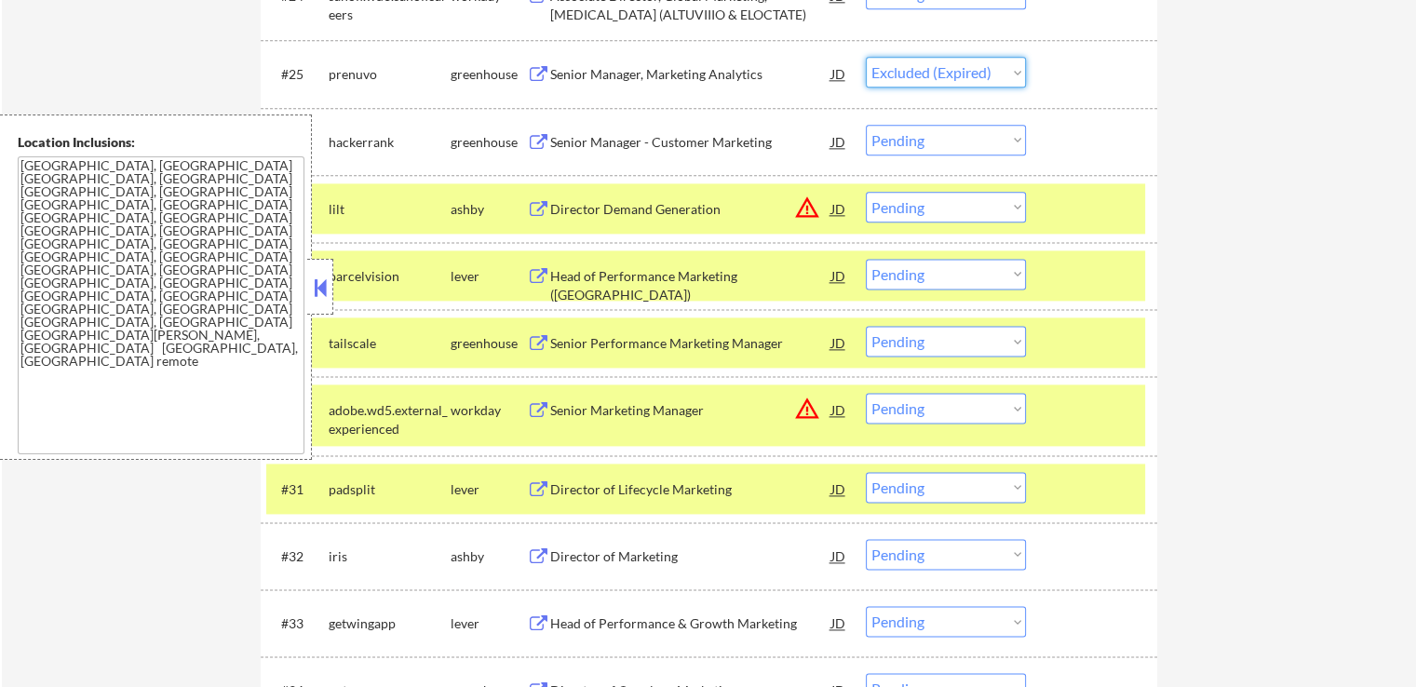
click at [866, 57] on select "Choose an option... Pending Applied Excluded (Questions) Excluded (Expired) Exc…" at bounding box center [946, 72] width 160 height 31
click at [554, 151] on div "Senior Manager - Customer Marketing" at bounding box center [690, 142] width 281 height 34
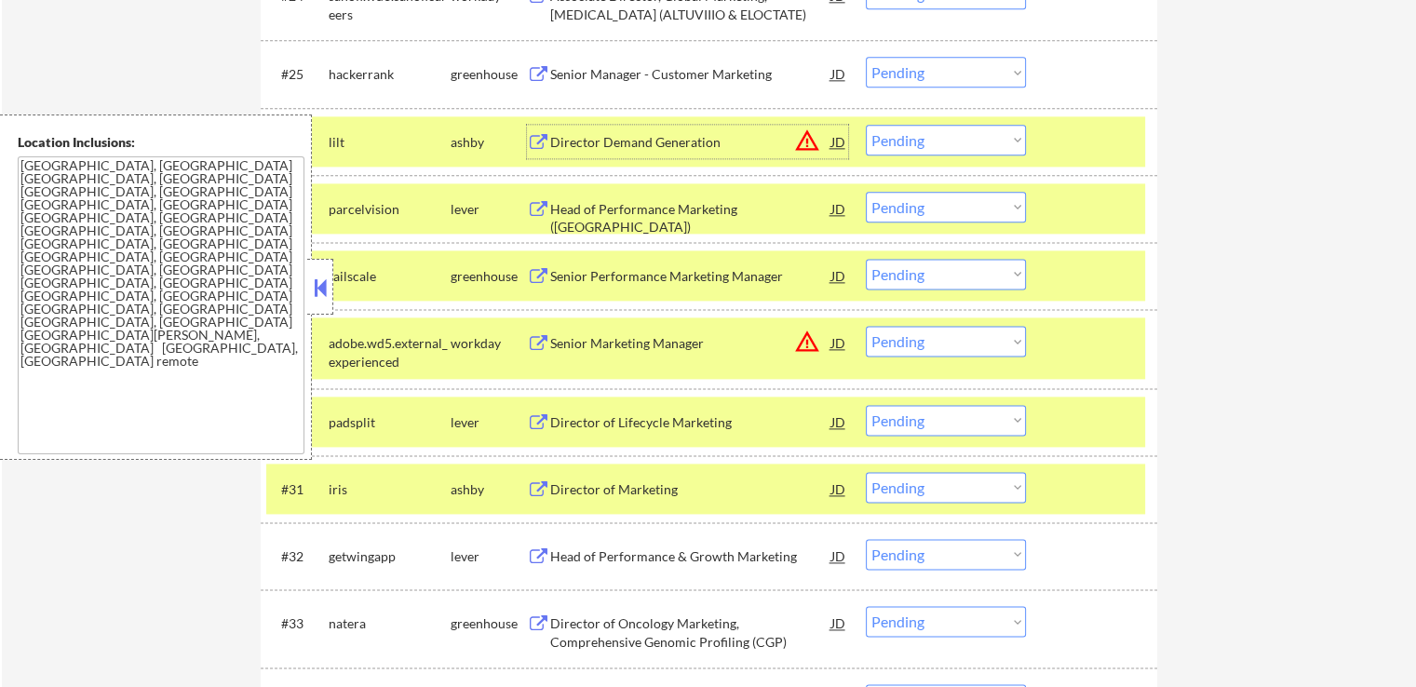
drag, startPoint x: 930, startPoint y: 71, endPoint x: 936, endPoint y: 87, distance: 17.1
click at [932, 72] on select "Choose an option... Pending Applied Excluded (Questions) Excluded (Expired) Exc…" at bounding box center [946, 72] width 160 height 31
click at [866, 57] on select "Choose an option... Pending Applied Excluded (Questions) Excluded (Expired) Exc…" at bounding box center [946, 72] width 160 height 31
click at [636, 141] on div "Director Demand Generation" at bounding box center [690, 142] width 281 height 19
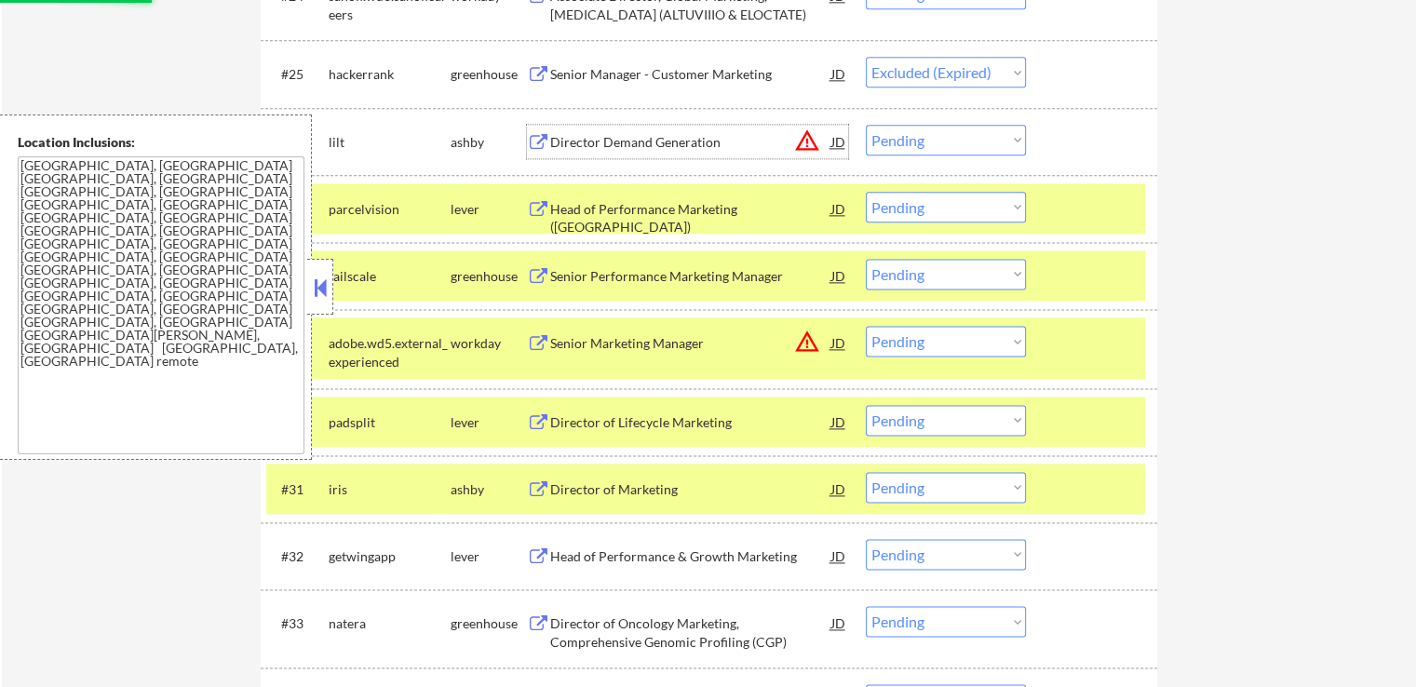
click at [581, 209] on div "Head of Performance Marketing ([GEOGRAPHIC_DATA])" at bounding box center [690, 218] width 281 height 36
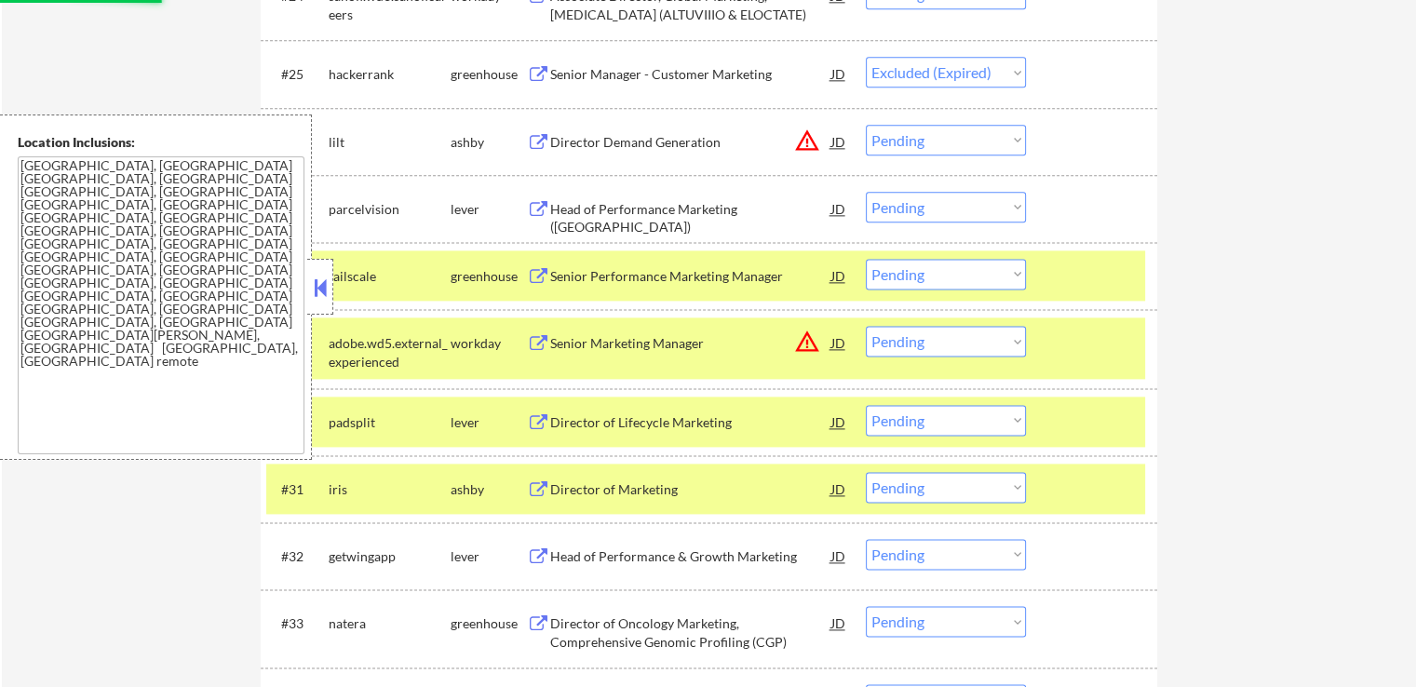
click at [592, 282] on div "Senior Performance Marketing Manager" at bounding box center [690, 276] width 281 height 19
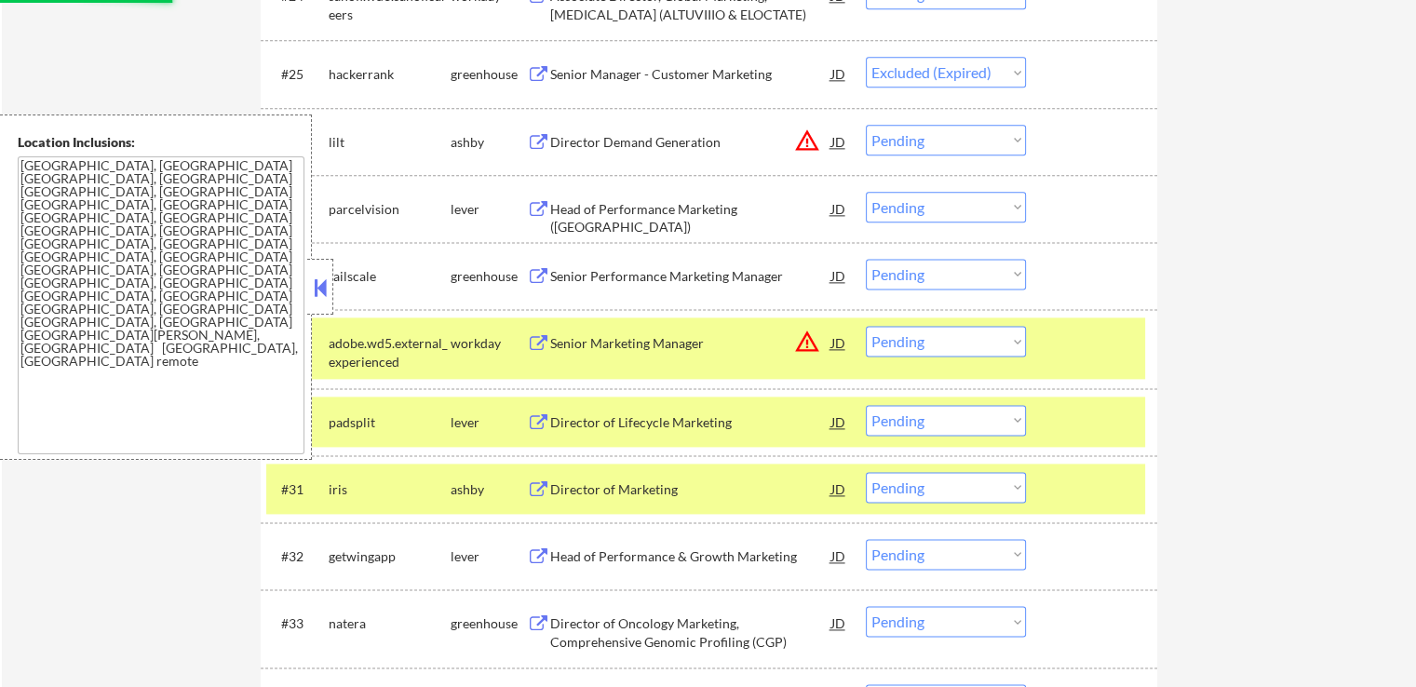
click at [597, 421] on div "Director of Lifecycle Marketing" at bounding box center [690, 422] width 281 height 19
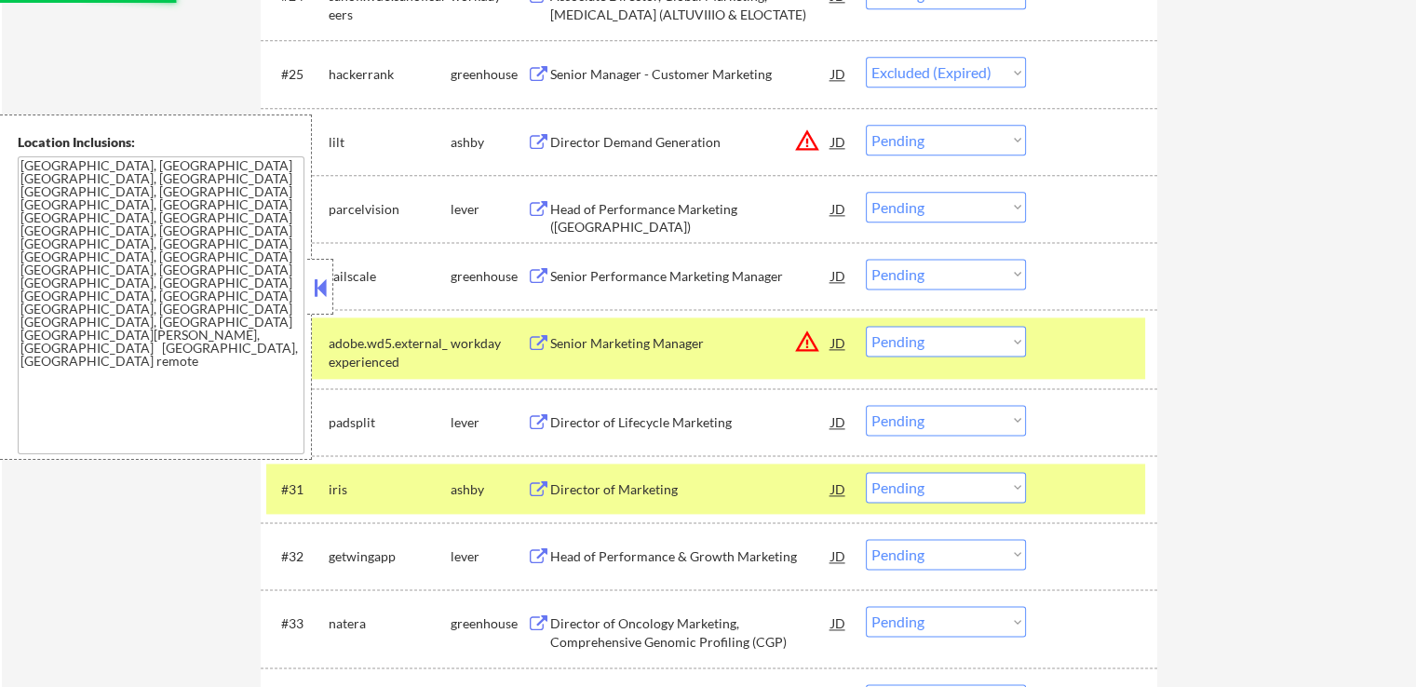
click at [583, 493] on div "Director of Marketing" at bounding box center [690, 489] width 281 height 19
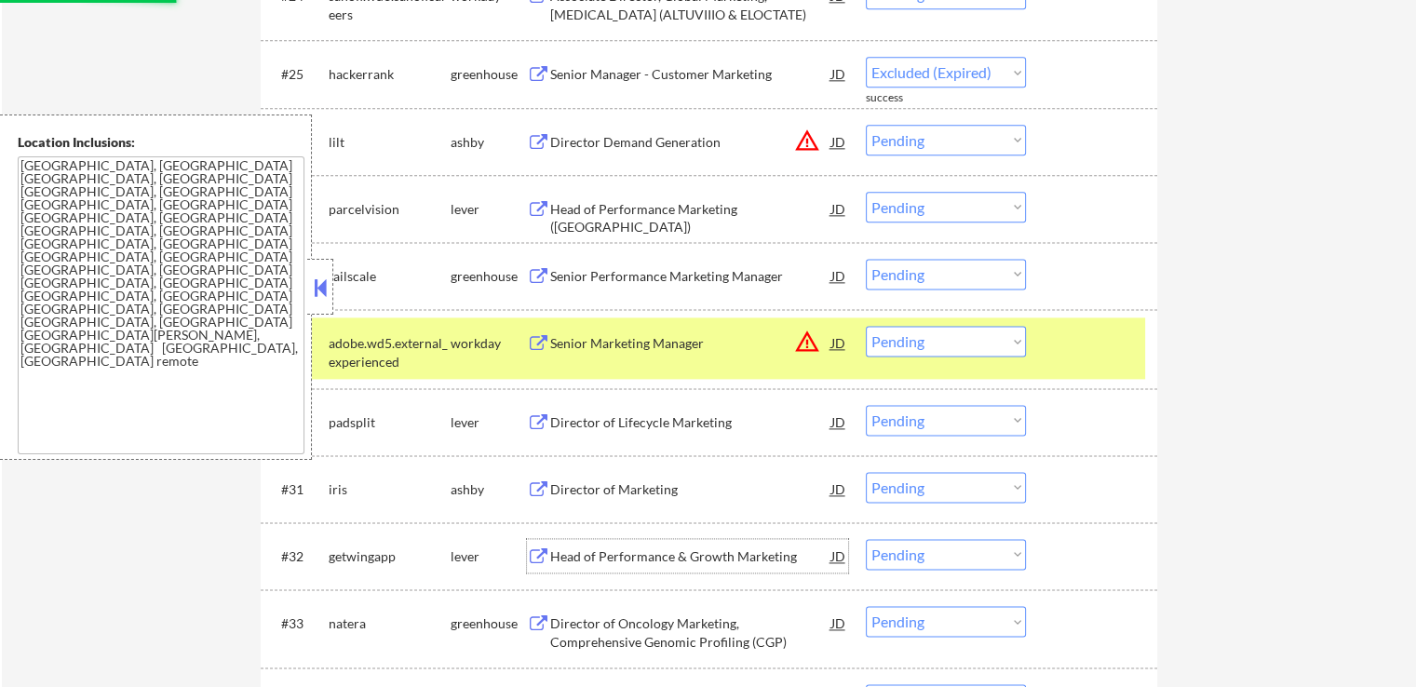
click at [575, 554] on div "Head of Performance & Growth Marketing" at bounding box center [690, 556] width 281 height 19
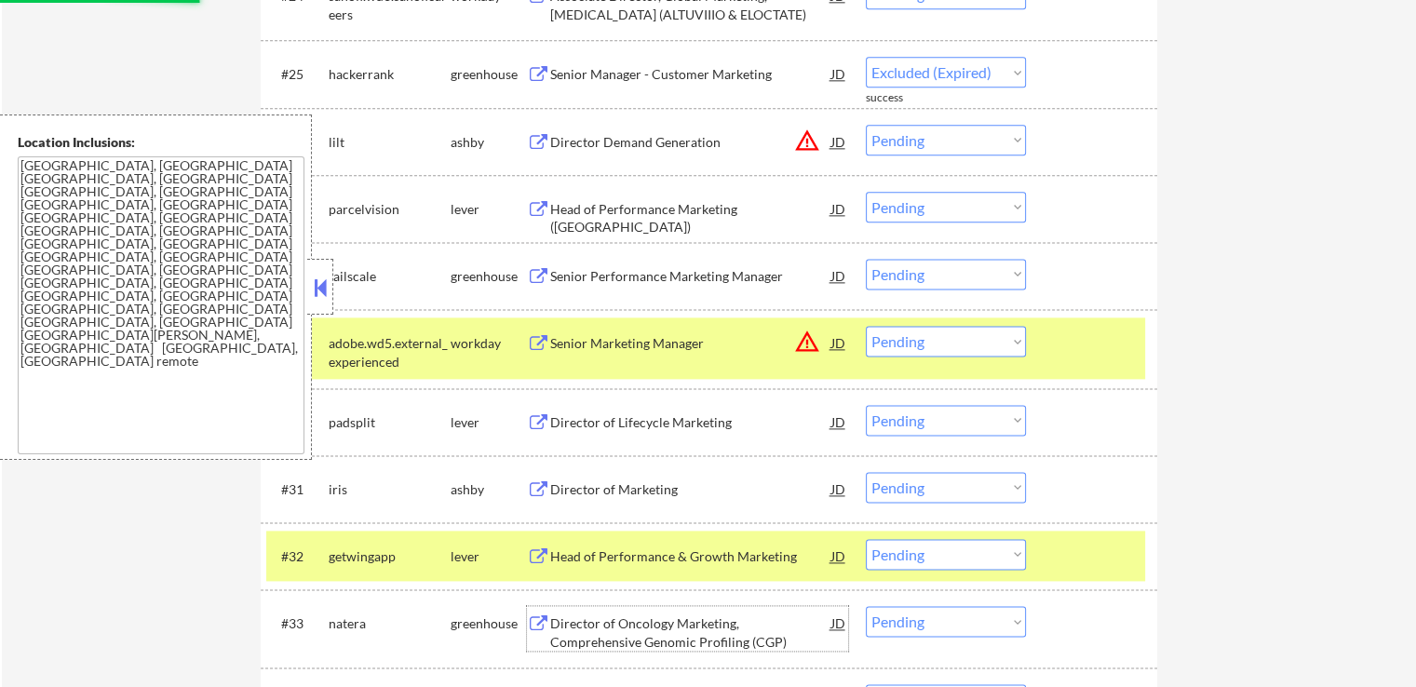
click at [555, 630] on div "Director of Oncology Marketing, Comprehensive Genomic Profiling (CGP)" at bounding box center [690, 632] width 281 height 36
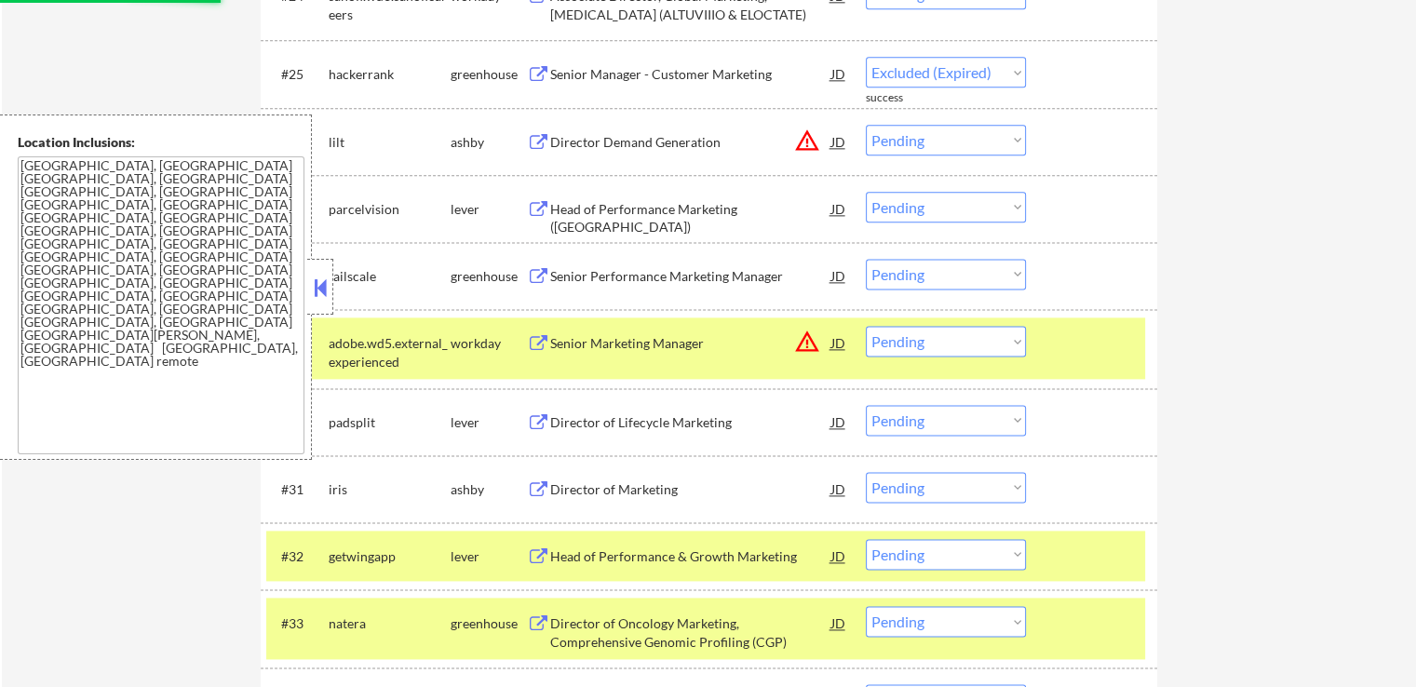
select select ""pending""
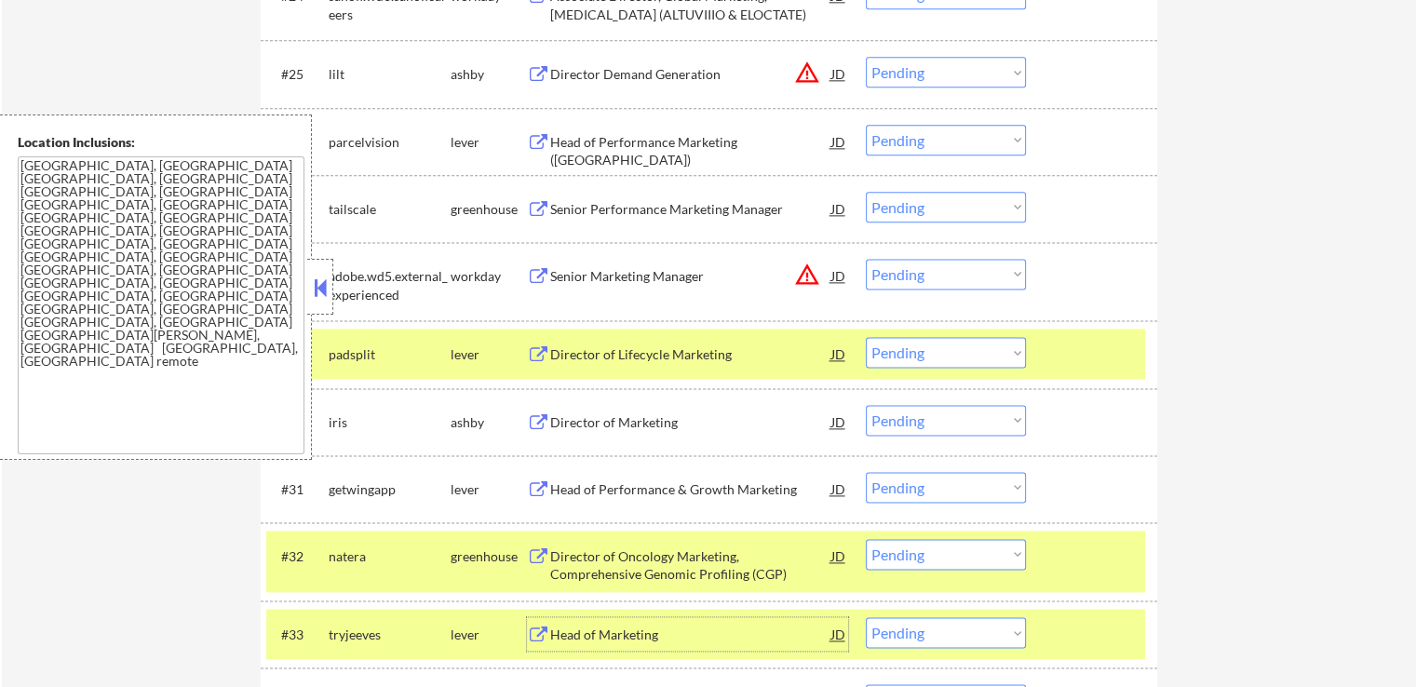
click at [946, 142] on select "Choose an option... Pending Applied Excluded (Questions) Excluded (Expired) Exc…" at bounding box center [946, 140] width 160 height 31
click at [866, 125] on select "Choose an option... Pending Applied Excluded (Questions) Excluded (Expired) Exc…" at bounding box center [946, 140] width 160 height 31
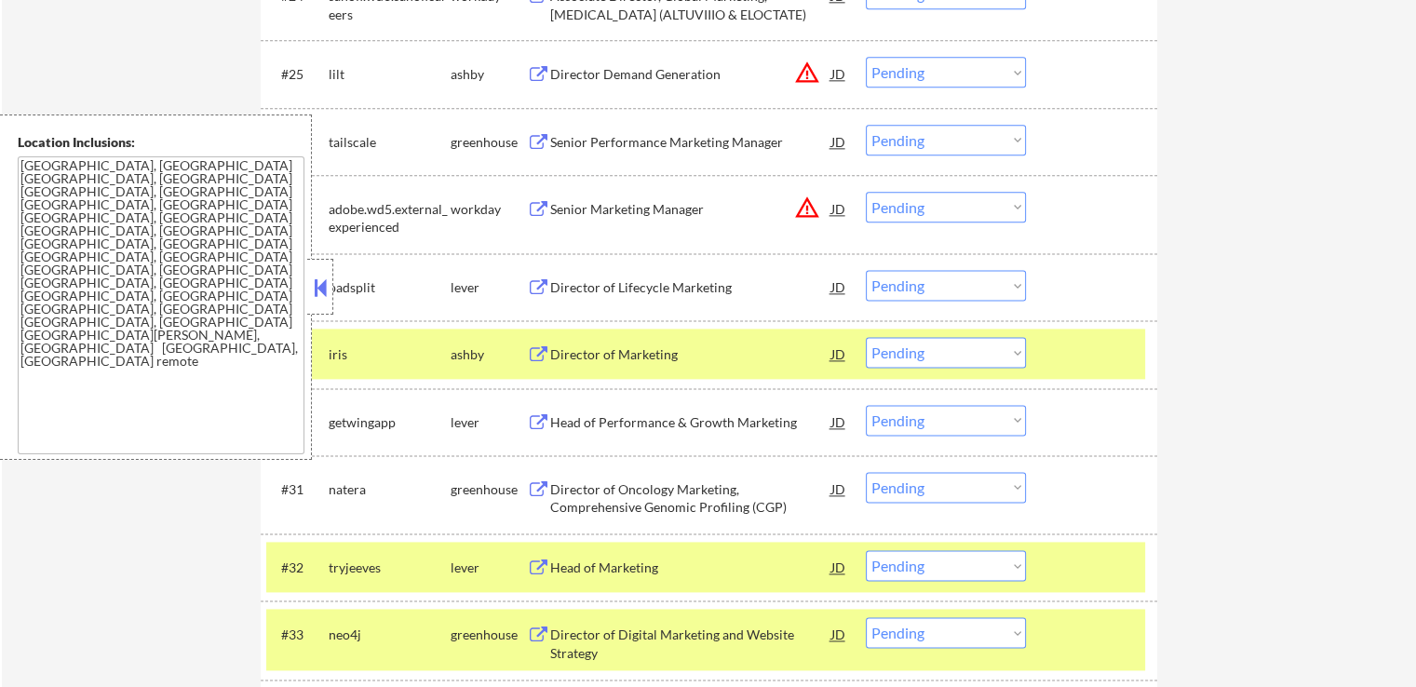
click at [927, 146] on select "Choose an option... Pending Applied Excluded (Questions) Excluded (Expired) Exc…" at bounding box center [946, 140] width 160 height 31
click at [866, 125] on select "Choose an option... Pending Applied Excluded (Questions) Excluded (Expired) Exc…" at bounding box center [946, 140] width 160 height 31
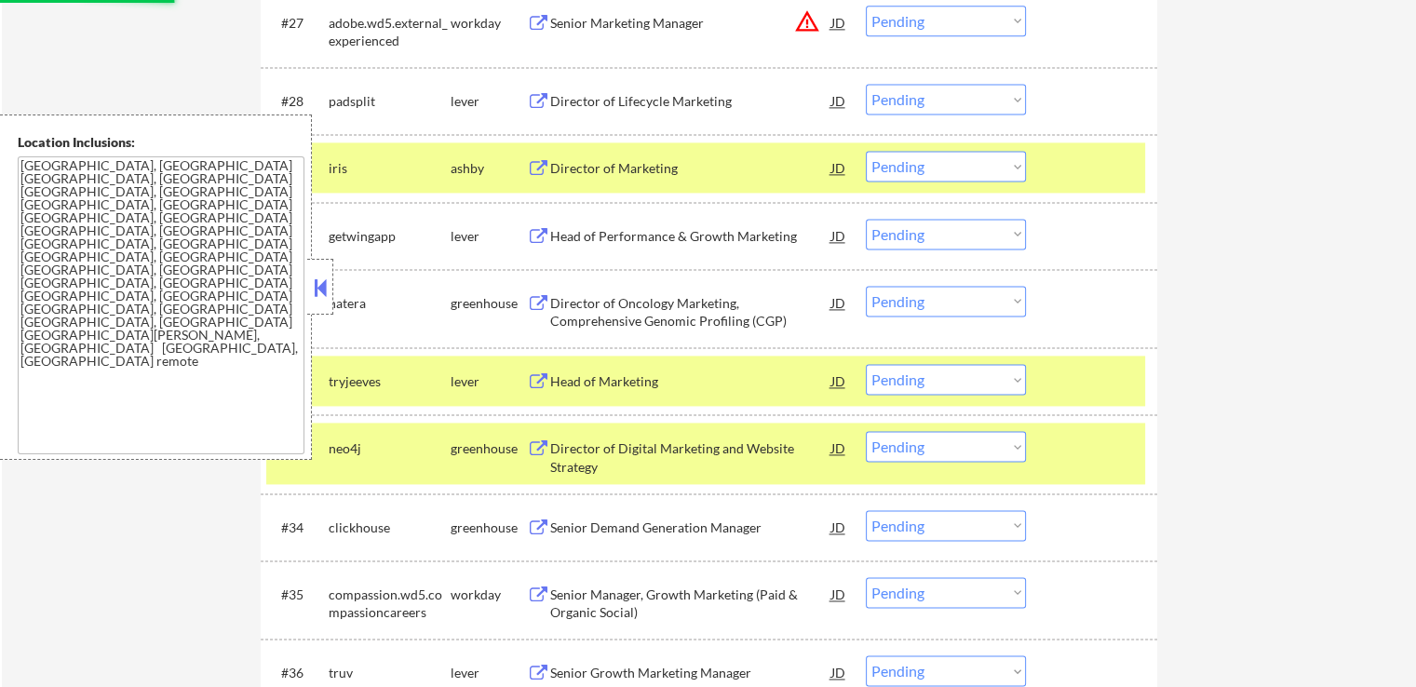
select select ""pending""
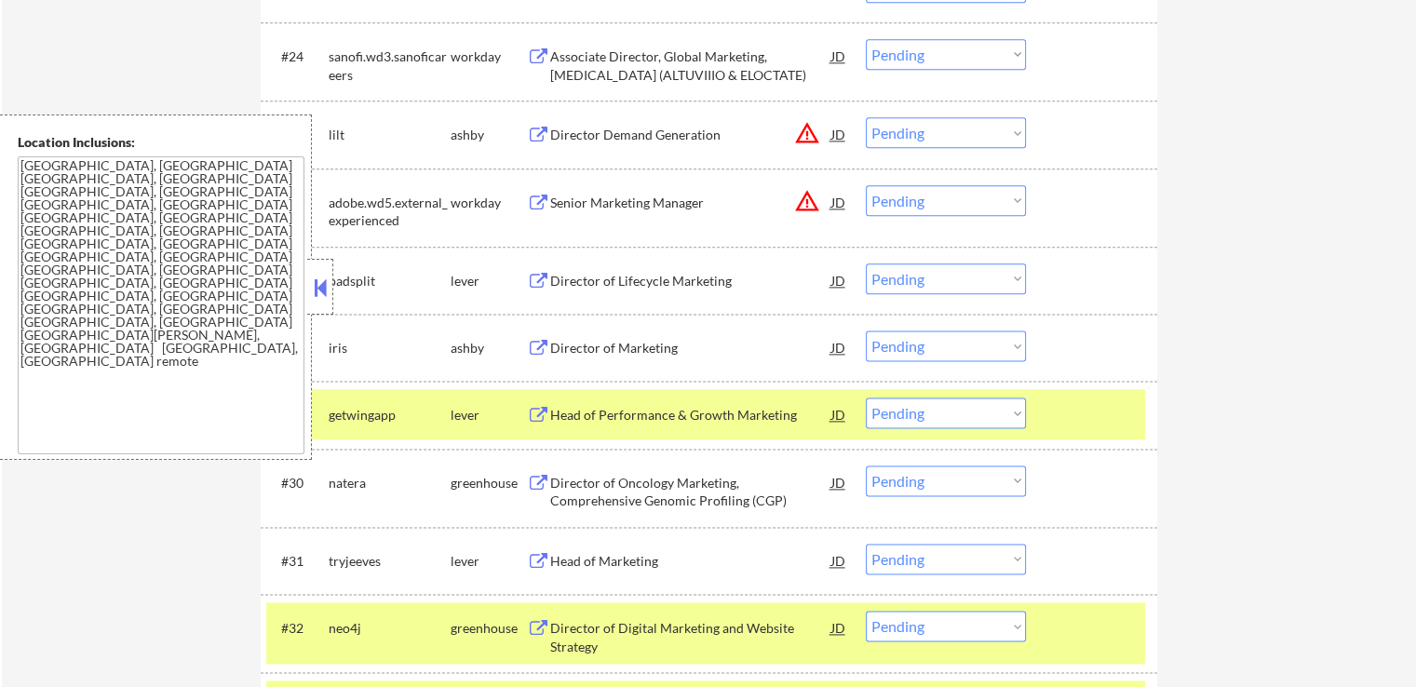
scroll to position [2327, 0]
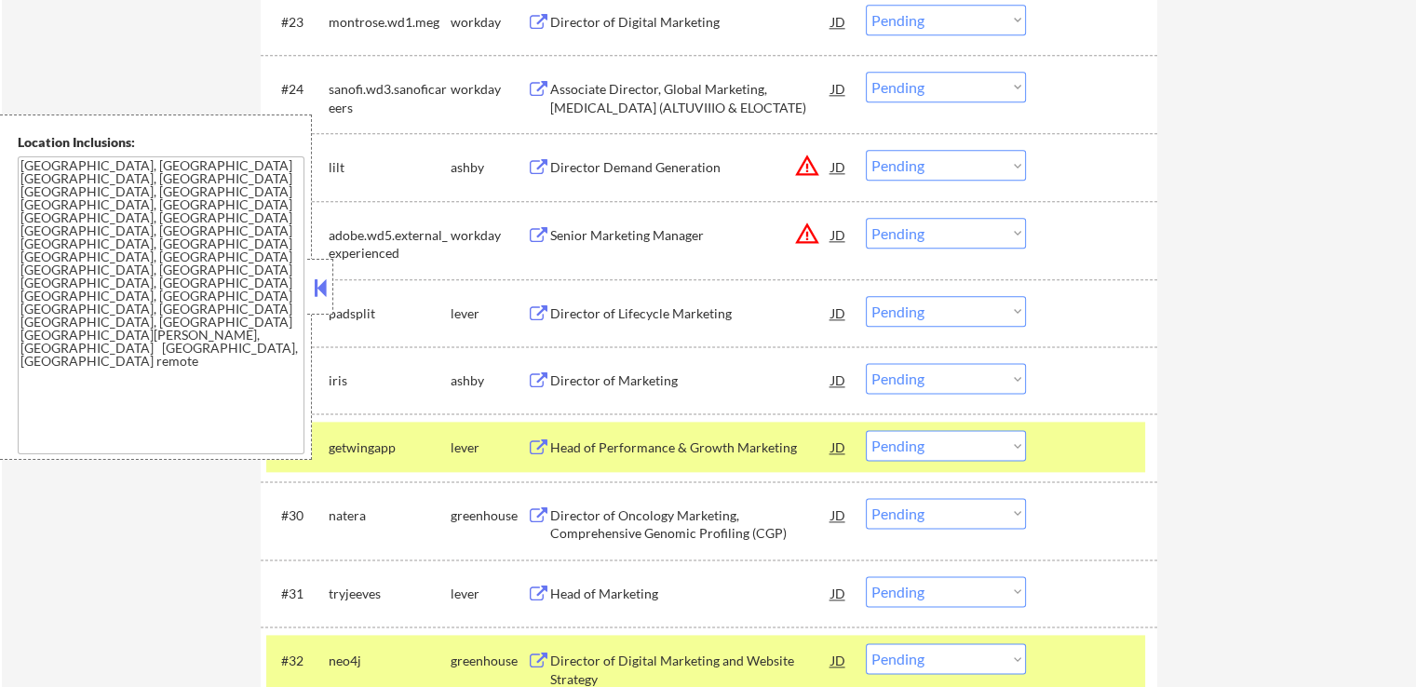
click at [916, 164] on select "Choose an option... Pending Applied Excluded (Questions) Excluded (Expired) Exc…" at bounding box center [946, 165] width 160 height 31
click at [866, 150] on select "Choose an option... Pending Applied Excluded (Questions) Excluded (Expired) Exc…" at bounding box center [946, 165] width 160 height 31
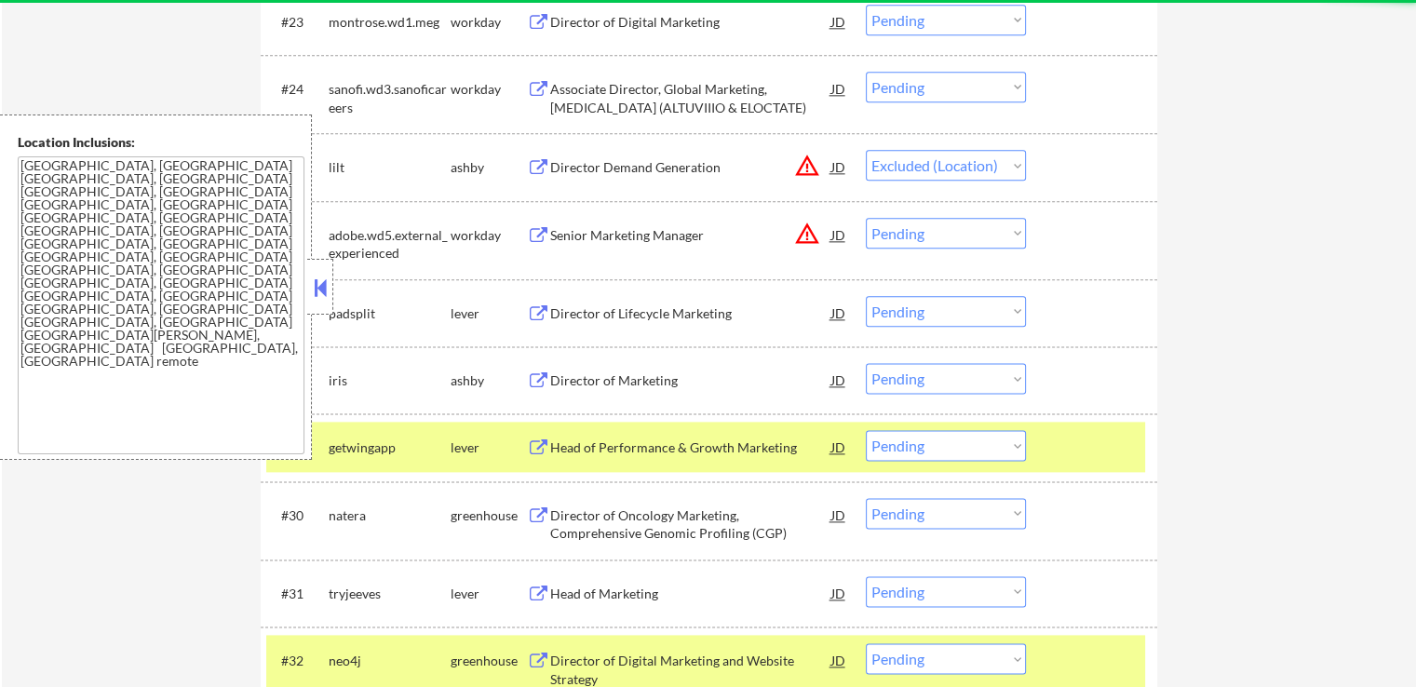
select select ""pending""
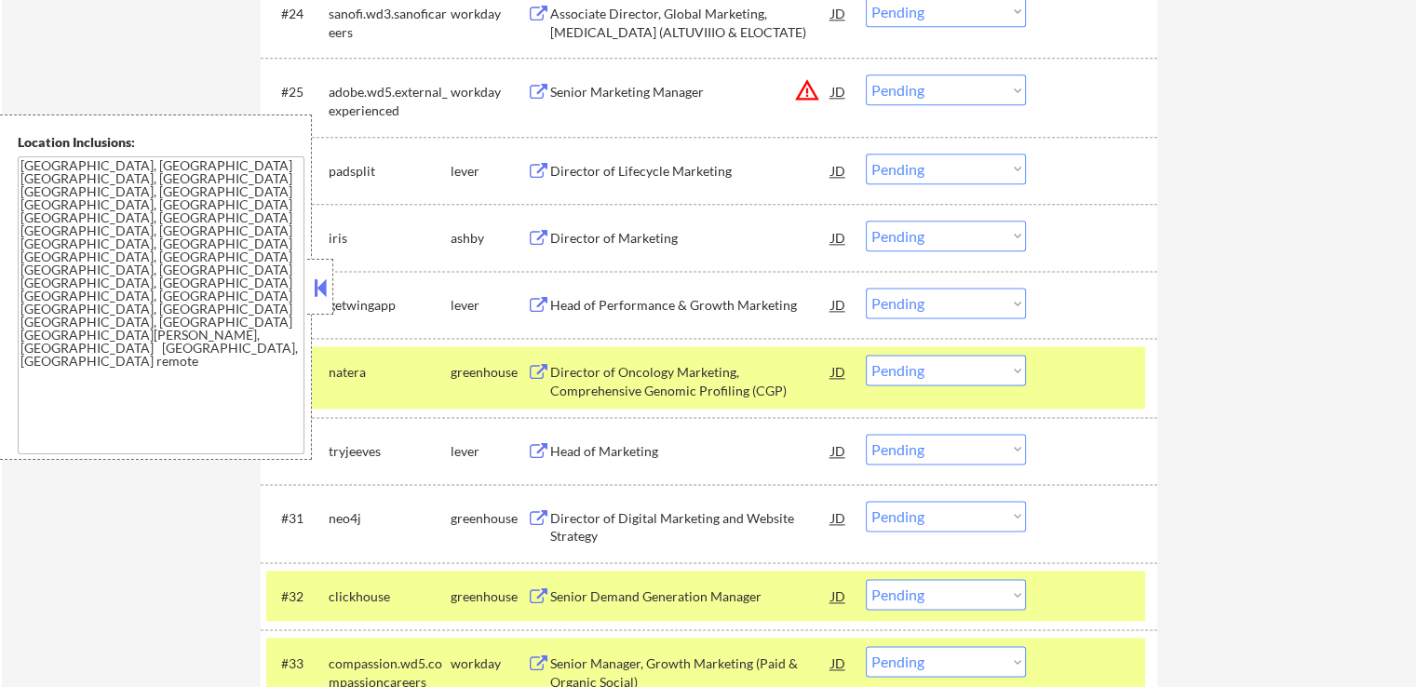
scroll to position [2420, 0]
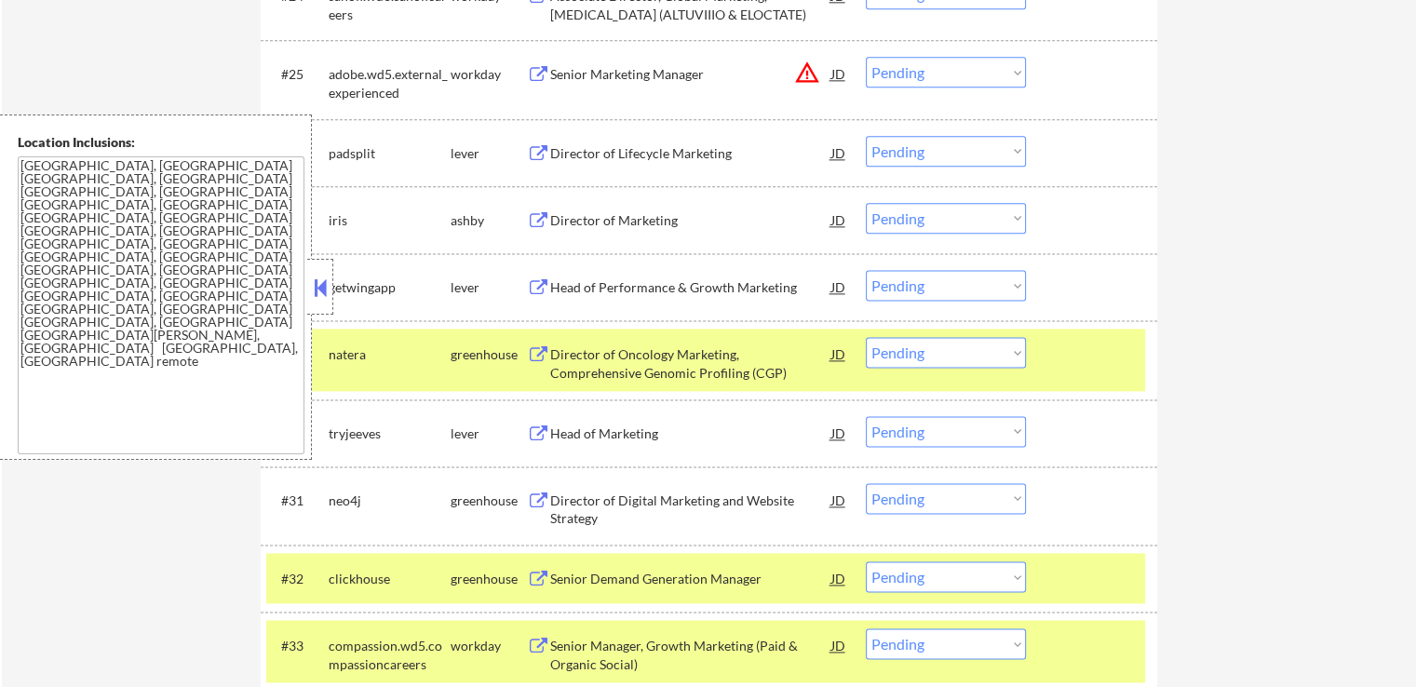
click at [910, 224] on select "Choose an option... Pending Applied Excluded (Questions) Excluded (Expired) Exc…" at bounding box center [946, 218] width 160 height 31
click at [866, 203] on select "Choose an option... Pending Applied Excluded (Questions) Excluded (Expired) Exc…" at bounding box center [946, 218] width 160 height 31
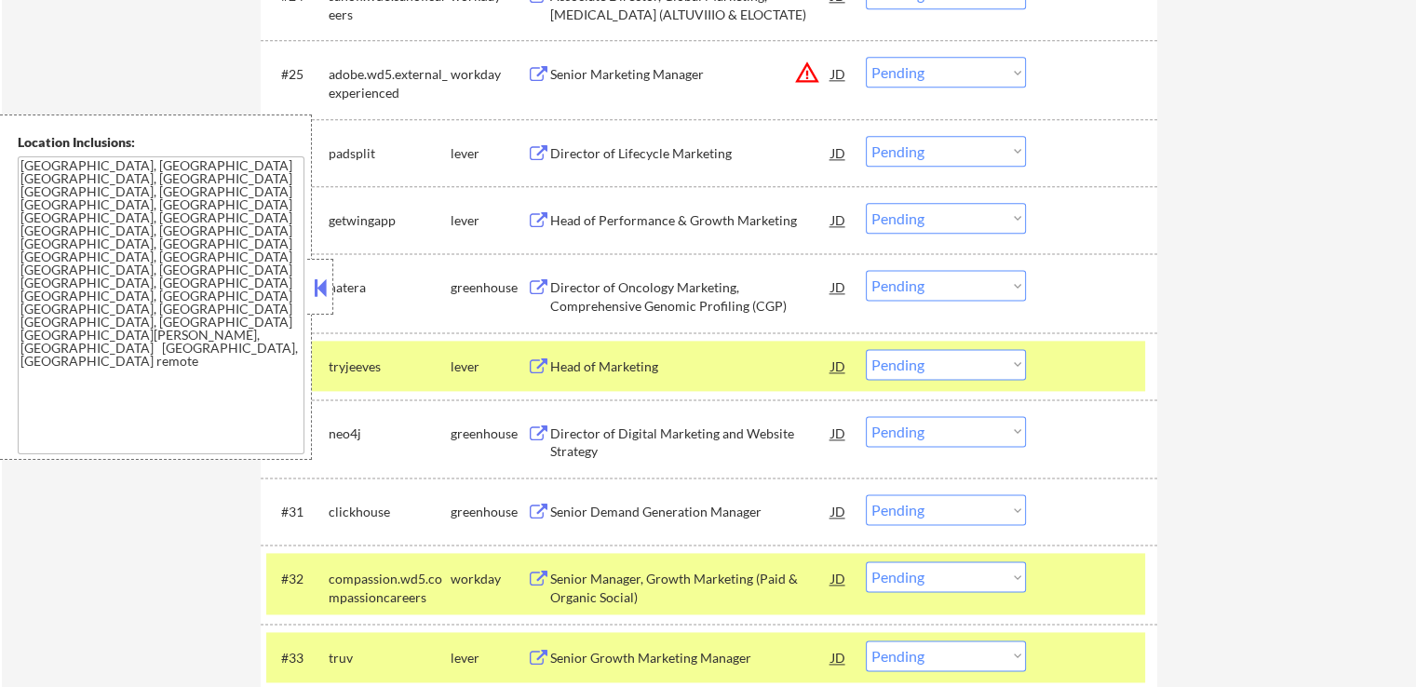
drag, startPoint x: 932, startPoint y: 219, endPoint x: 941, endPoint y: 232, distance: 16.0
click at [933, 219] on select "Choose an option... Pending Applied Excluded (Questions) Excluded (Expired) Exc…" at bounding box center [946, 218] width 160 height 31
click at [866, 203] on select "Choose an option... Pending Applied Excluded (Questions) Excluded (Expired) Exc…" at bounding box center [946, 218] width 160 height 31
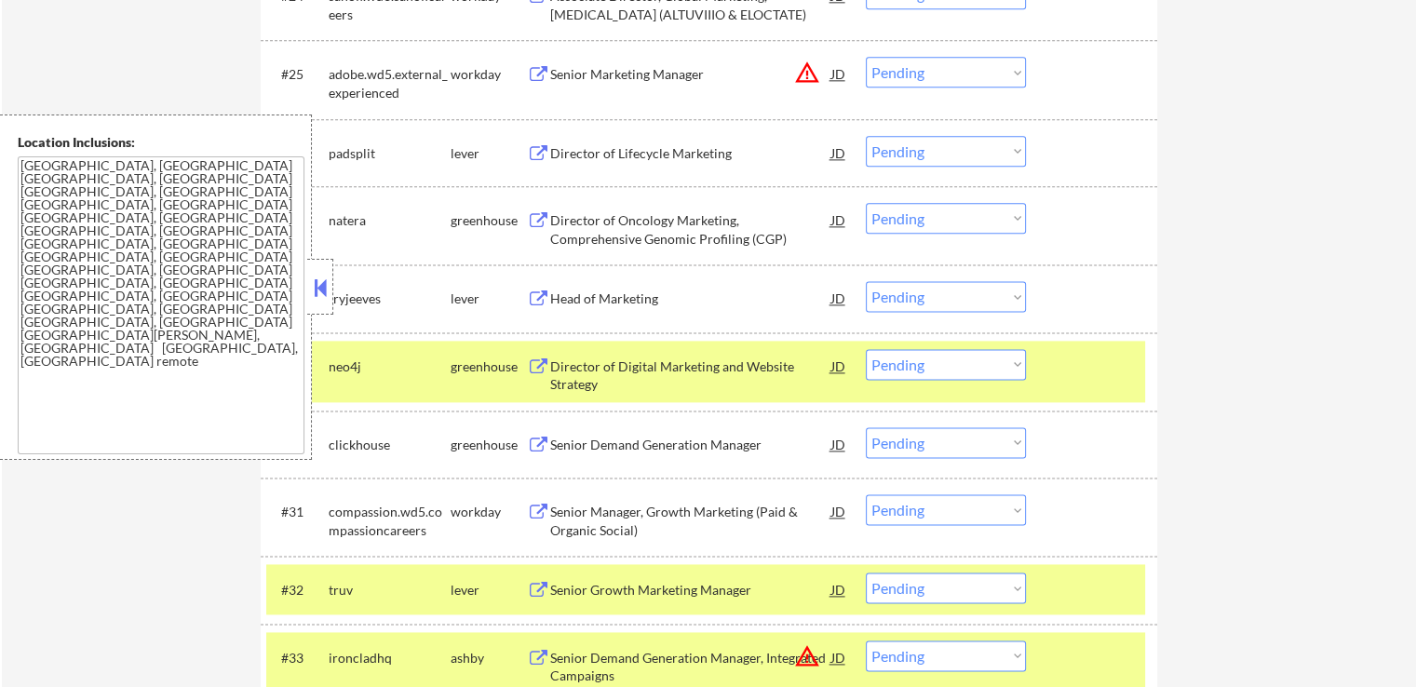
click at [906, 217] on select "Choose an option... Pending Applied Excluded (Questions) Excluded (Expired) Exc…" at bounding box center [946, 218] width 160 height 31
click at [866, 203] on select "Choose an option... Pending Applied Excluded (Questions) Excluded (Expired) Exc…" at bounding box center [946, 218] width 160 height 31
click at [566, 156] on div "Director of Lifecycle Marketing" at bounding box center [690, 153] width 281 height 19
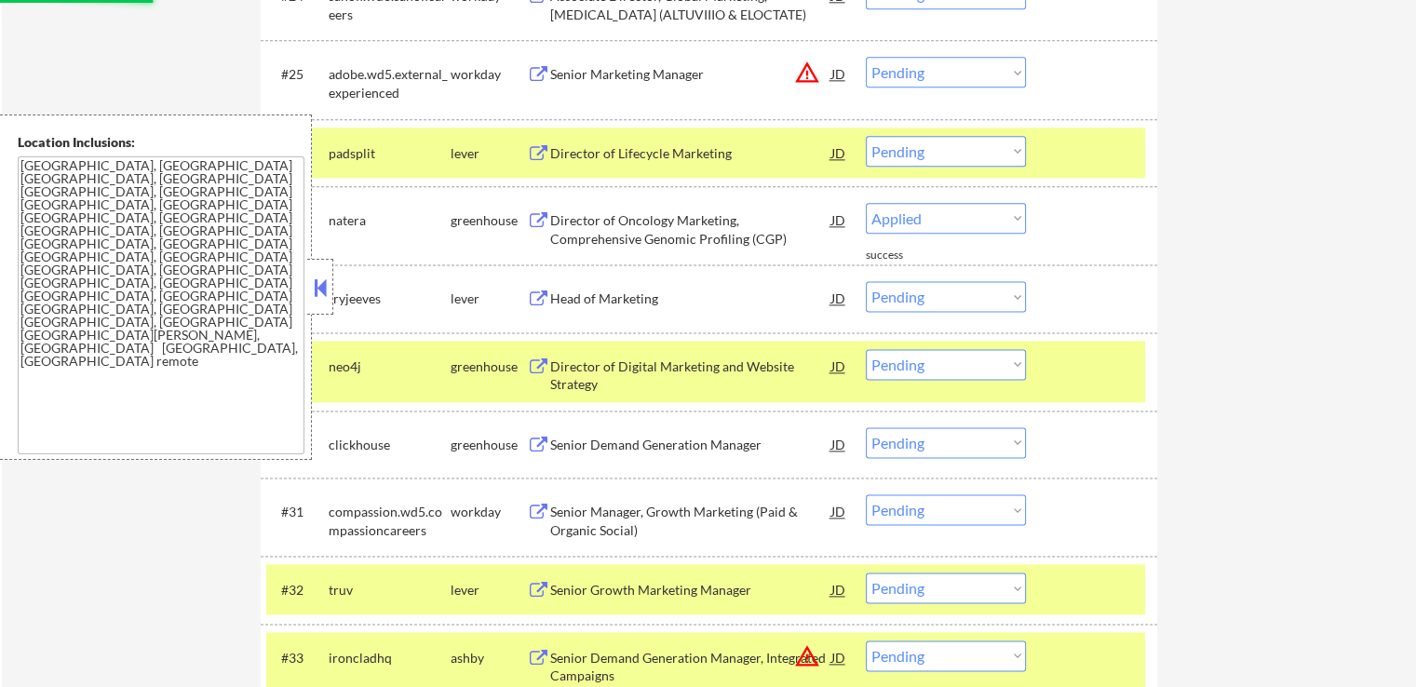
select select ""pending""
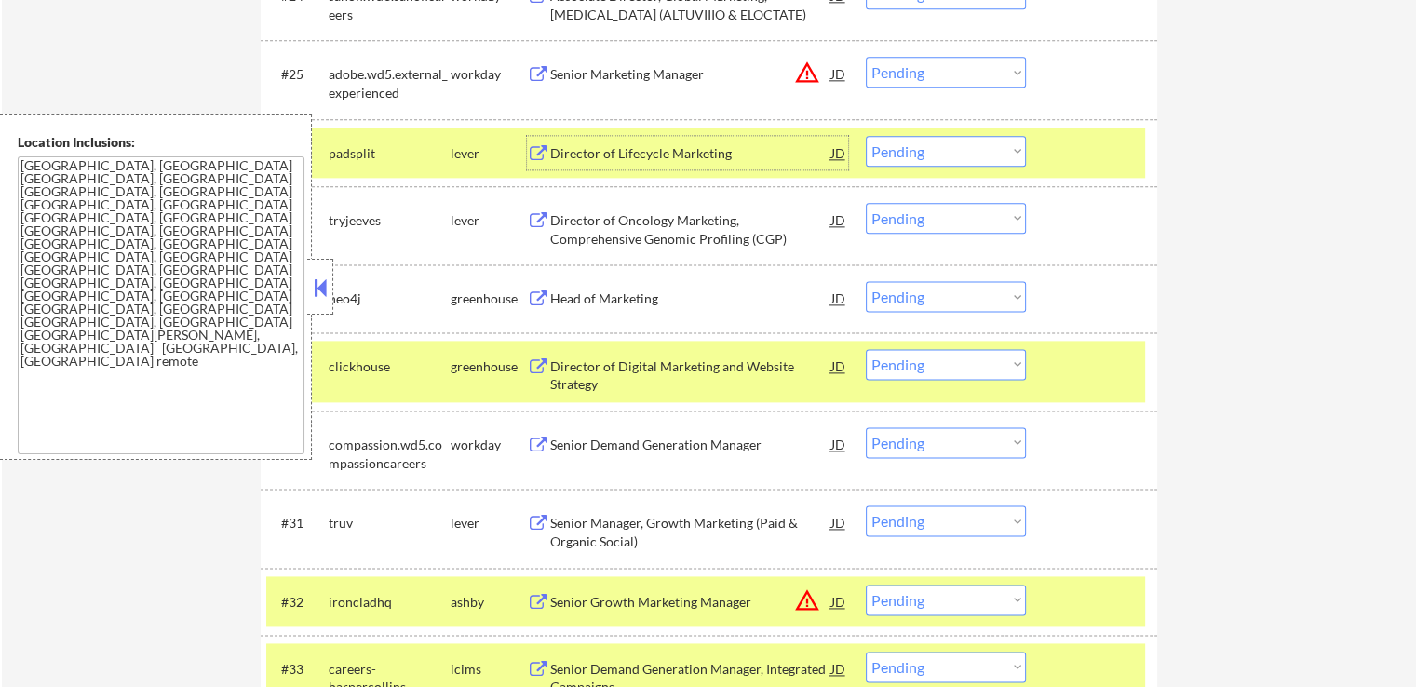
drag, startPoint x: 893, startPoint y: 156, endPoint x: 906, endPoint y: 164, distance: 14.2
click at [896, 156] on select "Choose an option... Pending Applied Excluded (Questions) Excluded (Expired) Exc…" at bounding box center [946, 151] width 160 height 31
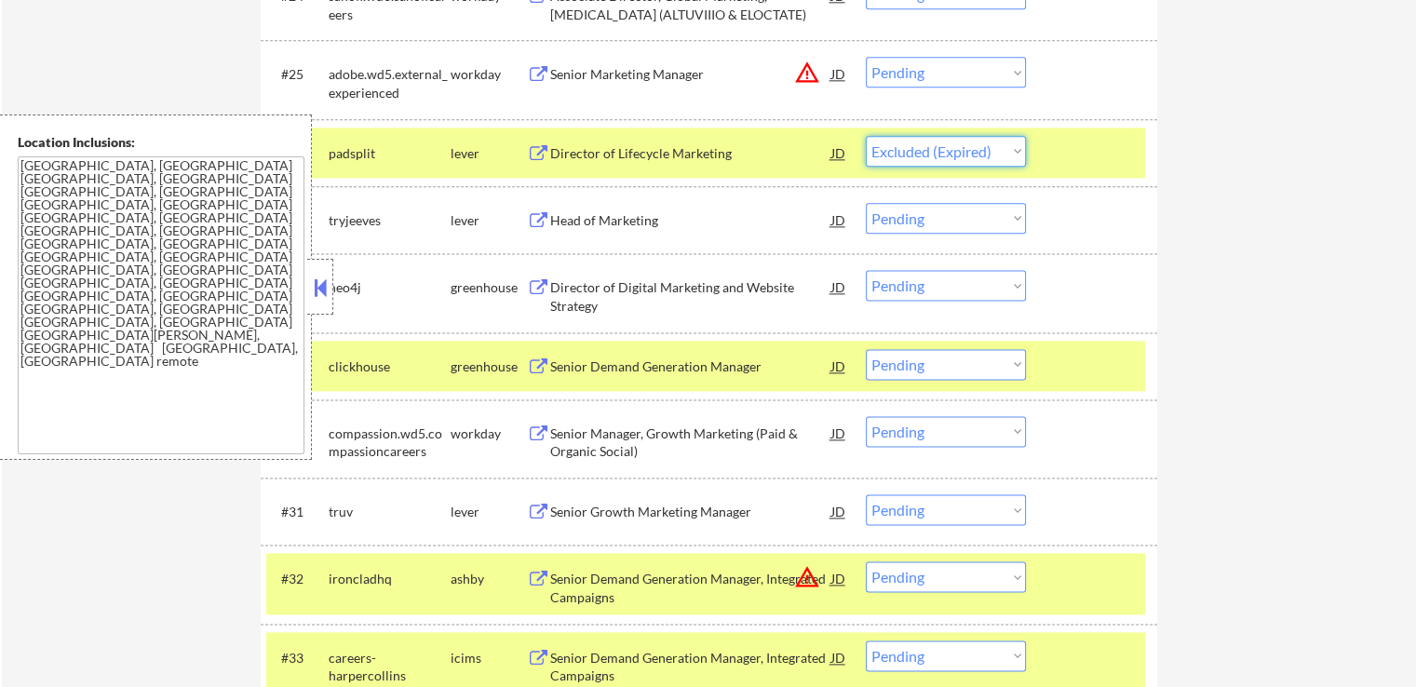
click at [866, 136] on select "Choose an option... Pending Applied Excluded (Questions) Excluded (Expired) Exc…" at bounding box center [946, 151] width 160 height 31
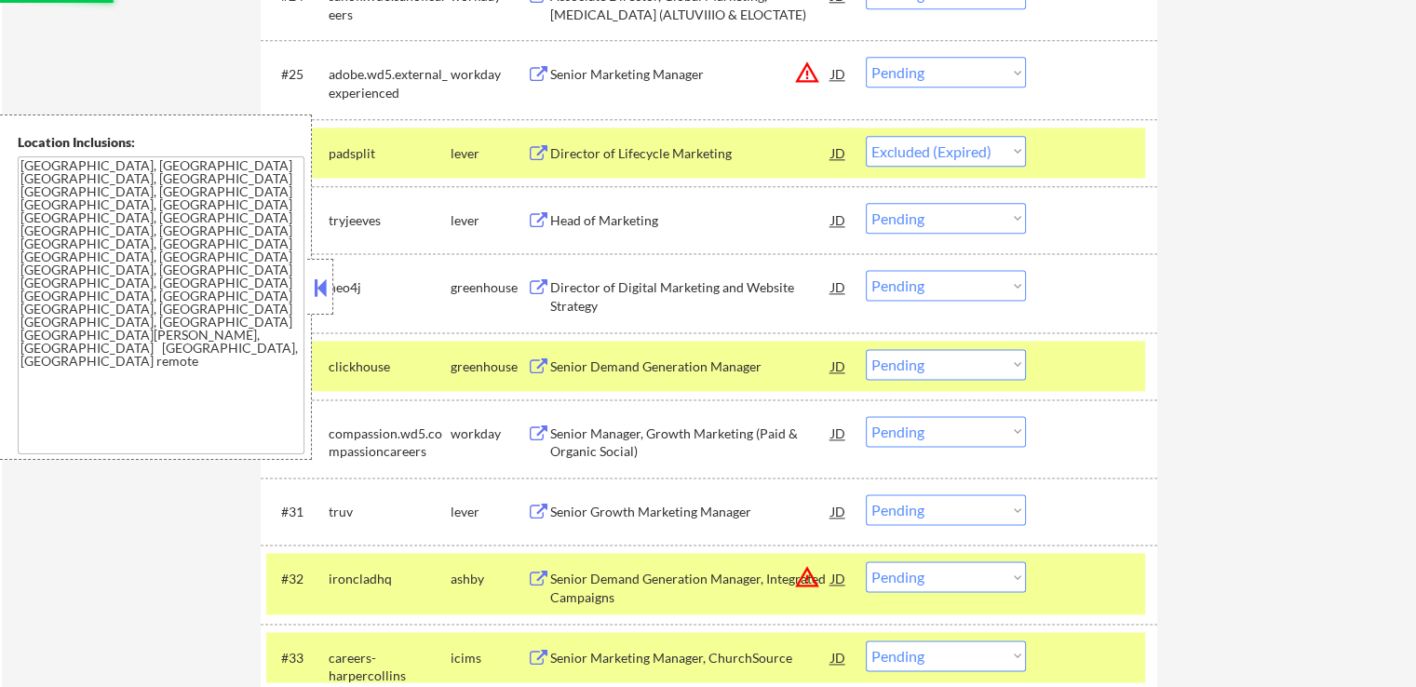
click at [612, 215] on div "Head of Marketing" at bounding box center [690, 220] width 281 height 19
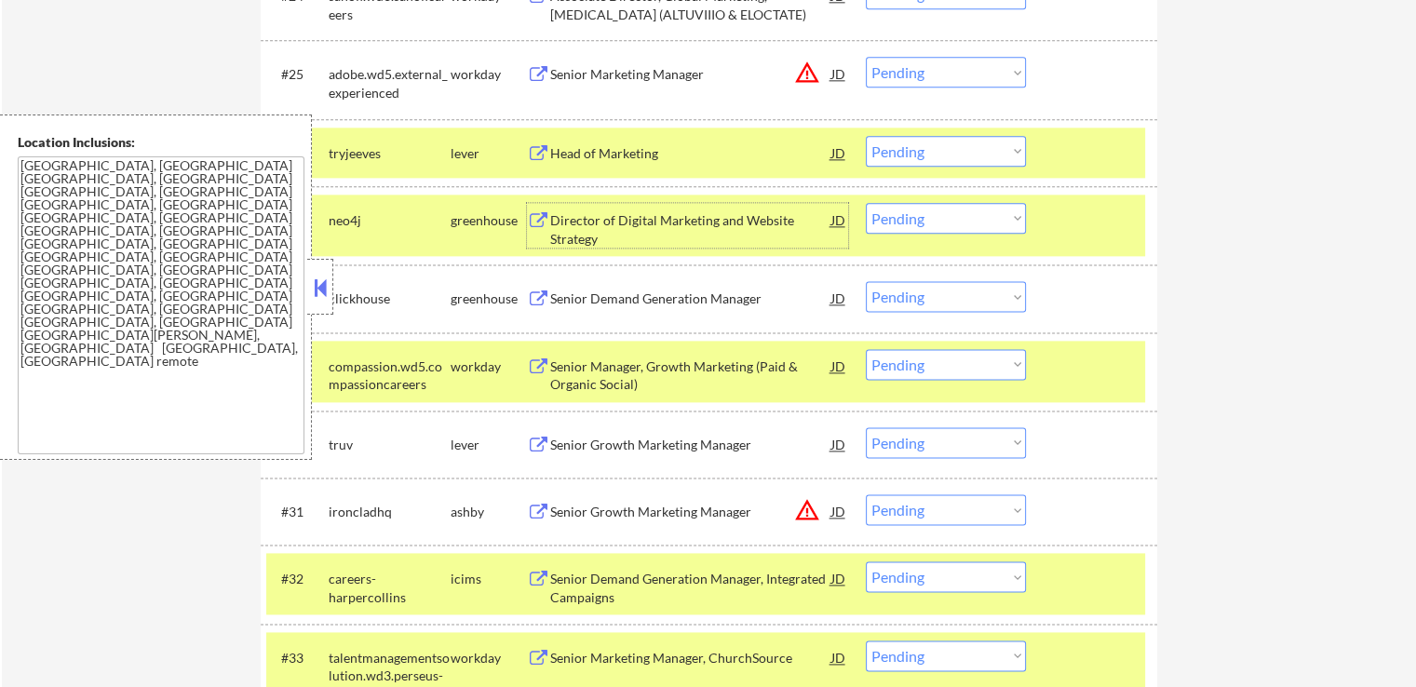
click at [926, 146] on select "Choose an option... Pending Applied Excluded (Questions) Excluded (Expired) Exc…" at bounding box center [946, 151] width 160 height 31
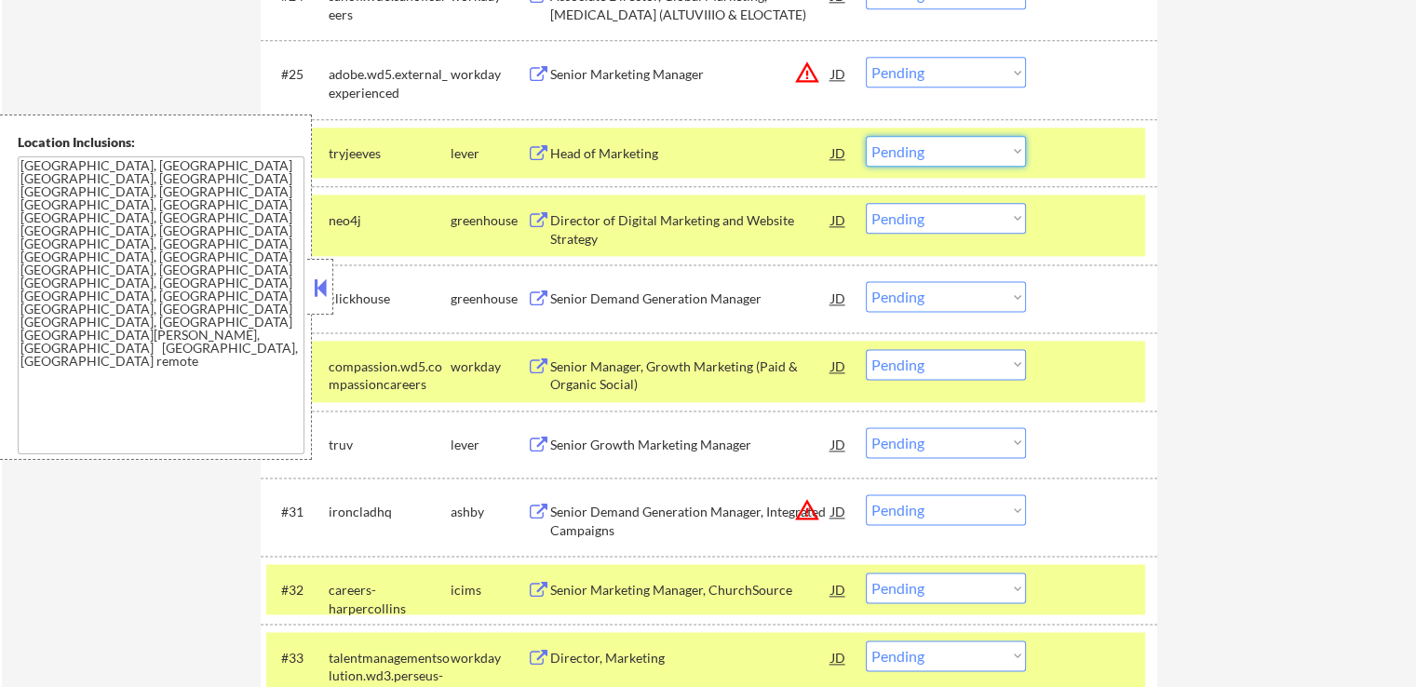
click at [956, 151] on select "Choose an option... Pending Applied Excluded (Questions) Excluded (Expired) Exc…" at bounding box center [946, 151] width 160 height 31
click at [866, 136] on select "Choose an option... Pending Applied Excluded (Questions) Excluded (Expired) Exc…" at bounding box center [946, 151] width 160 height 31
click at [616, 217] on div "Director of Digital Marketing and Website Strategy" at bounding box center [690, 229] width 281 height 36
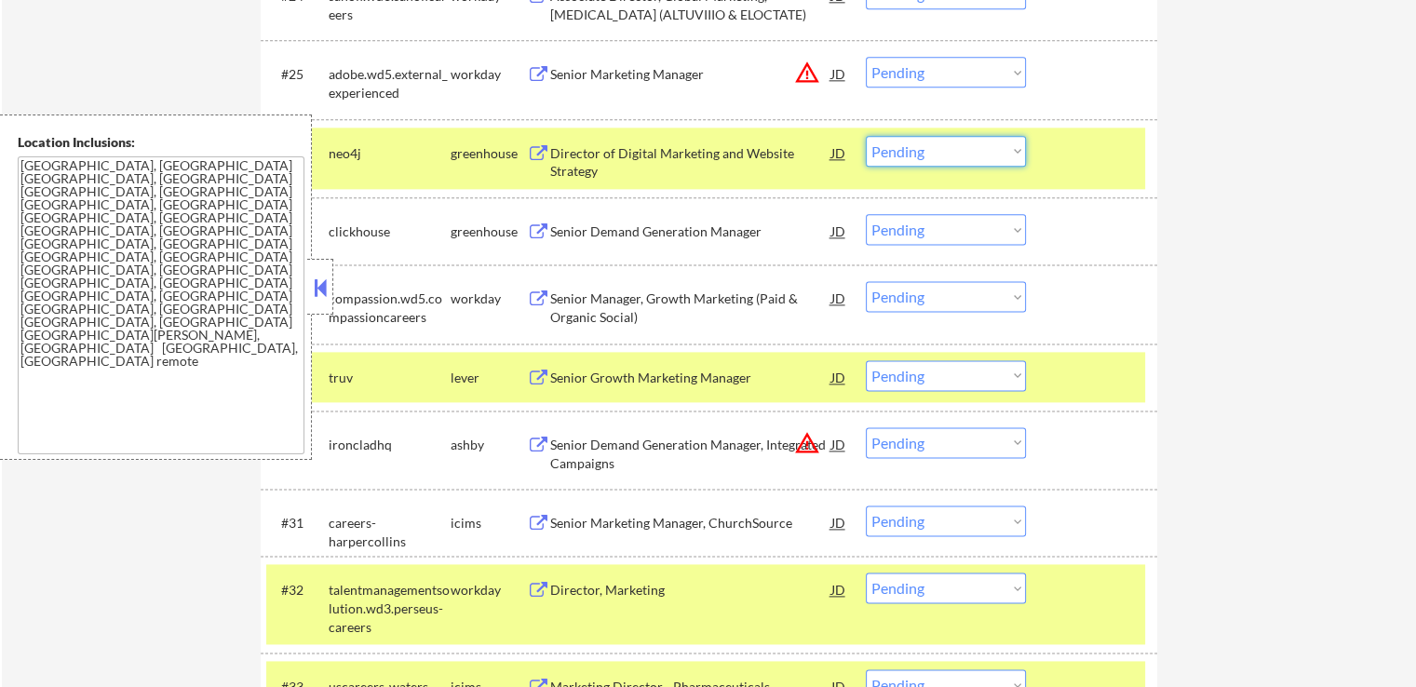
click at [911, 154] on select "Choose an option... Pending Applied Excluded (Questions) Excluded (Expired) Exc…" at bounding box center [946, 151] width 160 height 31
click at [866, 136] on select "Choose an option... Pending Applied Excluded (Questions) Excluded (Expired) Exc…" at bounding box center [946, 151] width 160 height 31
click at [569, 229] on div "Senior Demand Generation Manager" at bounding box center [690, 231] width 281 height 19
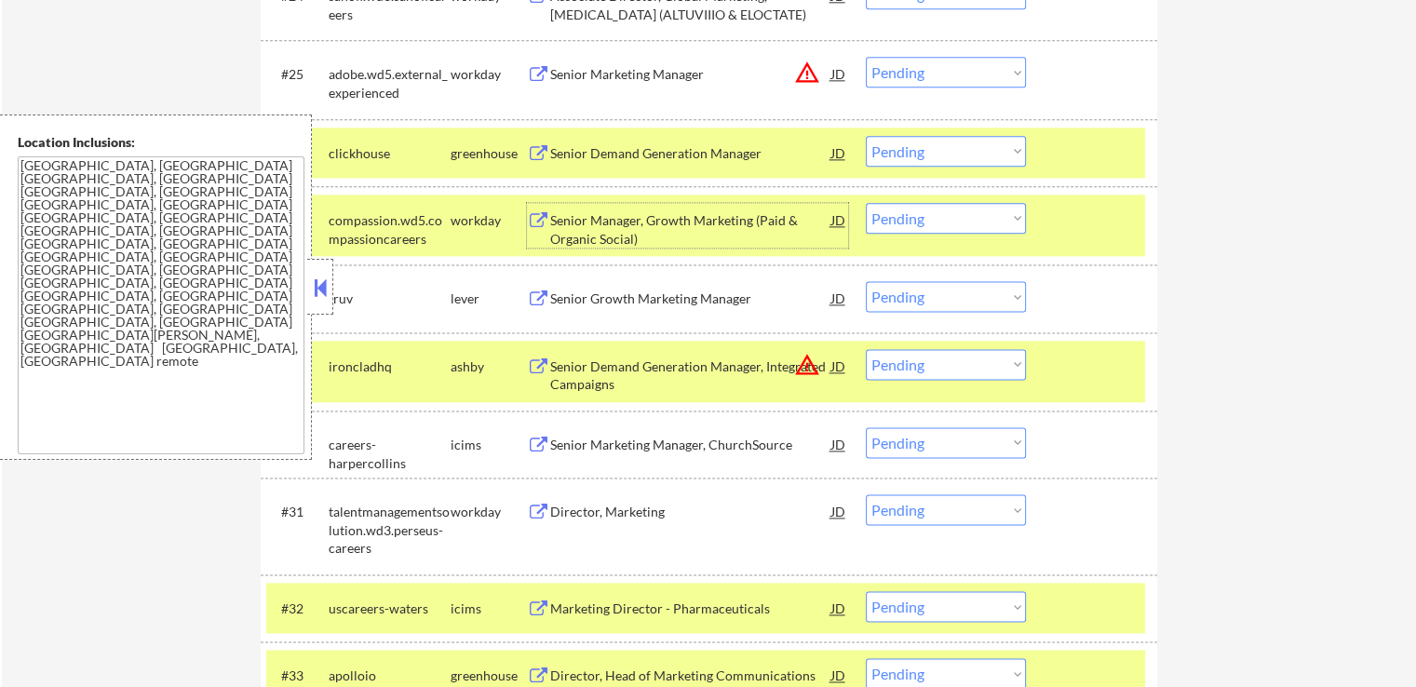
click at [918, 154] on select "Choose an option... Pending Applied Excluded (Questions) Excluded (Expired) Exc…" at bounding box center [946, 151] width 160 height 31
click at [866, 136] on select "Choose an option... Pending Applied Excluded (Questions) Excluded (Expired) Exc…" at bounding box center [946, 151] width 160 height 31
click at [592, 296] on div "Senior Growth Marketing Manager" at bounding box center [690, 298] width 281 height 19
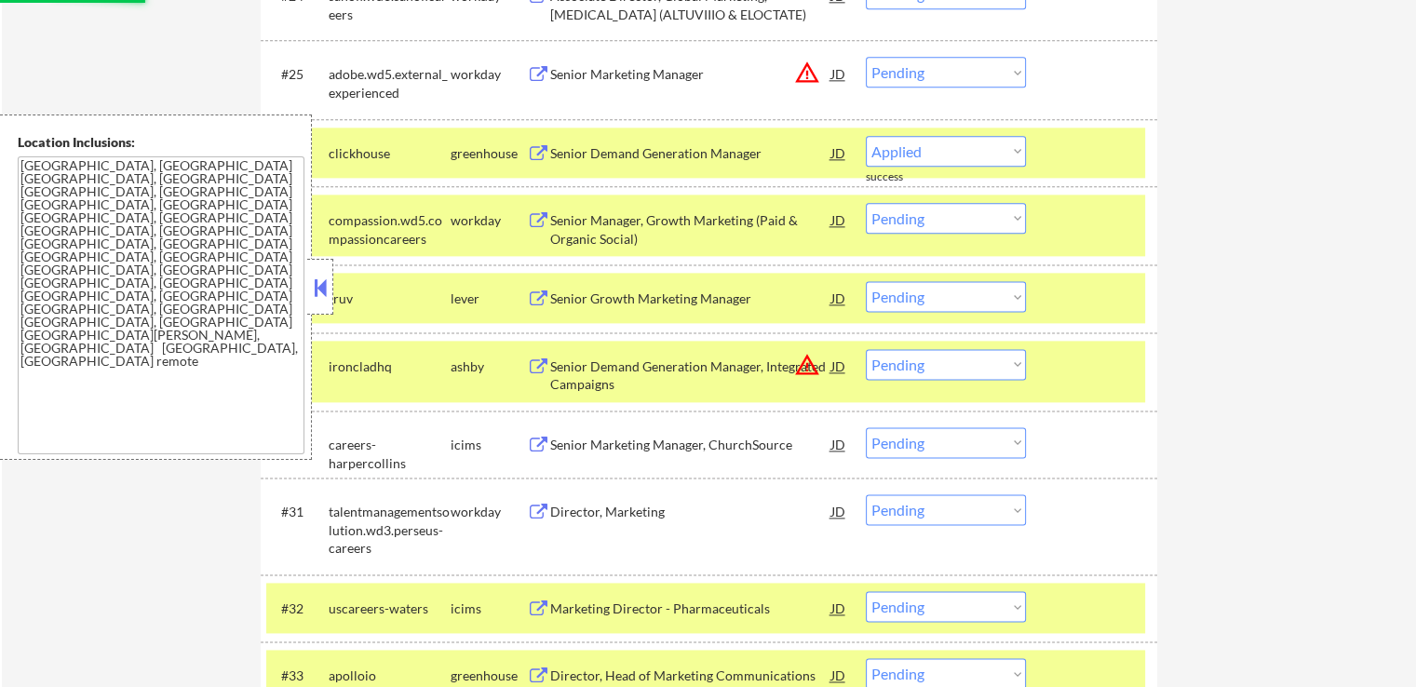
select select ""pending""
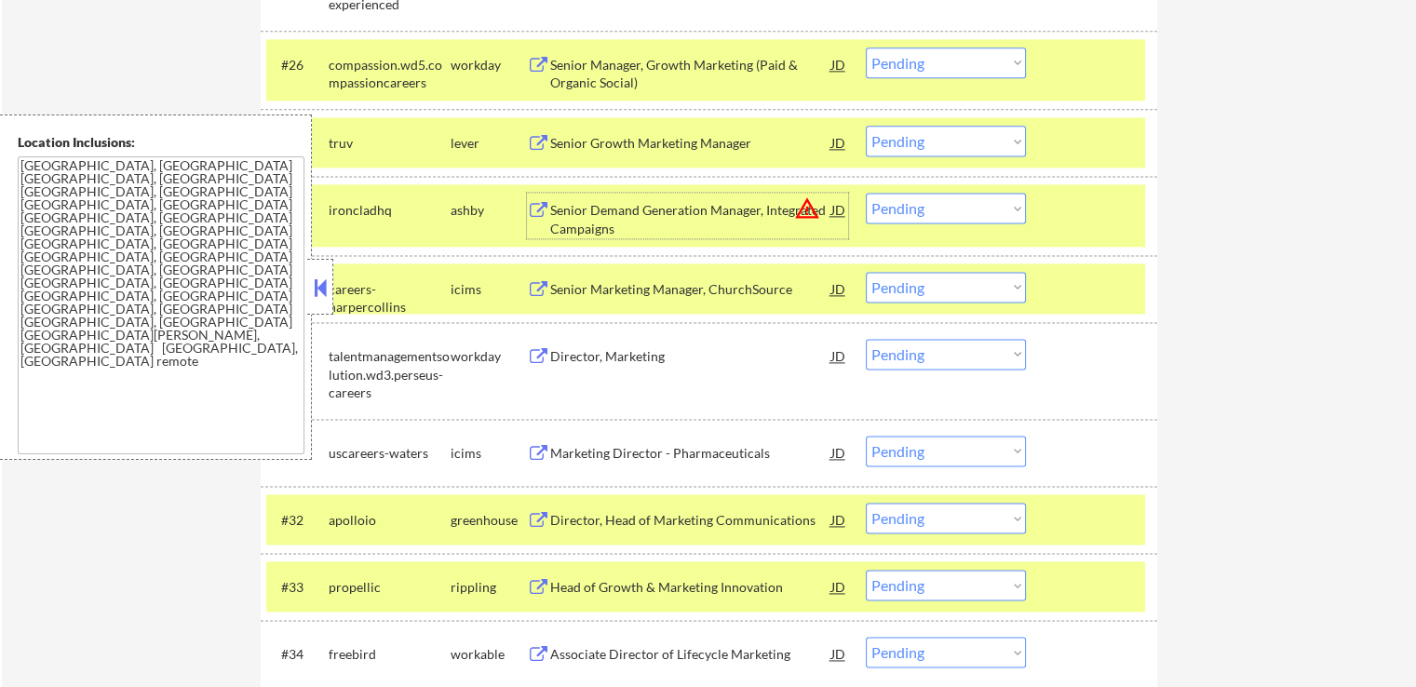
scroll to position [2513, 0]
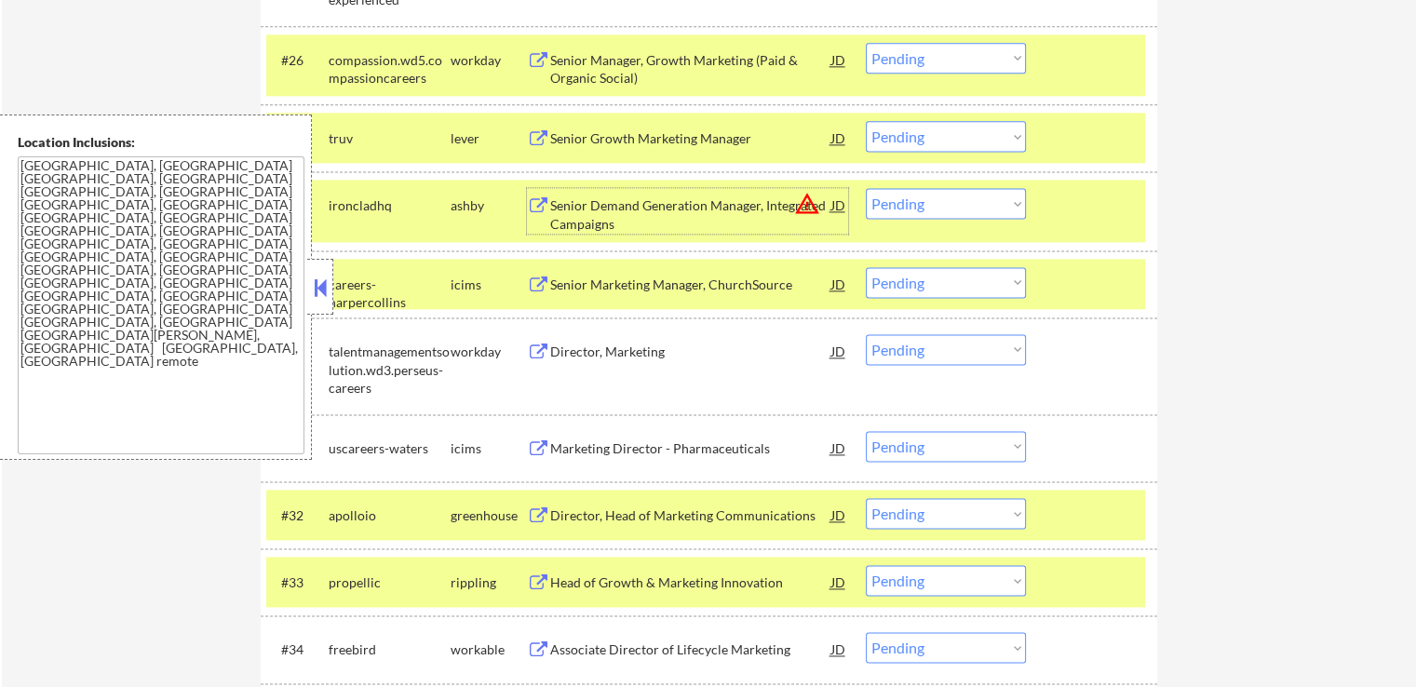
click at [934, 140] on select "Choose an option... Pending Applied Excluded (Questions) Excluded (Expired) Exc…" at bounding box center [946, 136] width 160 height 31
click at [866, 121] on select "Choose an option... Pending Applied Excluded (Questions) Excluded (Expired) Exc…" at bounding box center [946, 136] width 160 height 31
click at [606, 224] on div "Senior Demand Generation Manager, Integrated Campaigns" at bounding box center [690, 214] width 281 height 36
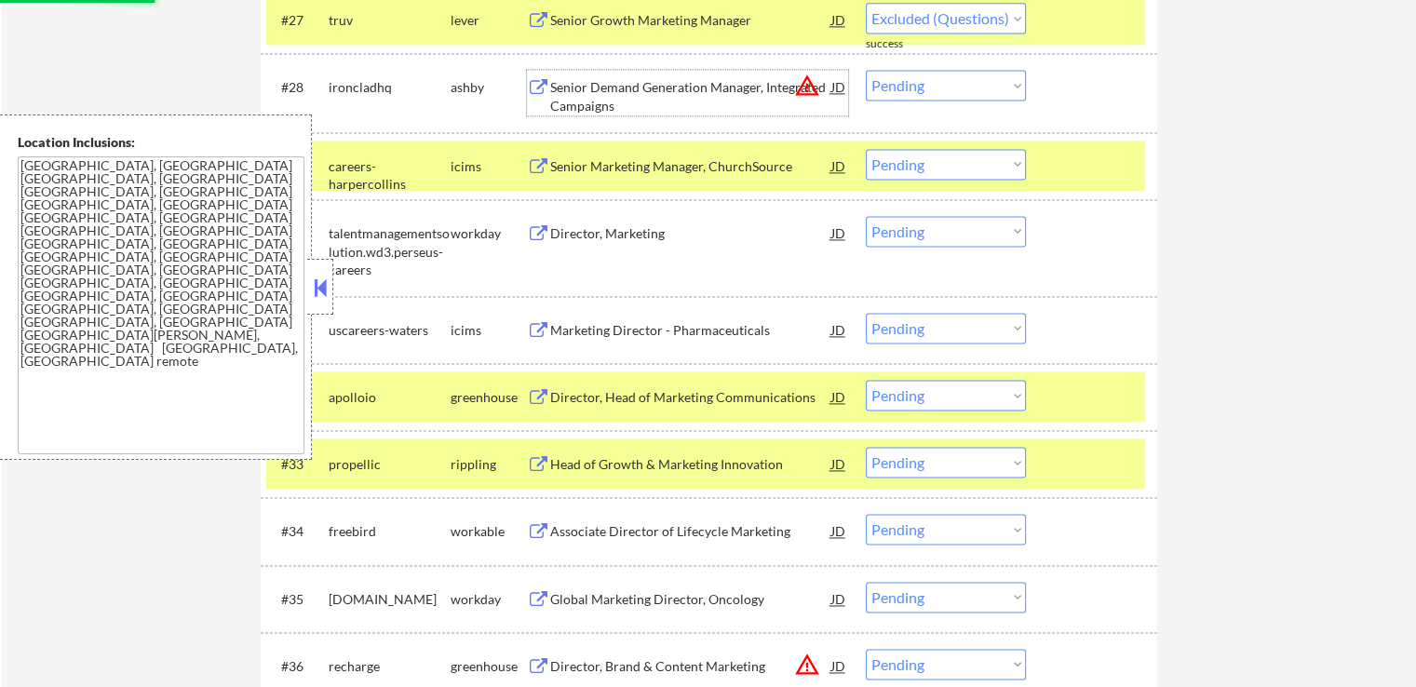
scroll to position [2699, 0]
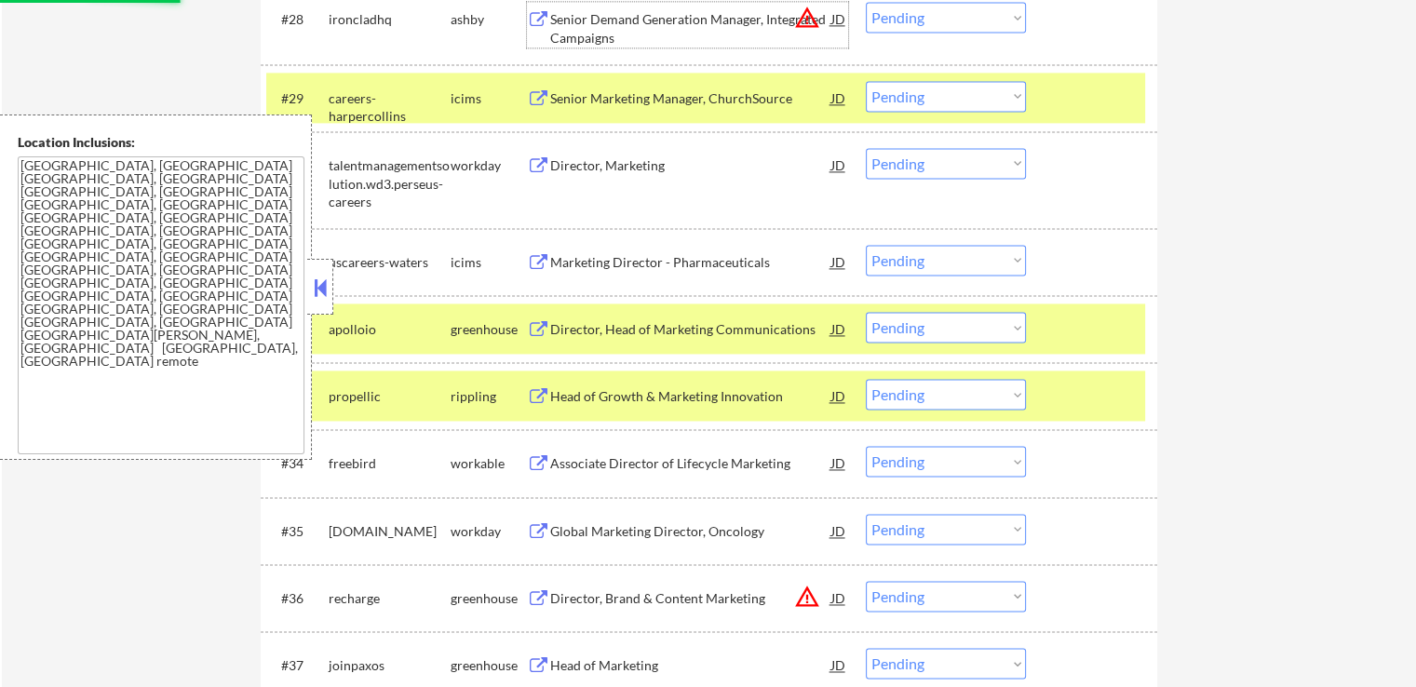
click at [581, 329] on div "Director, Head of Marketing Communications" at bounding box center [690, 329] width 281 height 19
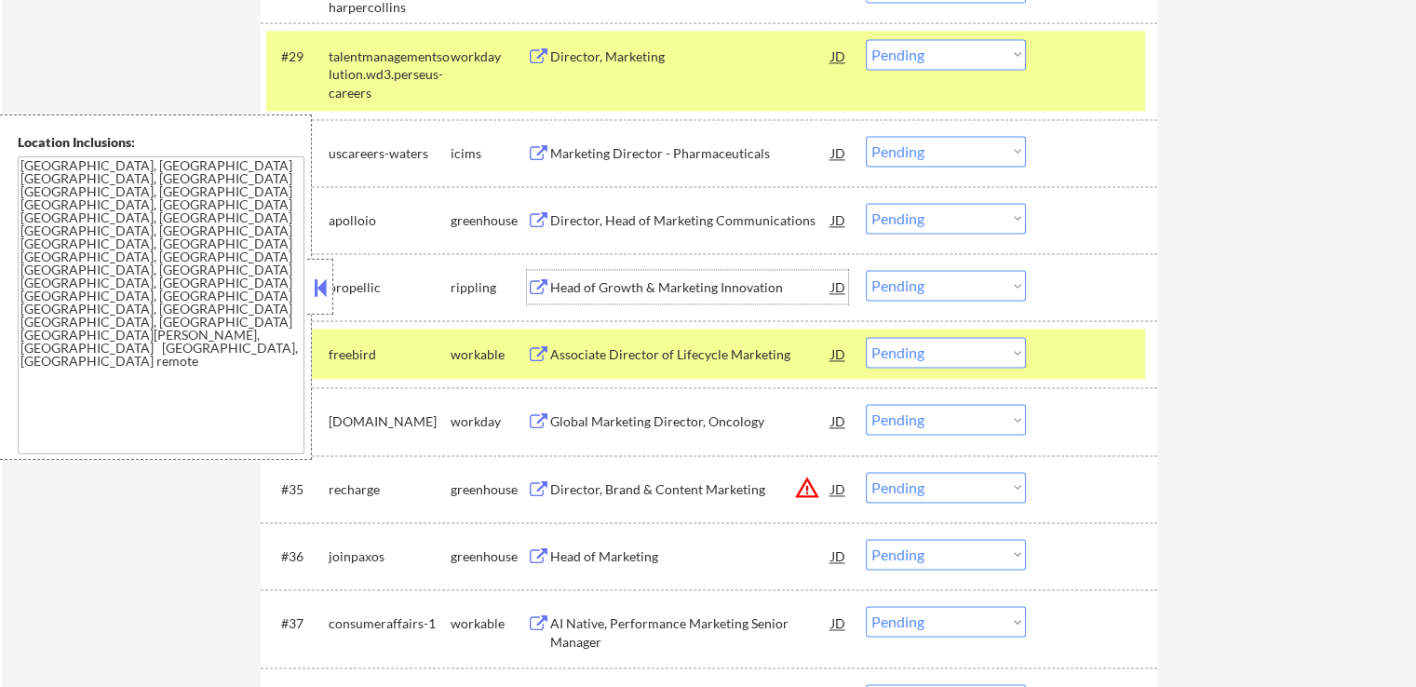
scroll to position [2606, 0]
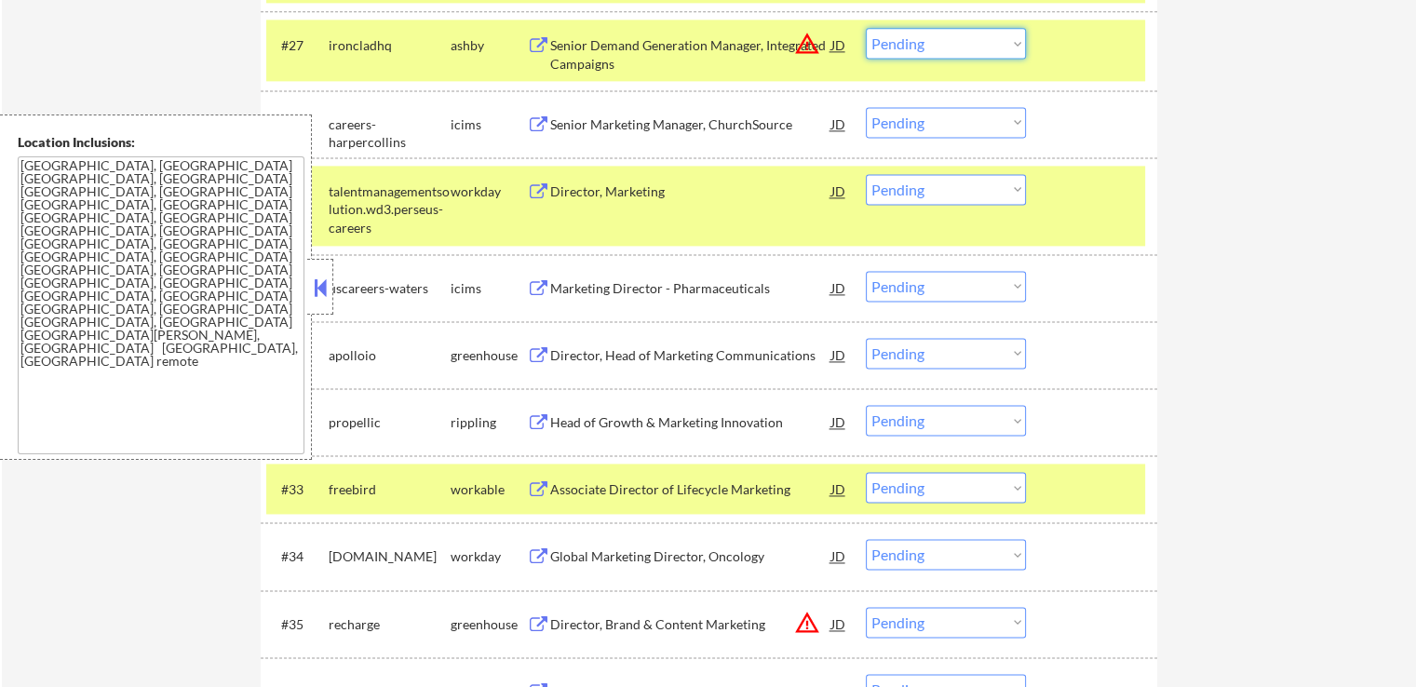
drag, startPoint x: 908, startPoint y: 41, endPoint x: 914, endPoint y: 57, distance: 16.8
click at [910, 41] on select "Choose an option... Pending Applied Excluded (Questions) Excluded (Expired) Exc…" at bounding box center [946, 43] width 160 height 31
click at [866, 28] on select "Choose an option... Pending Applied Excluded (Questions) Excluded (Expired) Exc…" at bounding box center [946, 43] width 160 height 31
select select ""pending""
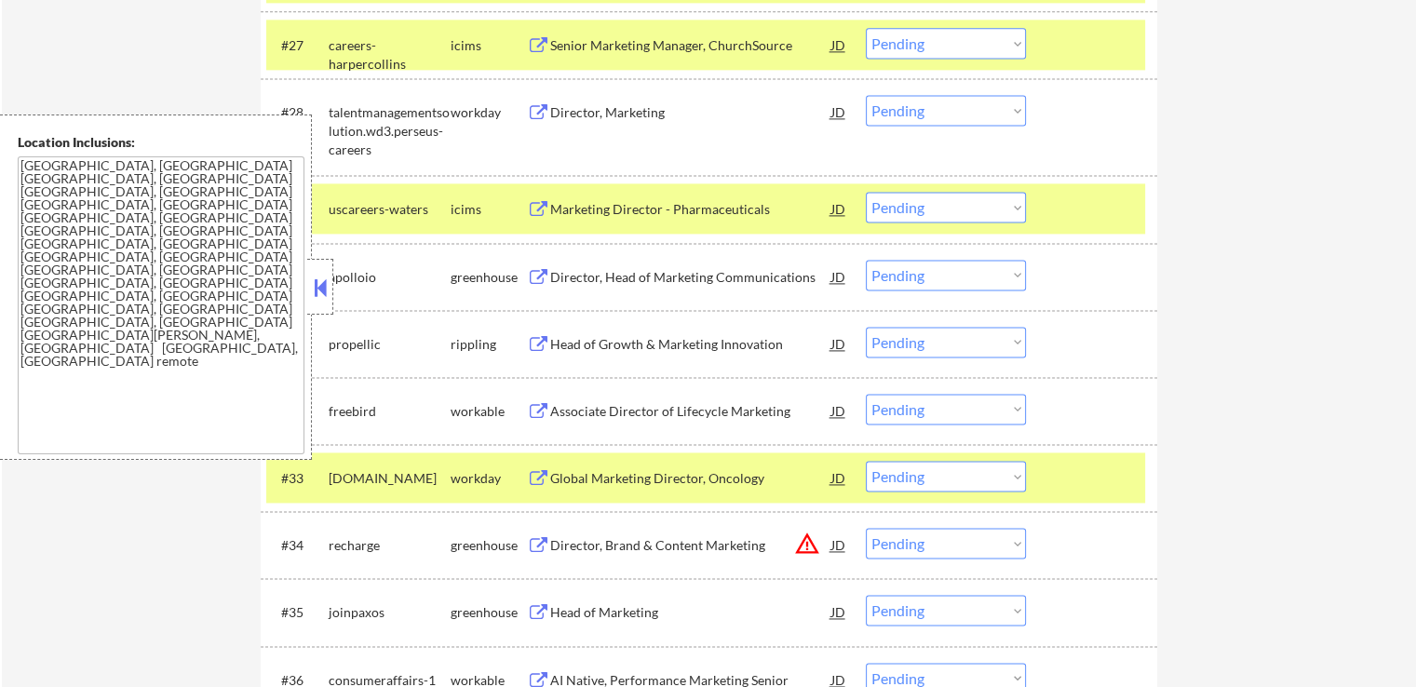
scroll to position [2699, 0]
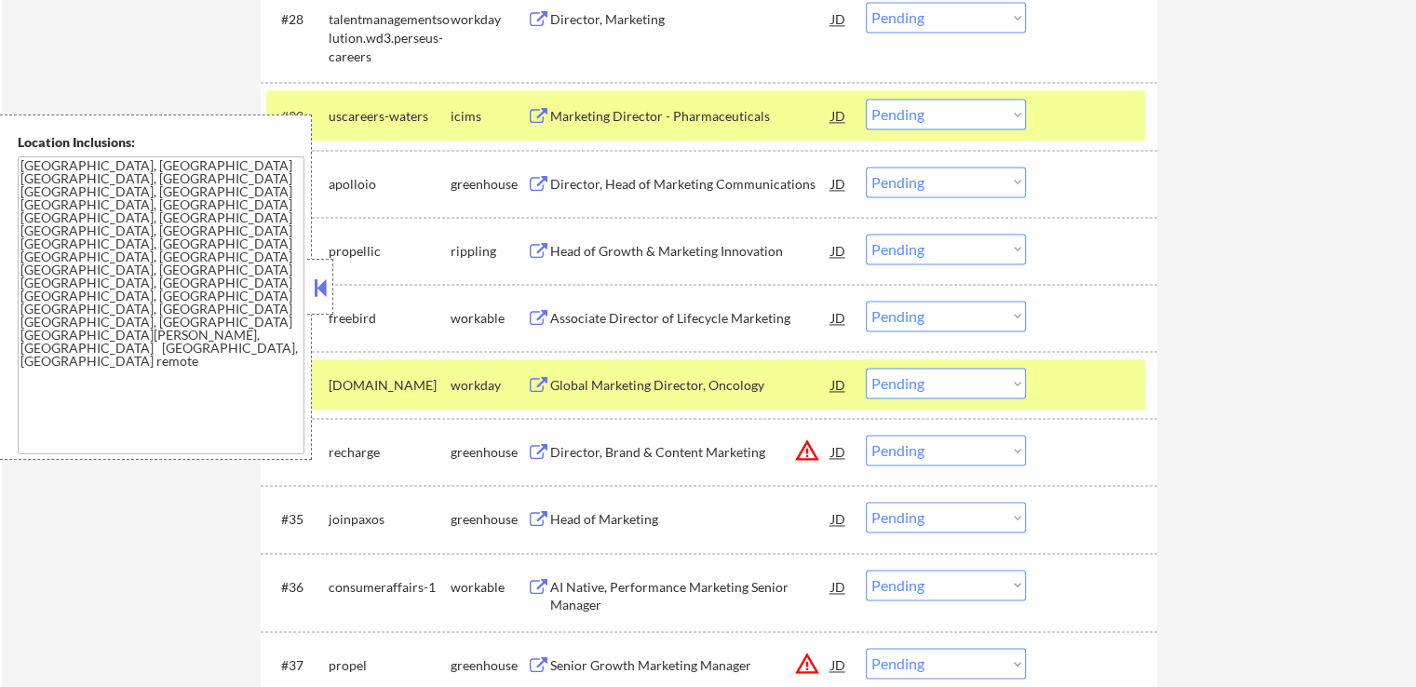
click at [917, 185] on select "Choose an option... Pending Applied Excluded (Questions) Excluded (Expired) Exc…" at bounding box center [946, 182] width 160 height 31
click at [866, 167] on select "Choose an option... Pending Applied Excluded (Questions) Excluded (Expired) Exc…" at bounding box center [946, 182] width 160 height 31
click at [699, 250] on div "Head of Growth & Marketing Innovation" at bounding box center [690, 251] width 281 height 19
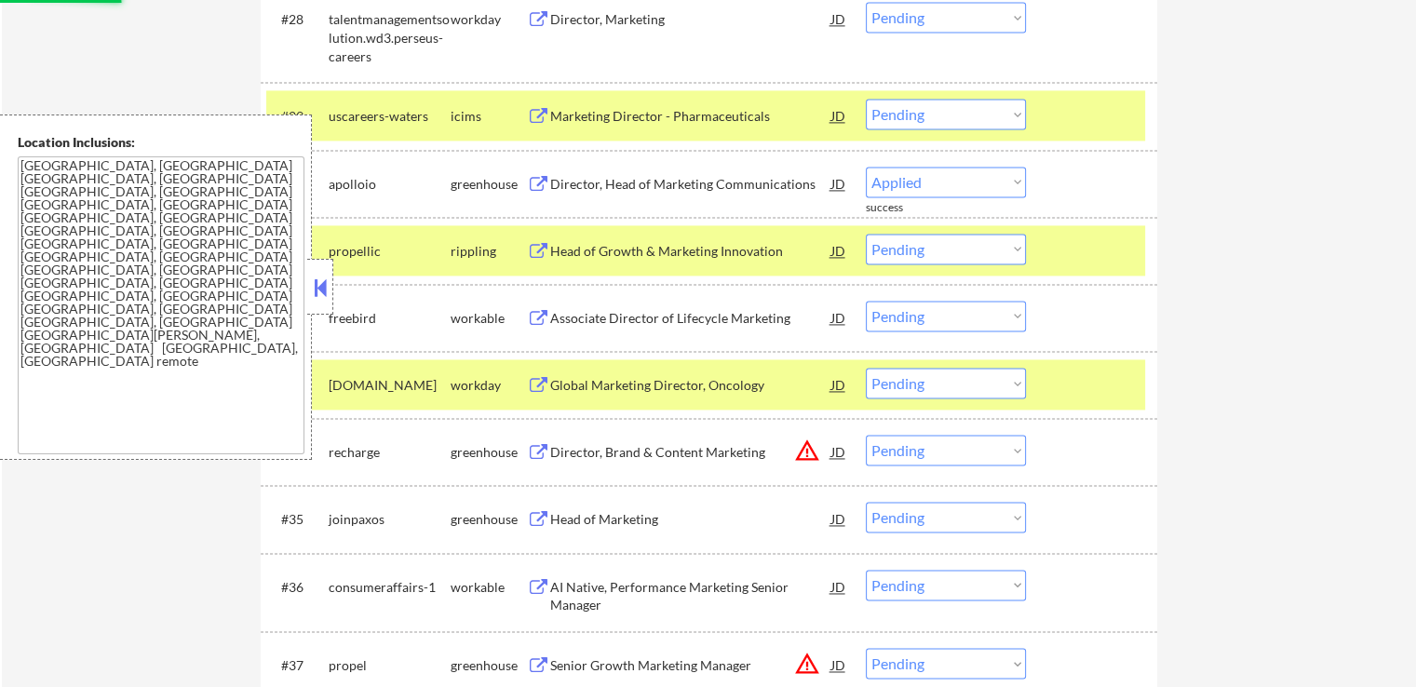
select select ""pending""
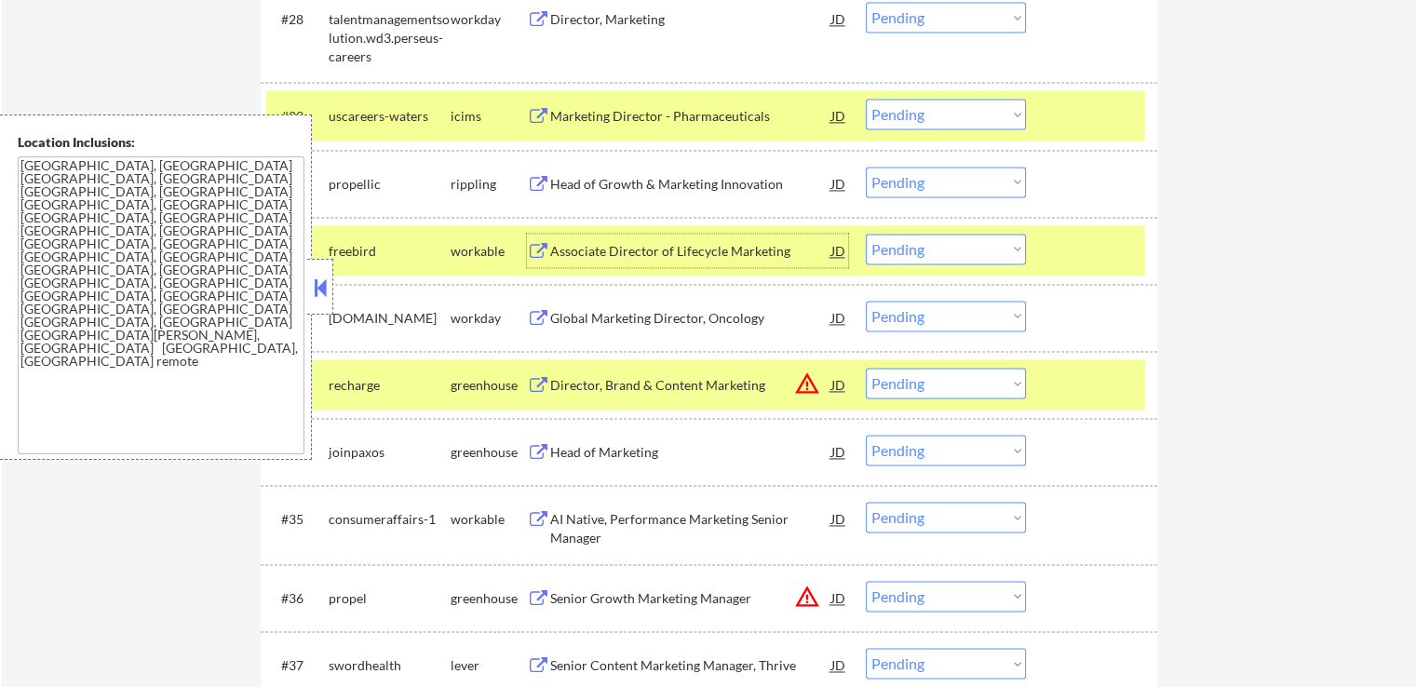
click at [588, 257] on div "Associate Director of Lifecycle Marketing" at bounding box center [690, 251] width 281 height 19
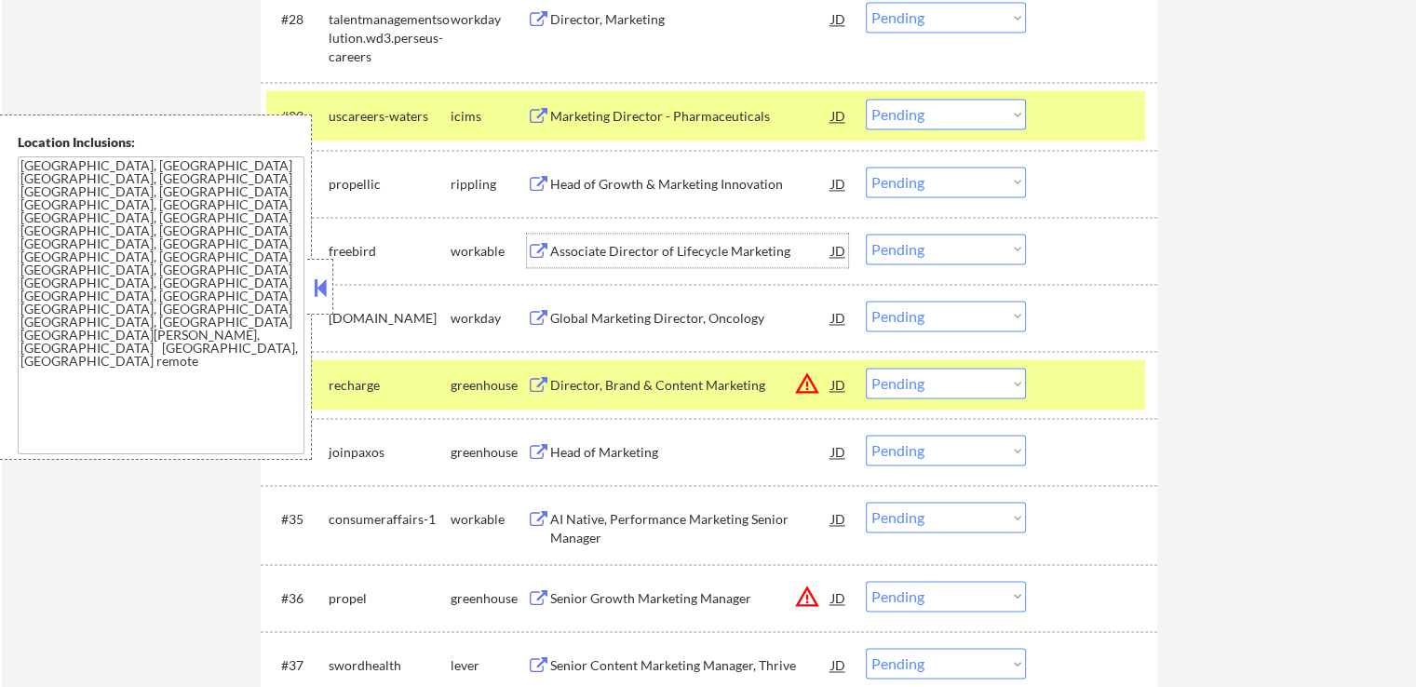
click at [922, 246] on select "Choose an option... Pending Applied Excluded (Questions) Excluded (Expired) Exc…" at bounding box center [946, 249] width 160 height 31
click at [866, 234] on select "Choose an option... Pending Applied Excluded (Questions) Excluded (Expired) Exc…" at bounding box center [946, 249] width 160 height 31
select select ""pending""
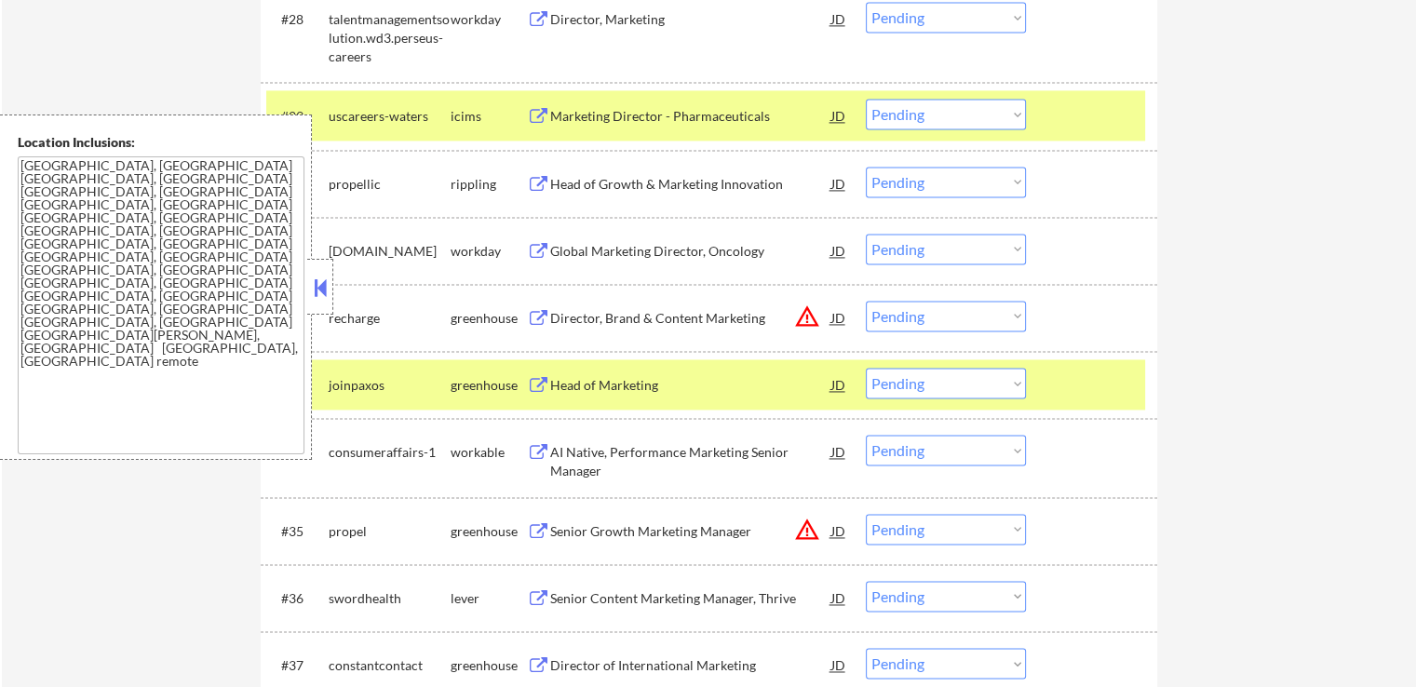
click at [938, 180] on select "Choose an option... Pending Applied Excluded (Questions) Excluded (Expired) Exc…" at bounding box center [946, 182] width 160 height 31
click at [866, 167] on select "Choose an option... Pending Applied Excluded (Questions) Excluded (Expired) Exc…" at bounding box center [946, 182] width 160 height 31
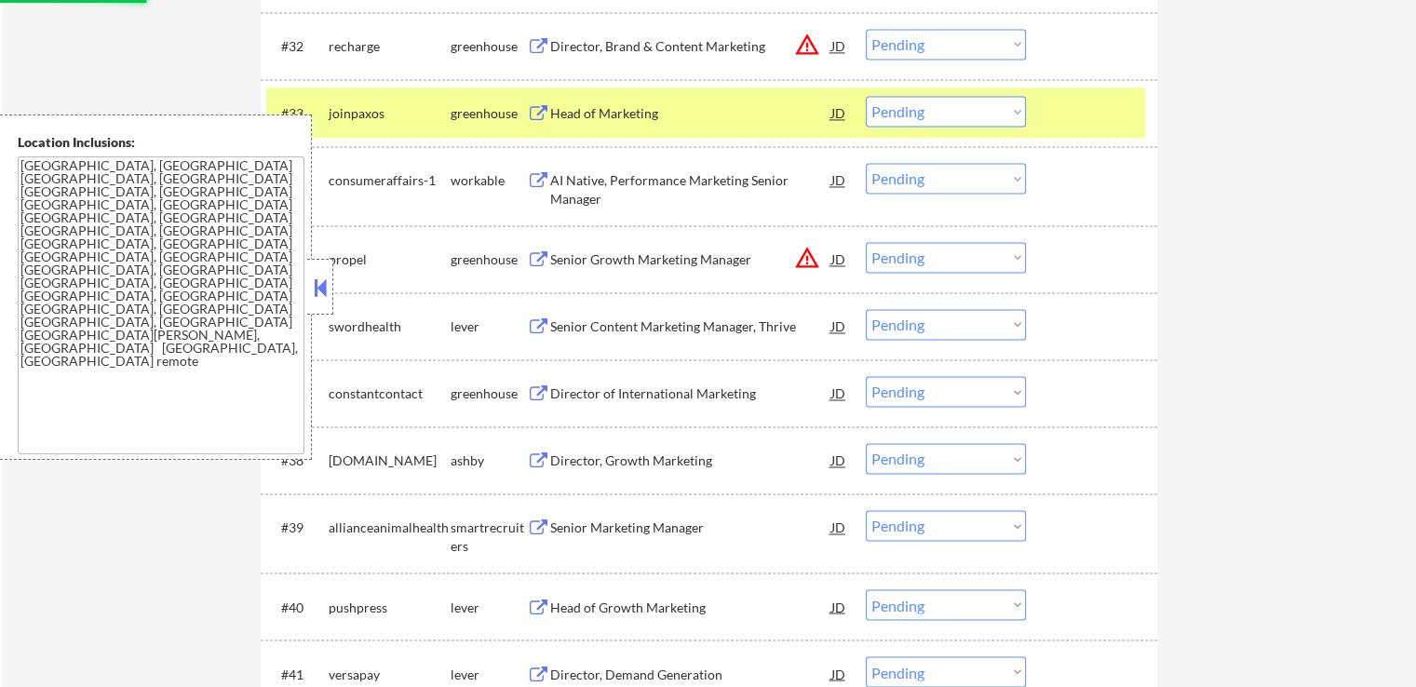
scroll to position [2978, 0]
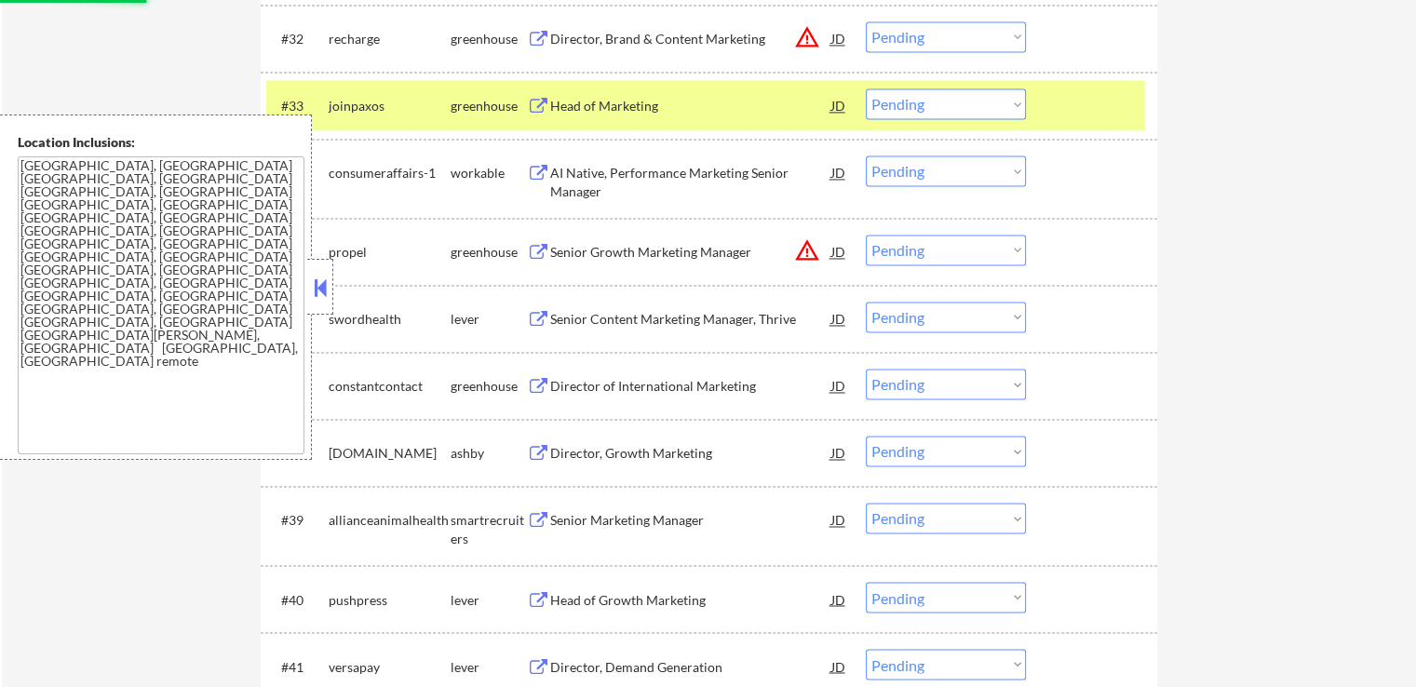
click at [565, 315] on div "Senior Content Marketing Manager, Thrive" at bounding box center [690, 319] width 281 height 19
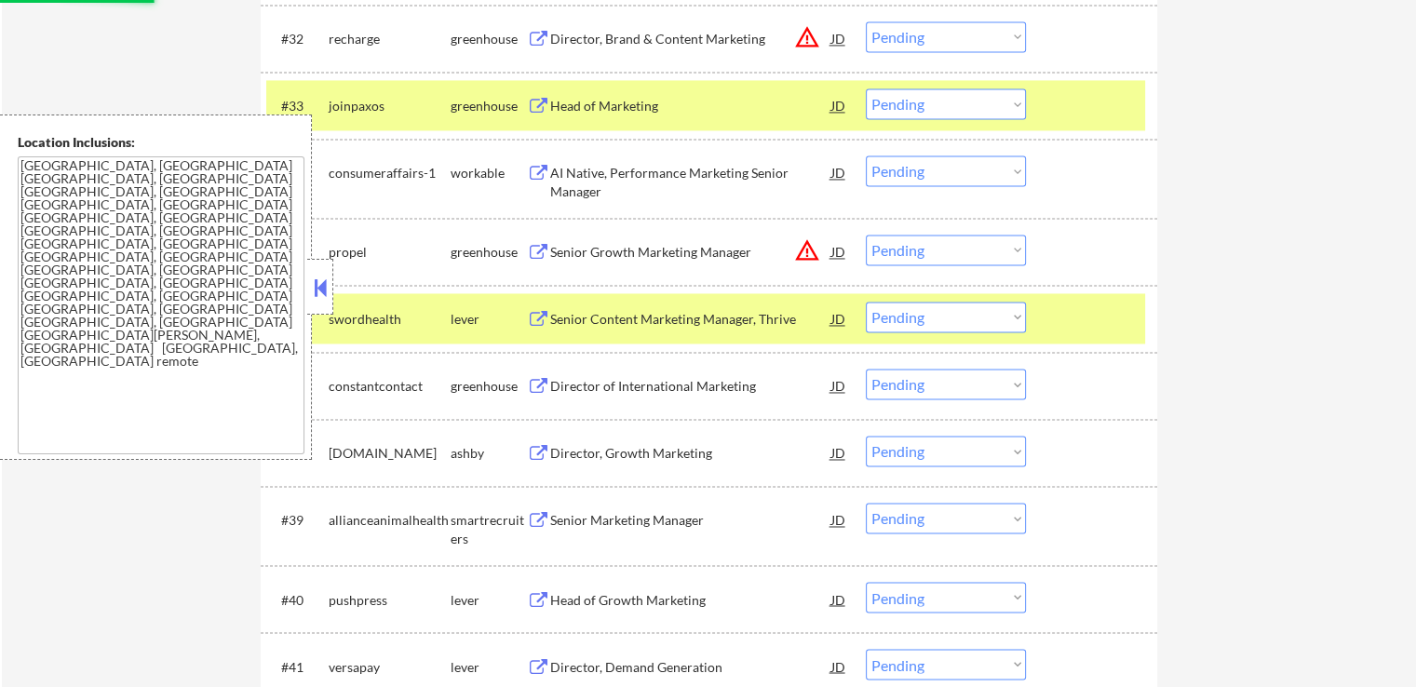
select select ""pending""
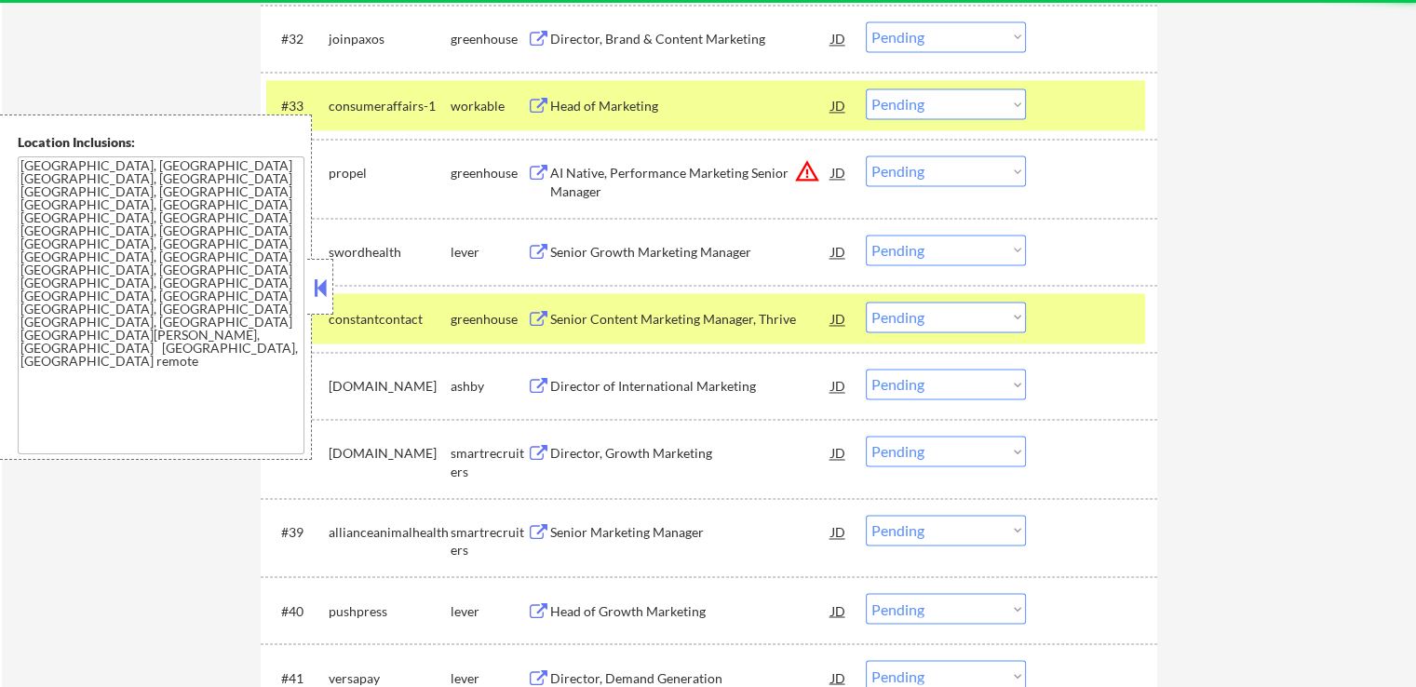
click at [568, 381] on div "Director of International Marketing" at bounding box center [690, 386] width 281 height 19
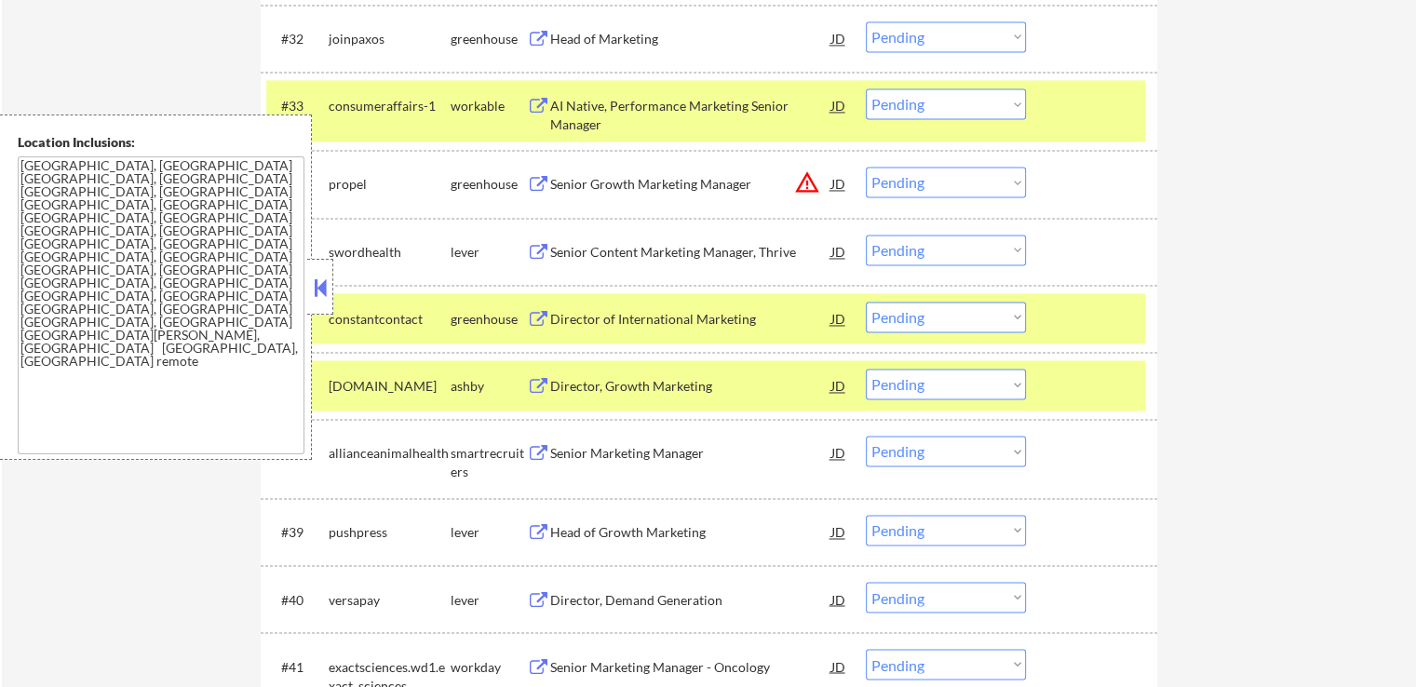
click at [570, 324] on div "Director of International Marketing" at bounding box center [690, 319] width 281 height 19
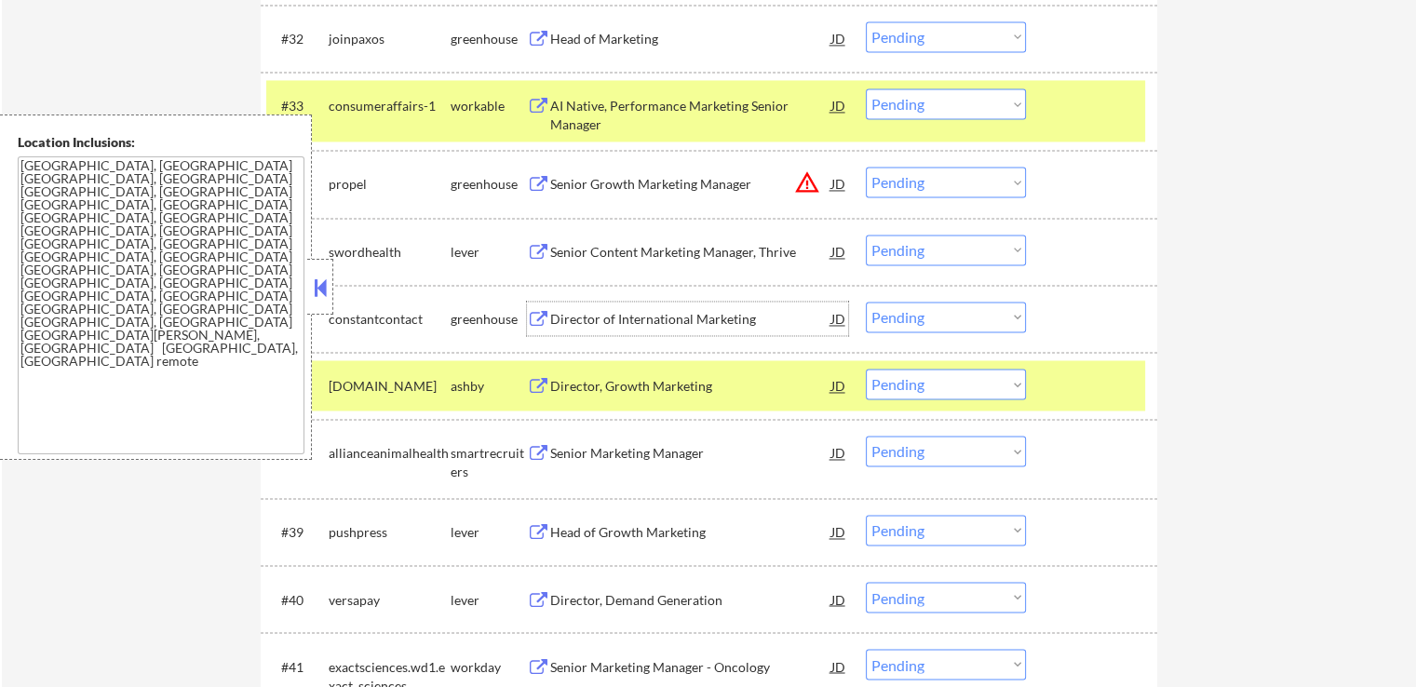
drag, startPoint x: 910, startPoint y: 107, endPoint x: 913, endPoint y: 116, distance: 9.7
click at [910, 107] on select "Choose an option... Pending Applied Excluded (Questions) Excluded (Expired) Exc…" at bounding box center [946, 103] width 160 height 31
click at [866, 88] on select "Choose an option... Pending Applied Excluded (Questions) Excluded (Expired) Exc…" at bounding box center [946, 103] width 160 height 31
select select ""pending""
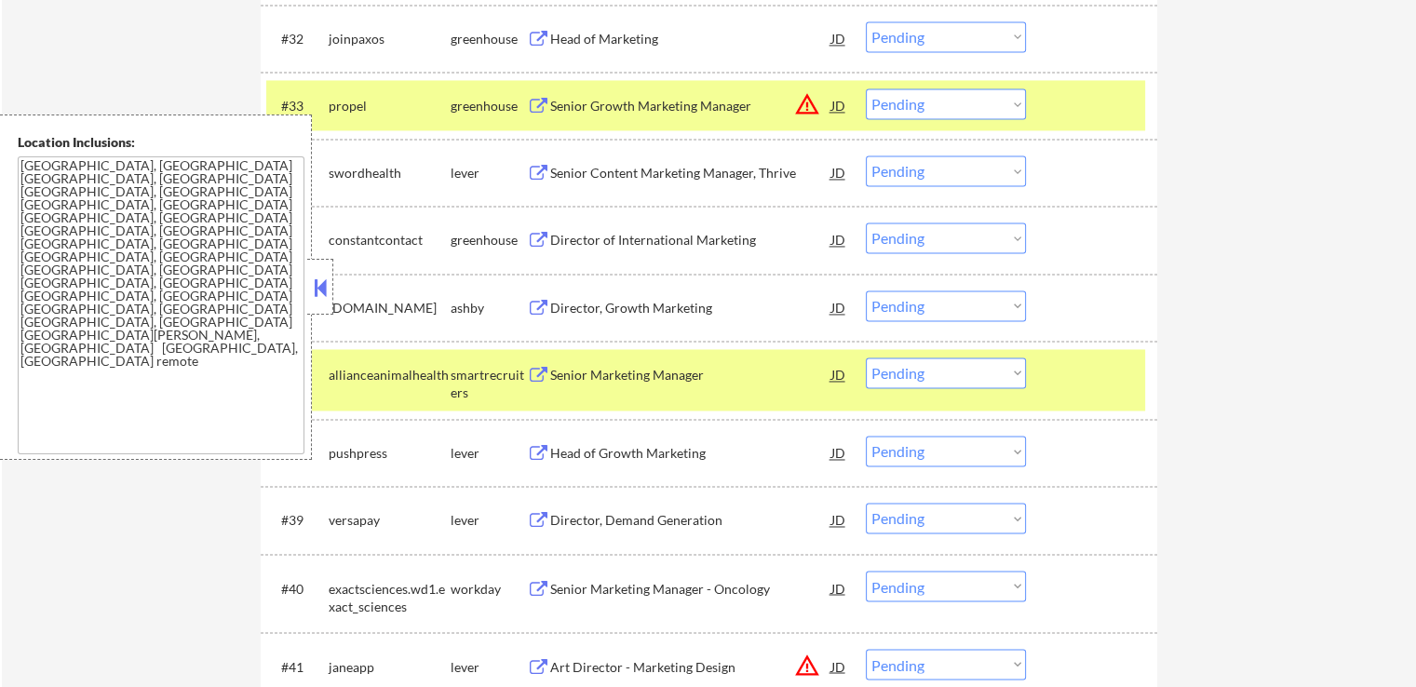
click at [583, 370] on div "Senior Marketing Manager" at bounding box center [690, 375] width 281 height 19
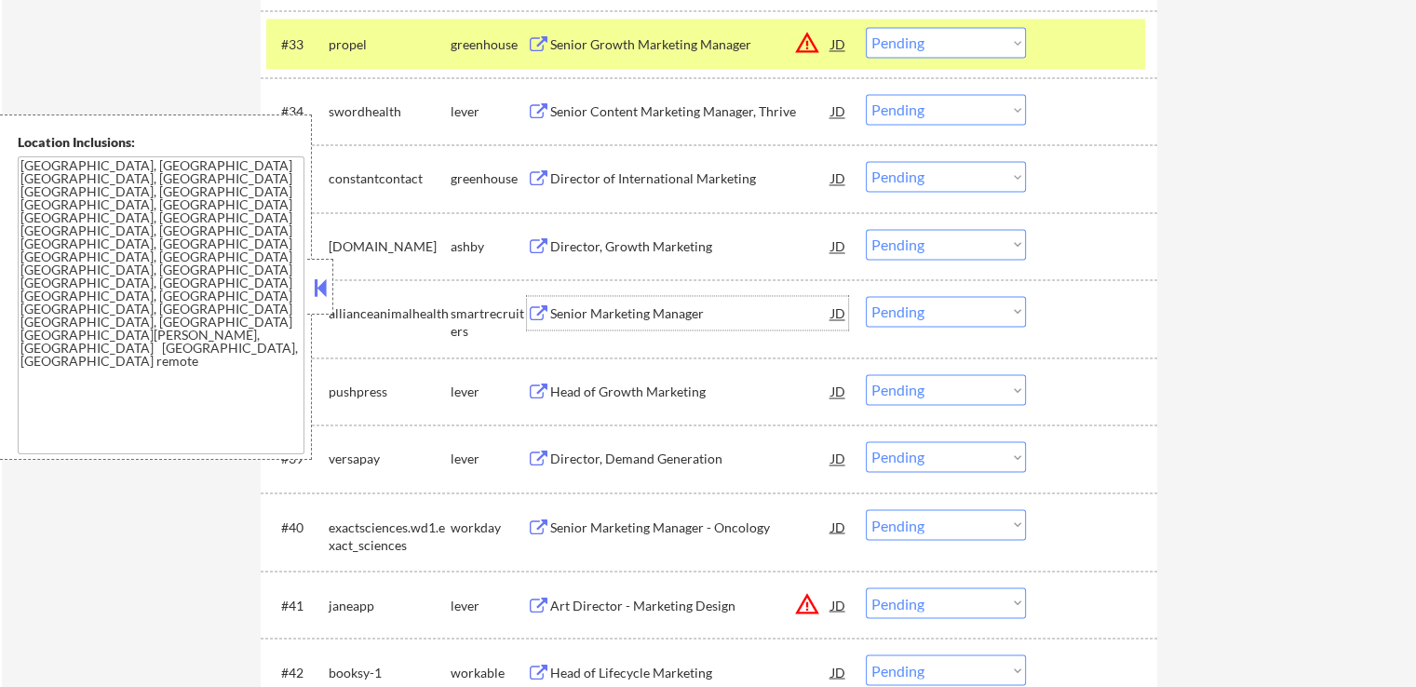
scroll to position [3071, 0]
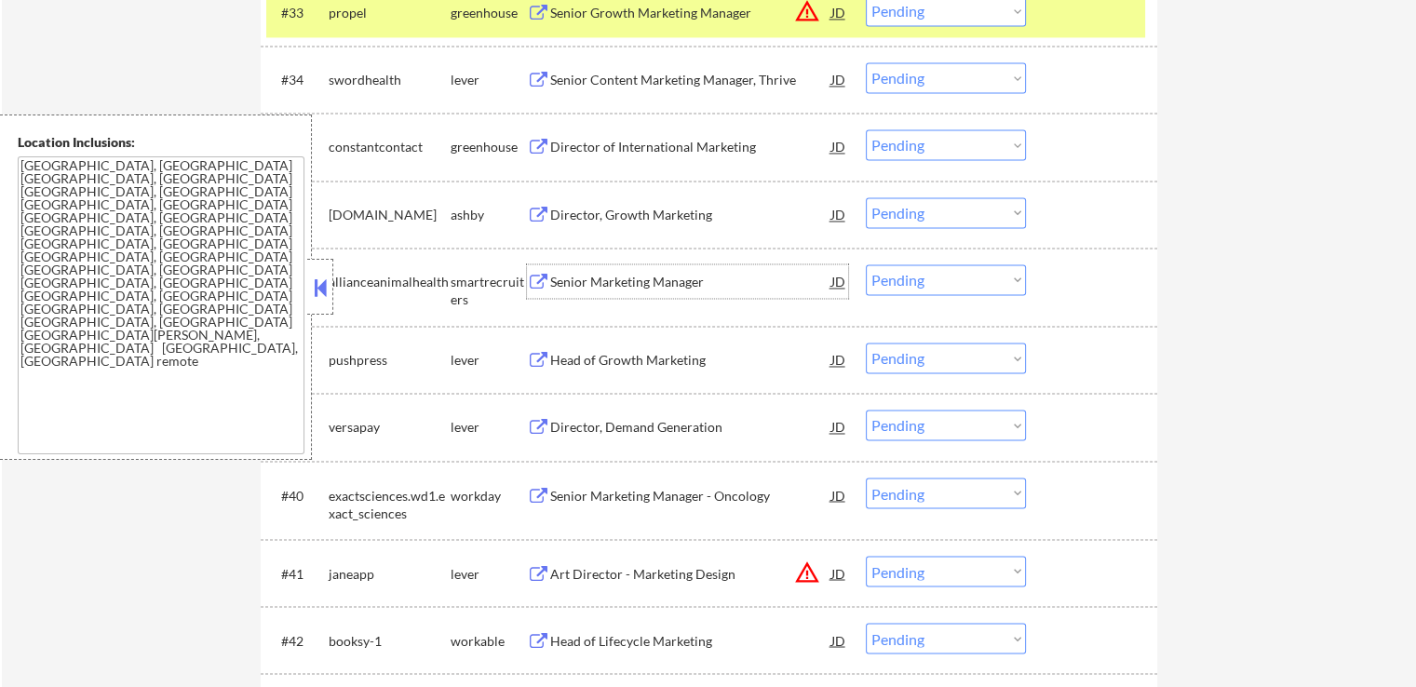
click at [920, 287] on select "Choose an option... Pending Applied Excluded (Questions) Excluded (Expired) Exc…" at bounding box center [946, 279] width 160 height 31
click at [866, 264] on select "Choose an option... Pending Applied Excluded (Questions) Excluded (Expired) Exc…" at bounding box center [946, 279] width 160 height 31
click at [611, 365] on div "Head of Growth Marketing" at bounding box center [690, 360] width 281 height 19
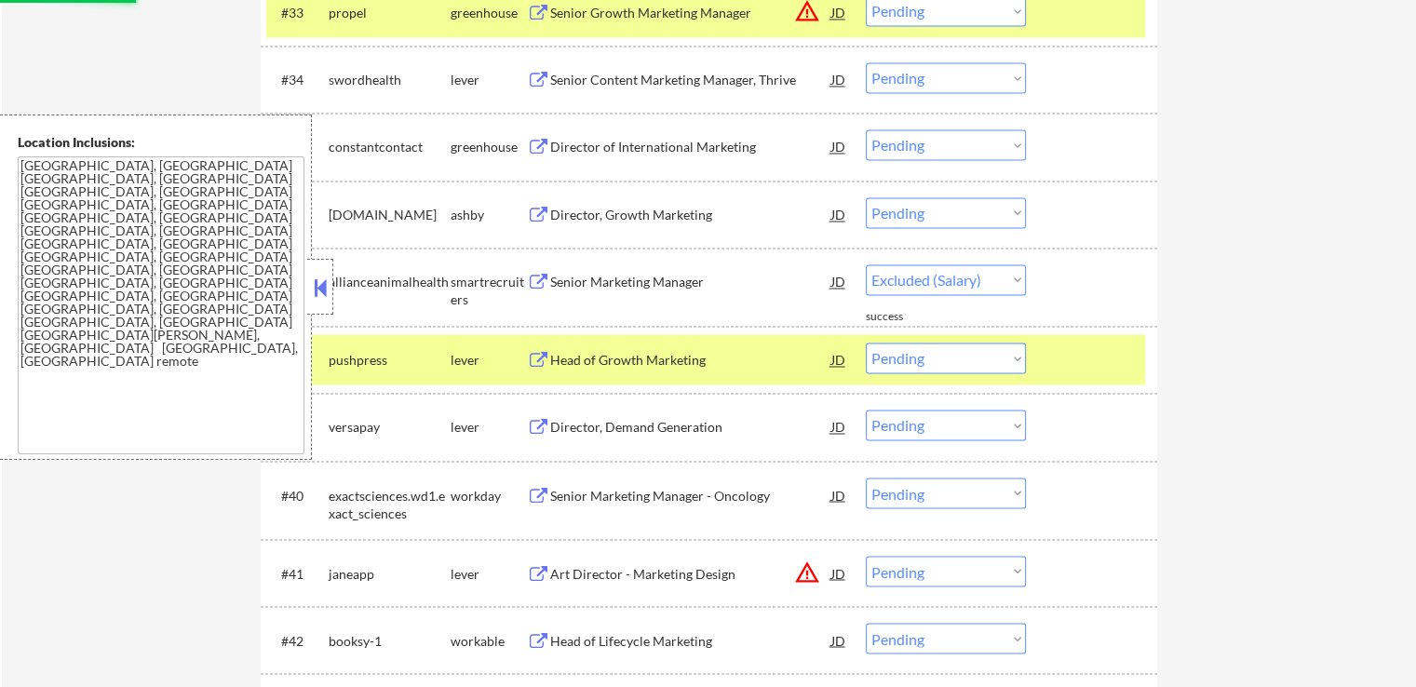
select select ""pending""
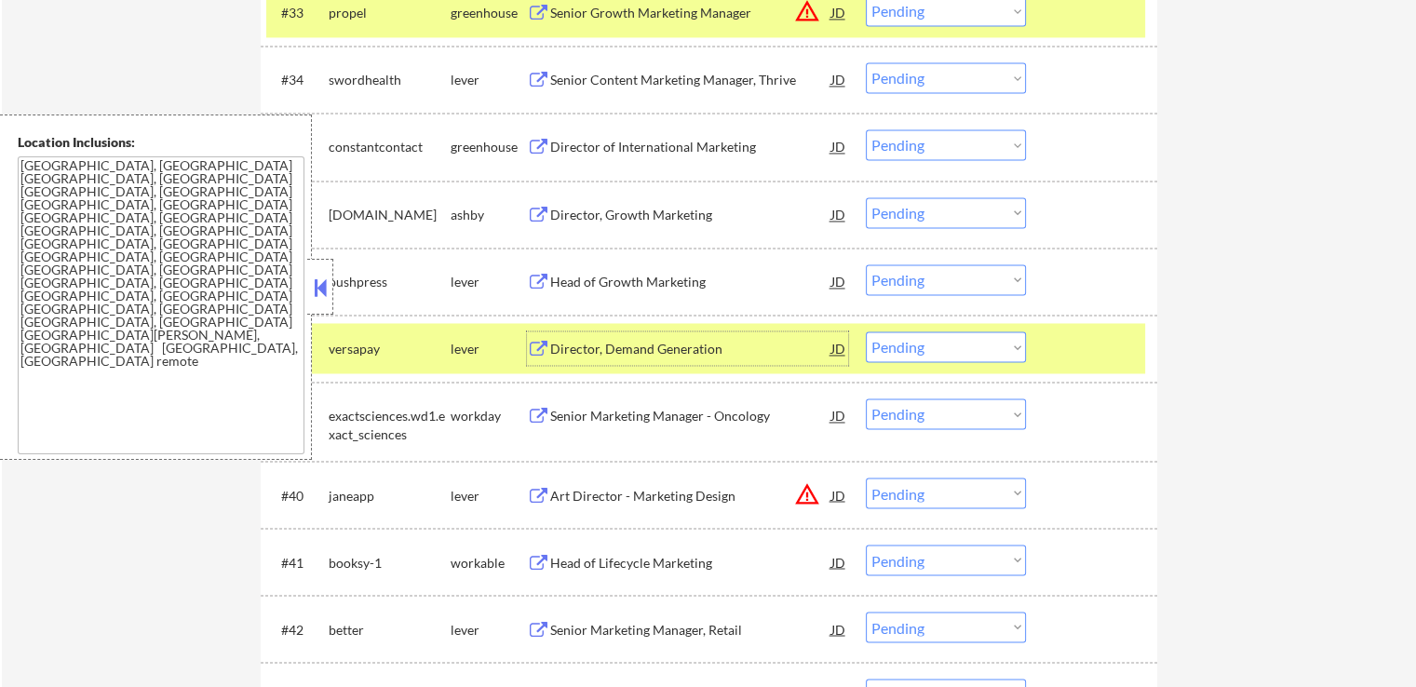
drag, startPoint x: 896, startPoint y: 76, endPoint x: 905, endPoint y: 85, distance: 11.8
click at [897, 76] on select "Choose an option... Pending Applied Excluded (Questions) Excluded (Expired) Exc…" at bounding box center [946, 77] width 160 height 31
click at [866, 62] on select "Choose an option... Pending Applied Excluded (Questions) Excluded (Expired) Exc…" at bounding box center [946, 77] width 160 height 31
select select ""pending""
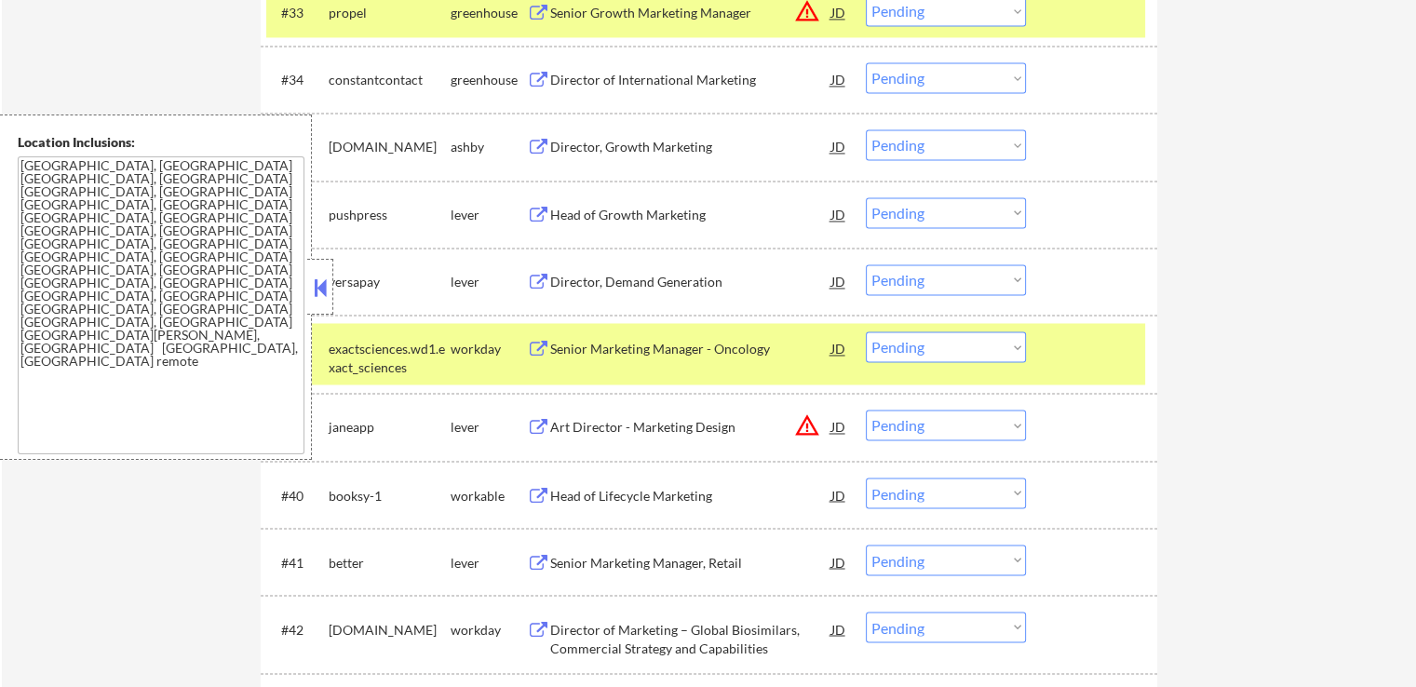
click at [830, 209] on div "JD" at bounding box center [838, 214] width 19 height 34
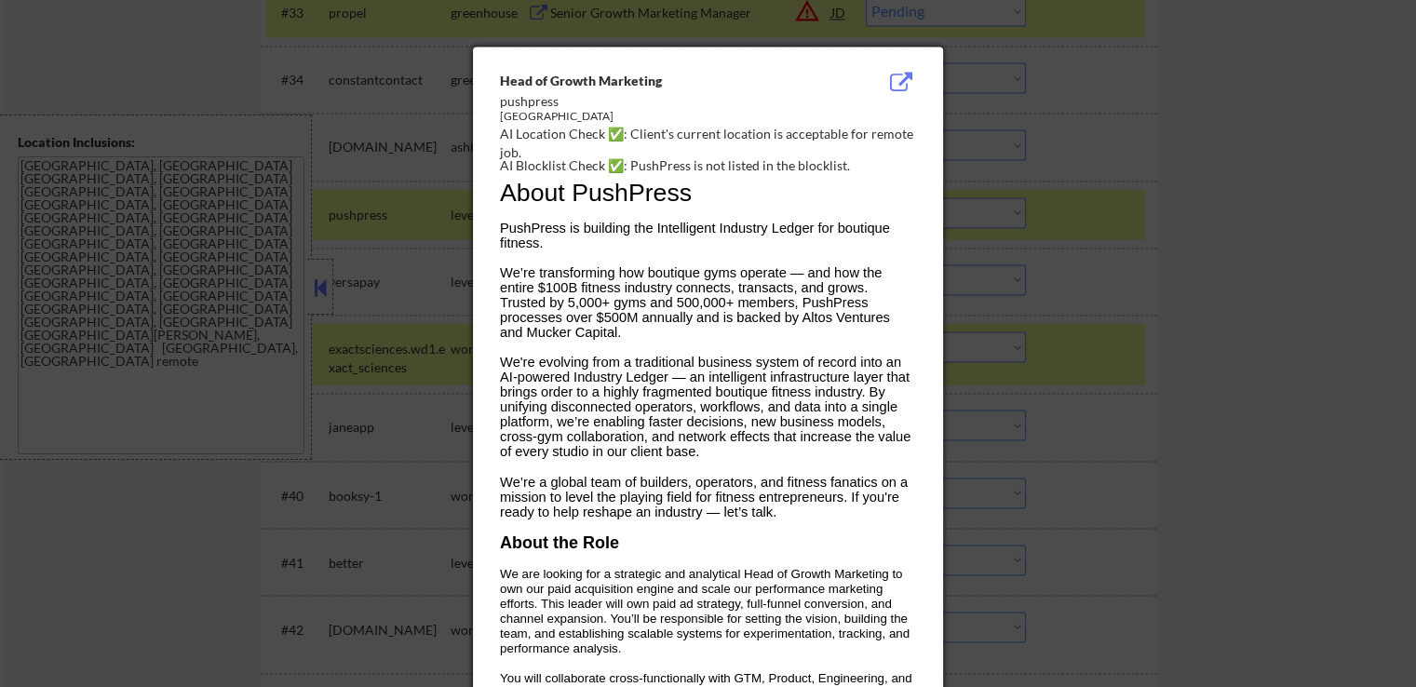
scroll to position [0, 0]
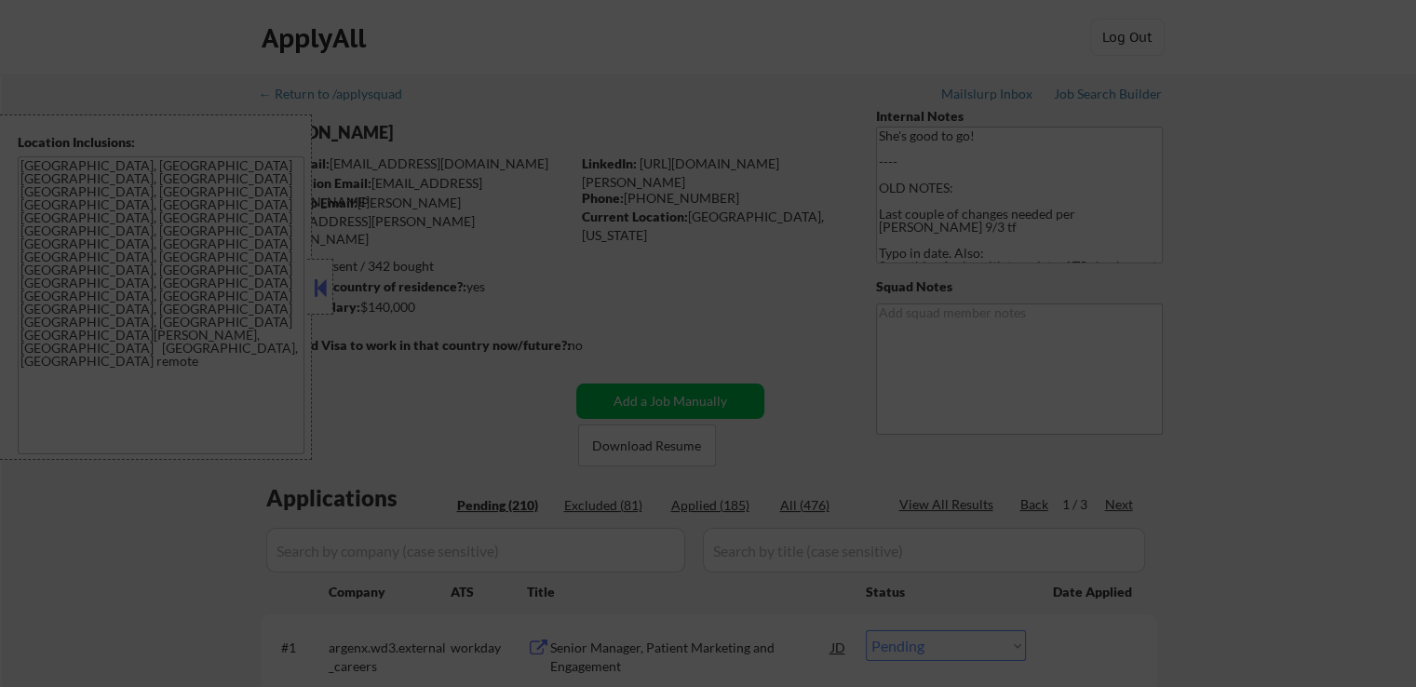
click at [1329, 183] on div at bounding box center [708, 343] width 1416 height 687
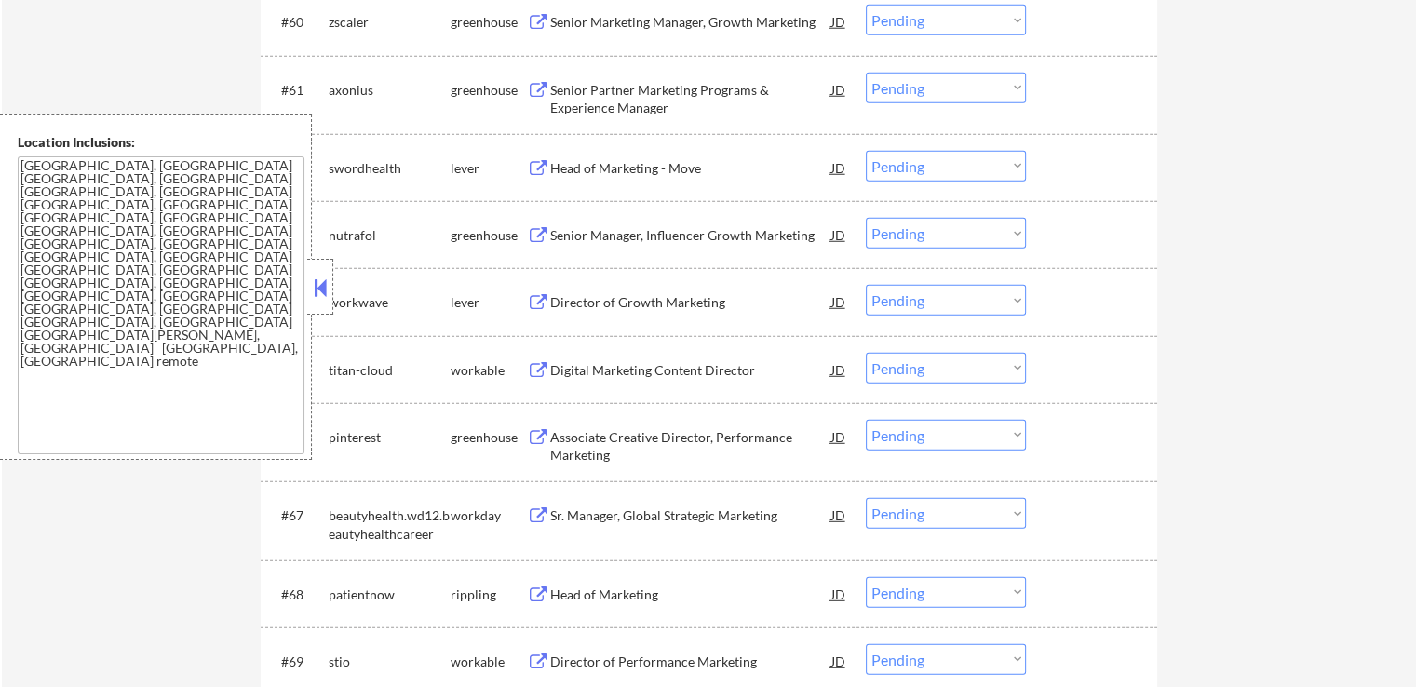
scroll to position [5956, 0]
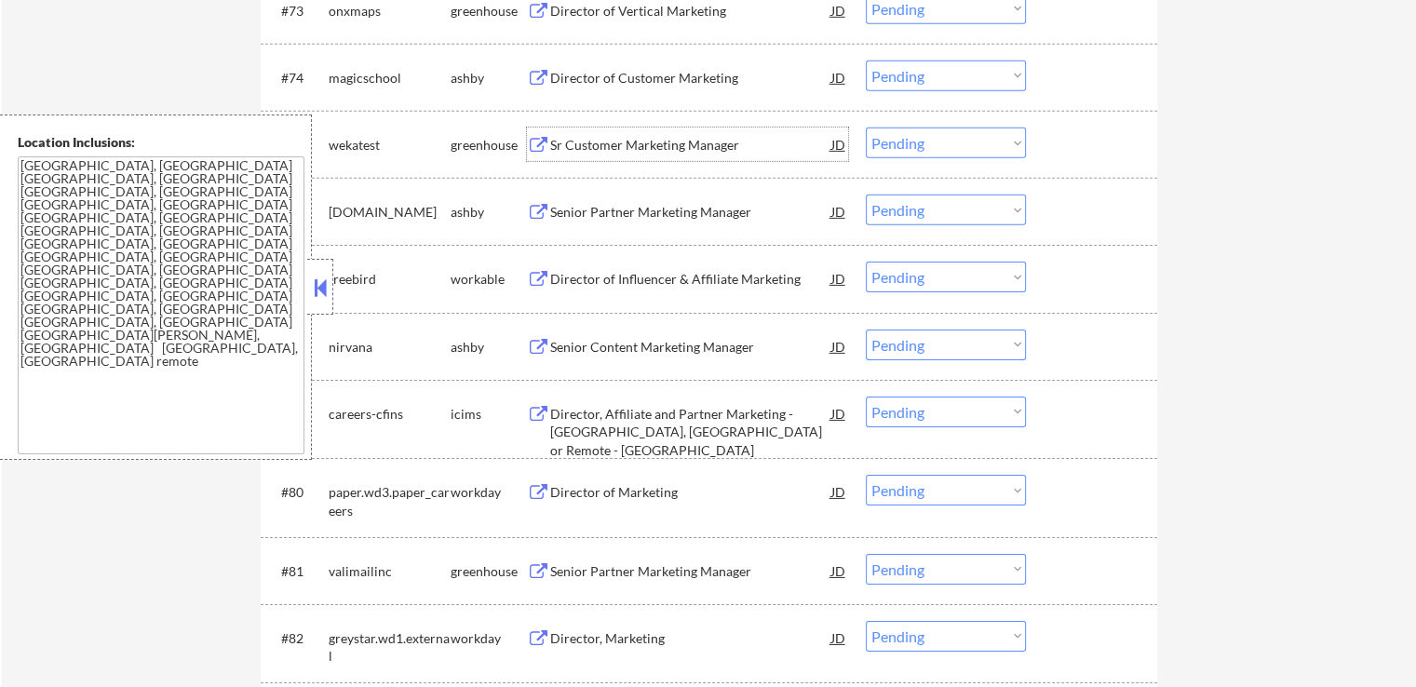
click at [577, 150] on div "Sr Customer Marketing Manager" at bounding box center [690, 145] width 281 height 19
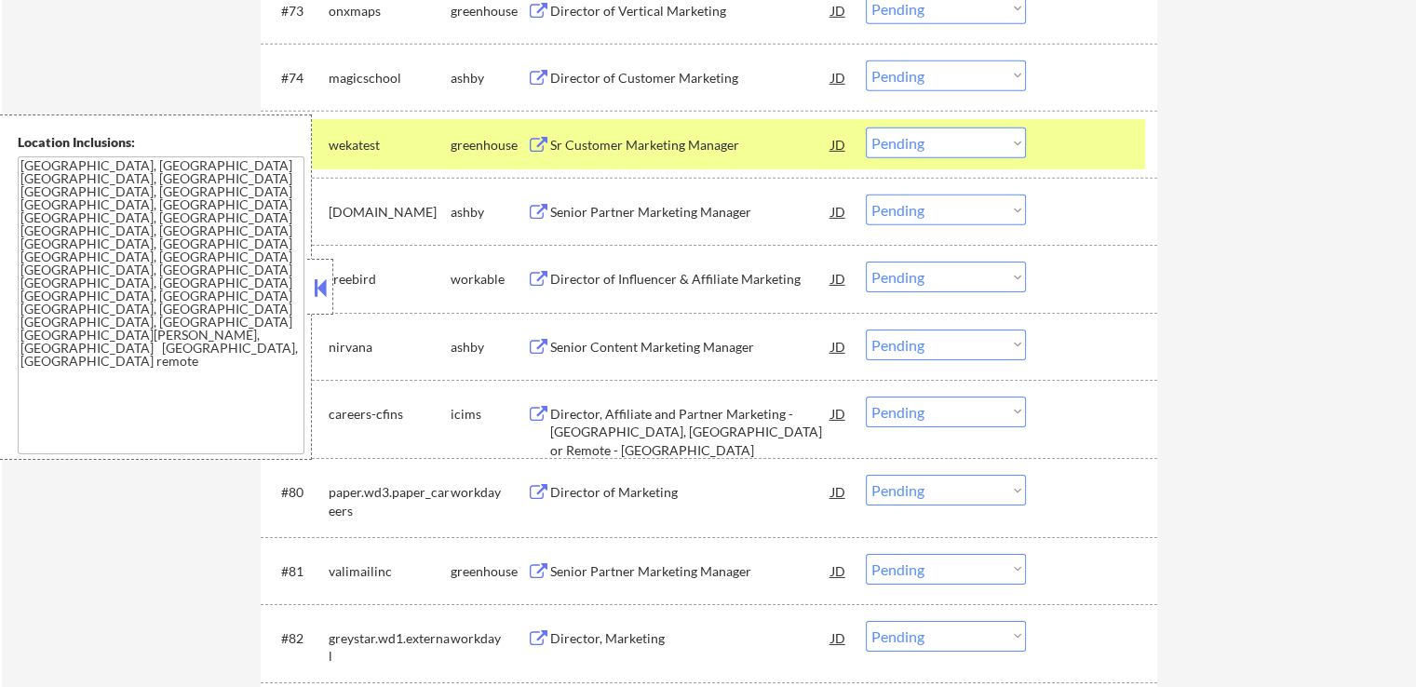
click at [577, 77] on div "Director of Customer Marketing" at bounding box center [690, 78] width 281 height 19
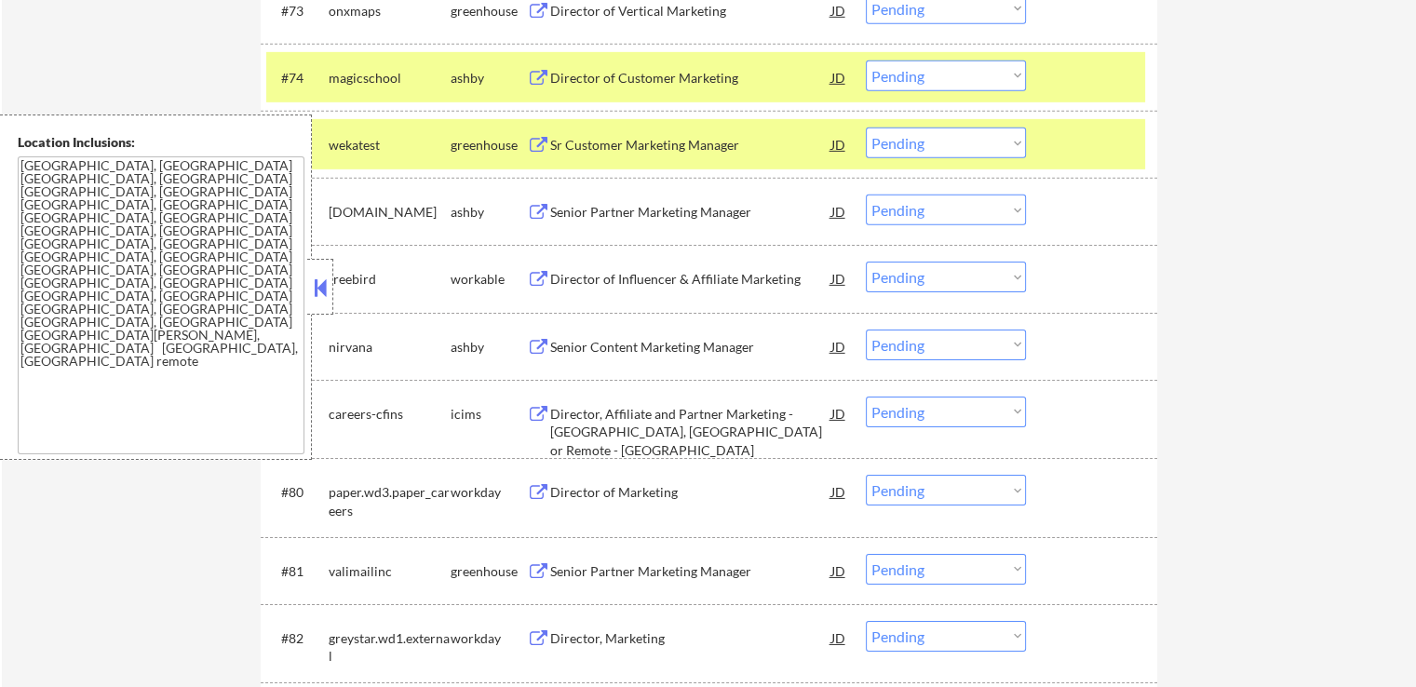
click at [551, 344] on div "Senior Content Marketing Manager" at bounding box center [690, 347] width 281 height 19
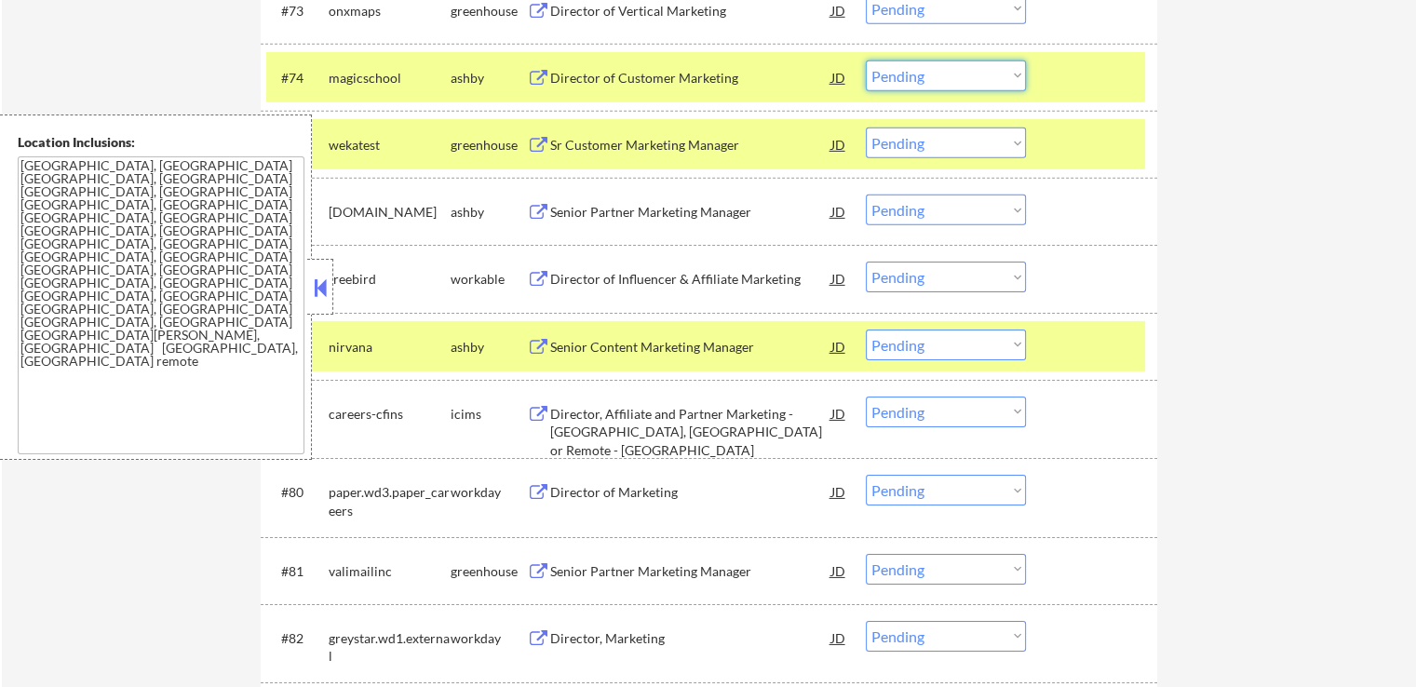
click at [927, 79] on select "Choose an option... Pending Applied Excluded (Questions) Excluded (Expired) Exc…" at bounding box center [946, 75] width 160 height 31
click at [866, 60] on select "Choose an option... Pending Applied Excluded (Questions) Excluded (Expired) Exc…" at bounding box center [946, 75] width 160 height 31
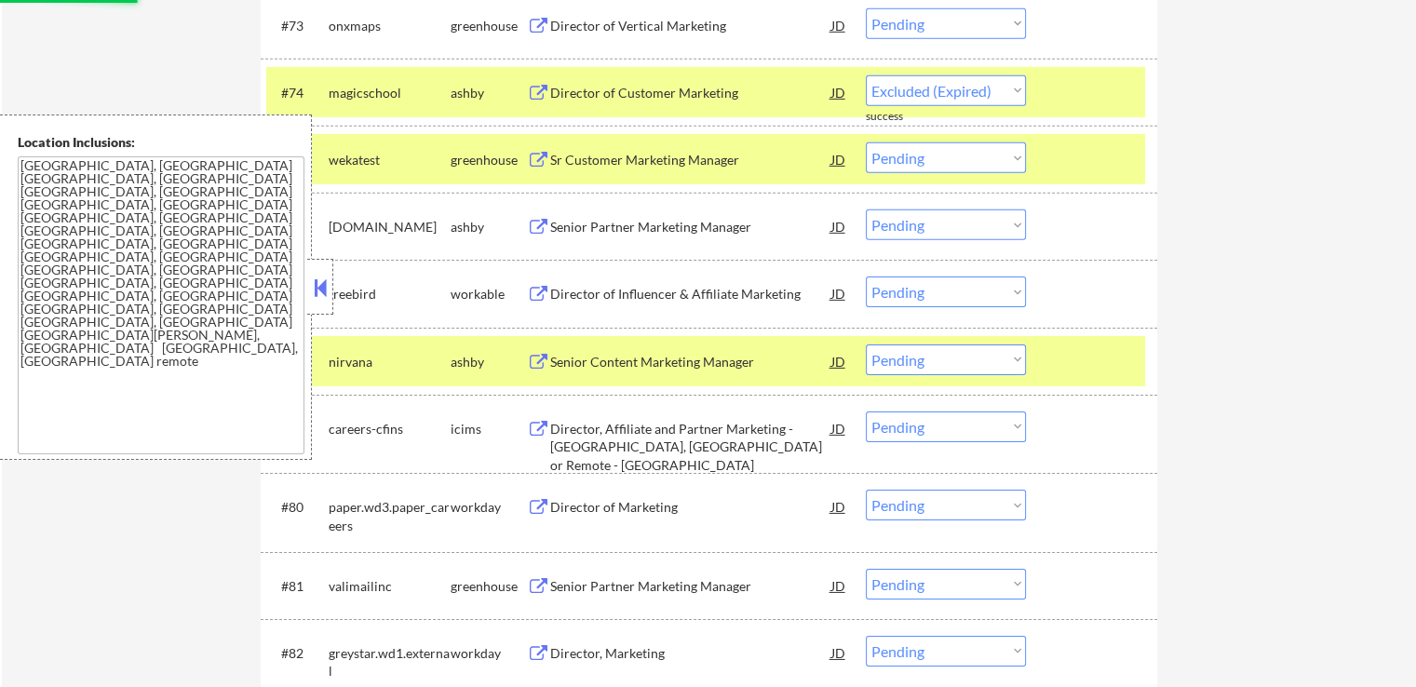
scroll to position [6050, 0]
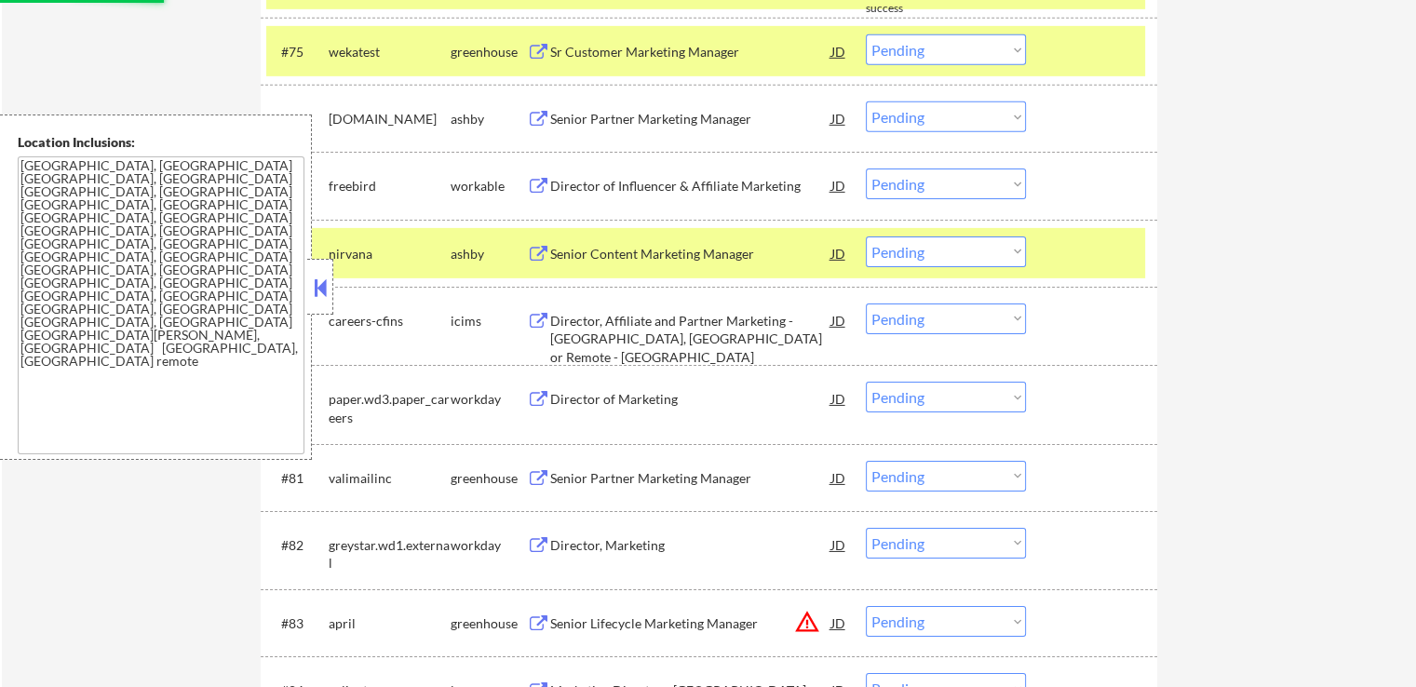
select select ""pending""
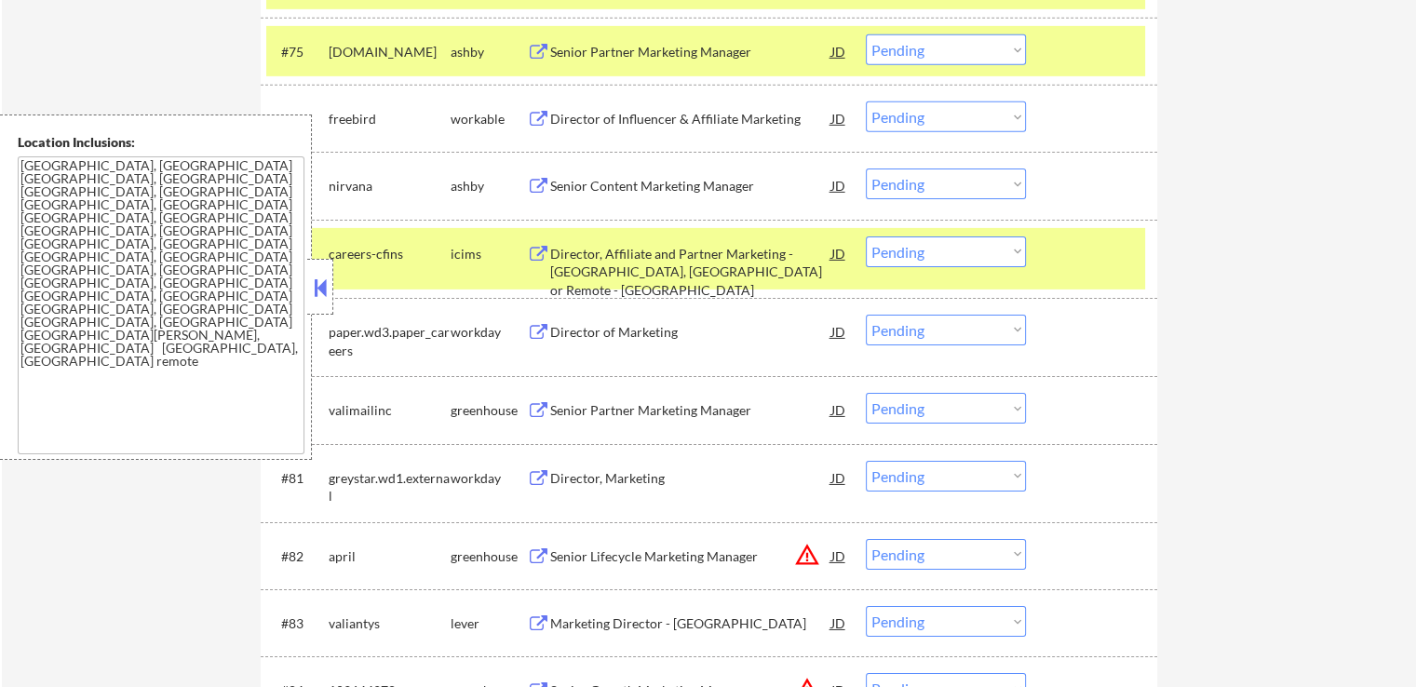
click at [932, 191] on select "Choose an option... Pending Applied Excluded (Questions) Excluded (Expired) Exc…" at bounding box center [946, 183] width 160 height 31
click at [866, 169] on select "Choose an option... Pending Applied Excluded (Questions) Excluded (Expired) Exc…" at bounding box center [946, 183] width 160 height 31
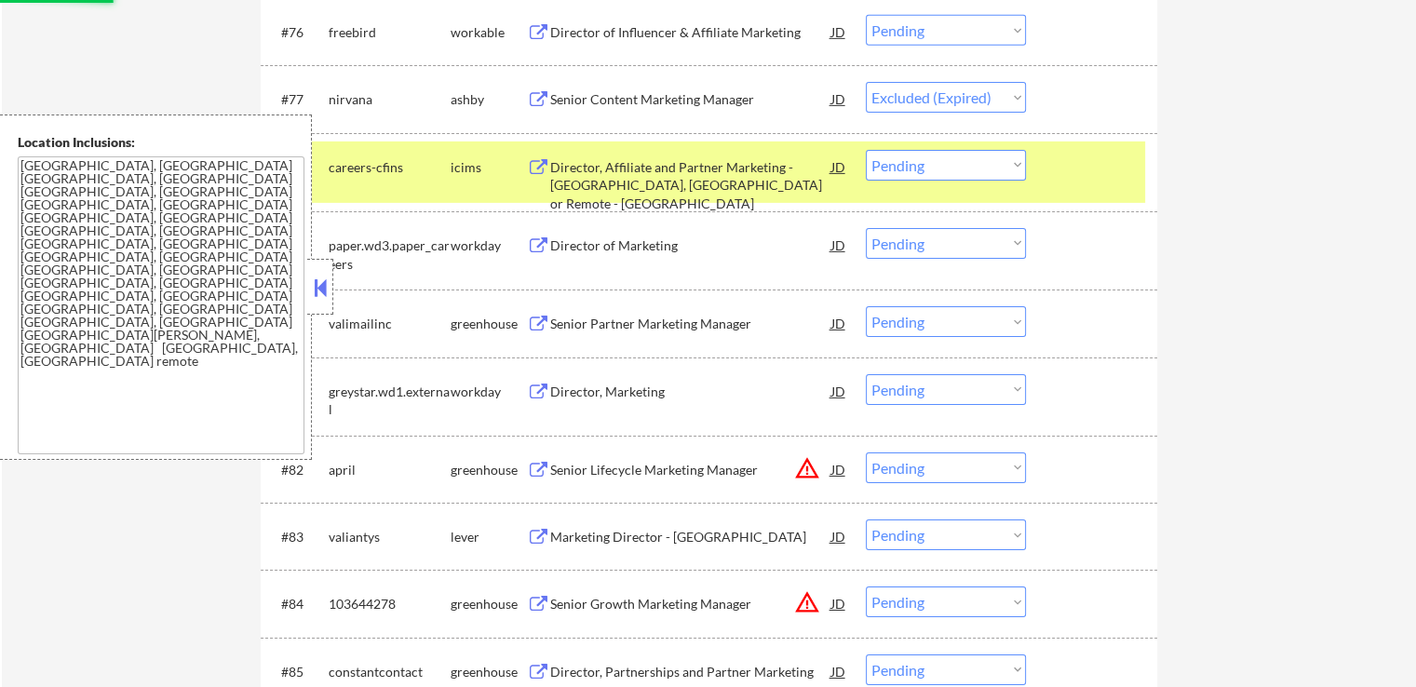
scroll to position [6236, 0]
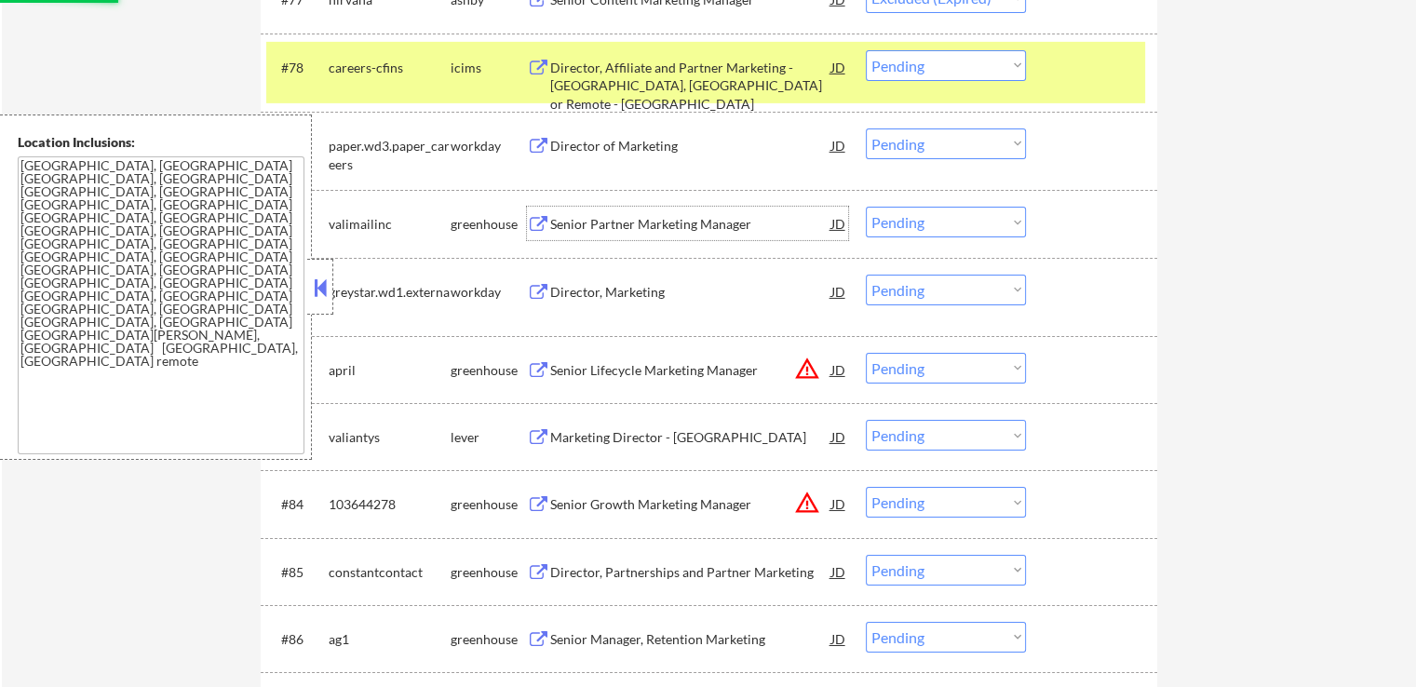
click at [587, 227] on div "Senior Partner Marketing Manager" at bounding box center [690, 224] width 281 height 19
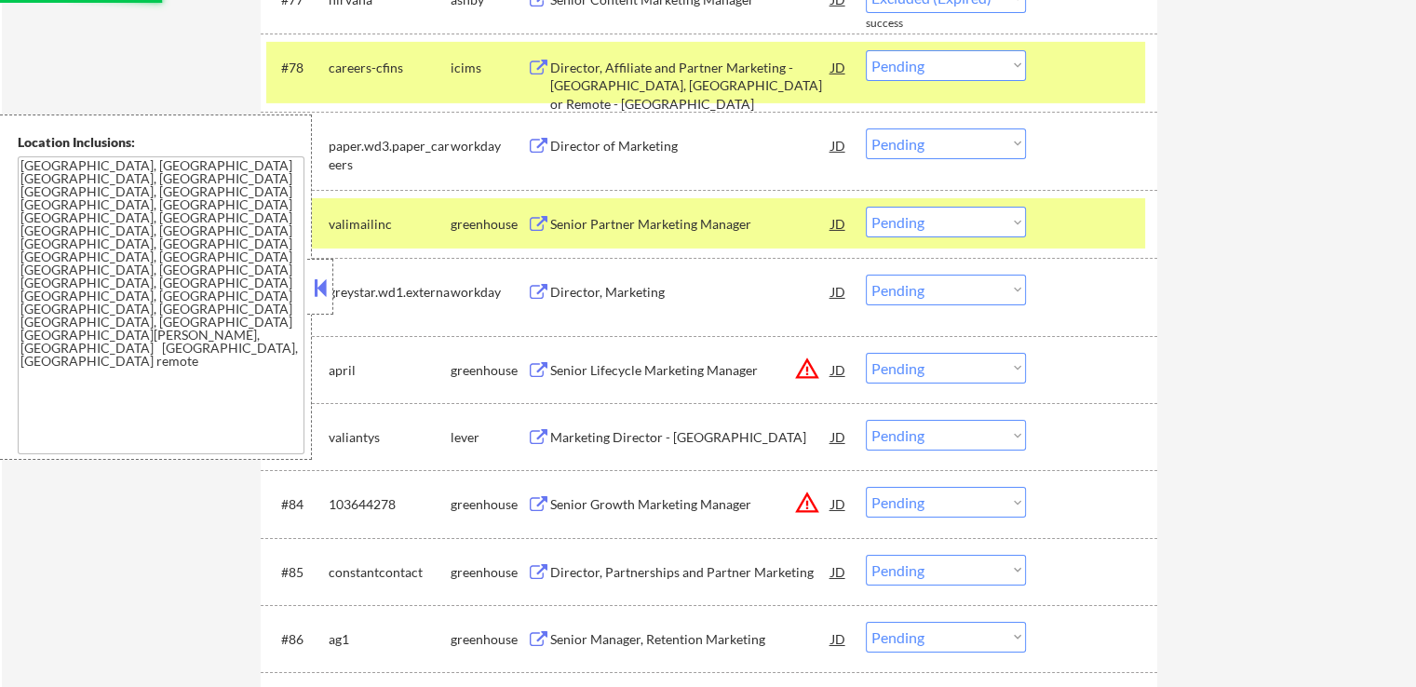
select select ""pending""
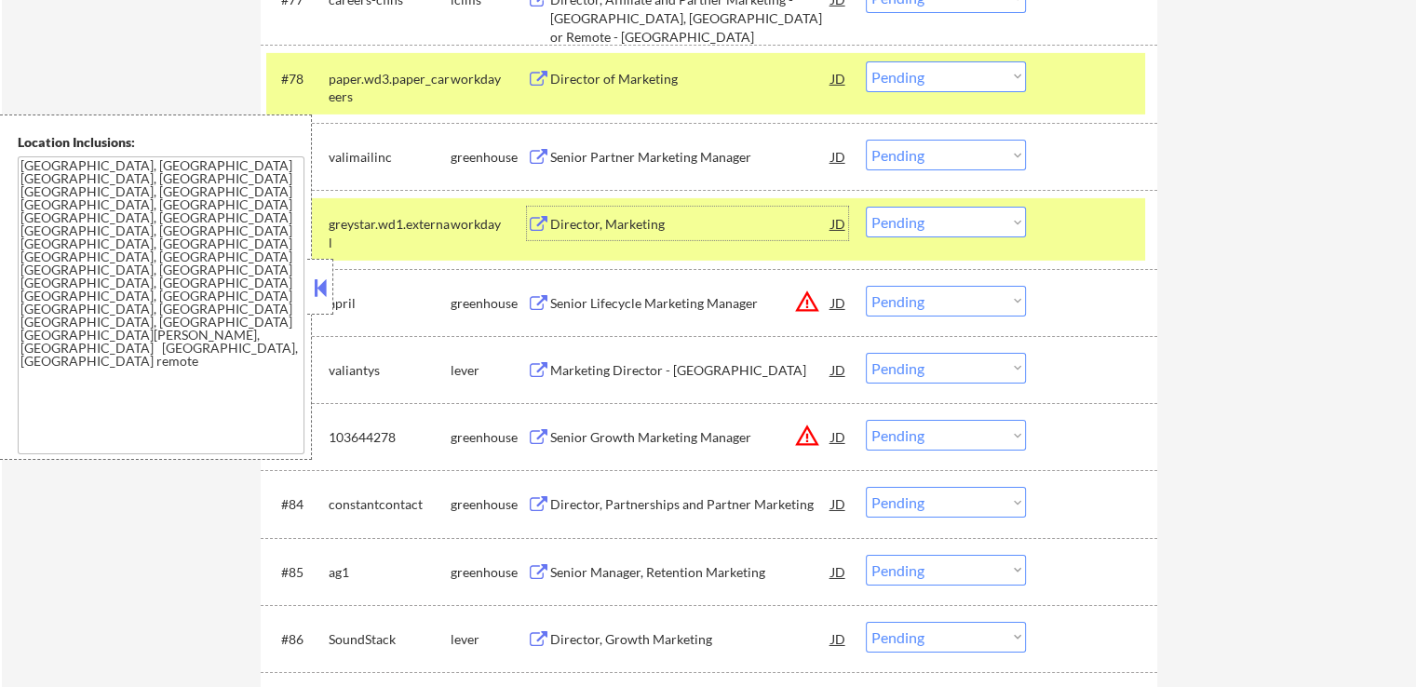
drag, startPoint x: 916, startPoint y: 150, endPoint x: 923, endPoint y: 169, distance: 20.9
click at [916, 150] on select "Choose an option... Pending Applied Excluded (Questions) Excluded (Expired) Exc…" at bounding box center [946, 155] width 160 height 31
click at [866, 140] on select "Choose an option... Pending Applied Excluded (Questions) Excluded (Expired) Exc…" at bounding box center [946, 155] width 160 height 31
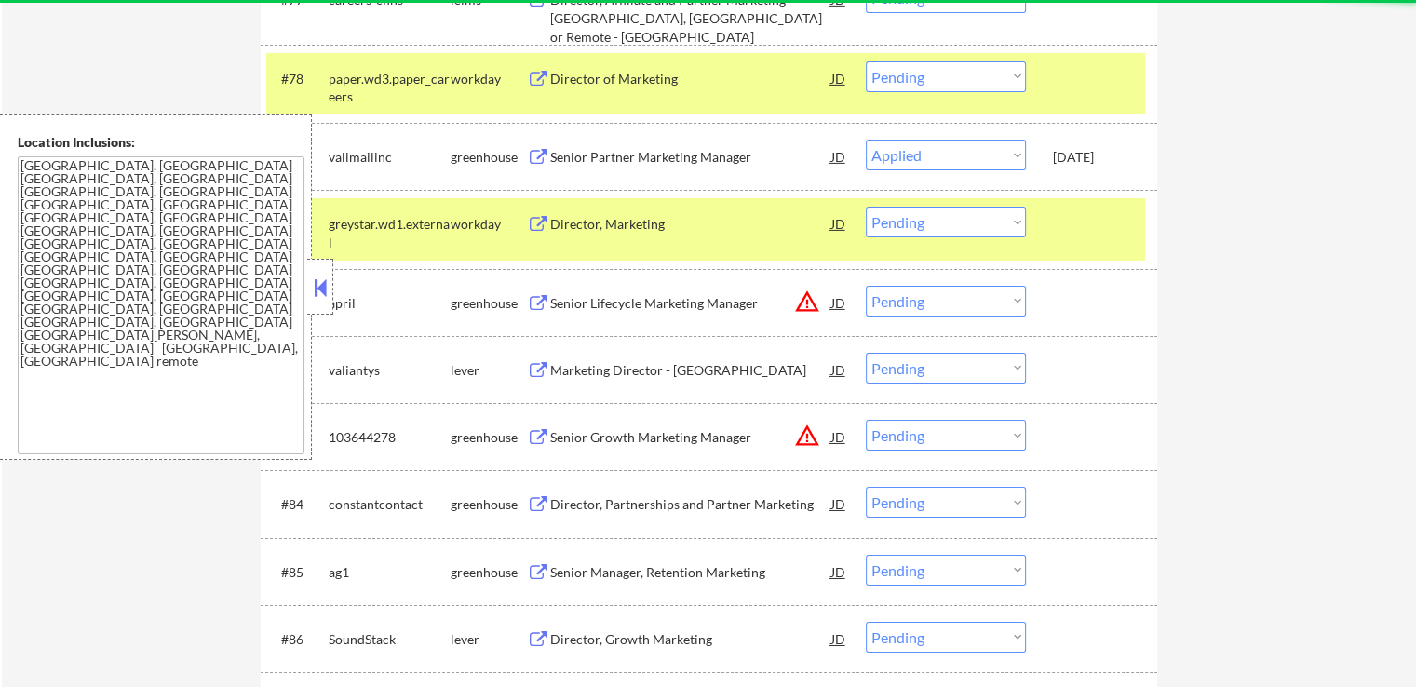
select select ""pending""
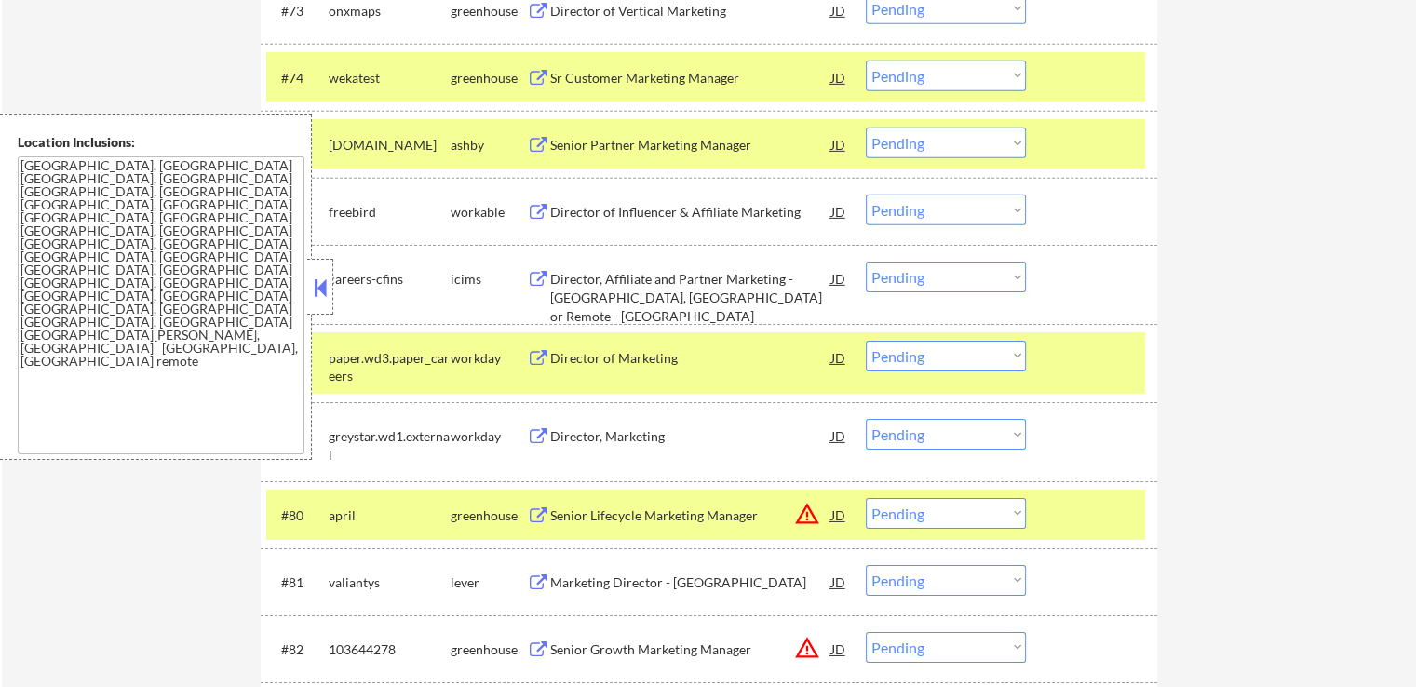
scroll to position [5863, 0]
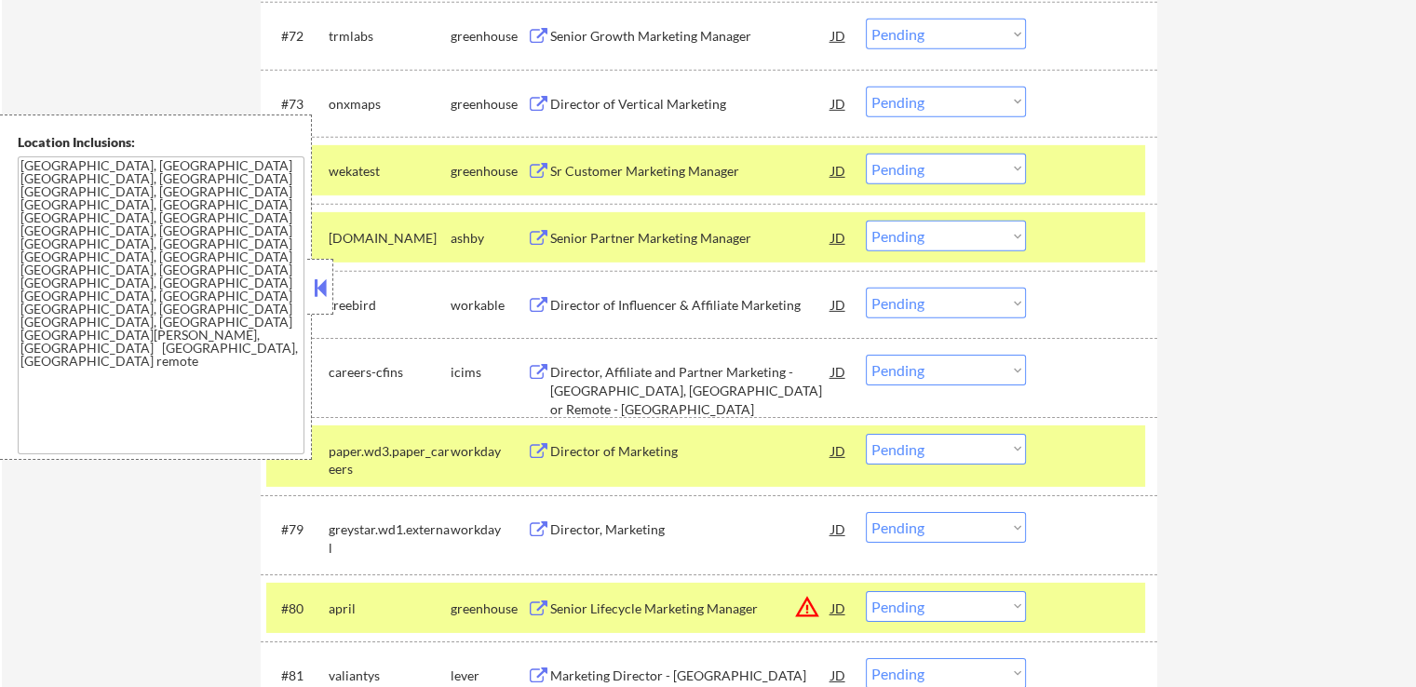
click at [649, 176] on div "Sr Customer Marketing Manager" at bounding box center [690, 171] width 281 height 19
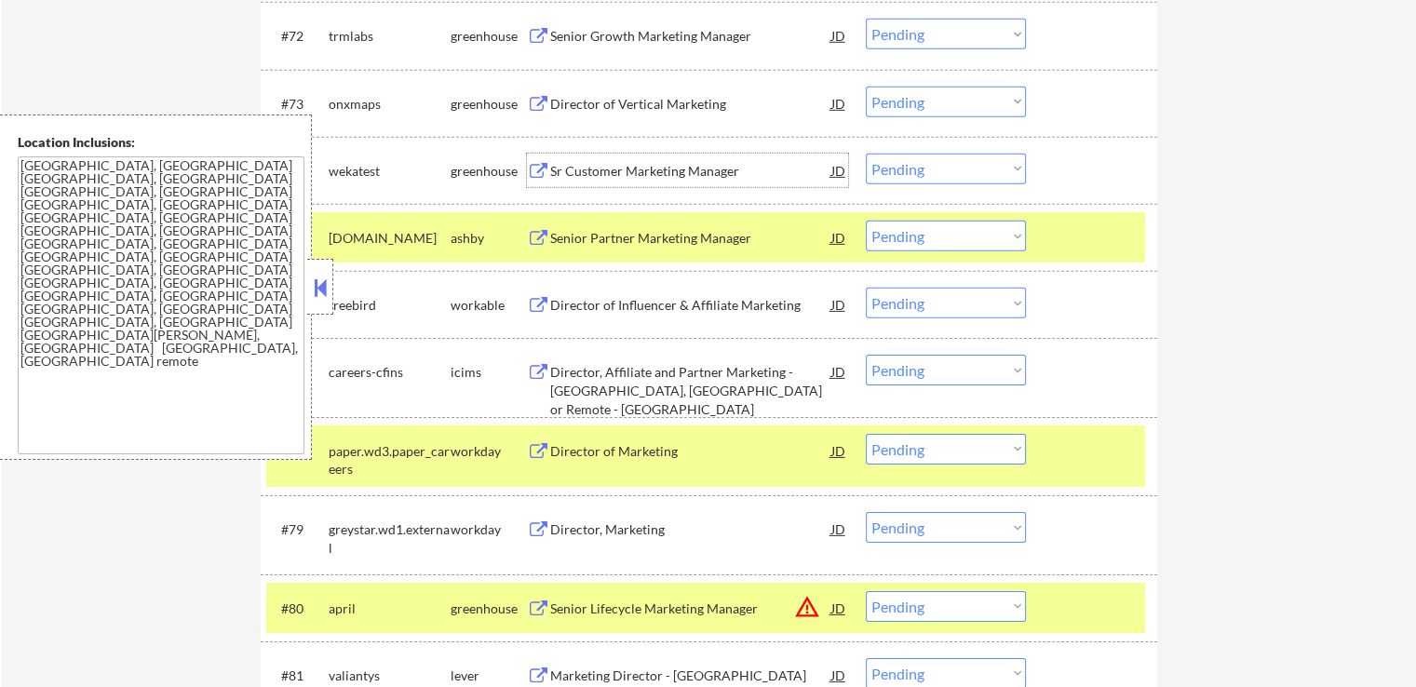
scroll to position [5956, 0]
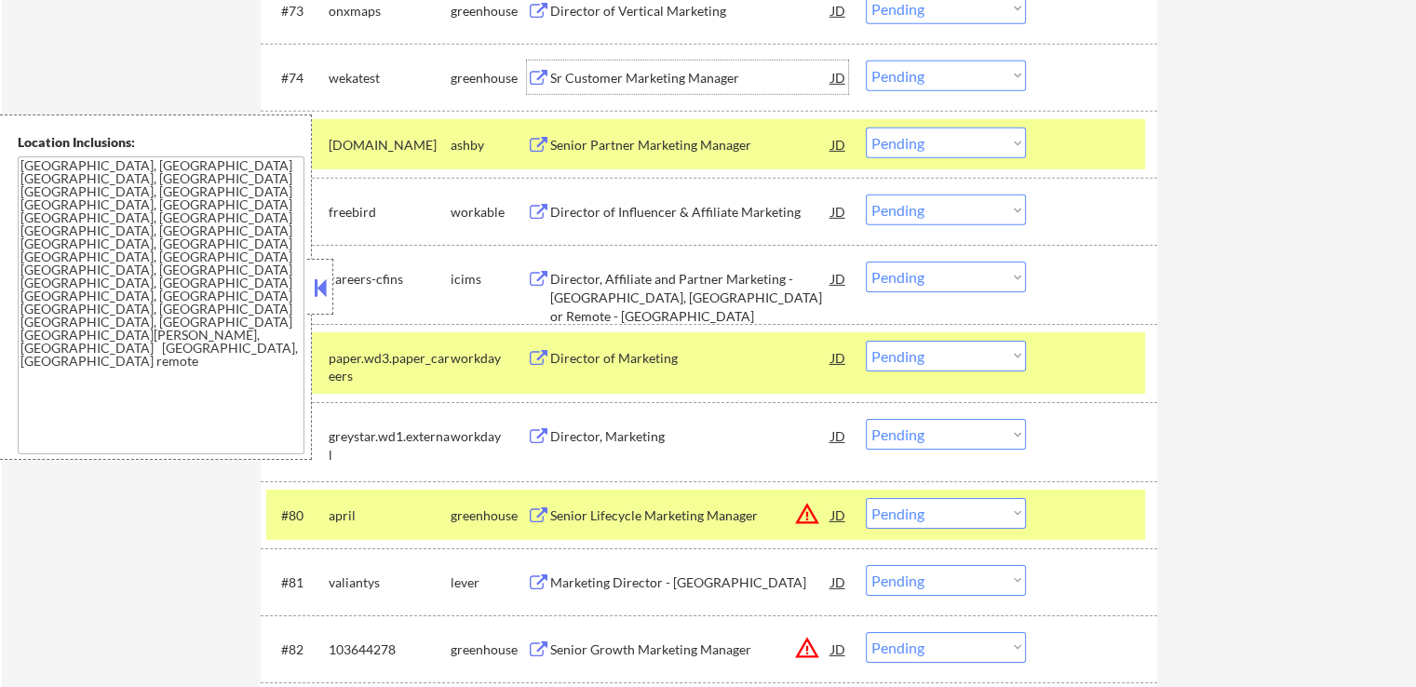
click at [926, 76] on select "Choose an option... Pending Applied Excluded (Questions) Excluded (Expired) Exc…" at bounding box center [946, 75] width 160 height 31
click at [866, 60] on select "Choose an option... Pending Applied Excluded (Questions) Excluded (Expired) Exc…" at bounding box center [946, 75] width 160 height 31
select select ""pending""
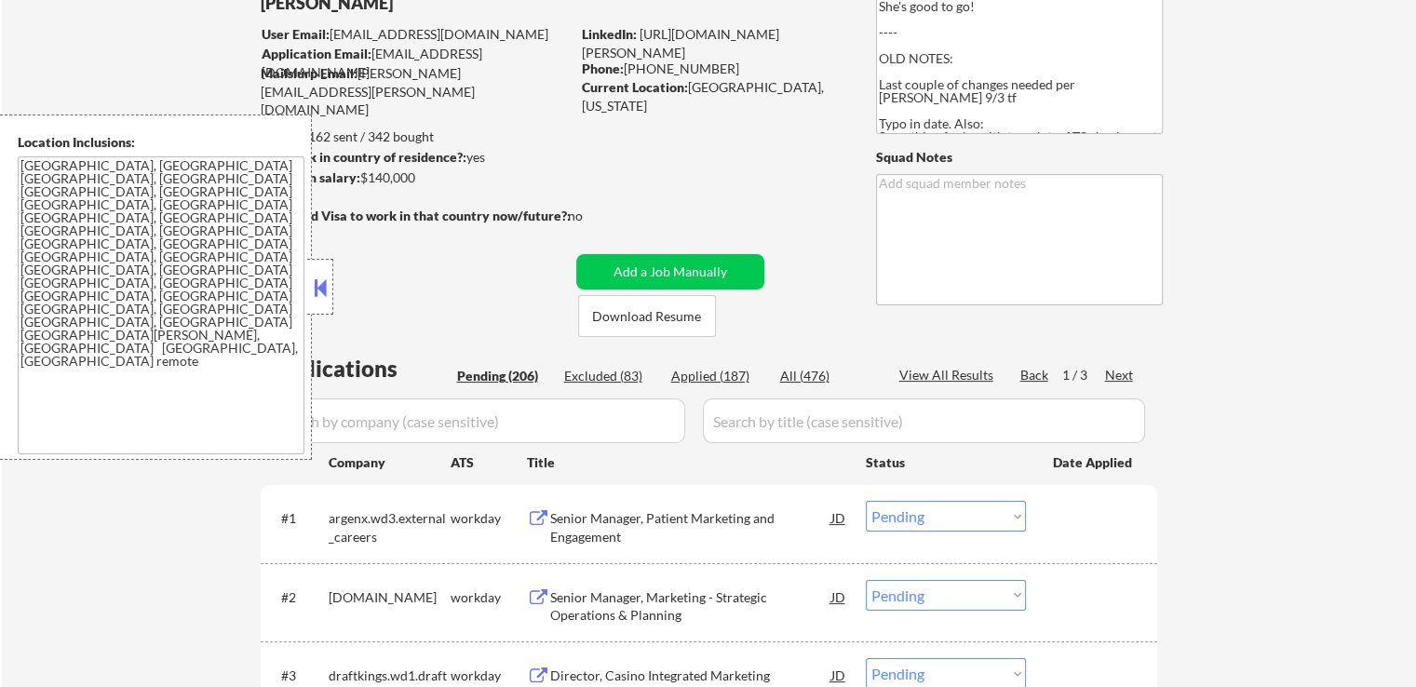
scroll to position [279, 0]
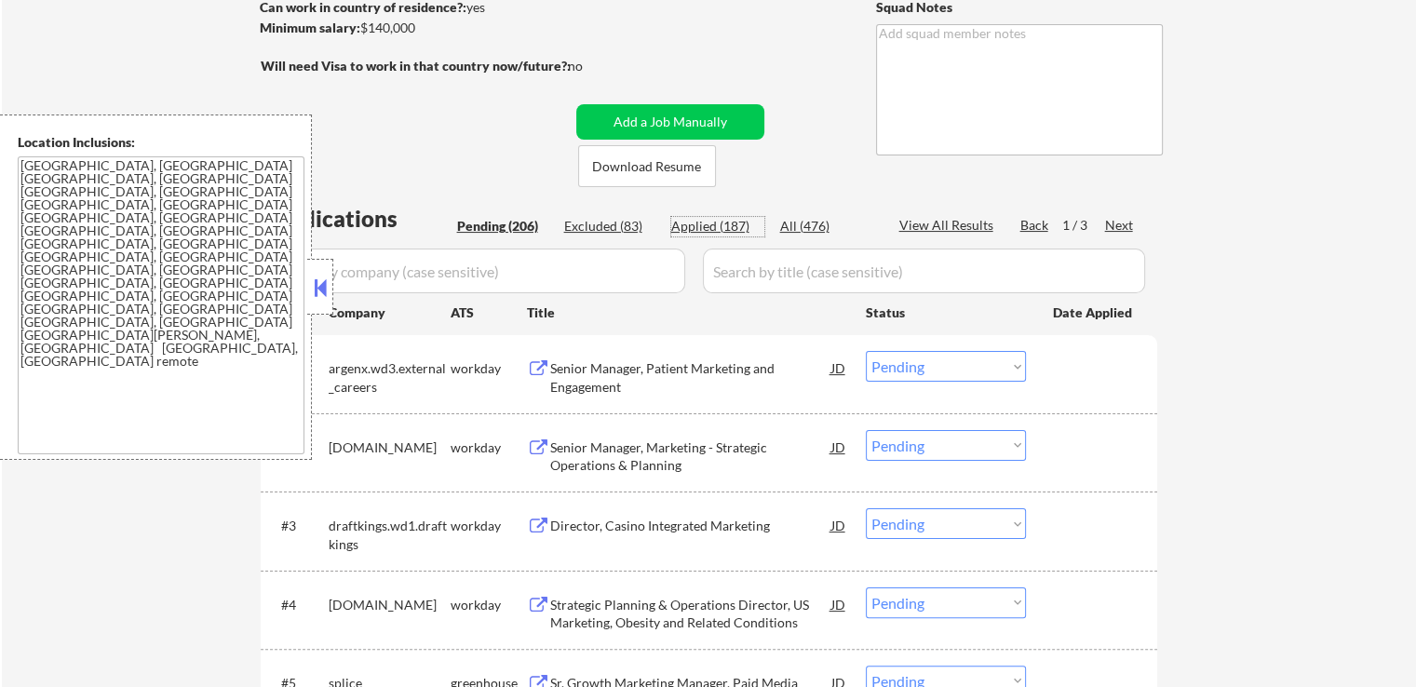
click at [736, 223] on div "Applied (187)" at bounding box center [717, 226] width 93 height 19
select select ""applied""
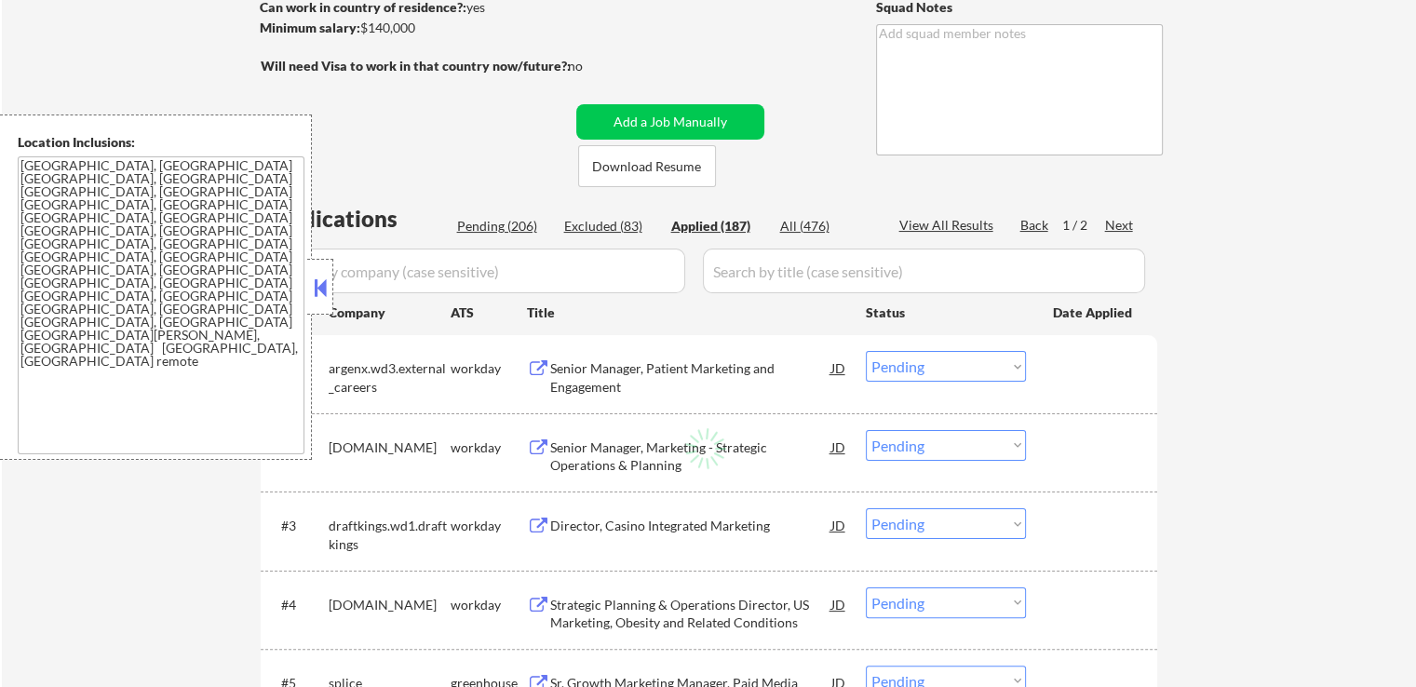
select select ""applied""
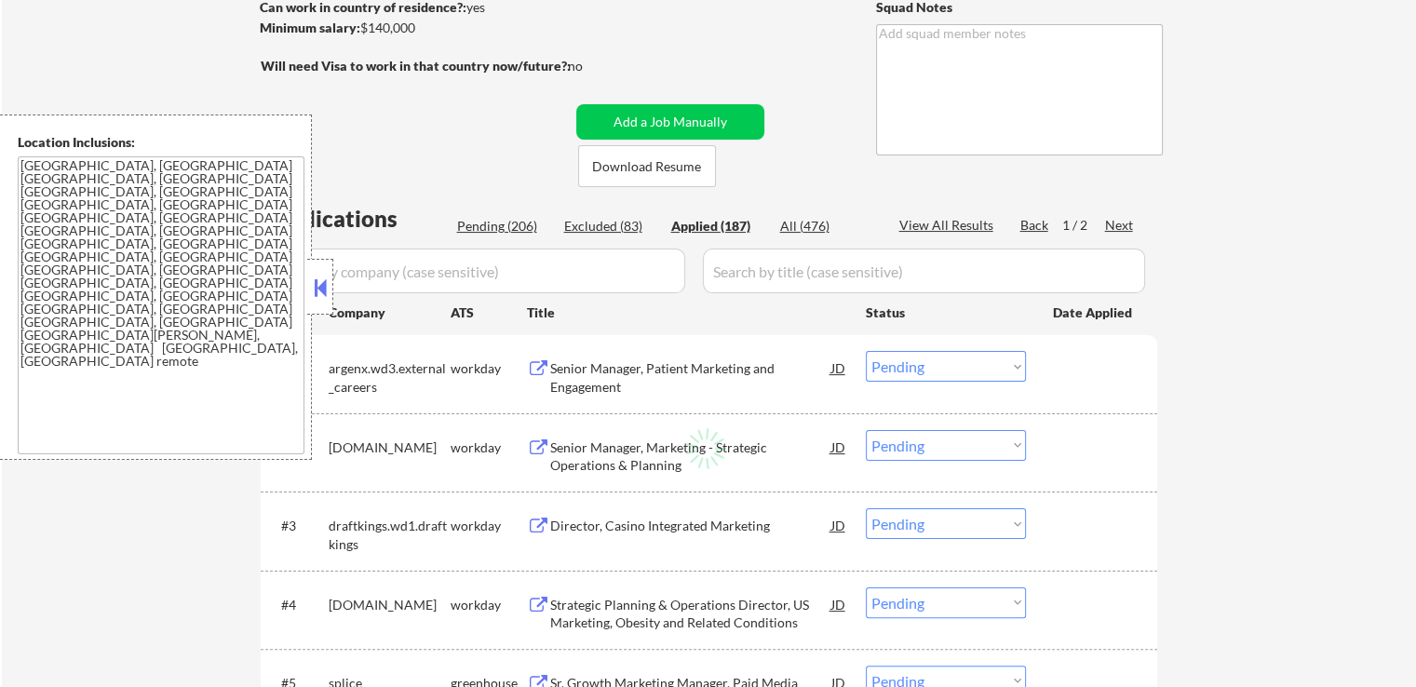
select select ""applied""
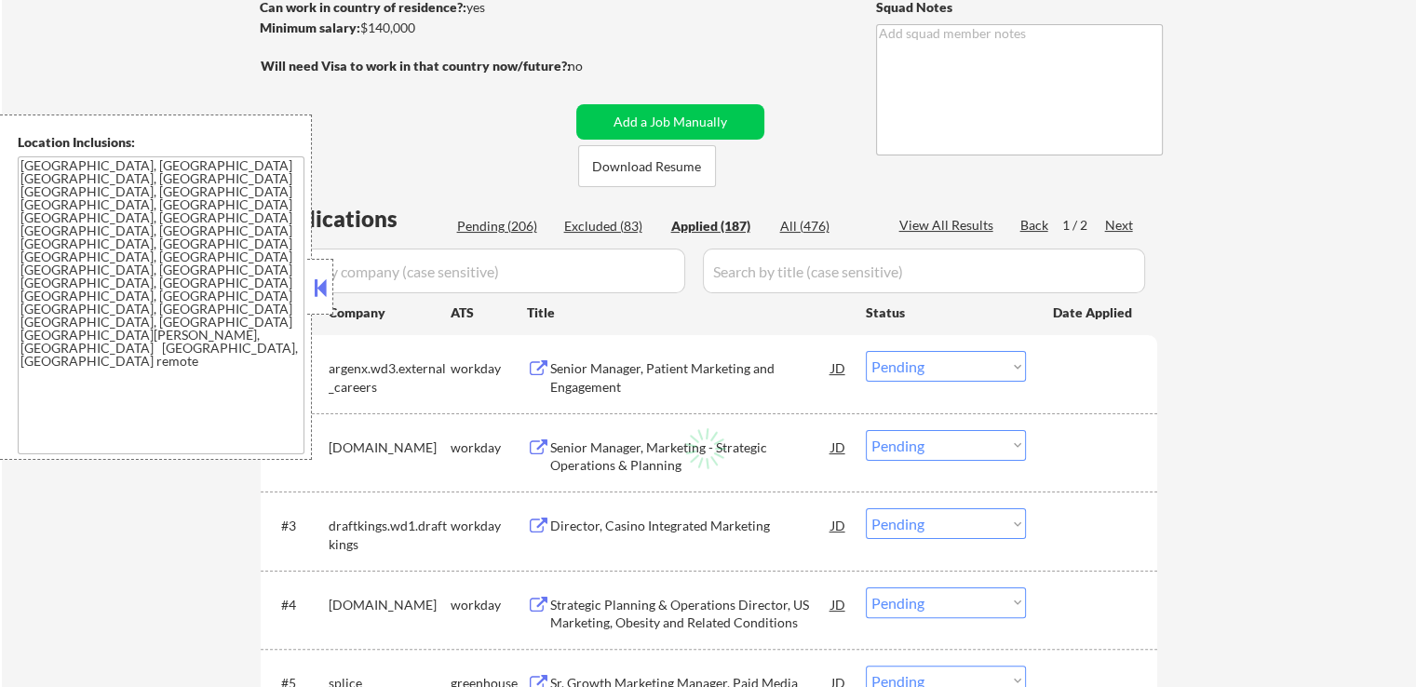
select select ""applied""
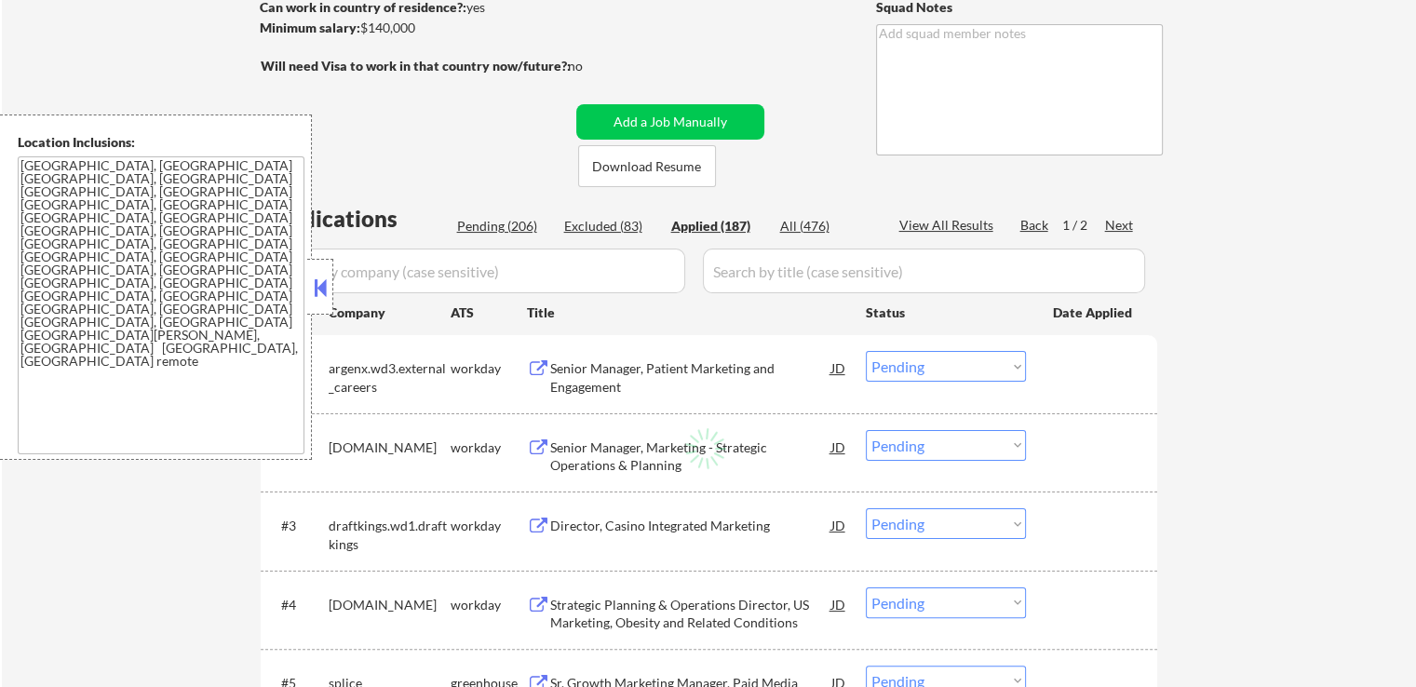
select select ""applied""
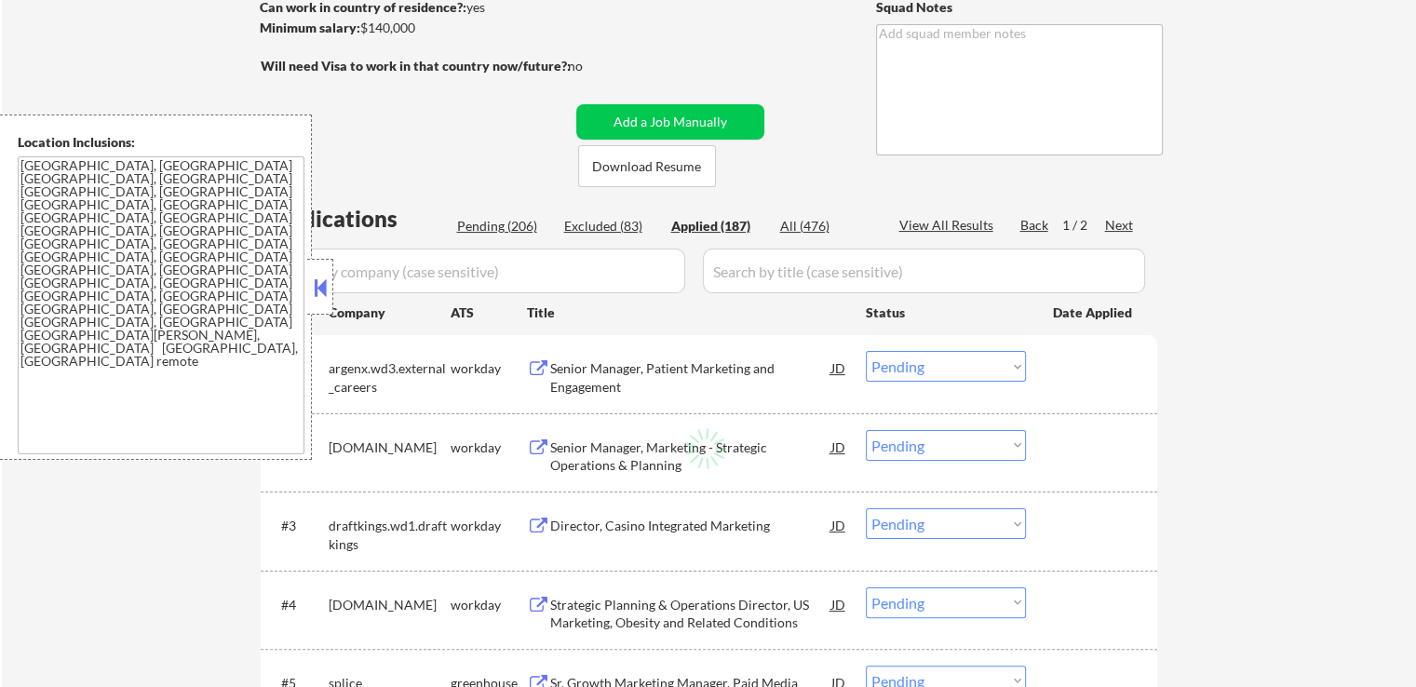
select select ""applied""
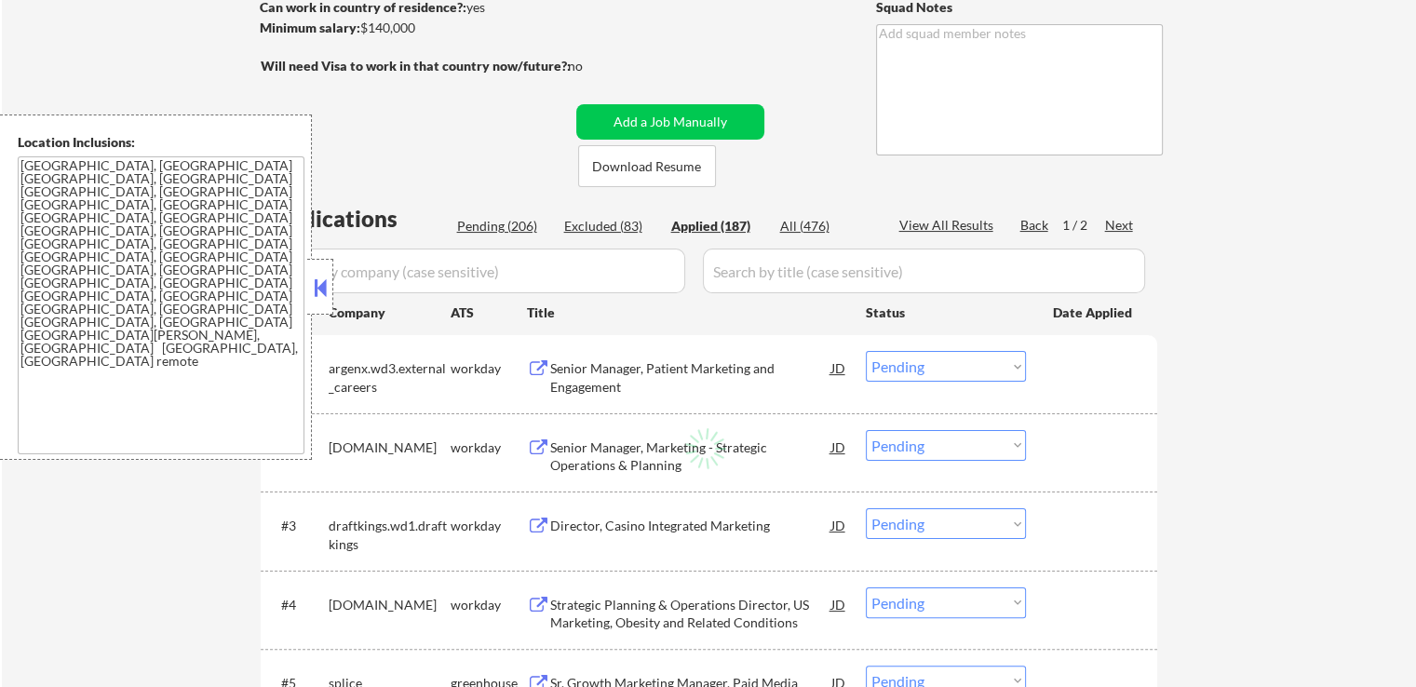
select select ""applied""
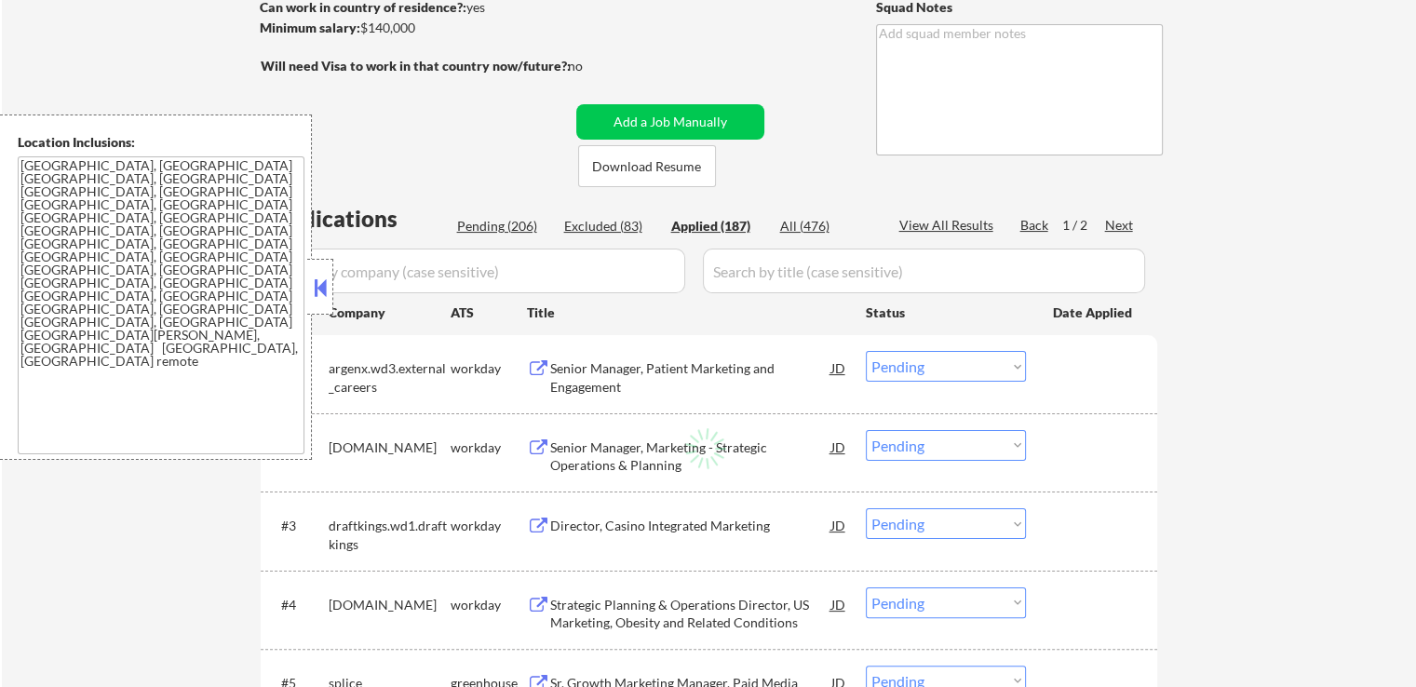
select select ""applied""
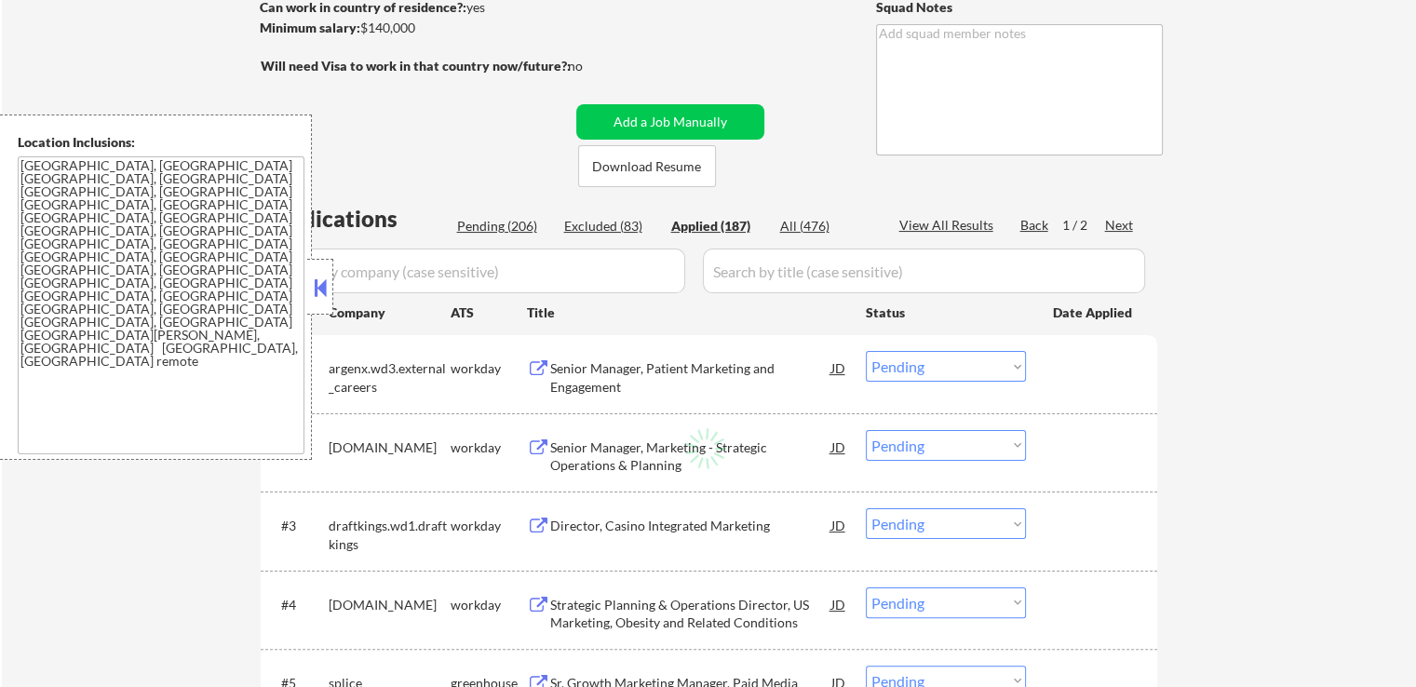
select select ""applied""
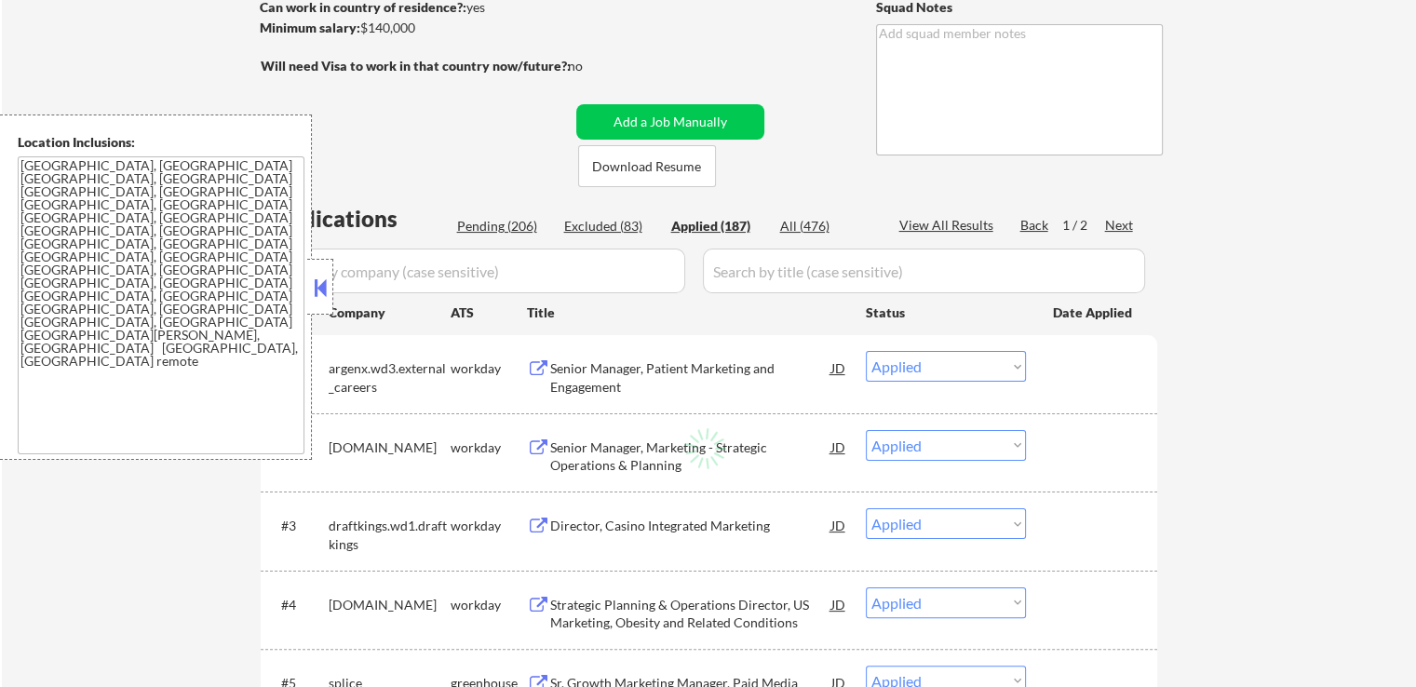
select select ""applied""
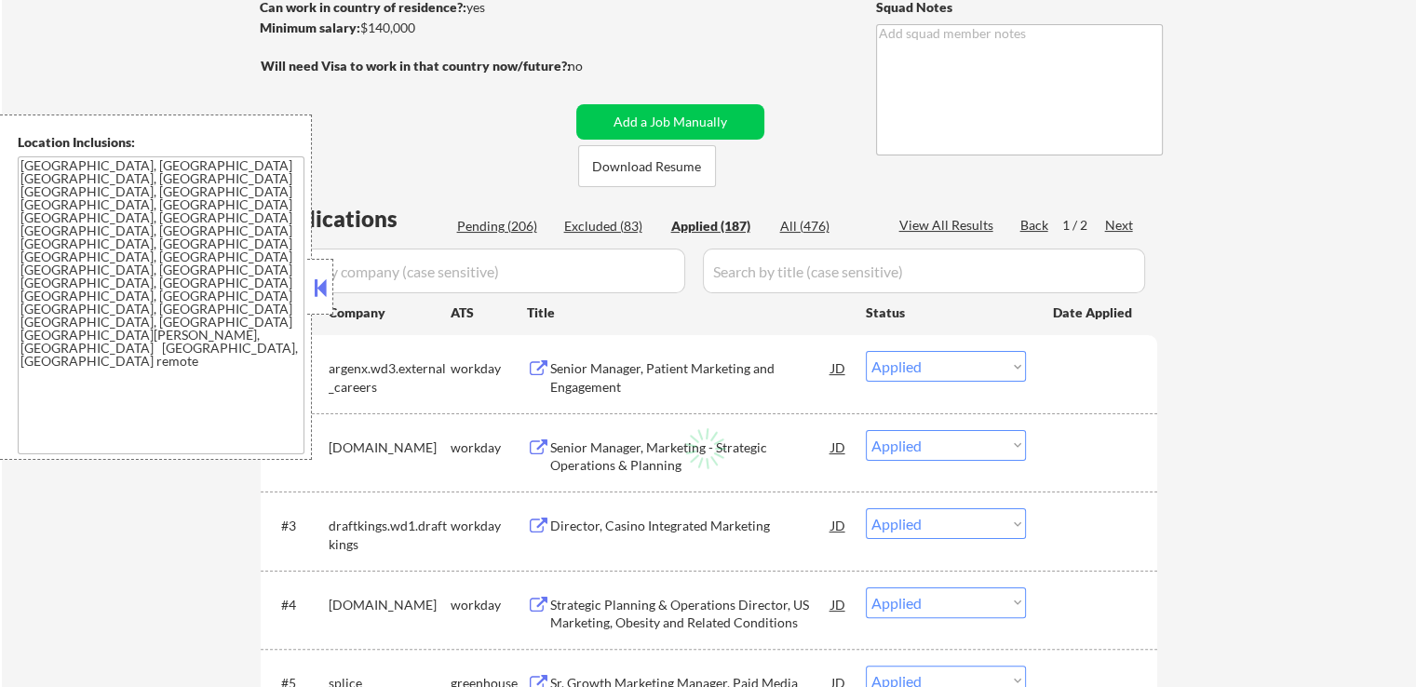
select select ""applied""
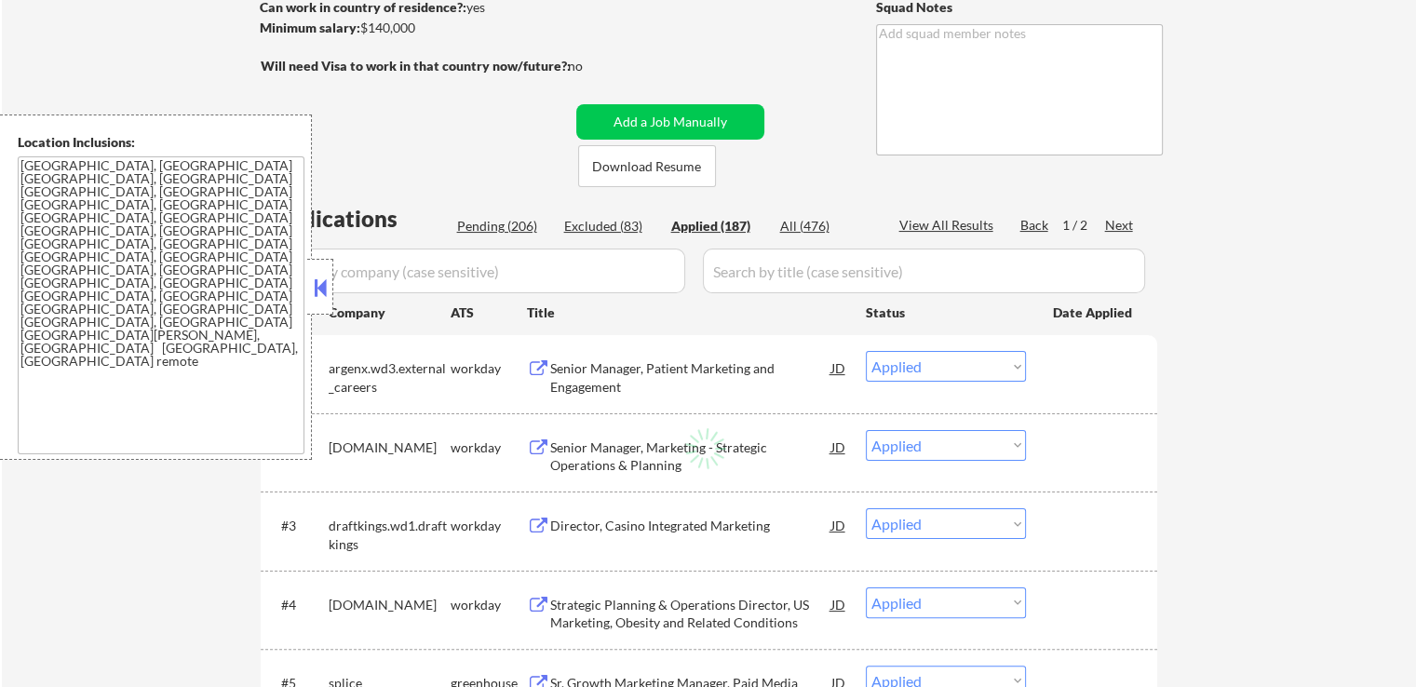
select select ""applied""
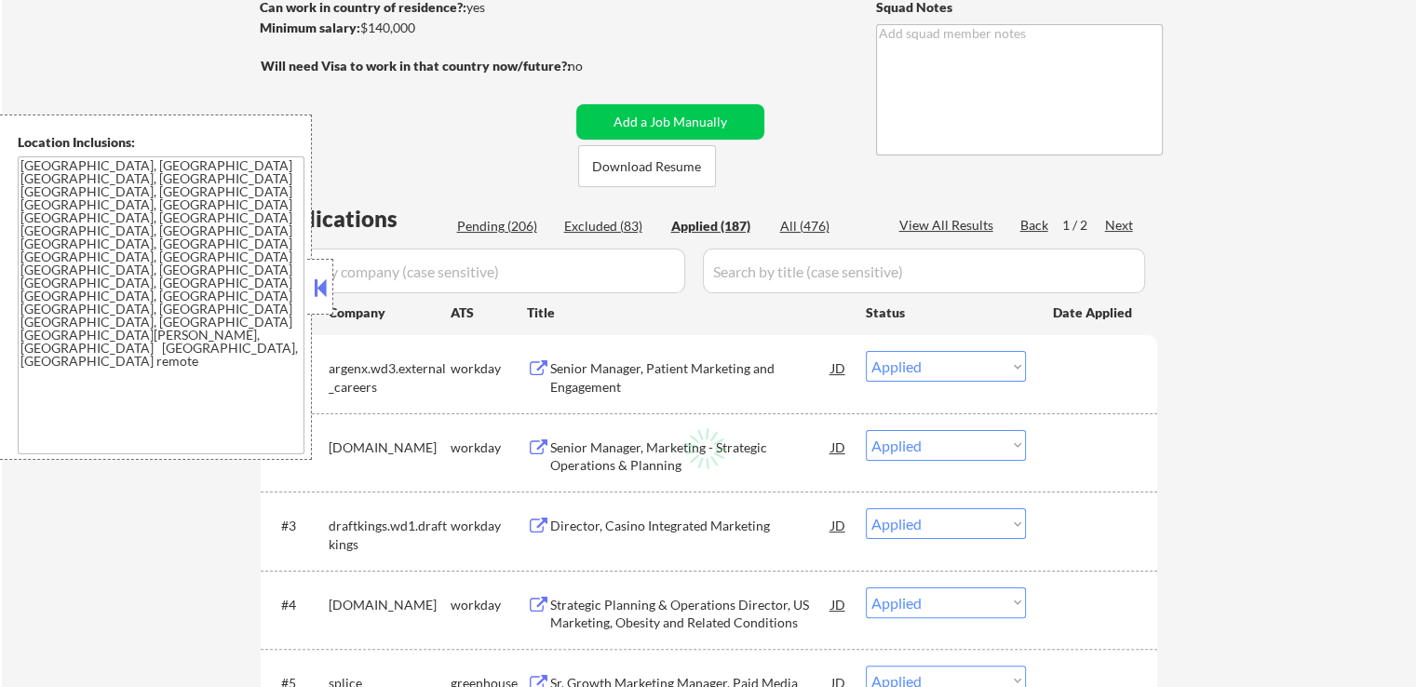
select select ""applied""
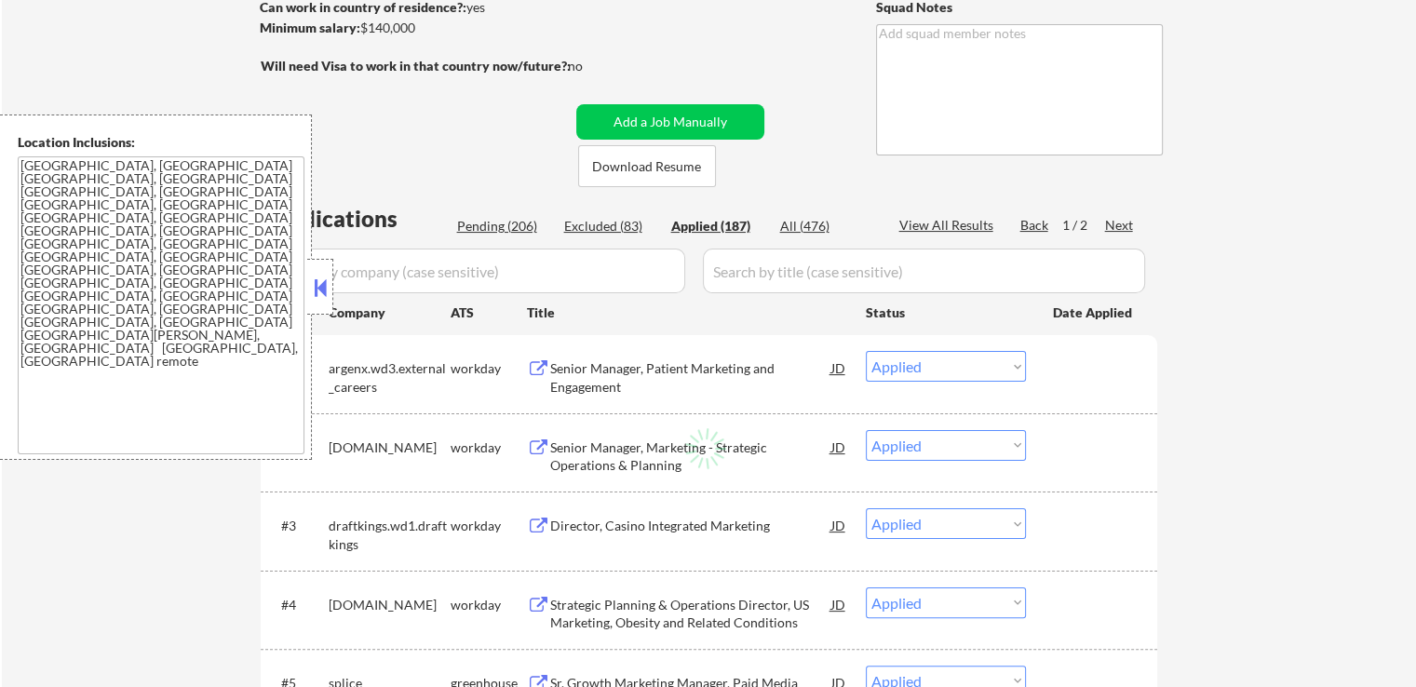
select select ""applied""
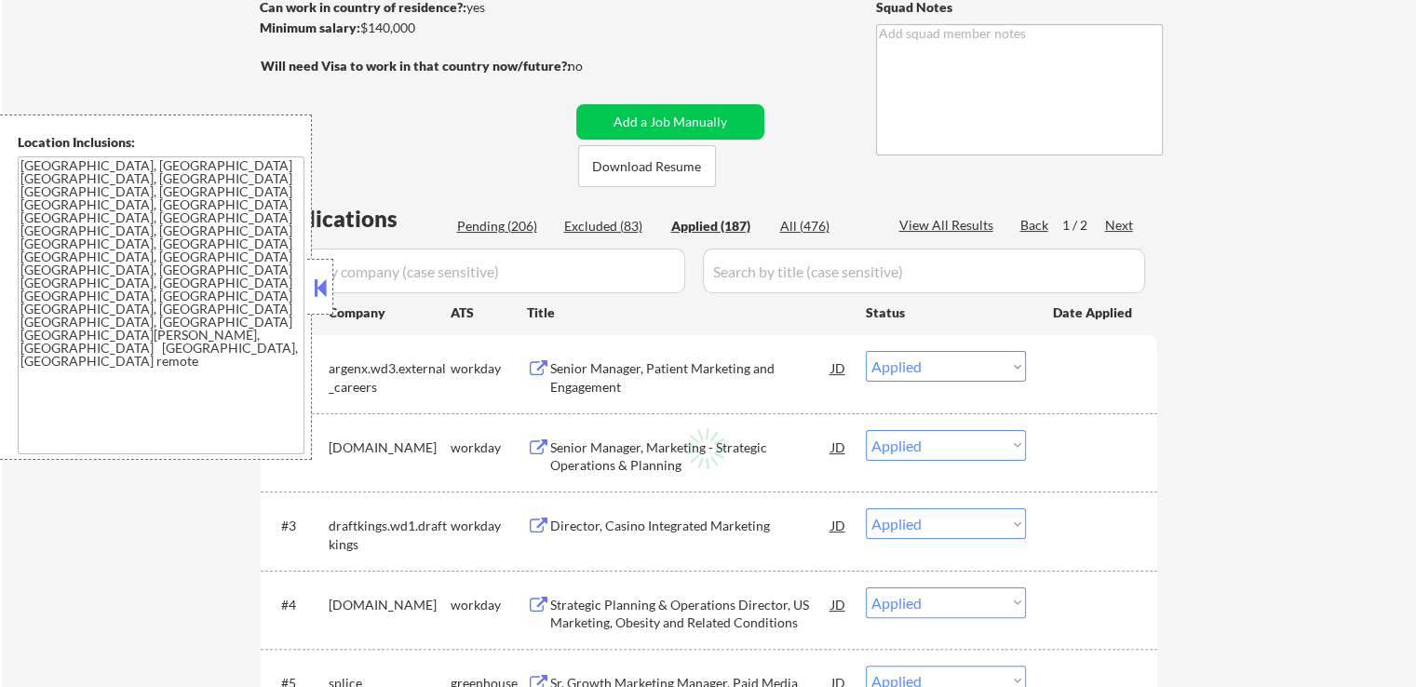
select select ""applied""
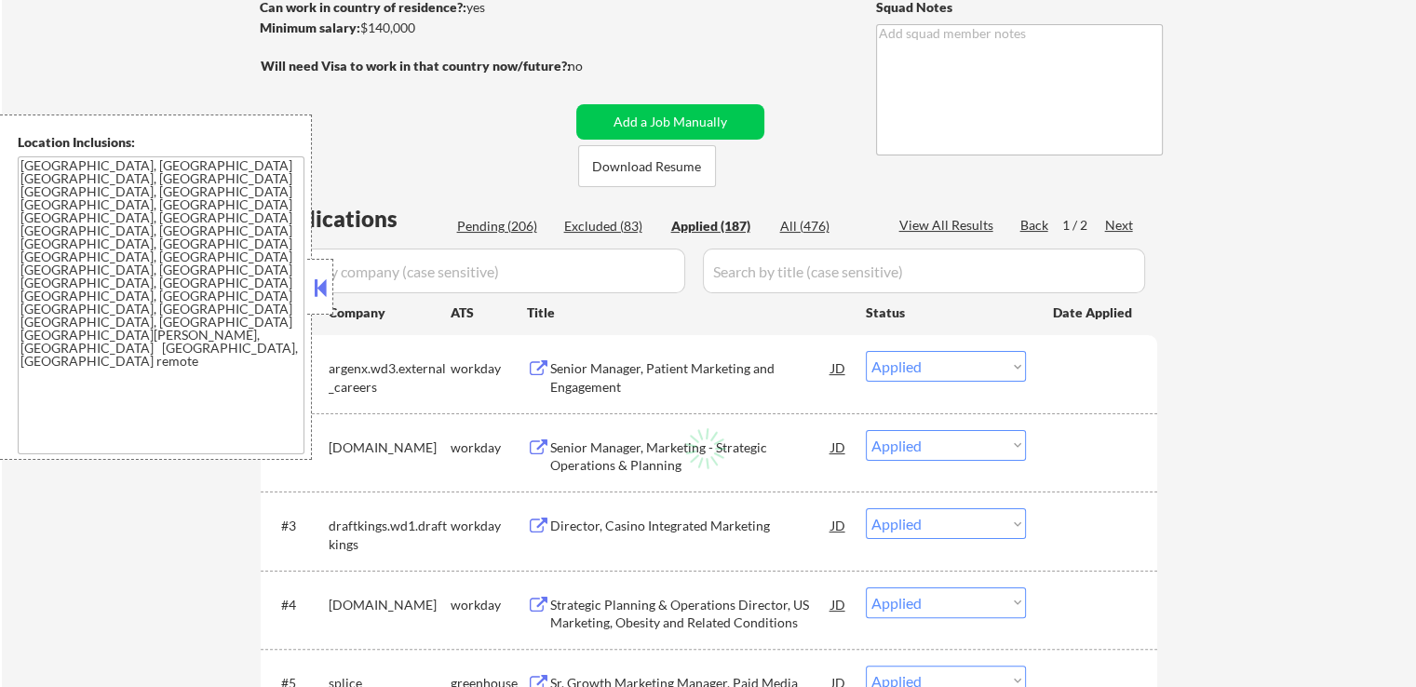
select select ""applied""
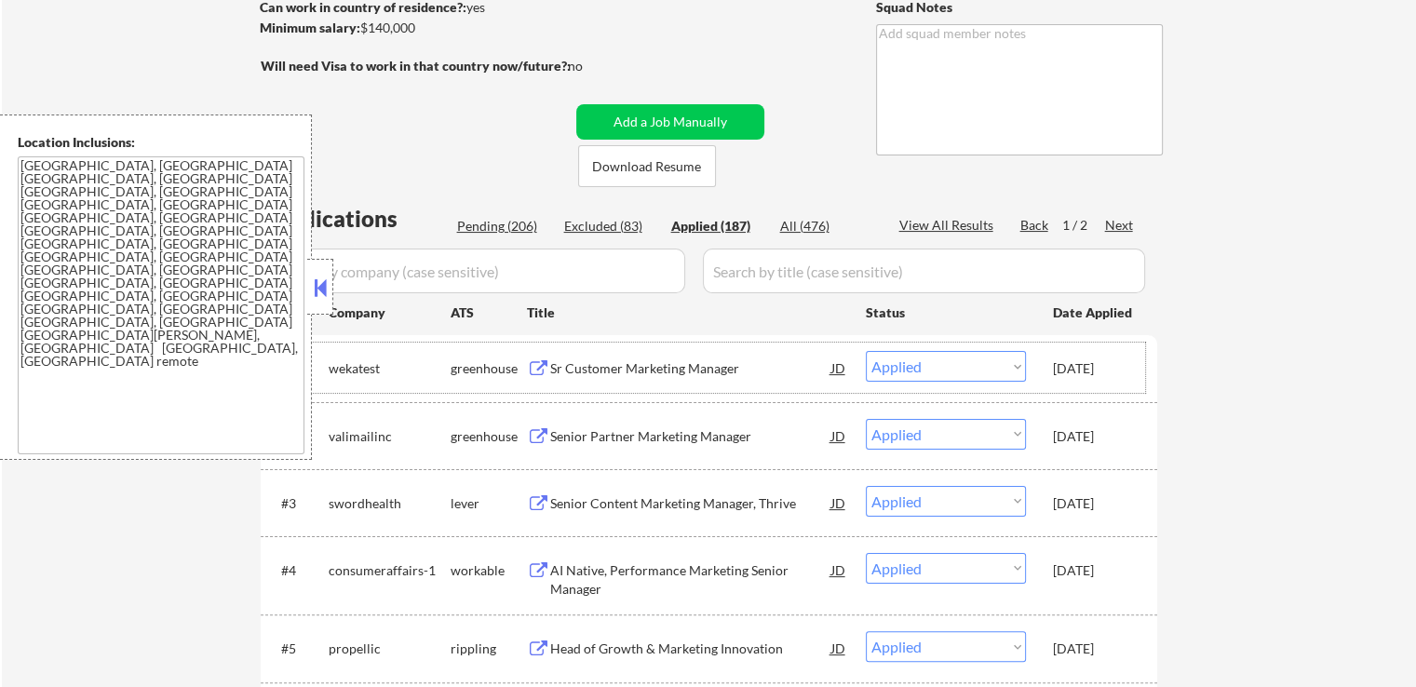
drag, startPoint x: 1046, startPoint y: 369, endPoint x: 1132, endPoint y: 369, distance: 85.6
click at [1132, 369] on div "#1 wekatest greenhouse Sr Customer Marketing Manager JD Choose an option... Pen…" at bounding box center [705, 367] width 879 height 50
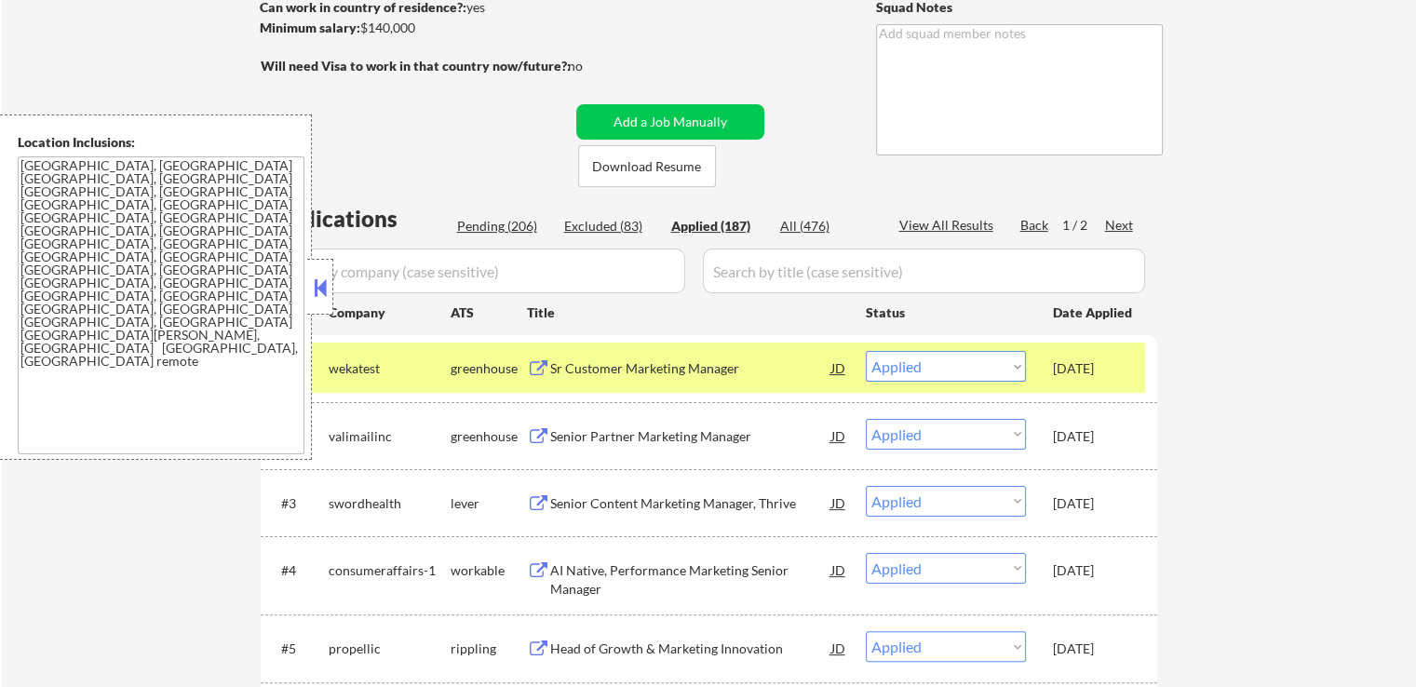
copy div "[DATE]"
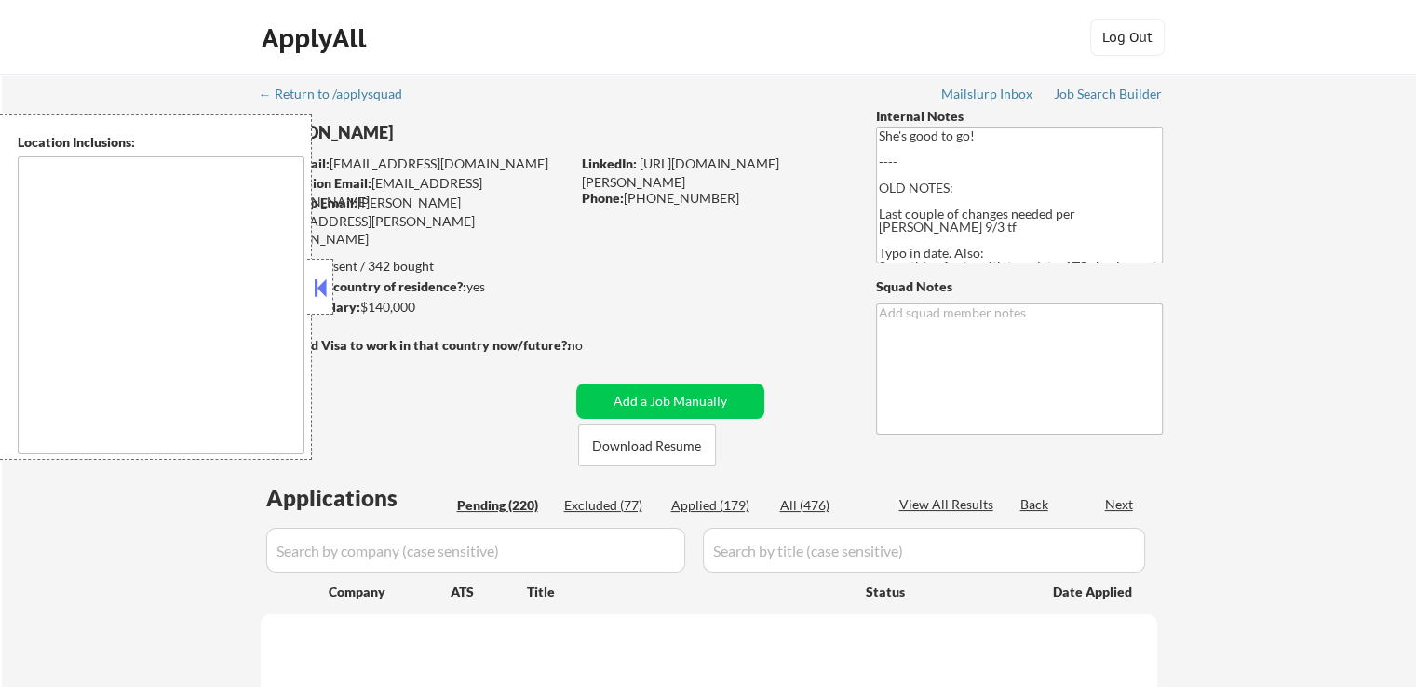
select select ""pending""
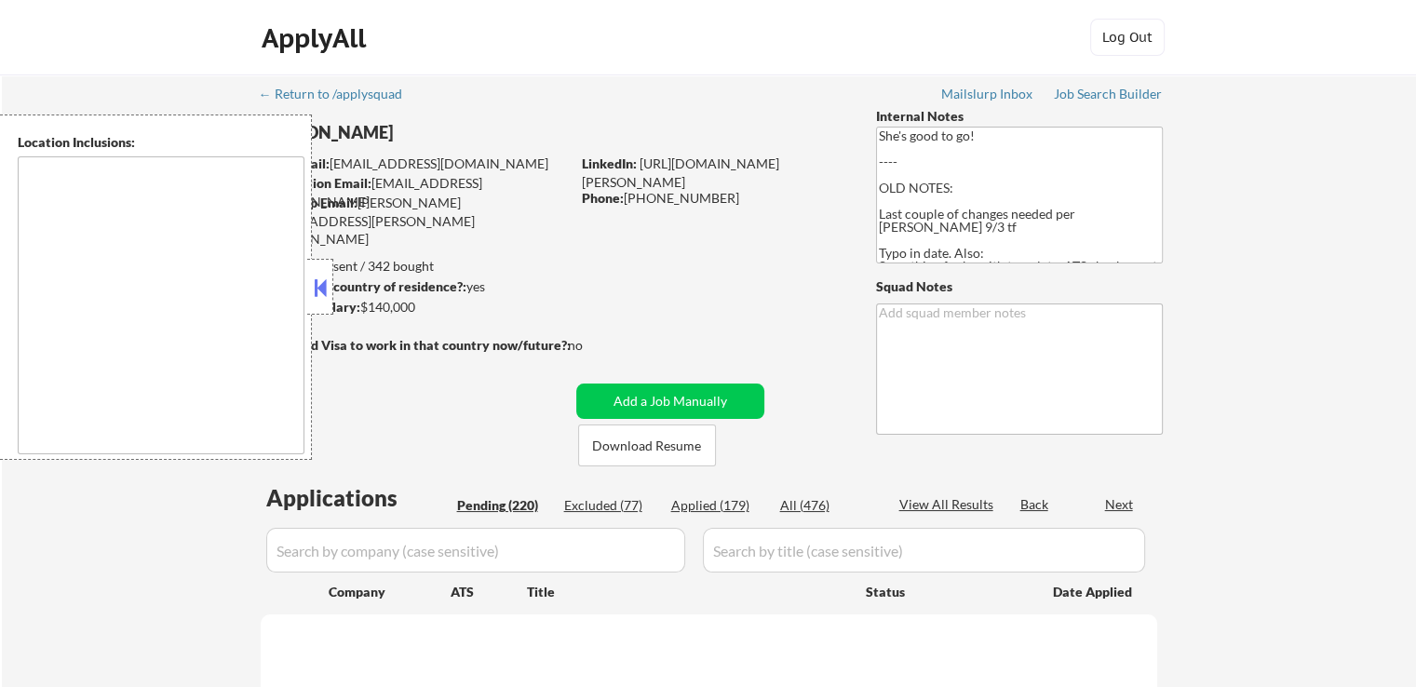
select select ""pending""
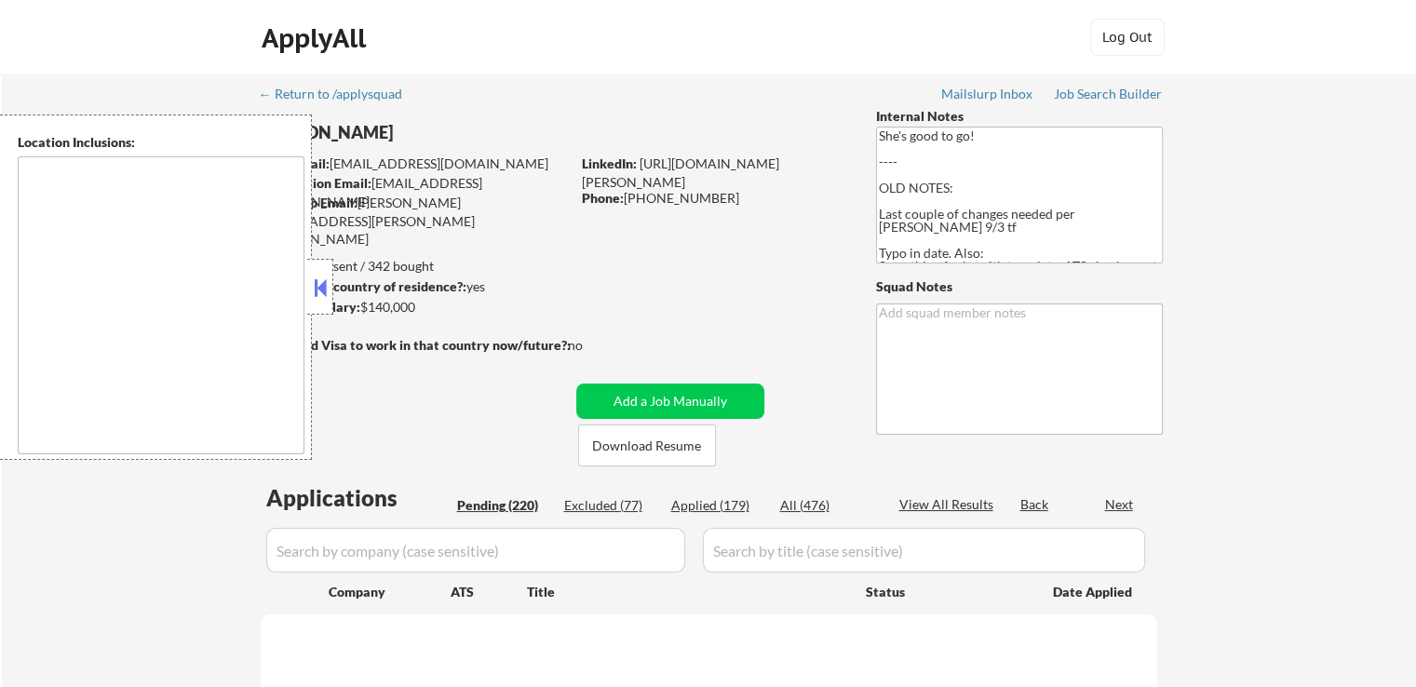
select select ""pending""
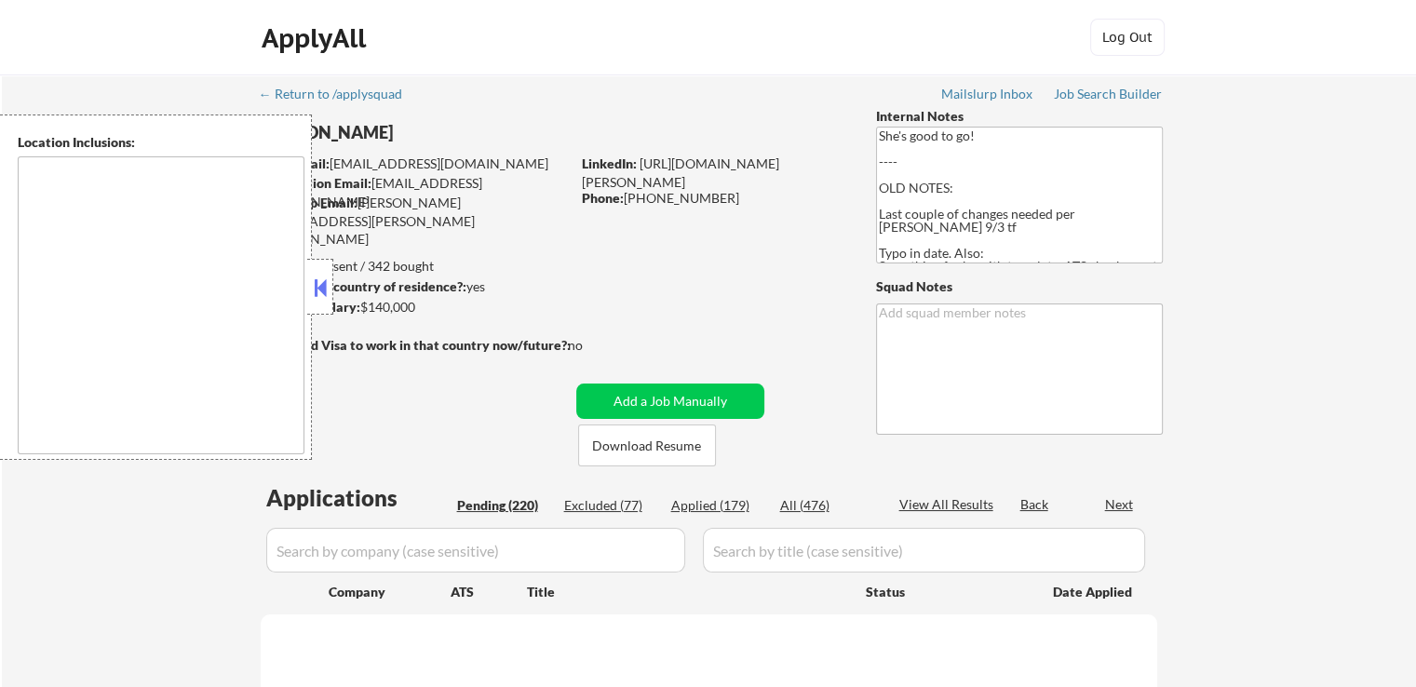
select select ""pending""
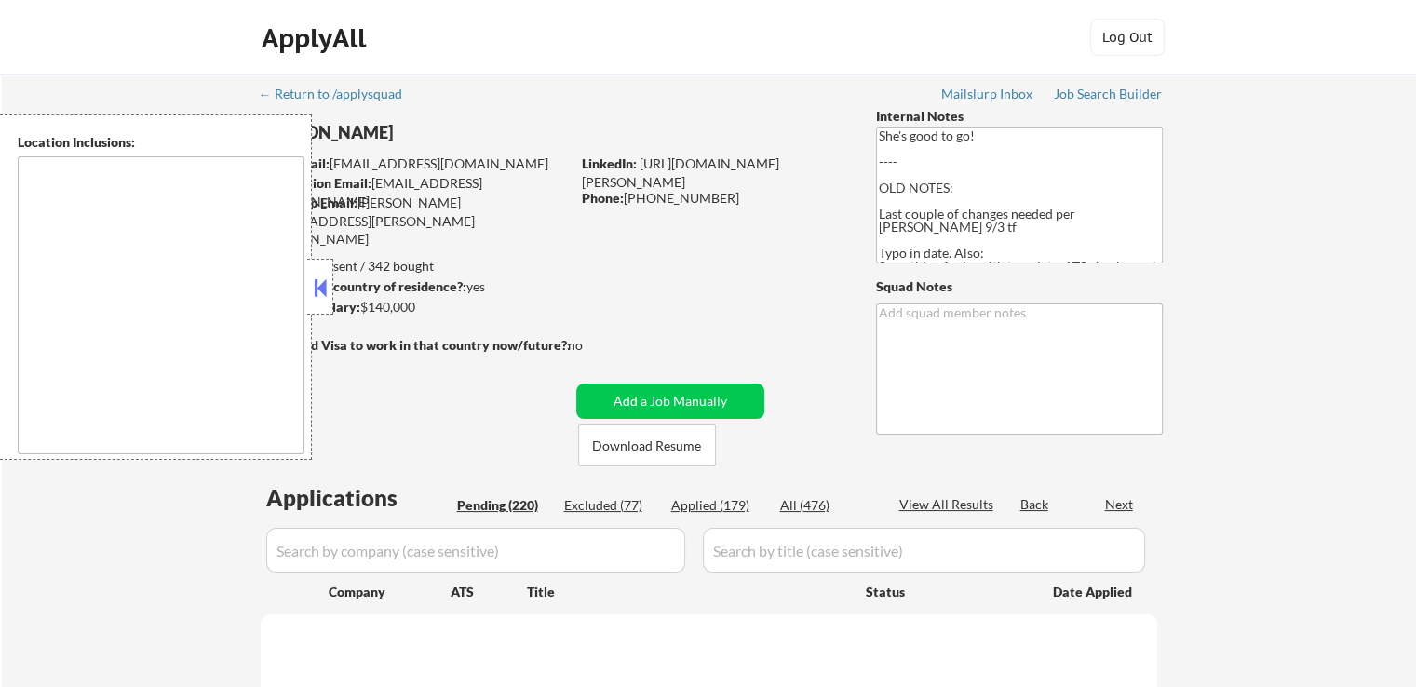
select select ""pending""
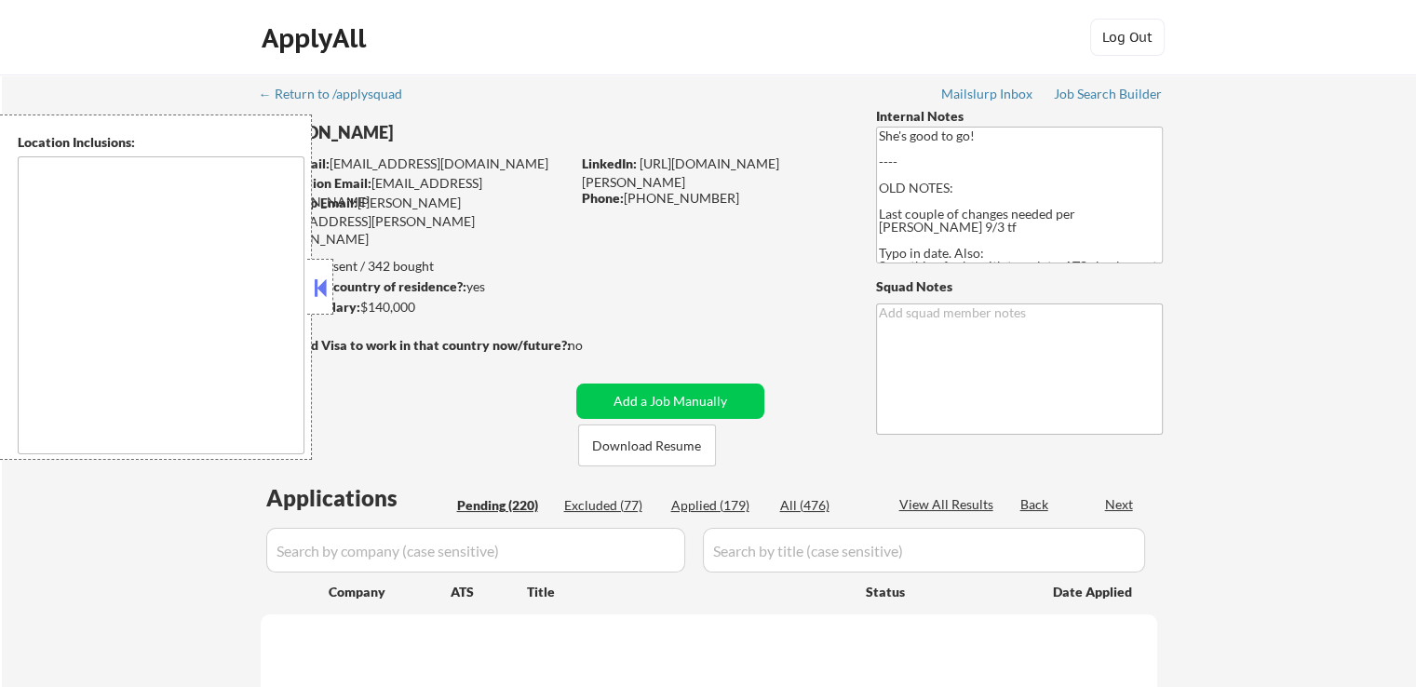
select select ""pending""
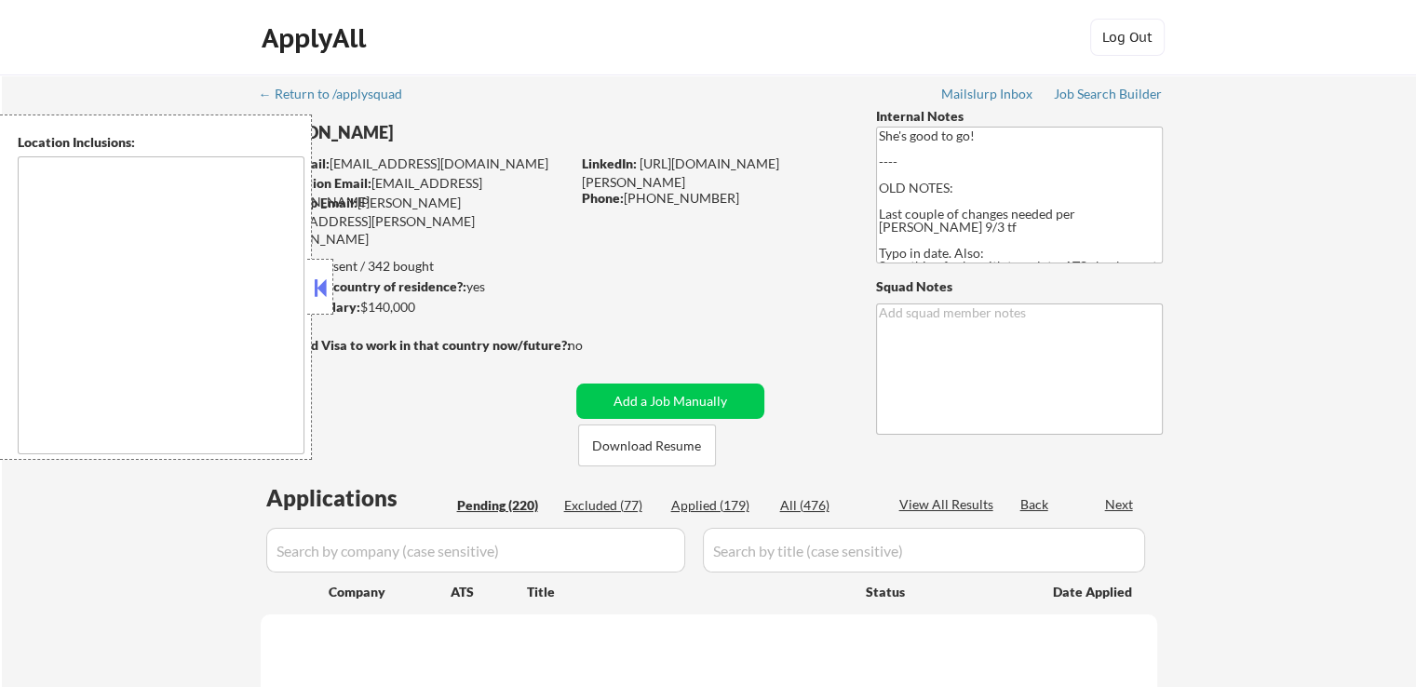
select select ""pending""
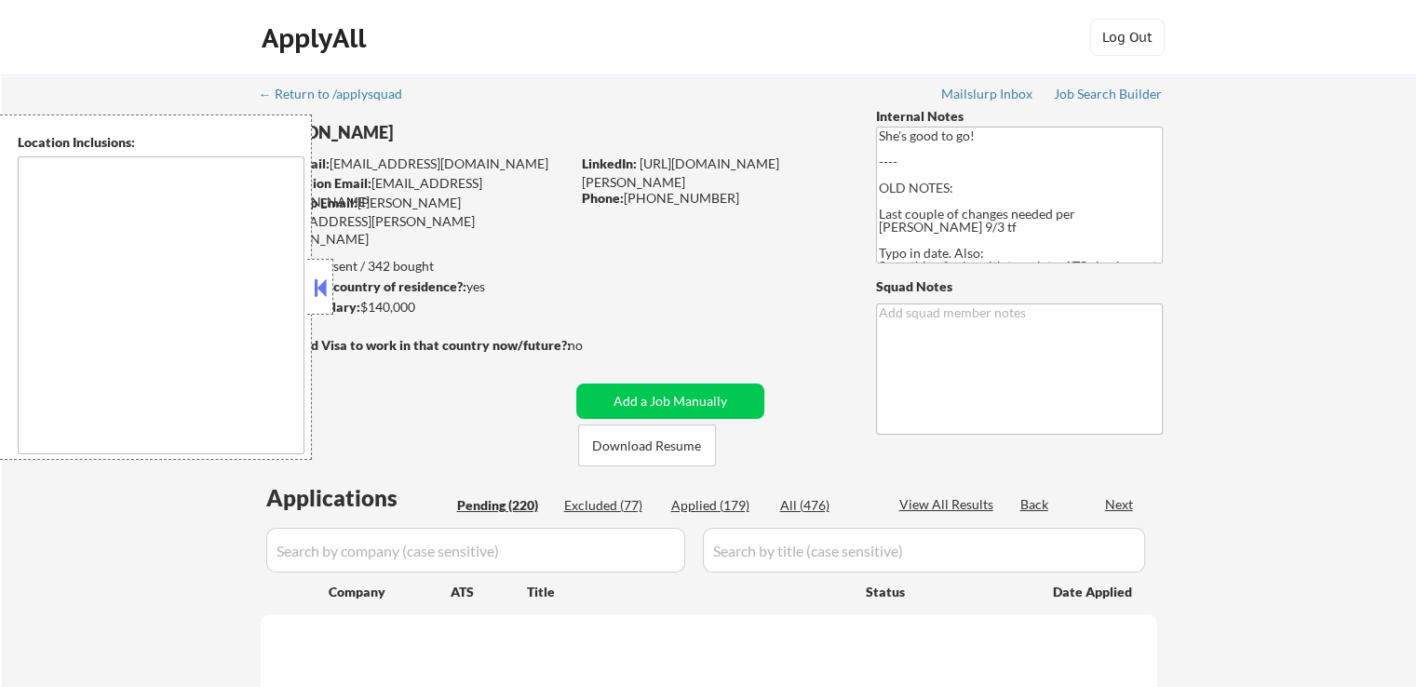
select select ""pending""
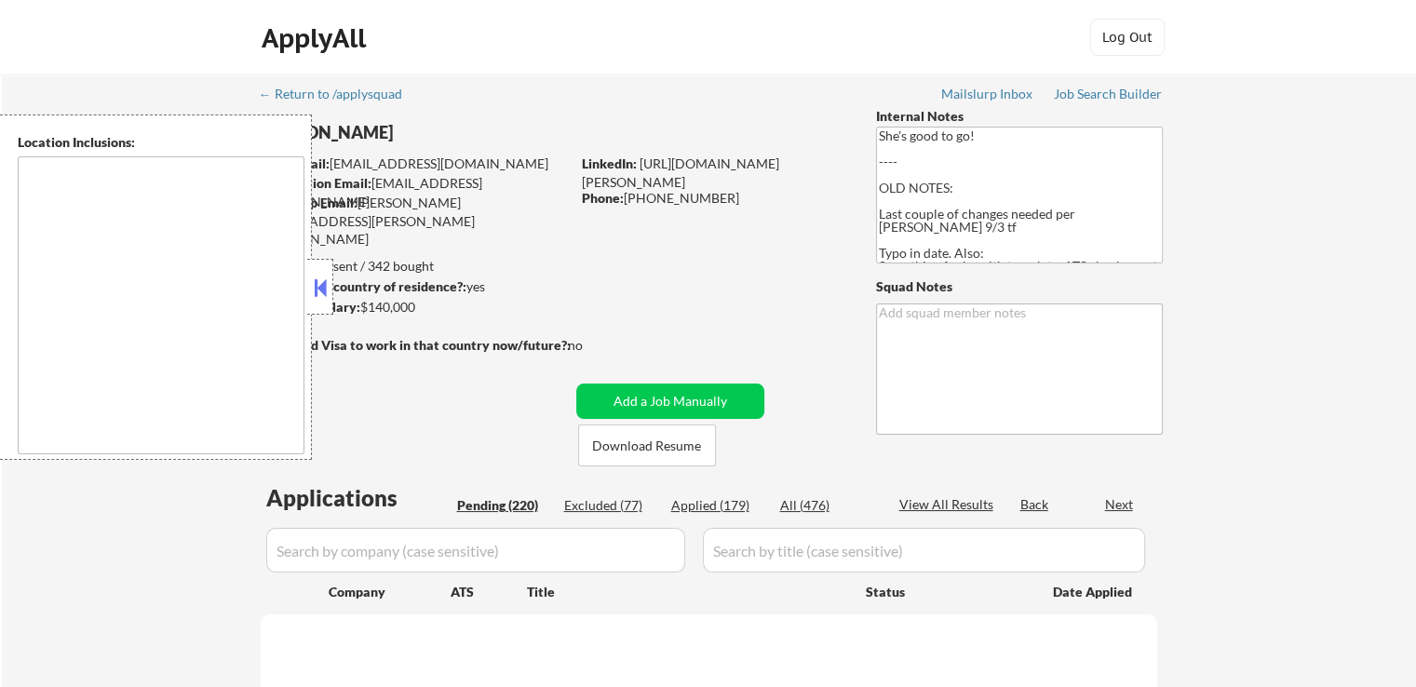
select select ""pending""
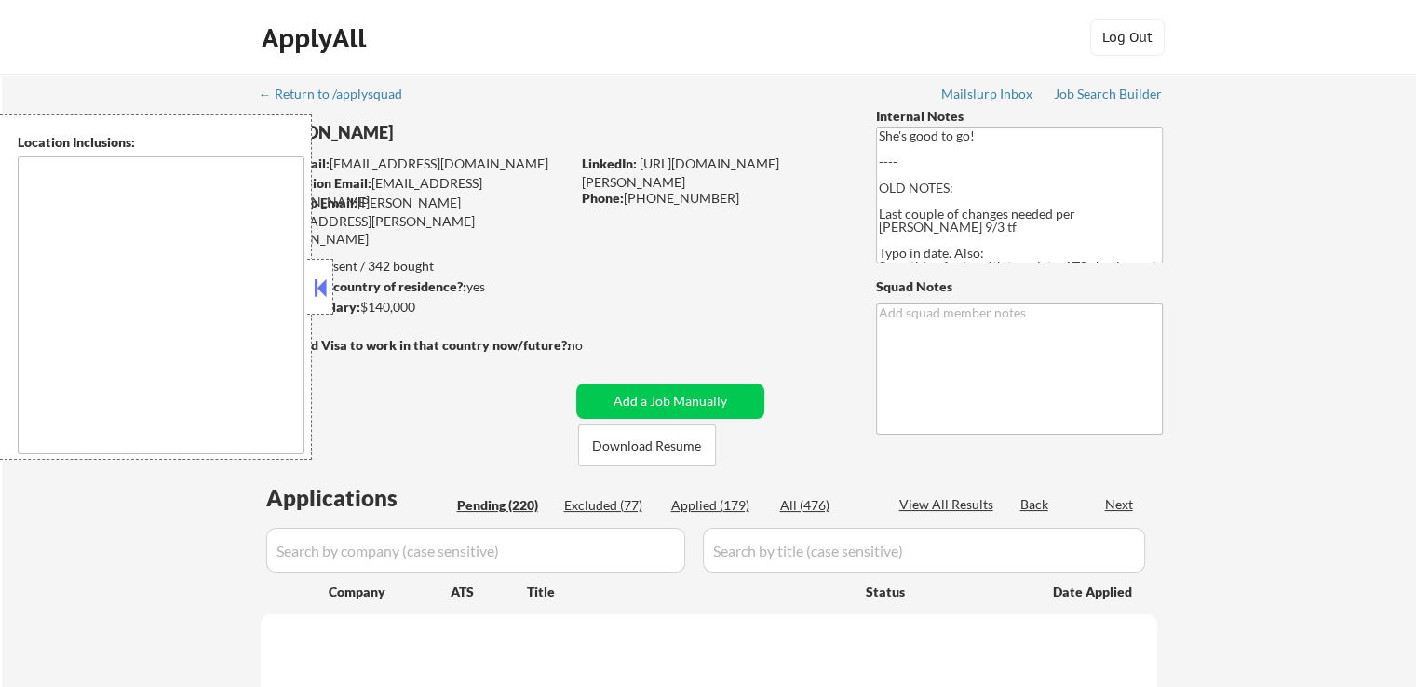
select select ""pending""
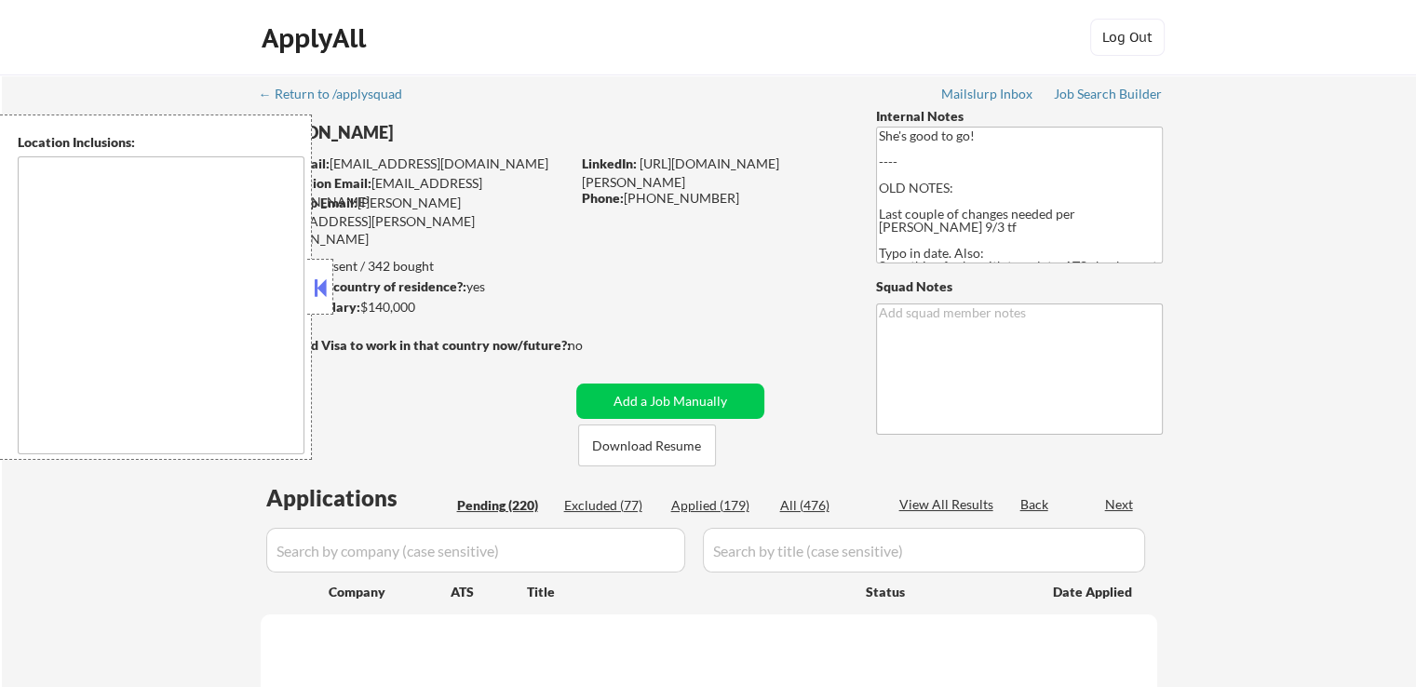
select select ""pending""
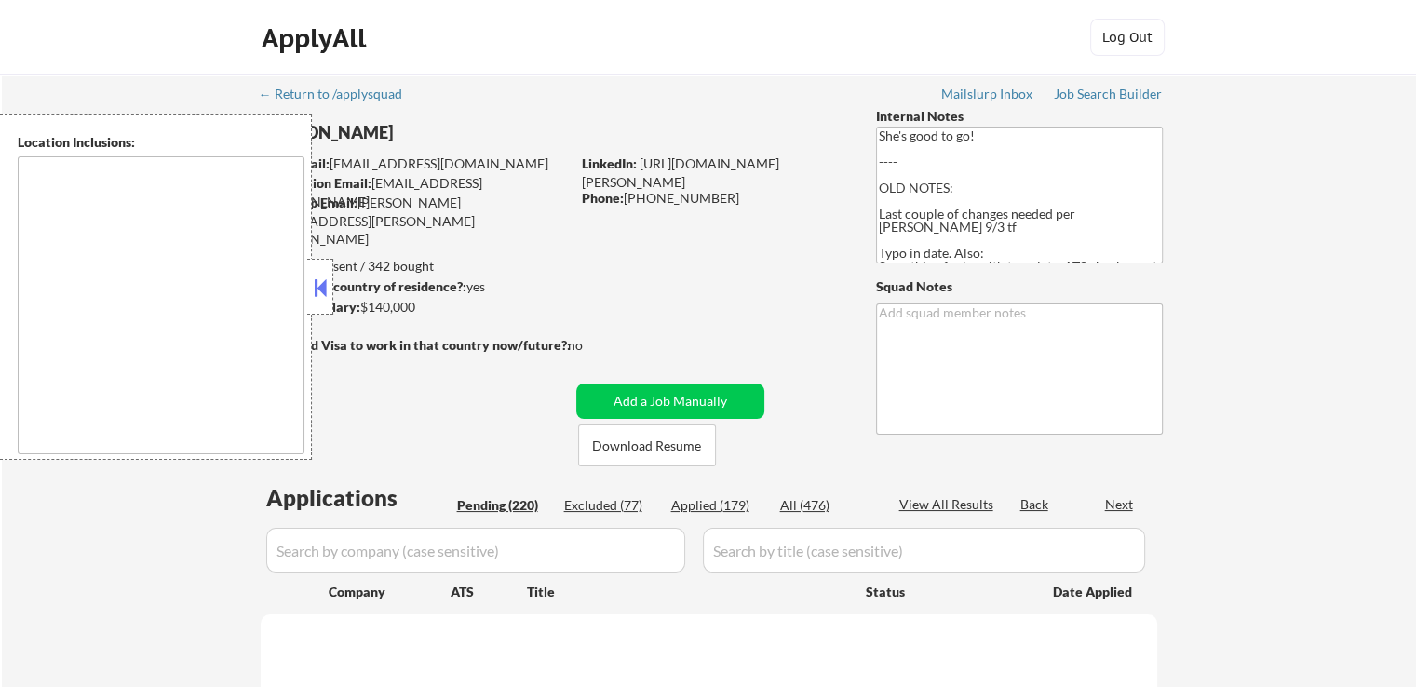
select select ""pending""
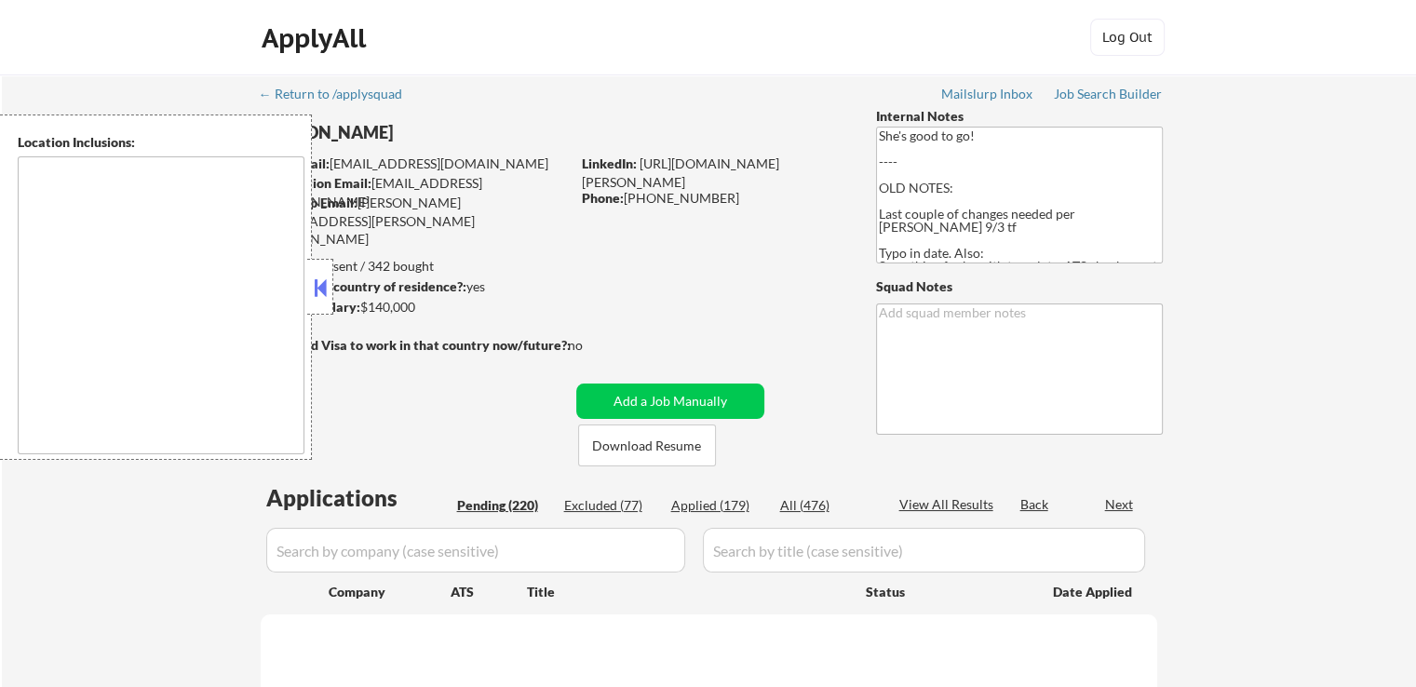
select select ""pending""
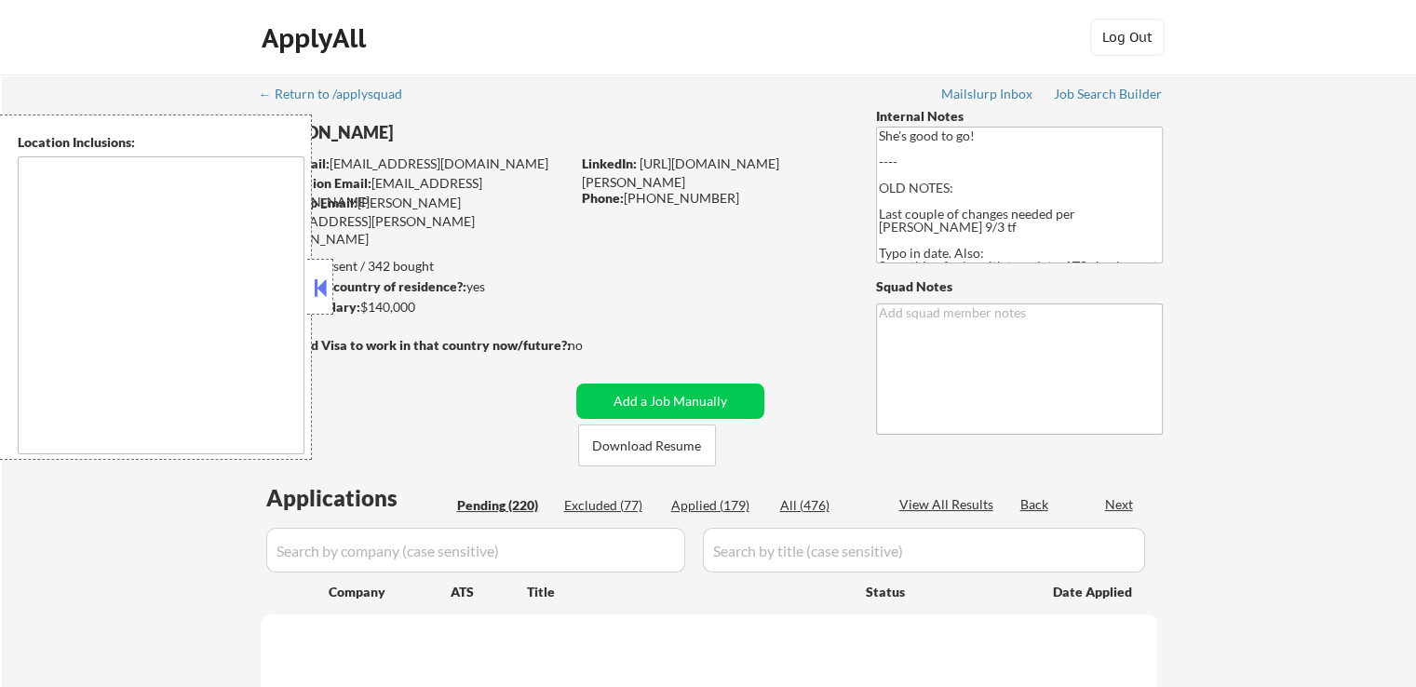
select select ""pending""
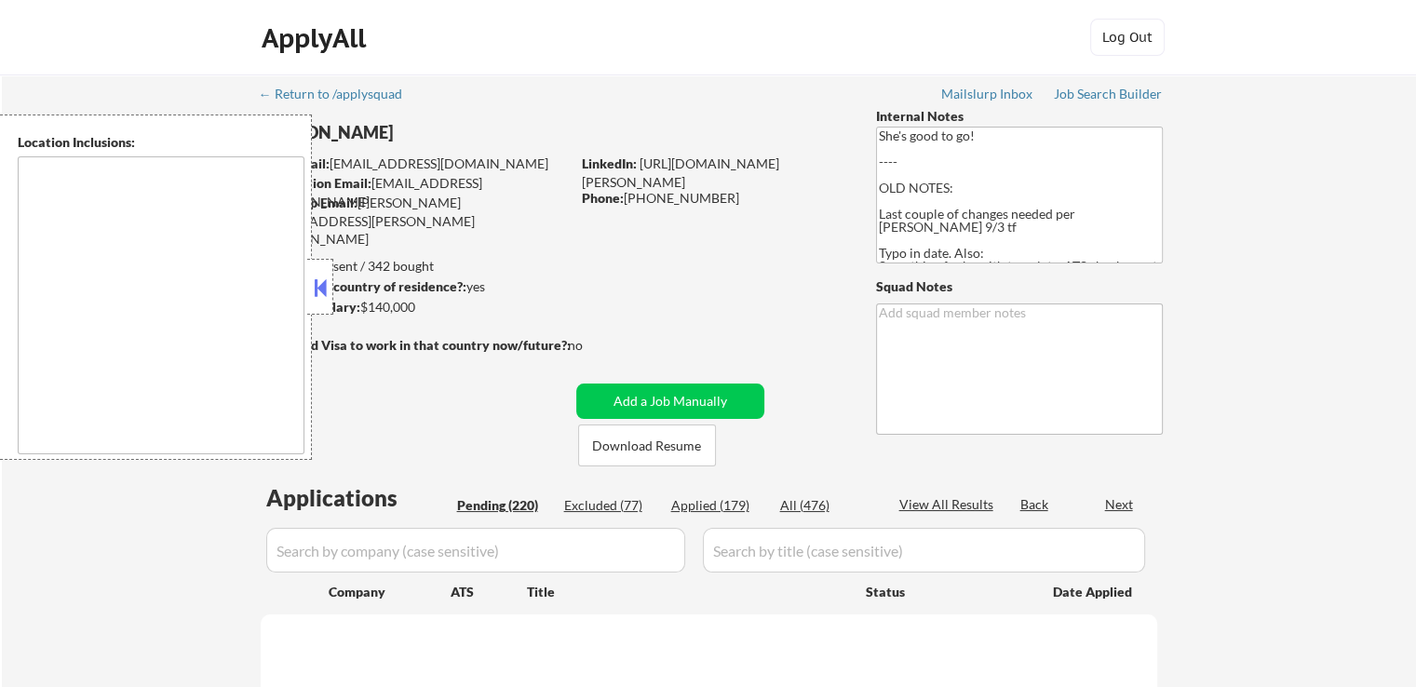
select select ""pending""
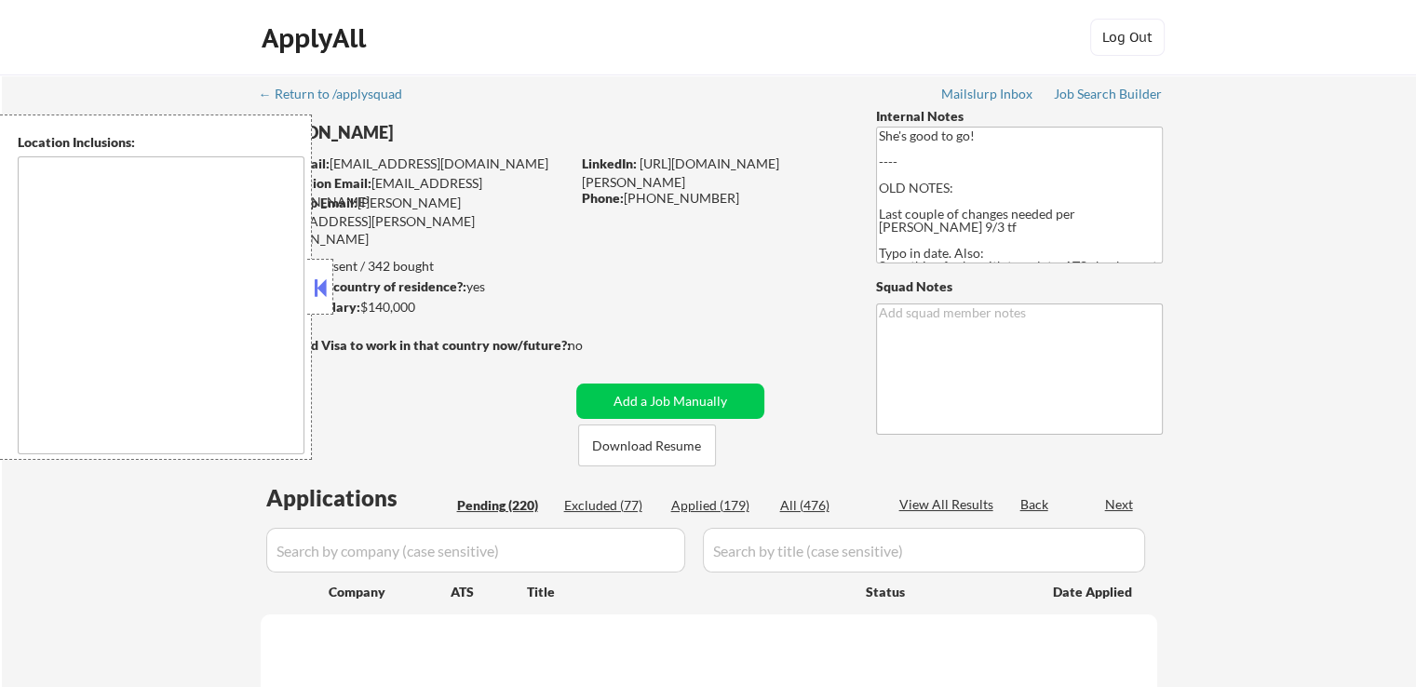
select select ""pending""
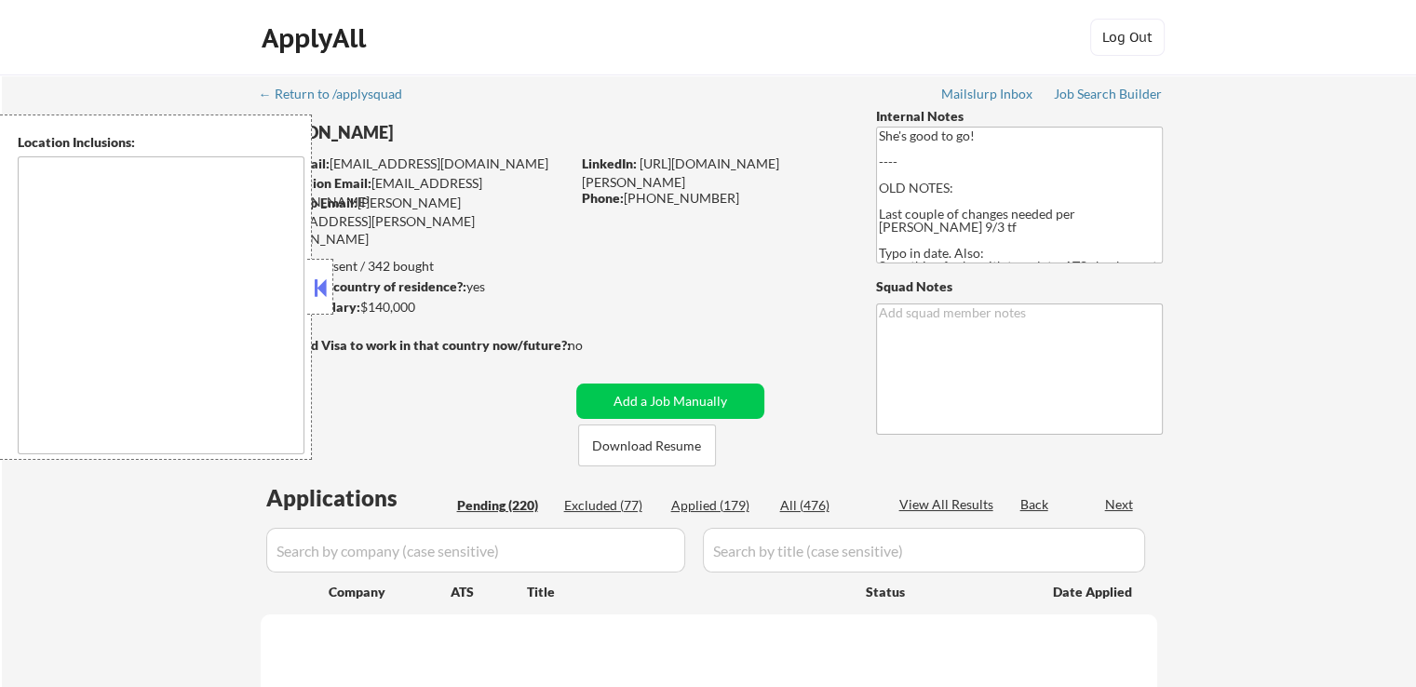
select select ""pending""
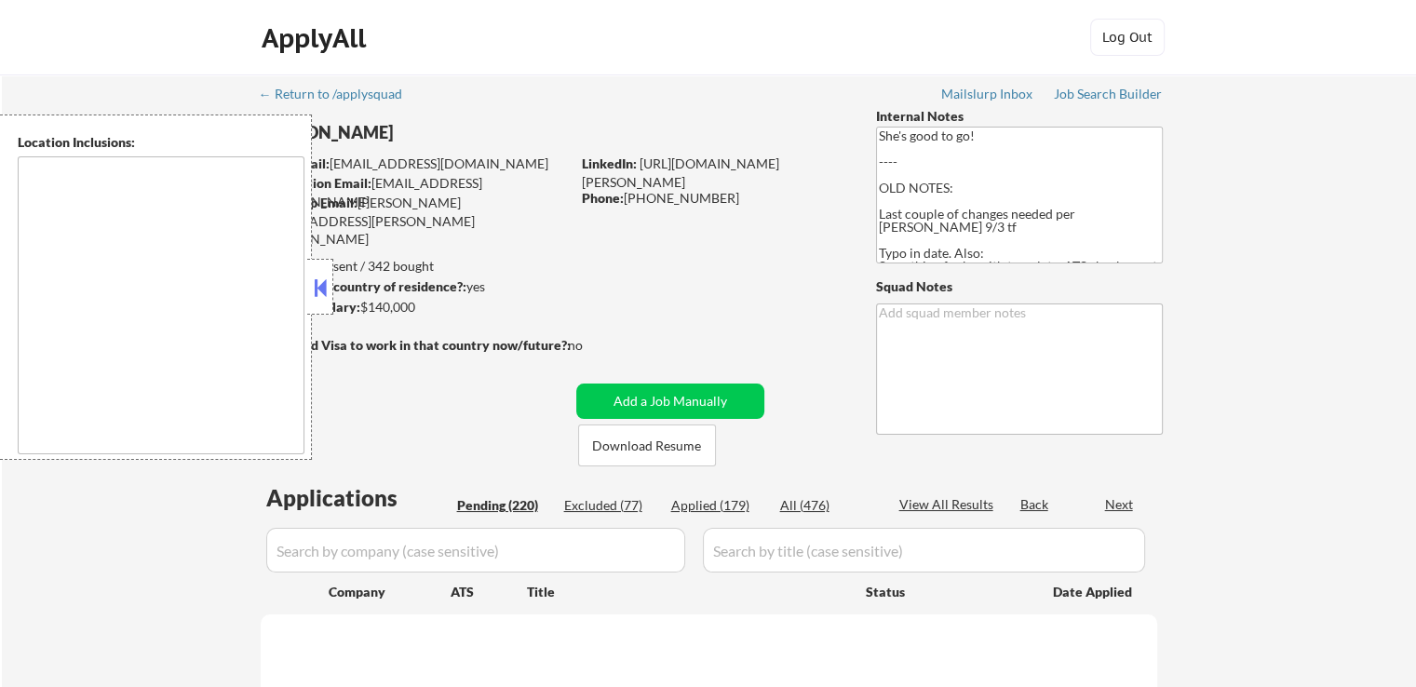
select select ""pending""
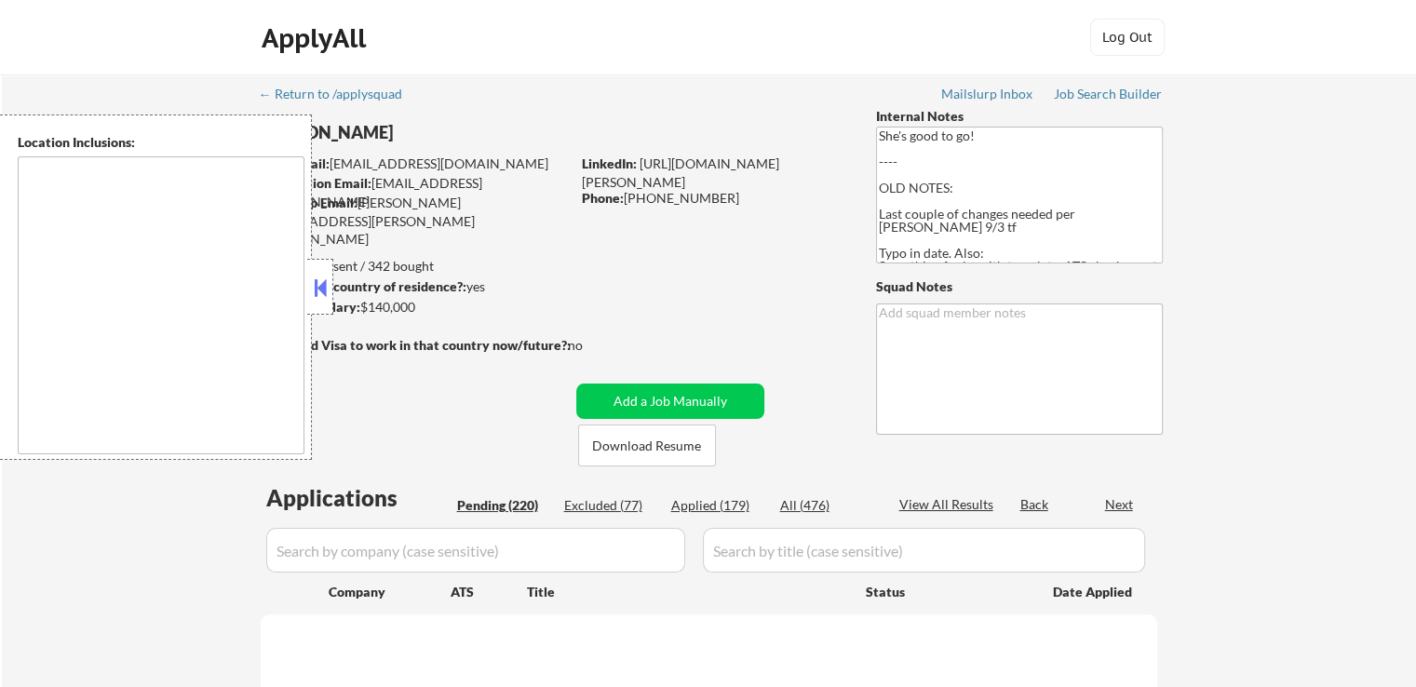
select select ""pending""
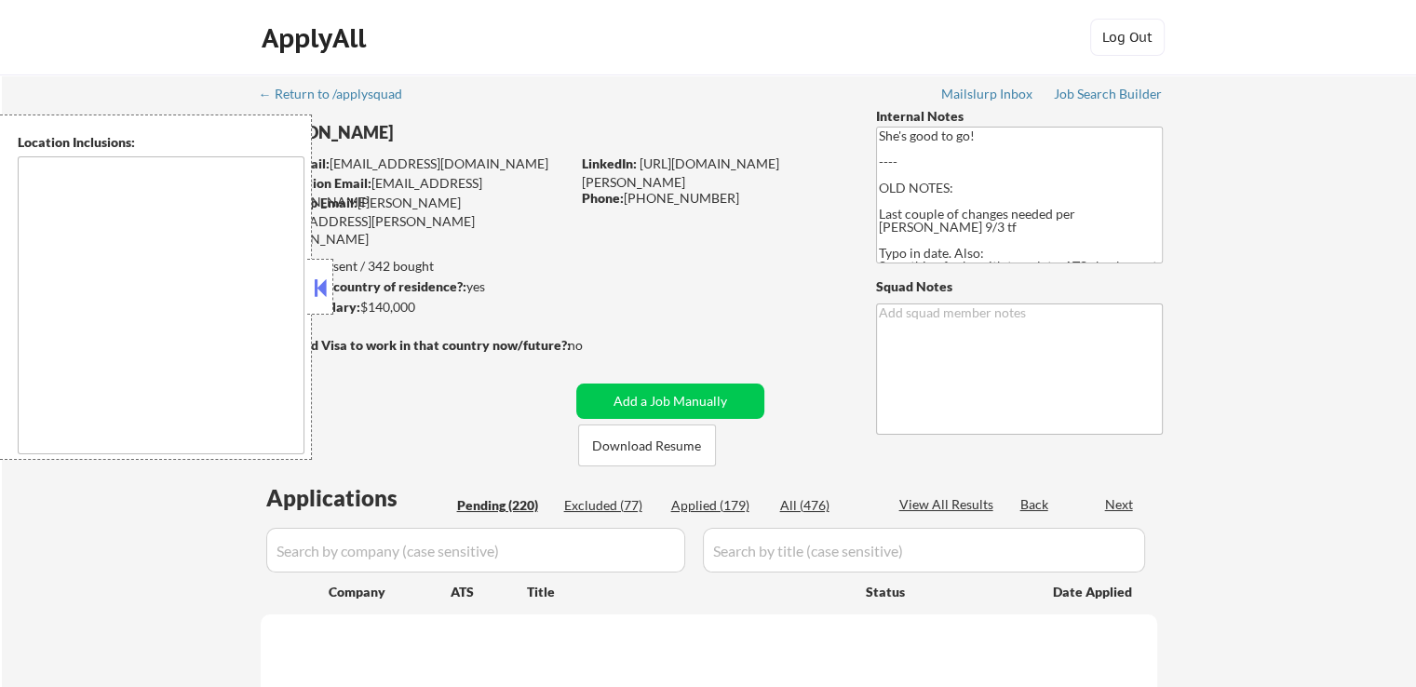
select select ""pending""
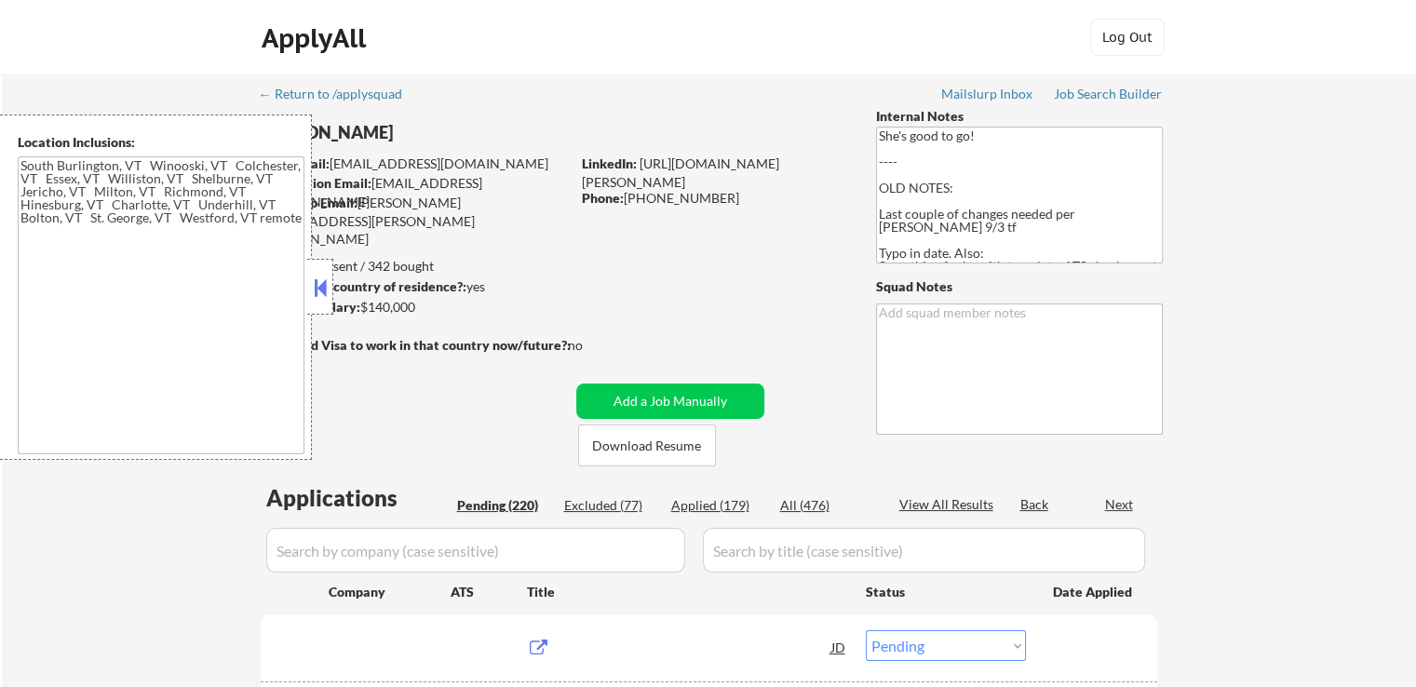
type textarea "[GEOGRAPHIC_DATA], [GEOGRAPHIC_DATA] [GEOGRAPHIC_DATA], [GEOGRAPHIC_DATA] [GEOG…"
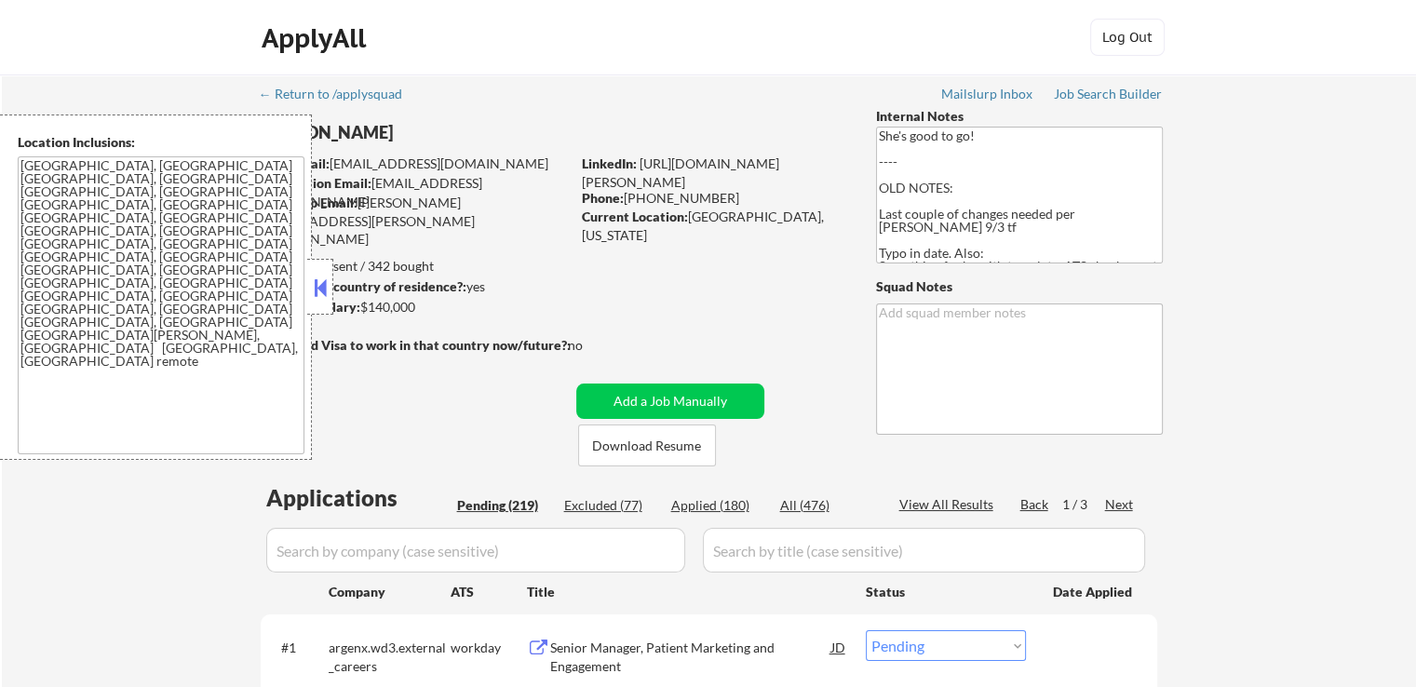
click at [723, 504] on div "Applied (180)" at bounding box center [717, 505] width 93 height 19
select select ""applied""
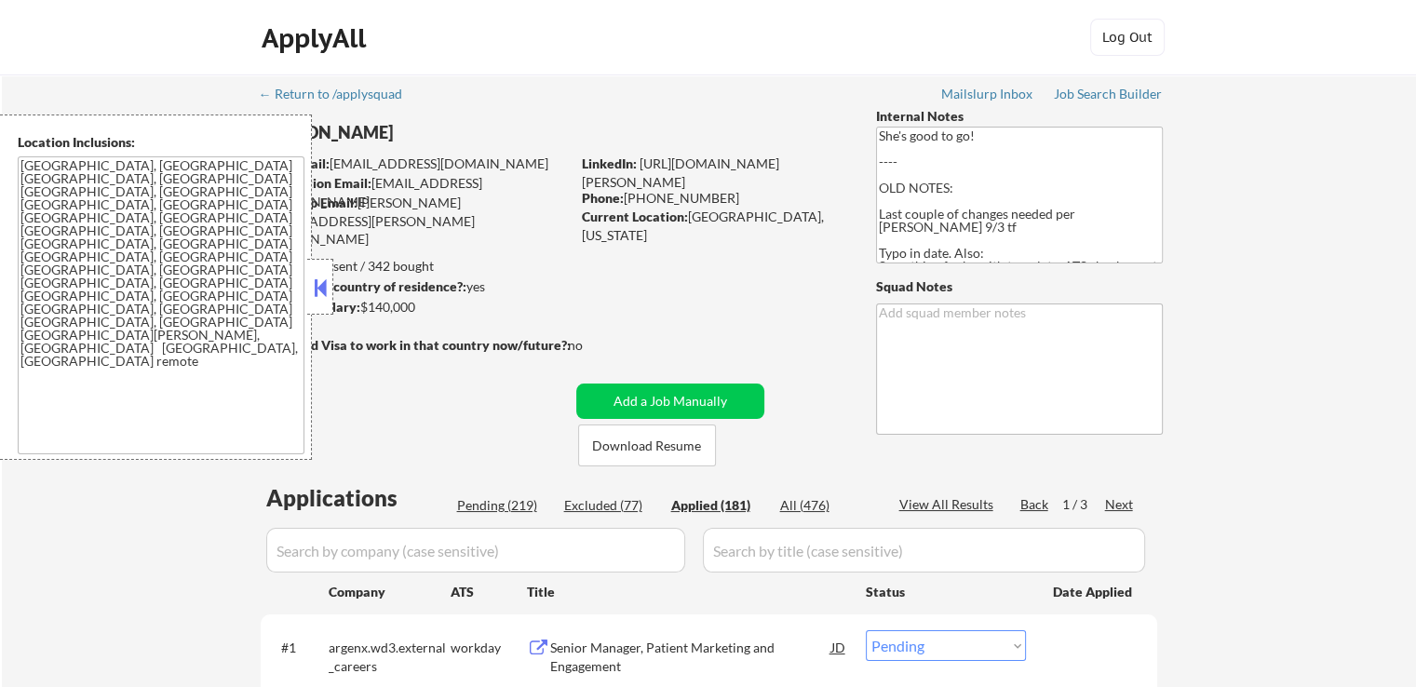
select select ""applied""
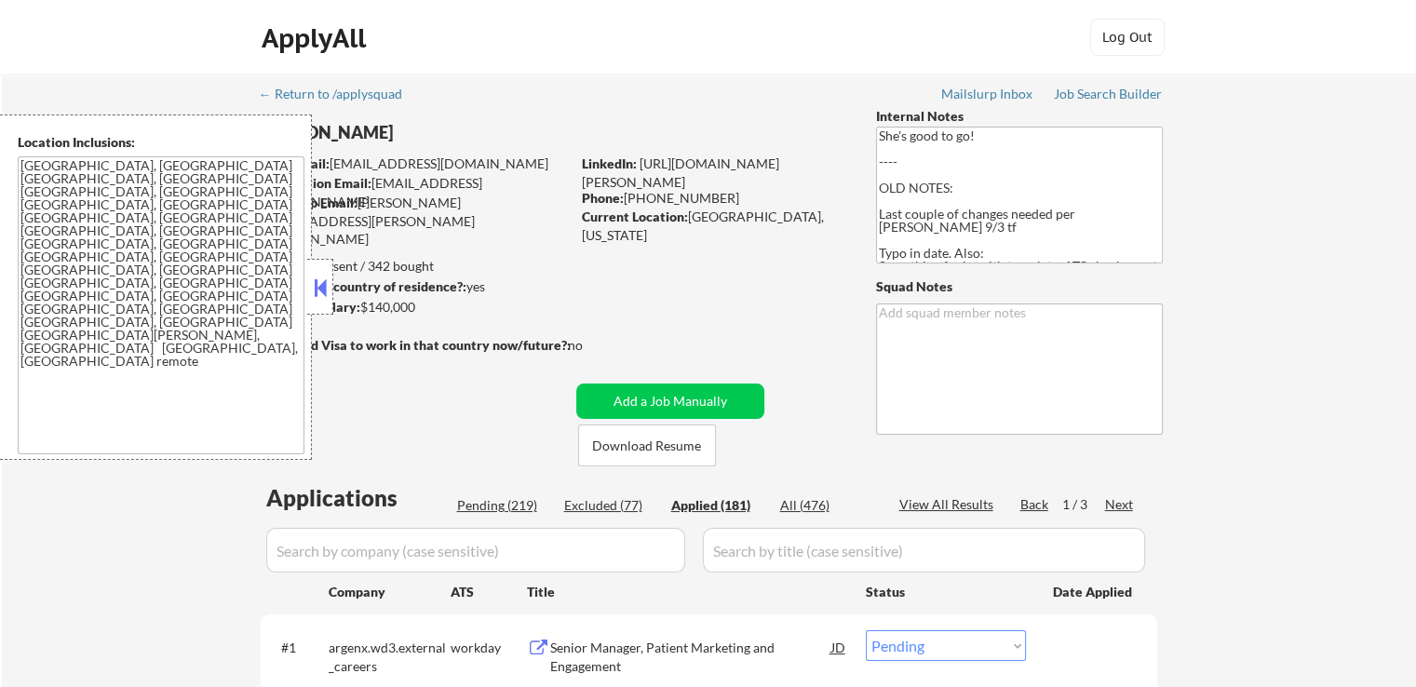
select select ""applied""
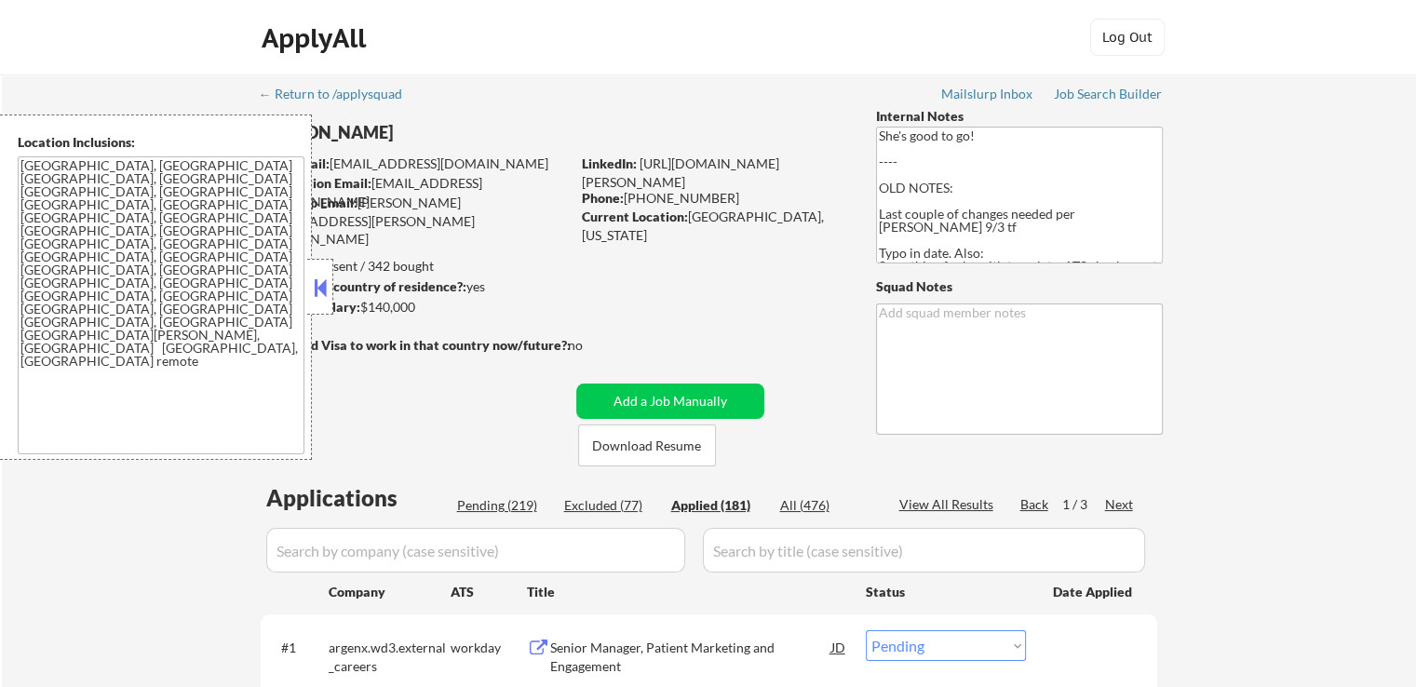
select select ""applied""
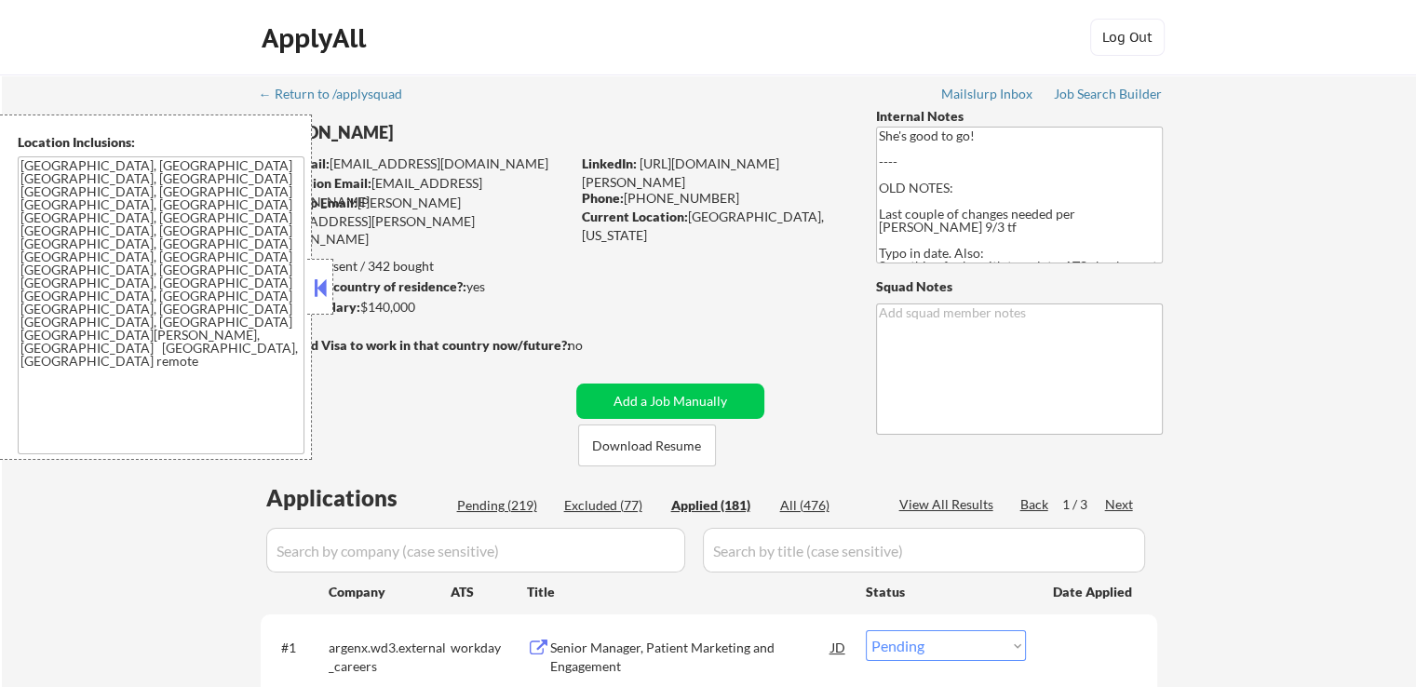
select select ""applied""
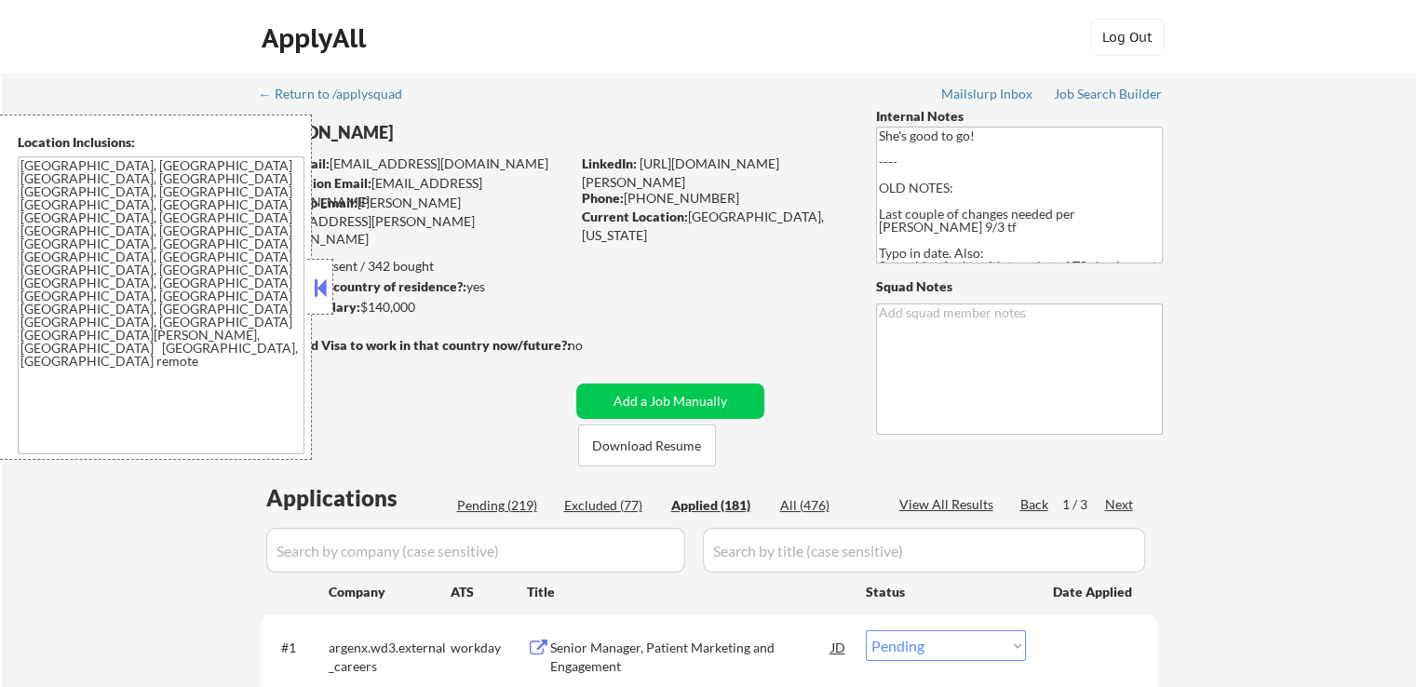
select select ""applied""
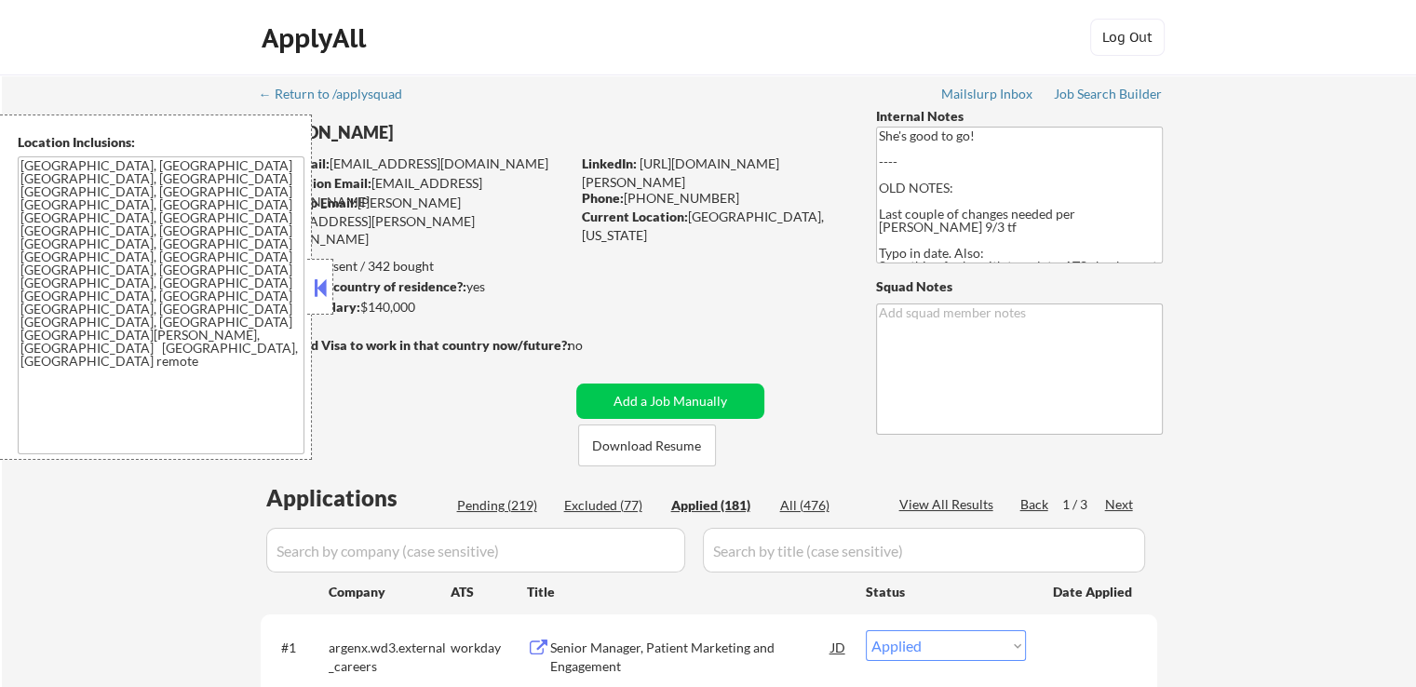
select select ""applied""
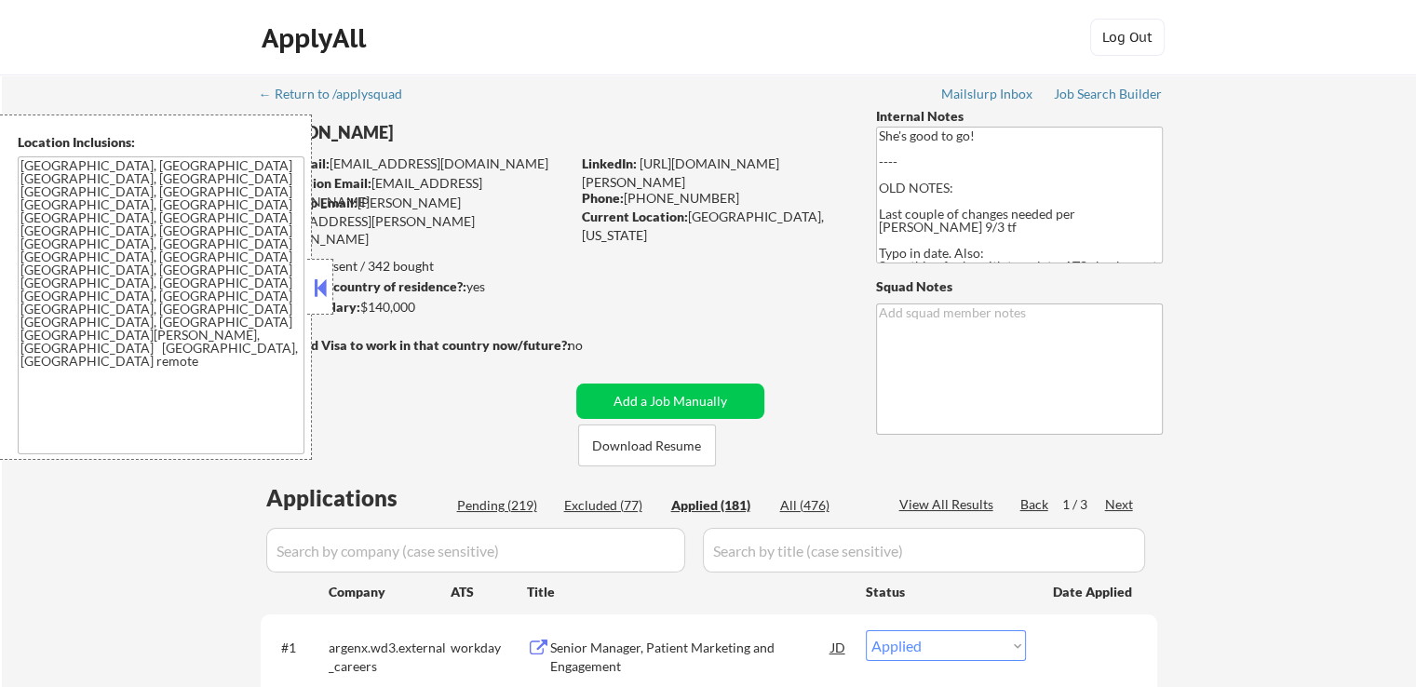
select select ""applied""
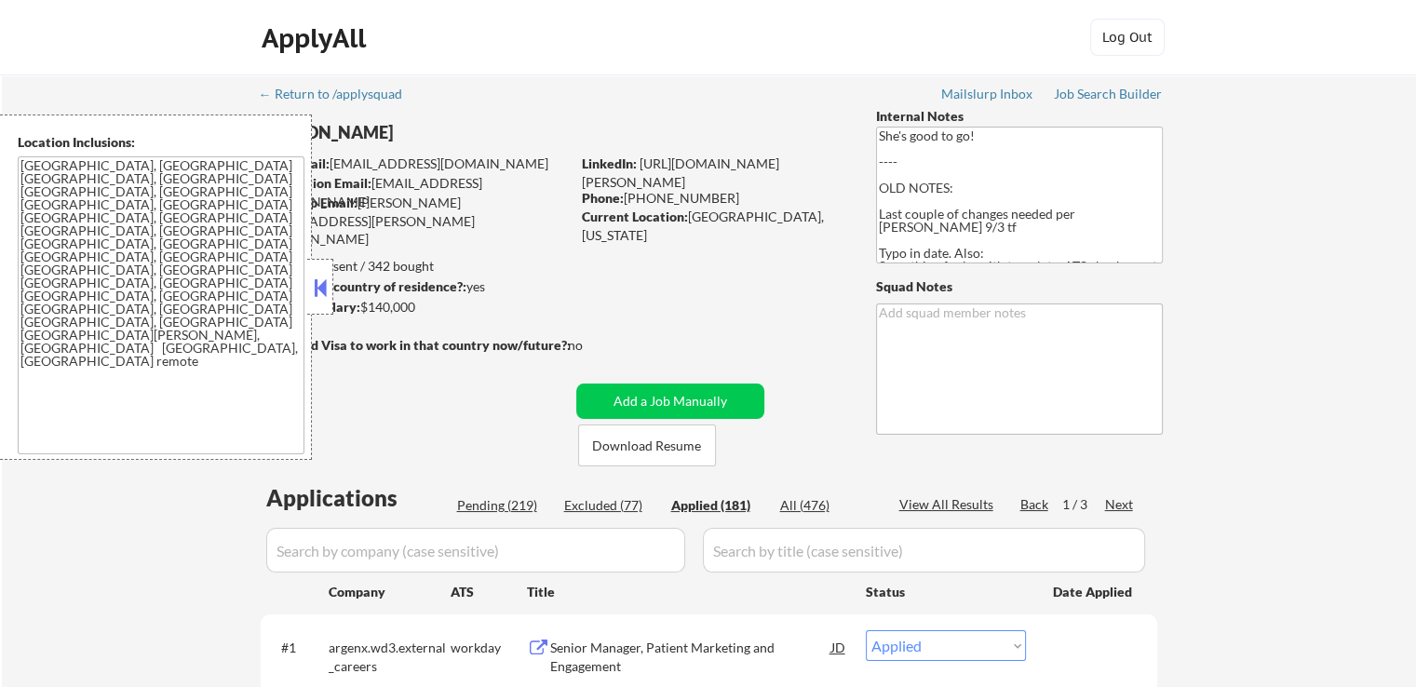
select select ""applied""
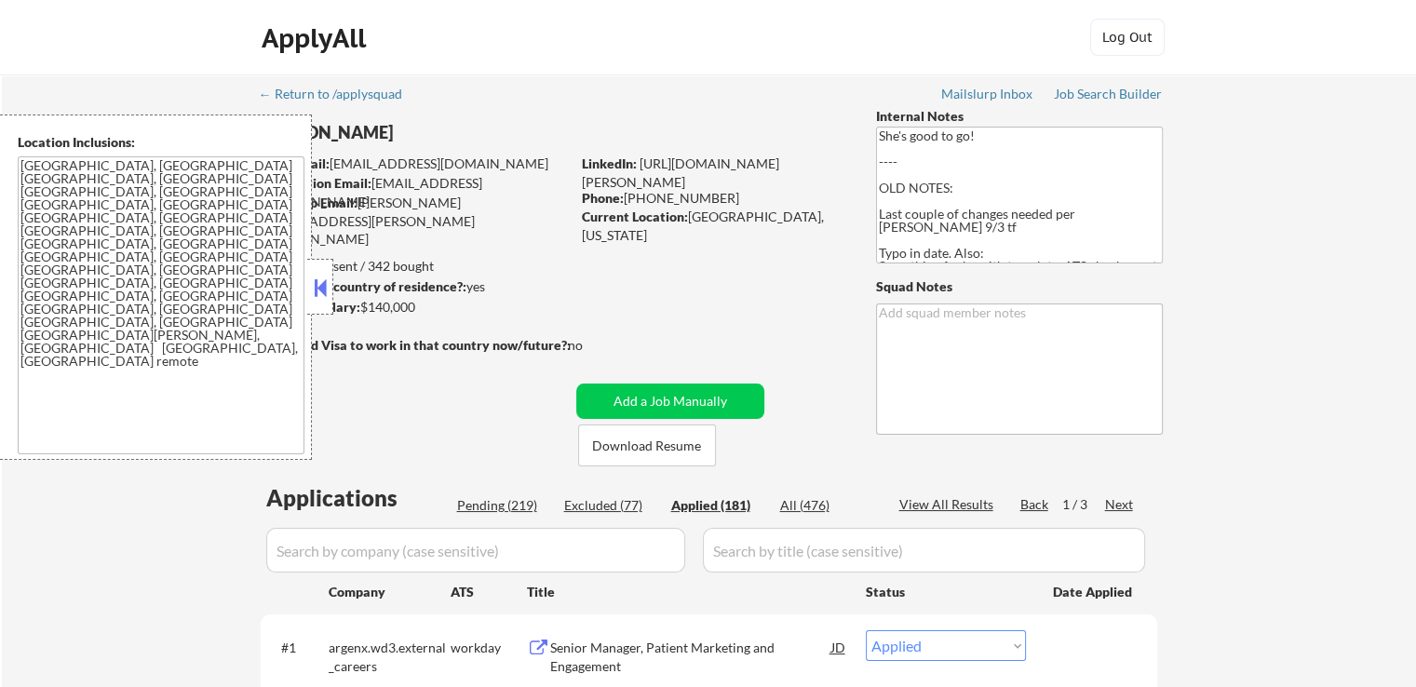
select select ""applied""
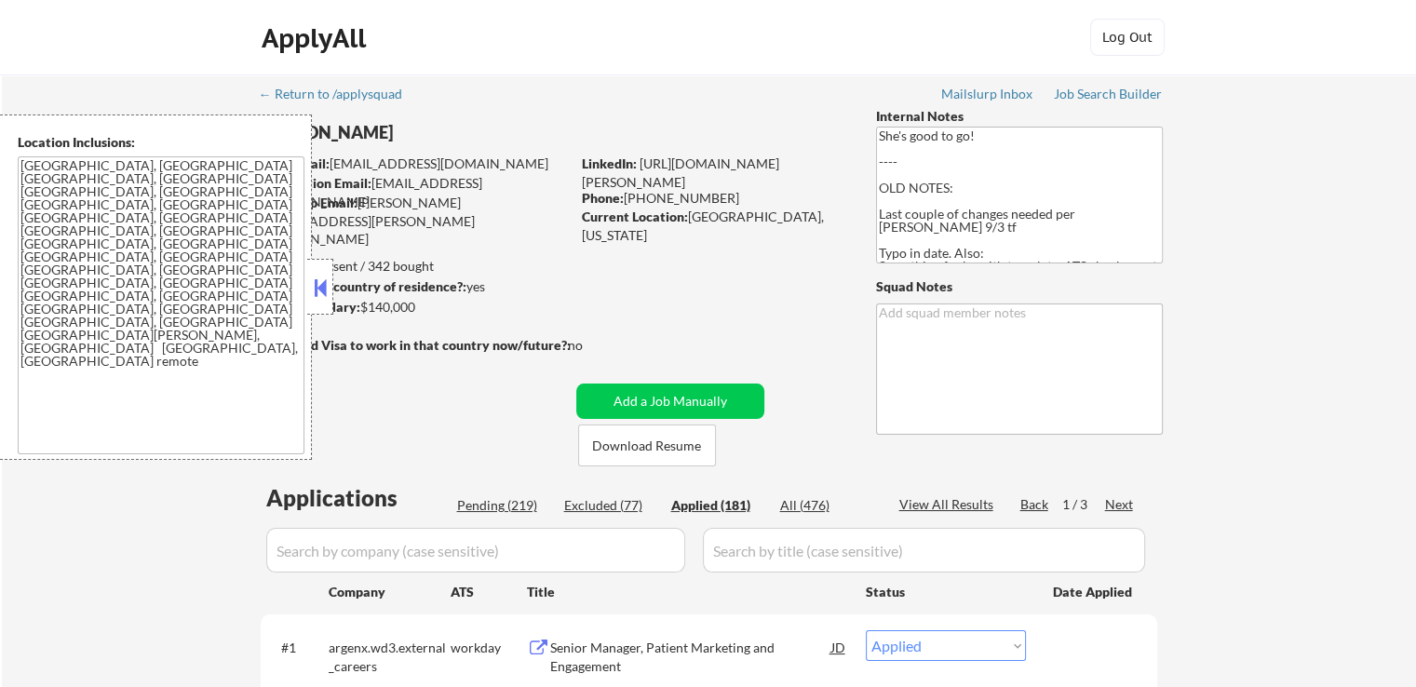
select select ""applied""
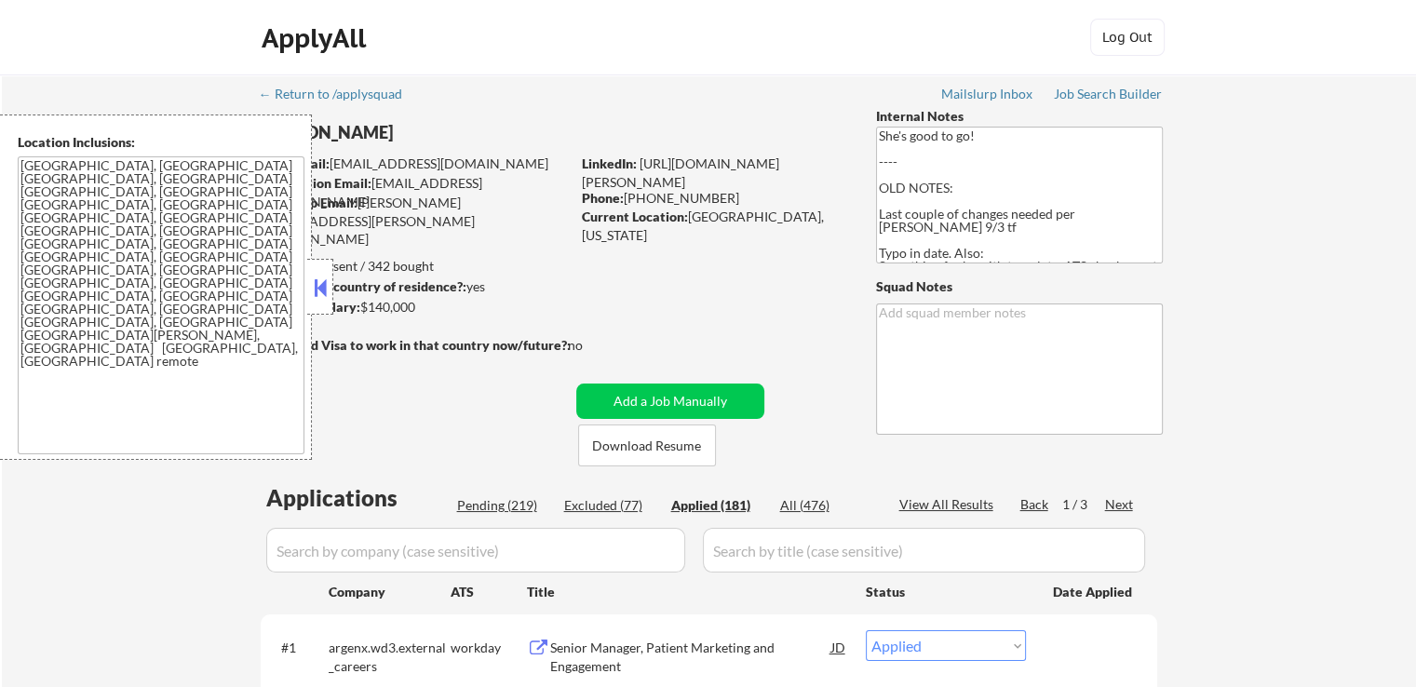
select select ""applied""
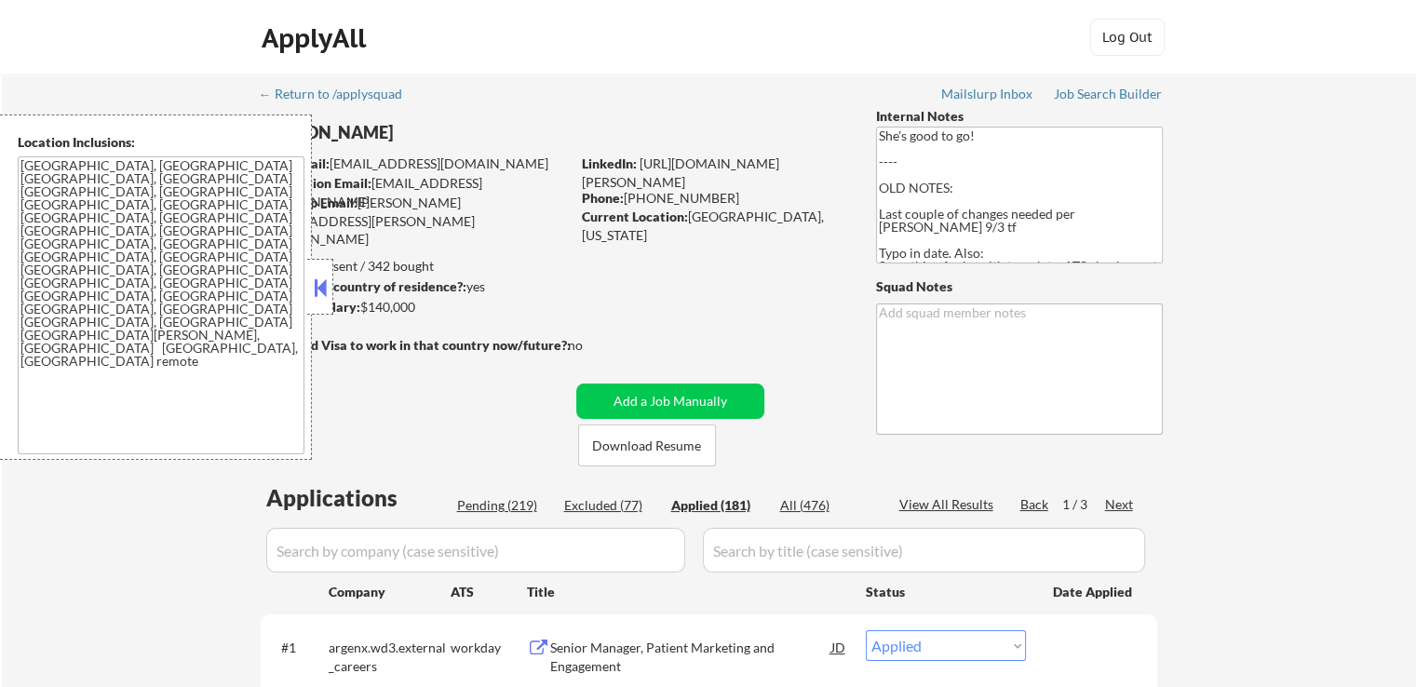
select select ""applied""
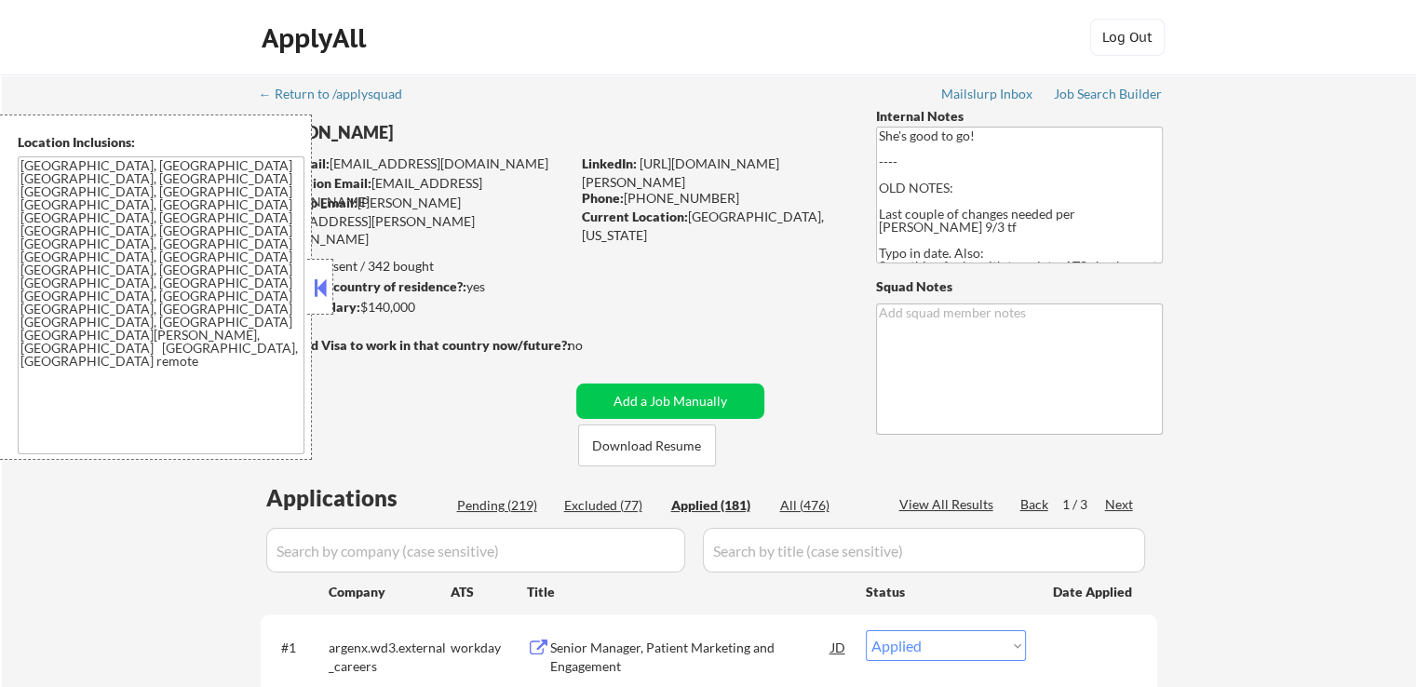
select select ""applied""
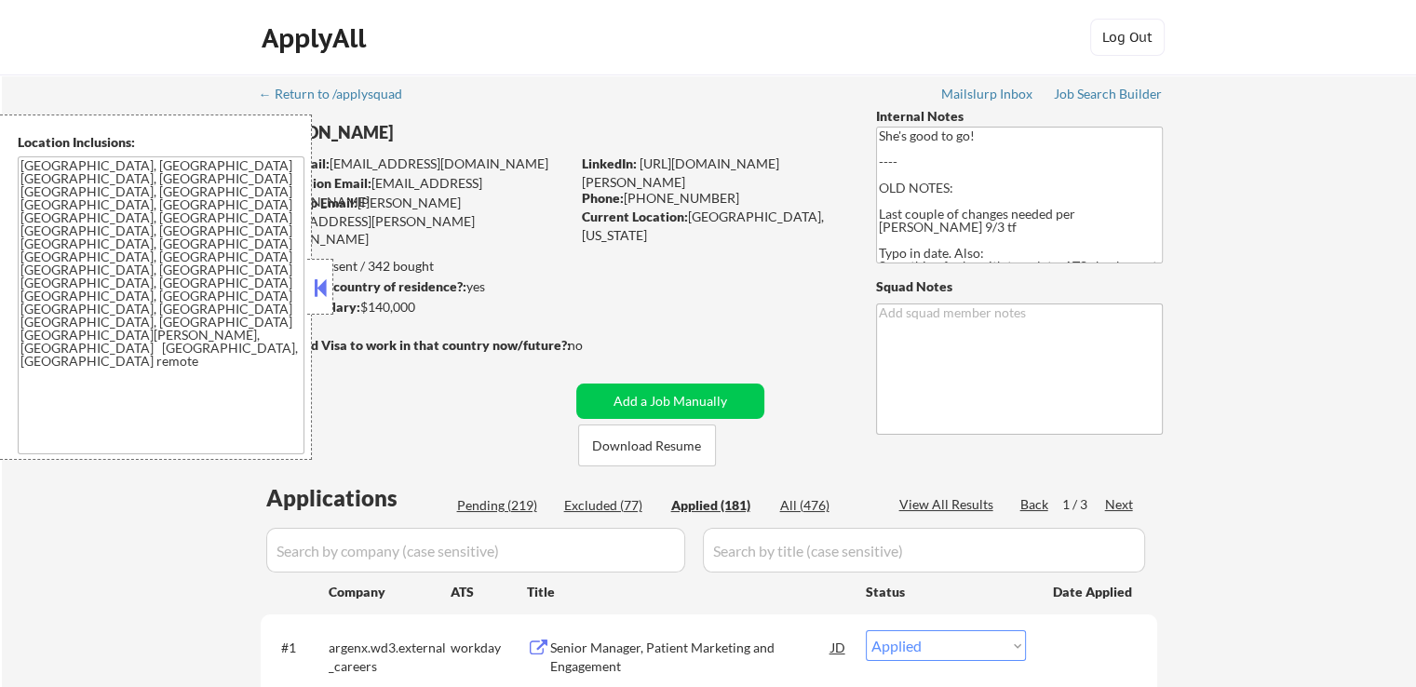
select select ""applied""
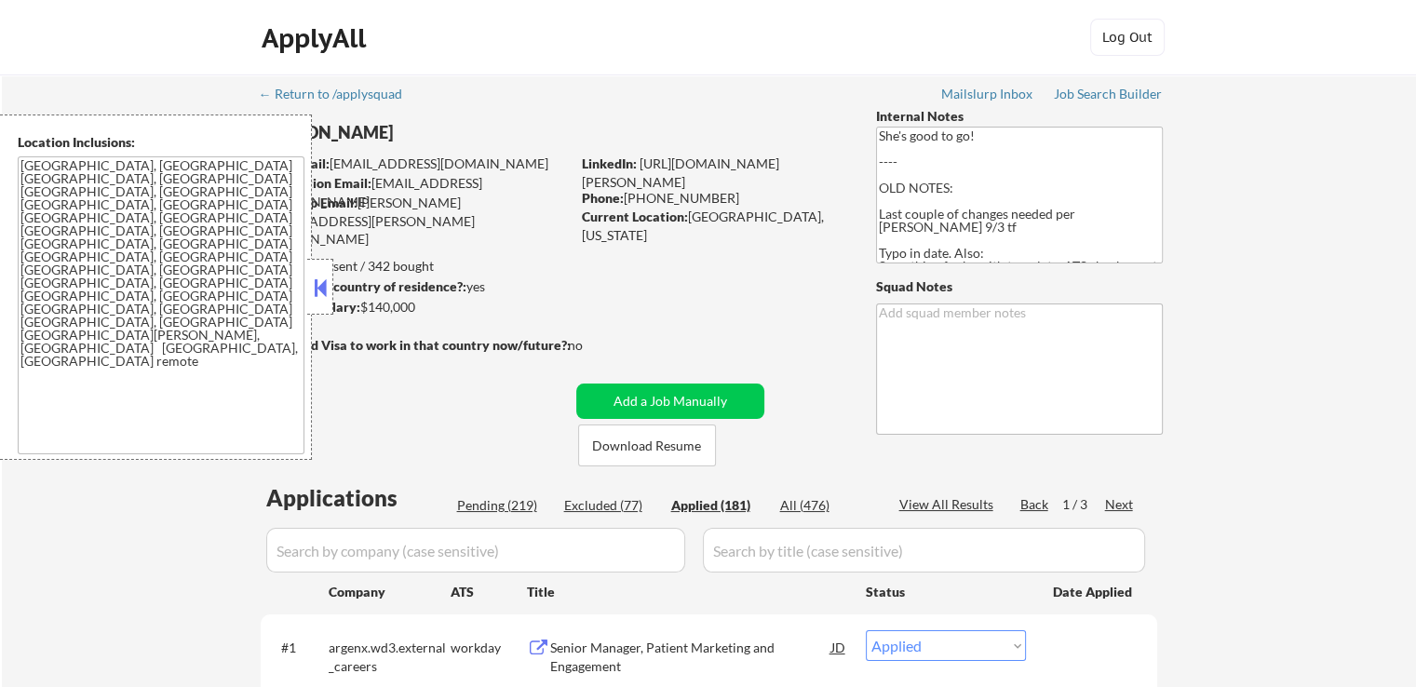
select select ""applied""
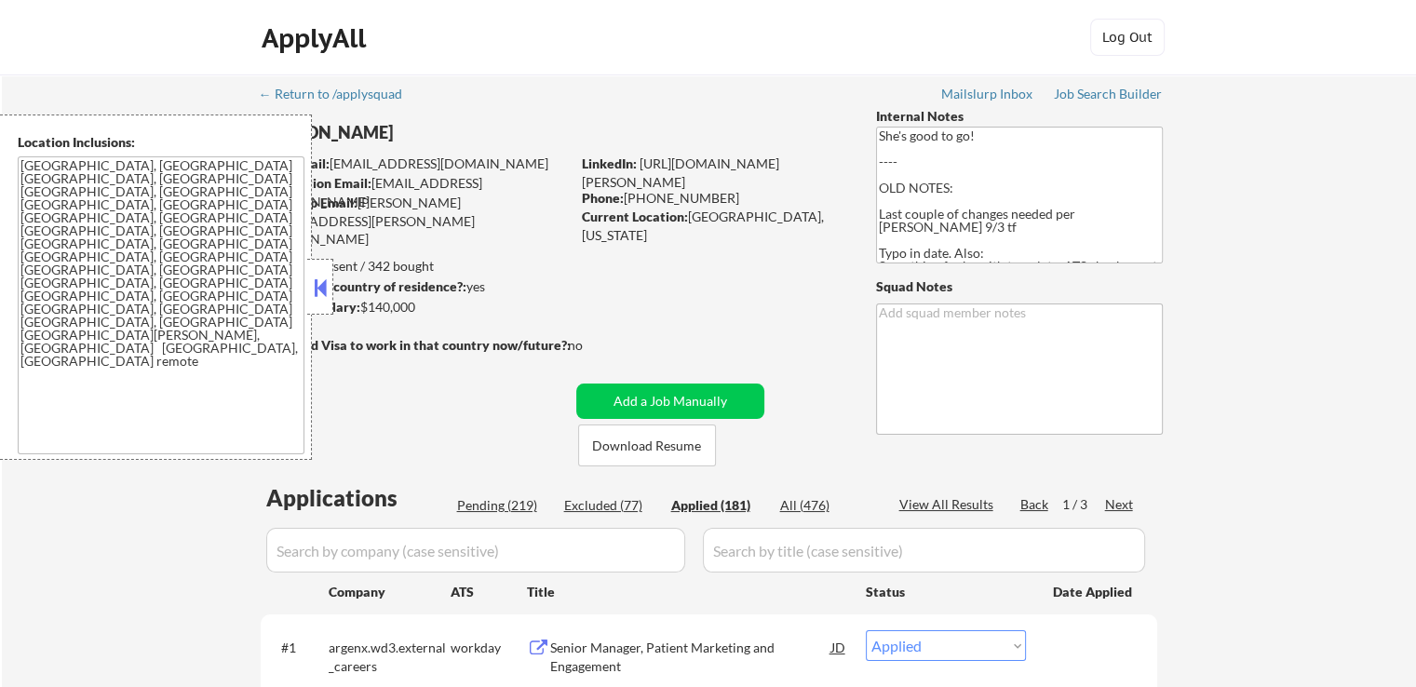
select select ""applied""
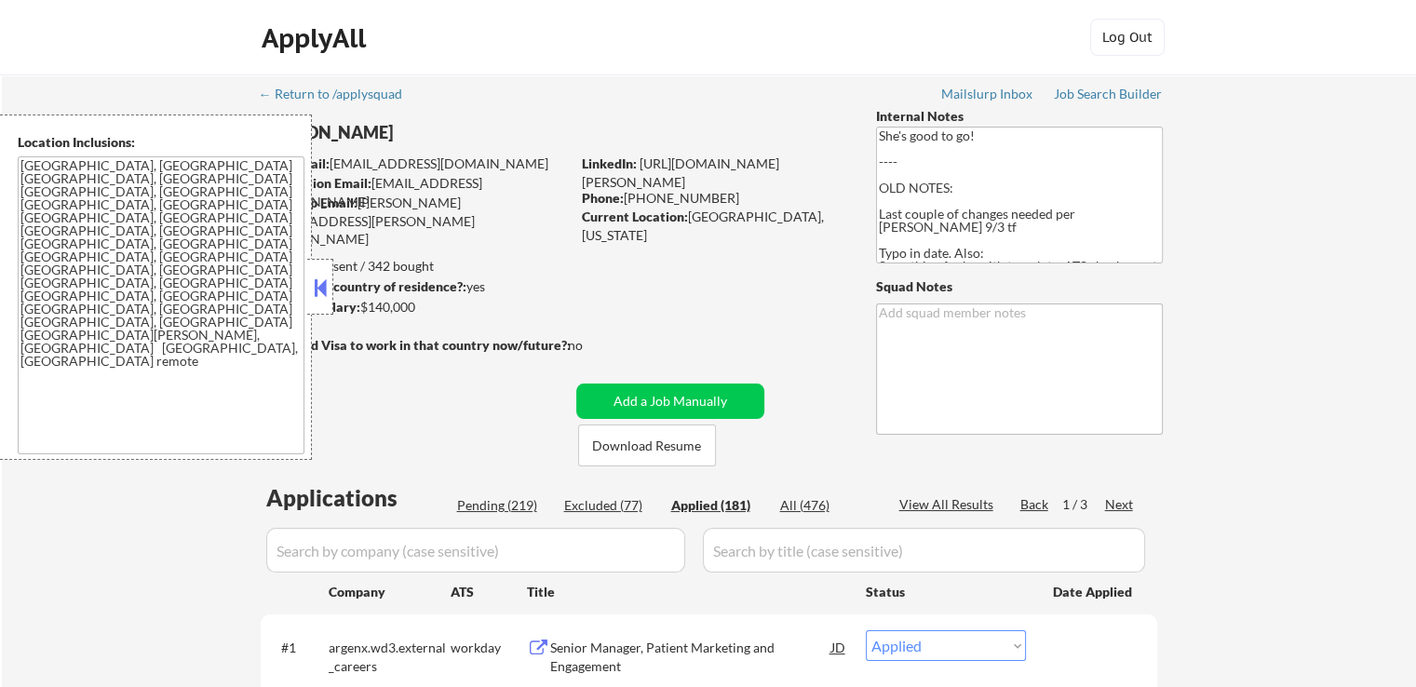
select select ""applied""
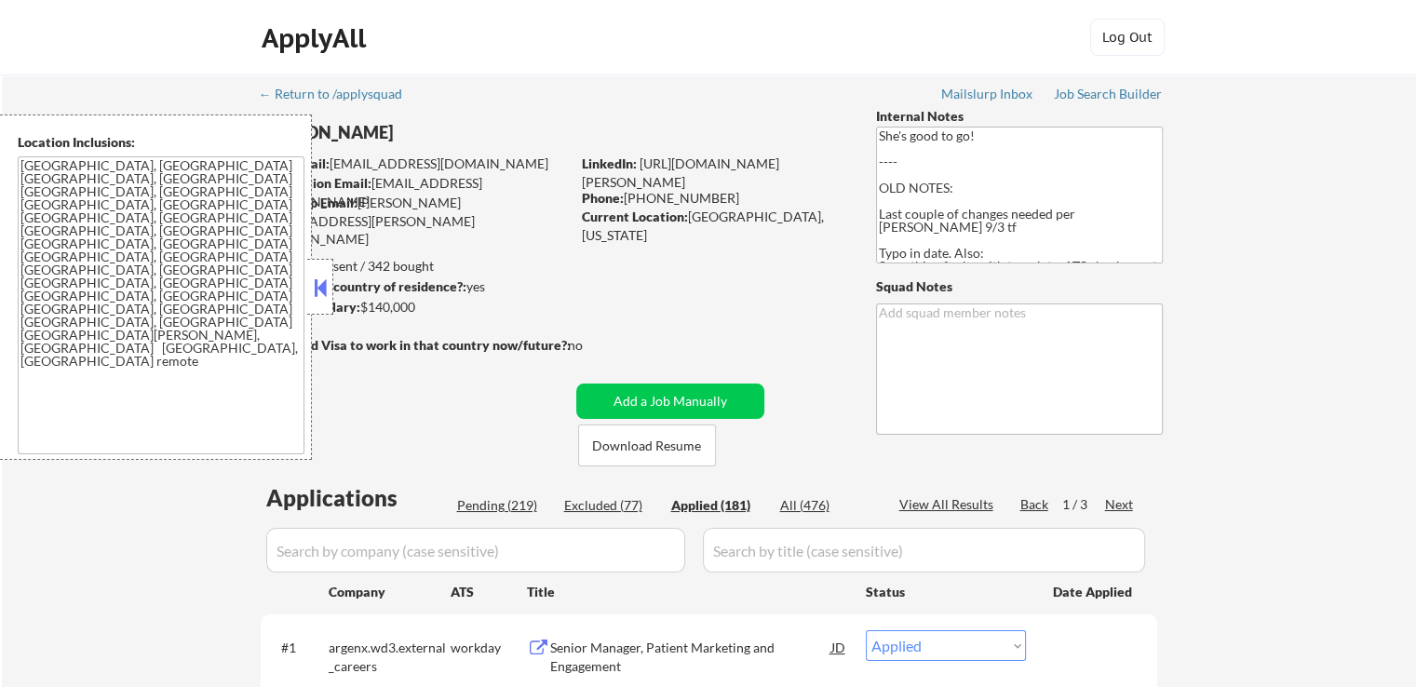
select select ""applied""
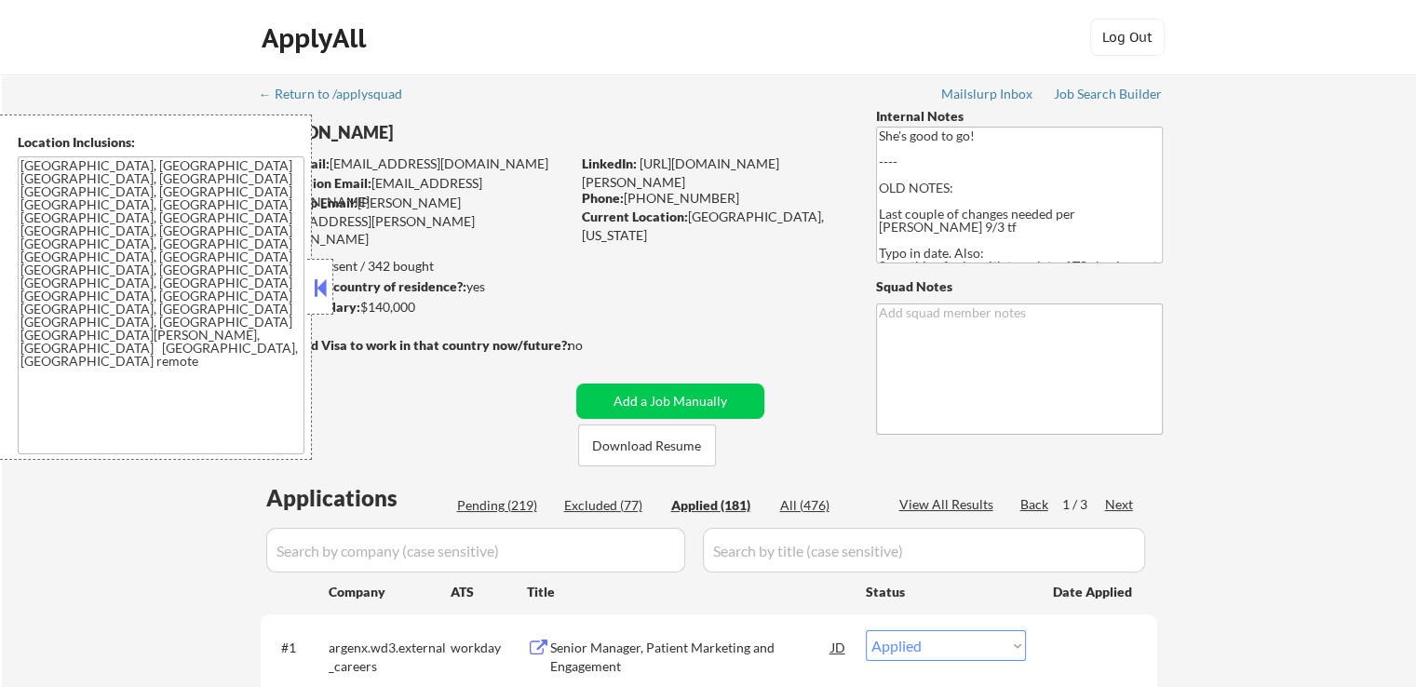
select select ""applied""
